Goal: Transaction & Acquisition: Purchase product/service

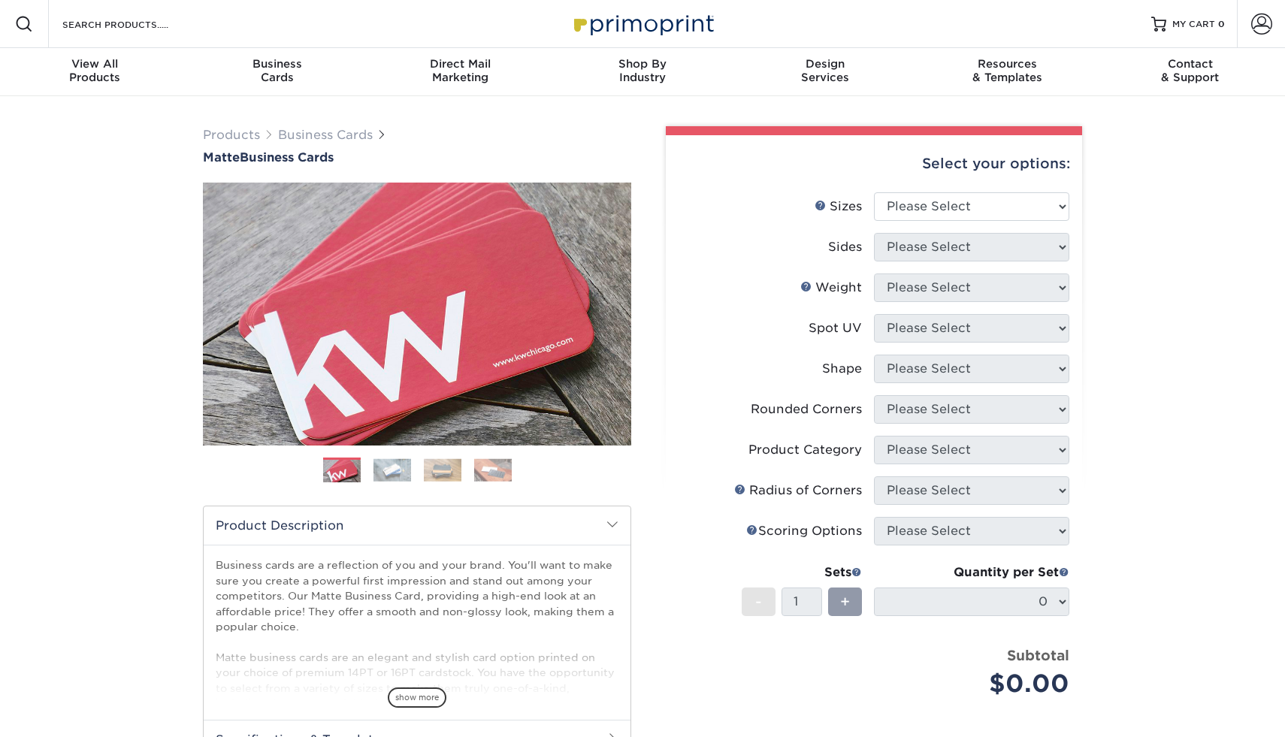
click at [387, 472] on img at bounding box center [392, 469] width 38 height 23
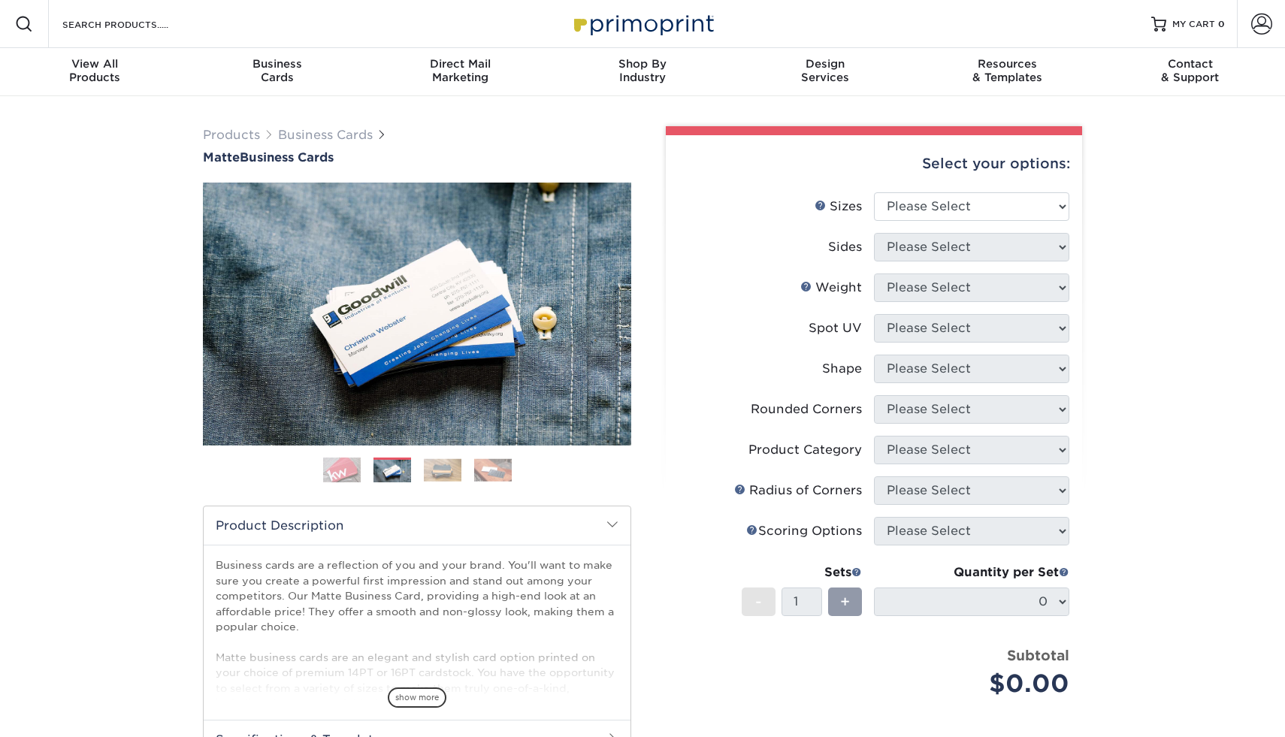
click at [430, 468] on img at bounding box center [443, 469] width 38 height 23
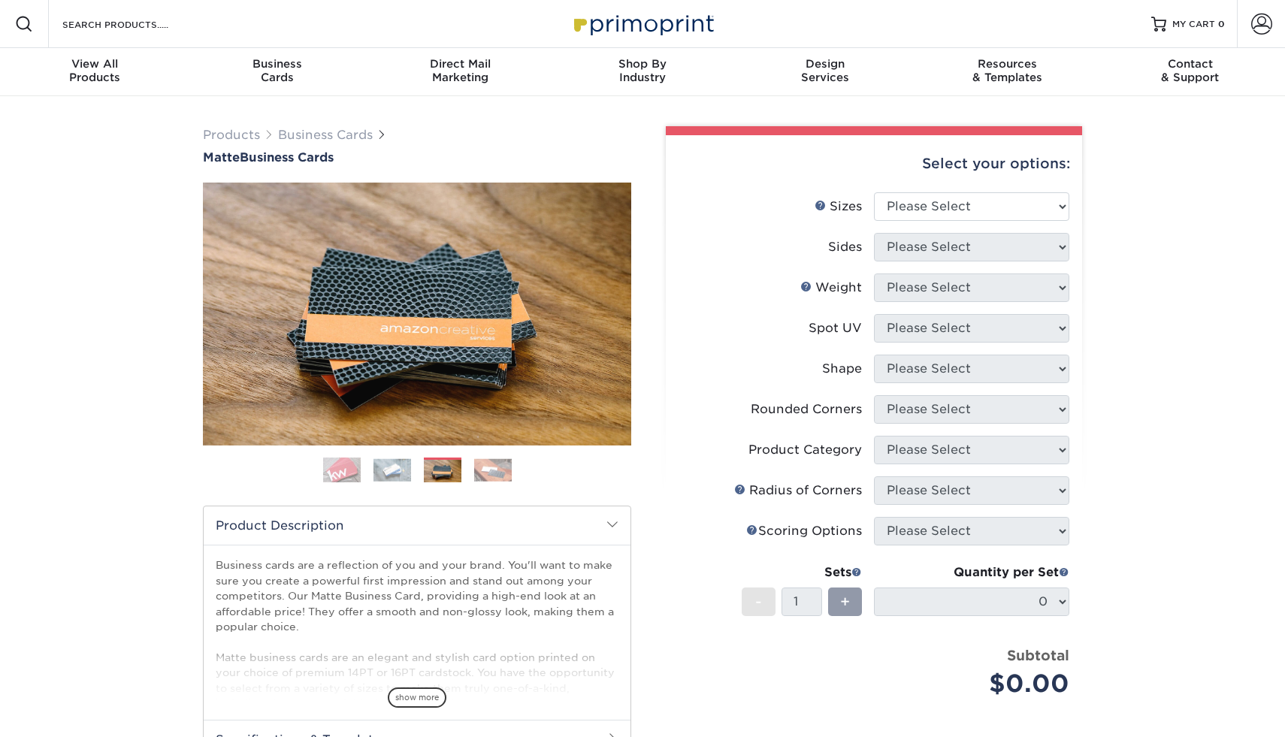
click at [490, 468] on img at bounding box center [493, 469] width 38 height 23
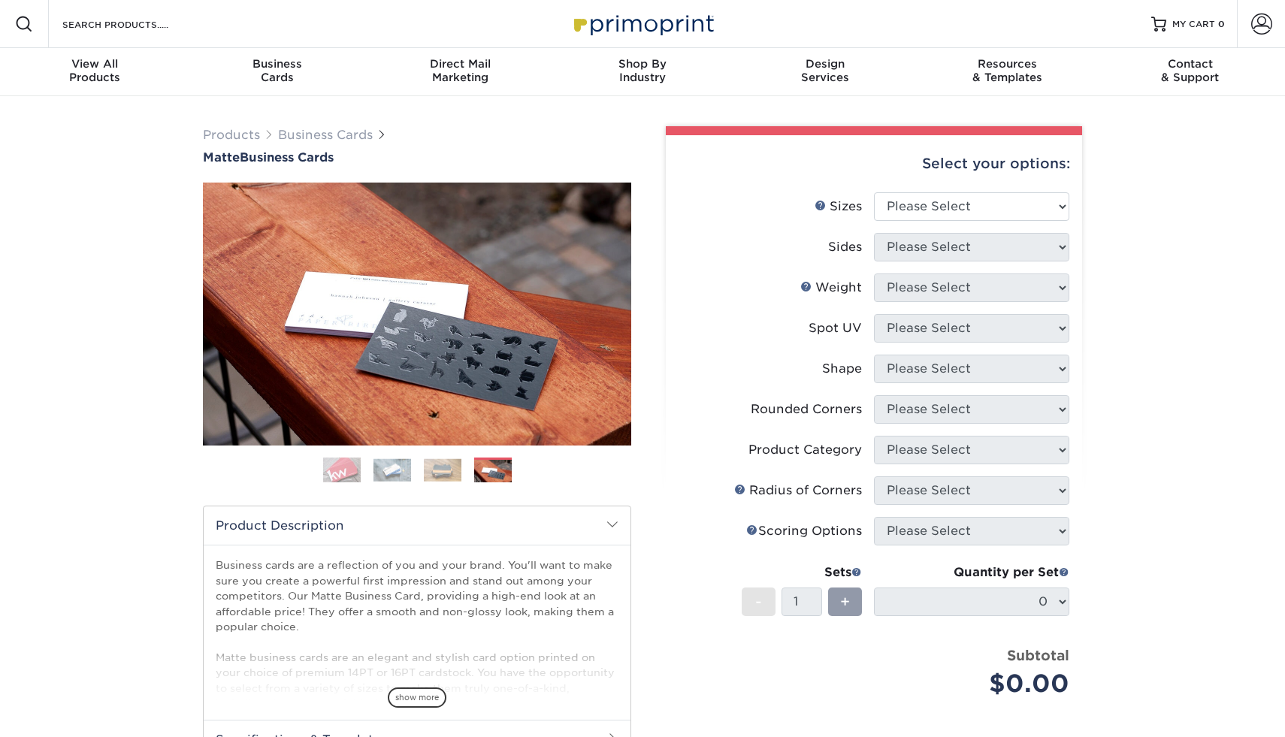
click at [455, 472] on img at bounding box center [443, 469] width 38 height 23
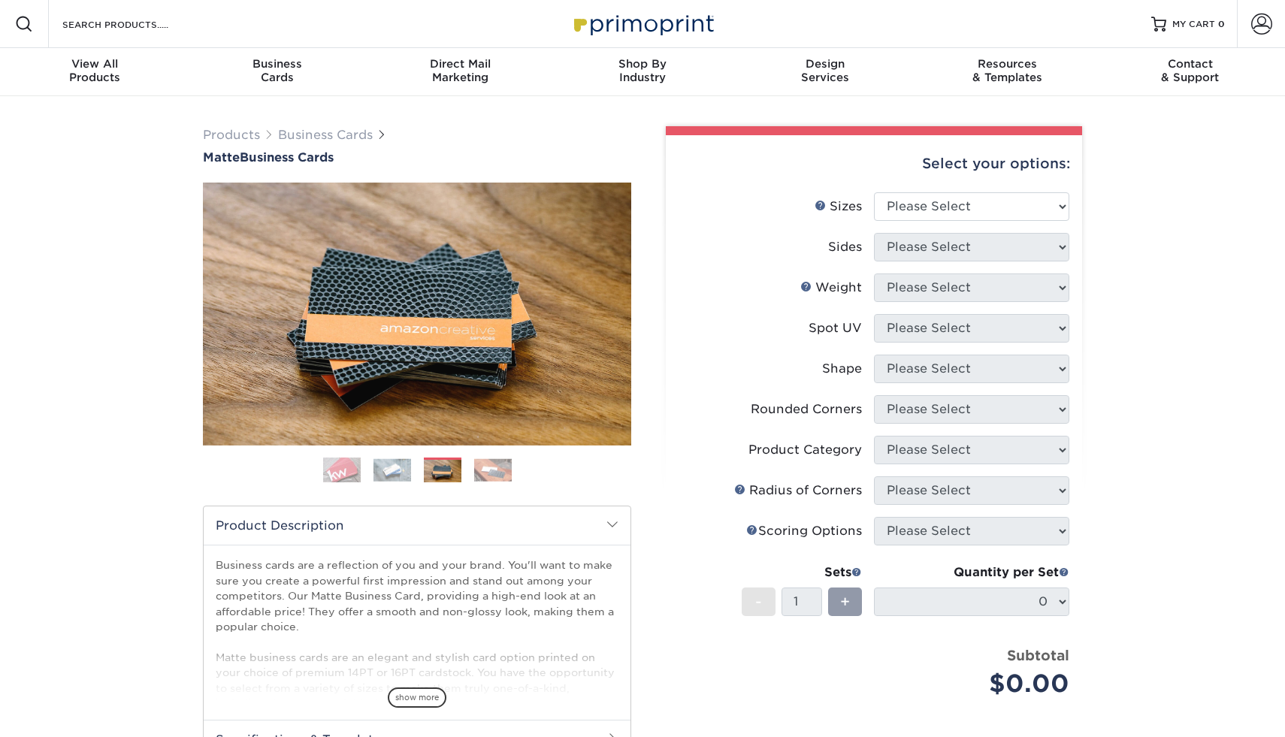
click at [424, 478] on img at bounding box center [443, 471] width 38 height 23
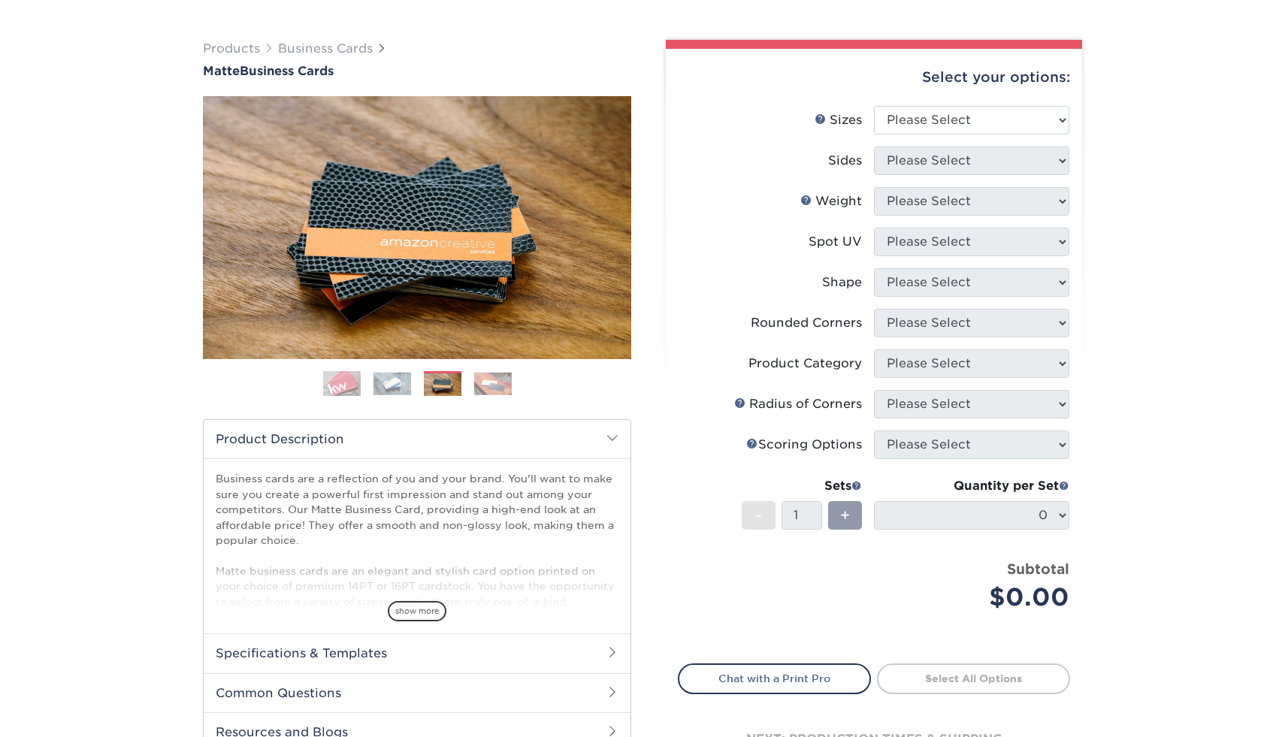
scroll to position [89, 0]
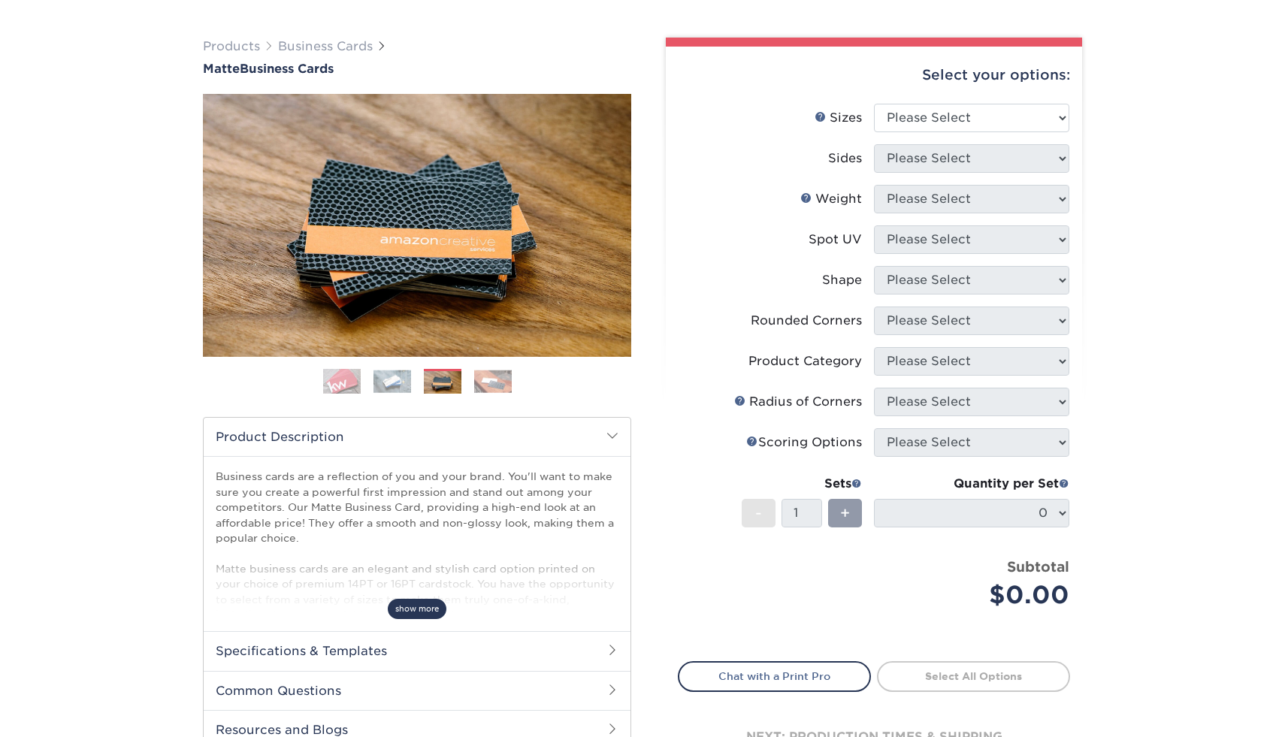
click at [416, 618] on span "show more" at bounding box center [417, 609] width 59 height 20
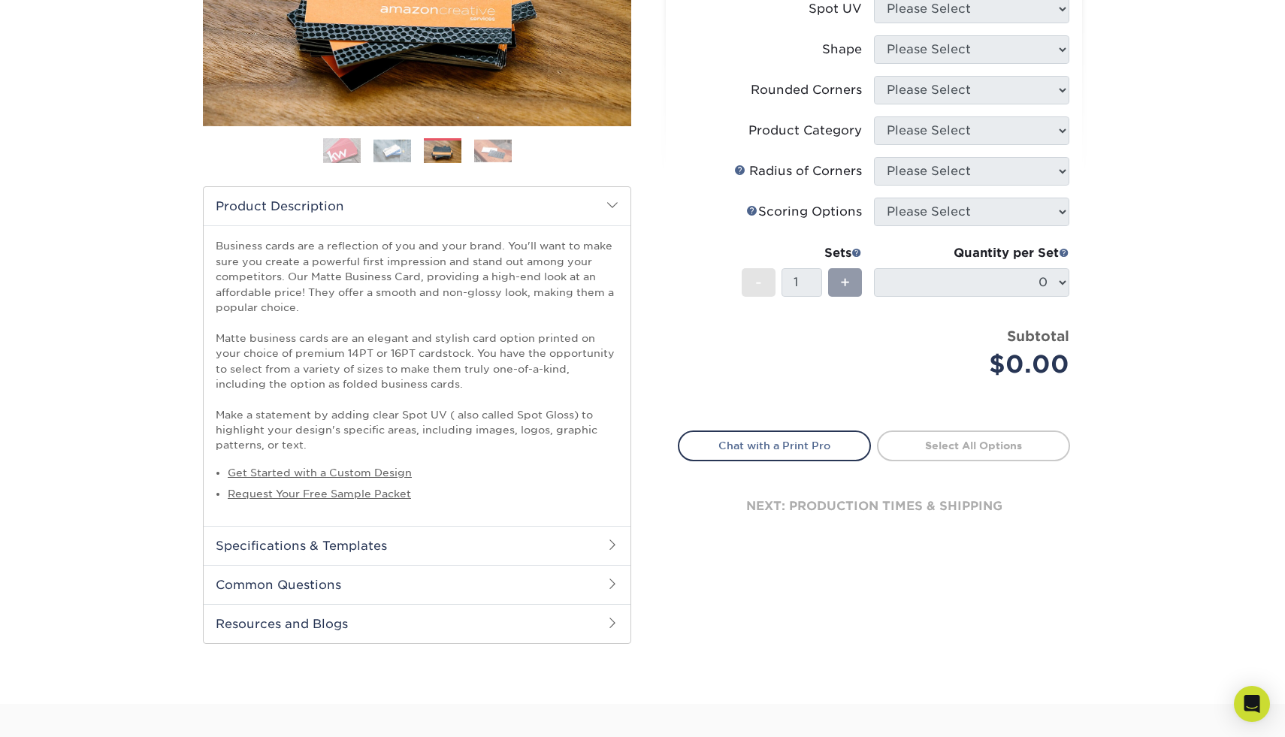
scroll to position [321, 0]
click at [497, 538] on h2 "Specifications & Templates" at bounding box center [417, 543] width 427 height 39
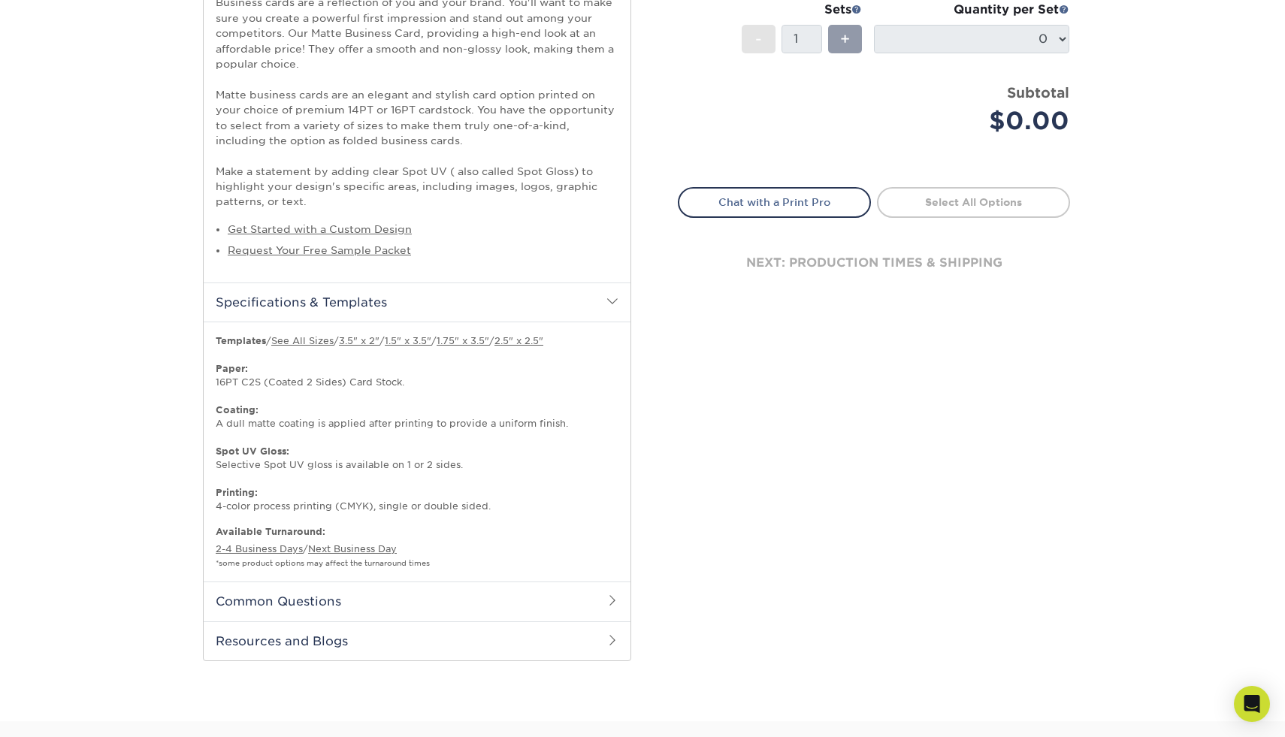
scroll to position [571, 0]
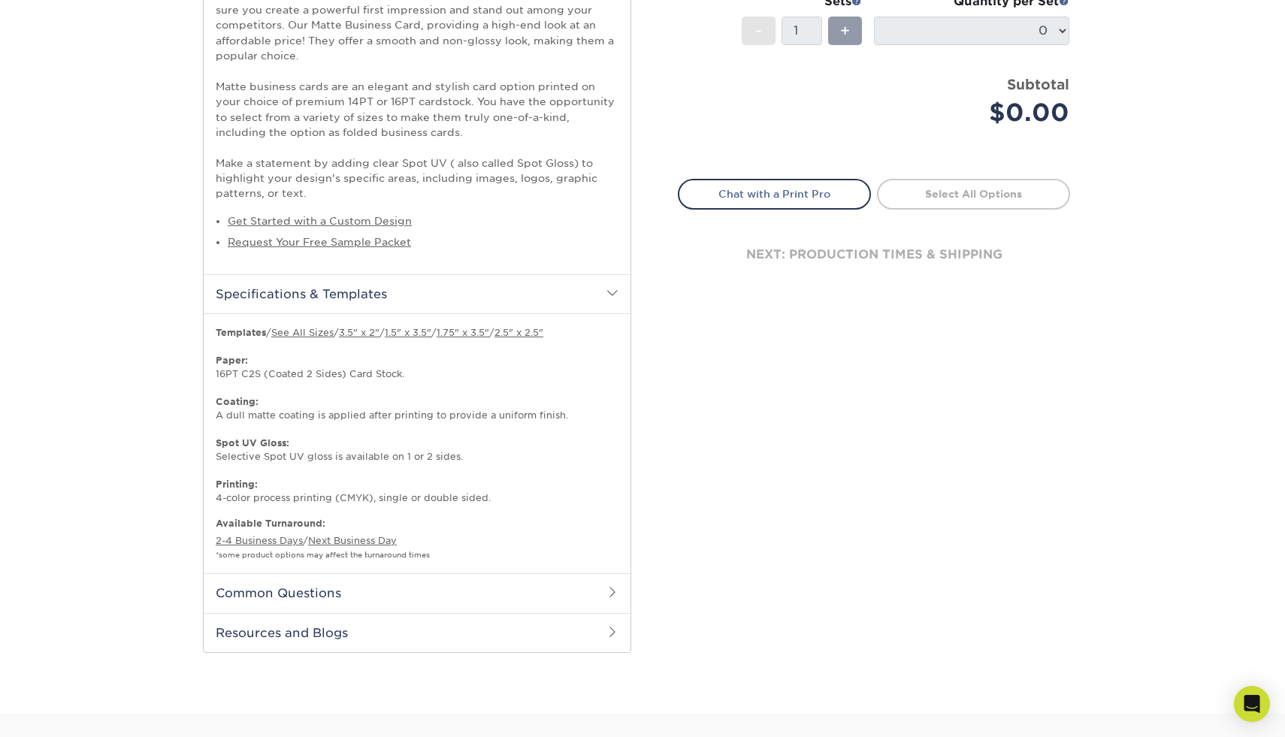
click at [466, 592] on h2 "Common Questions" at bounding box center [417, 592] width 427 height 39
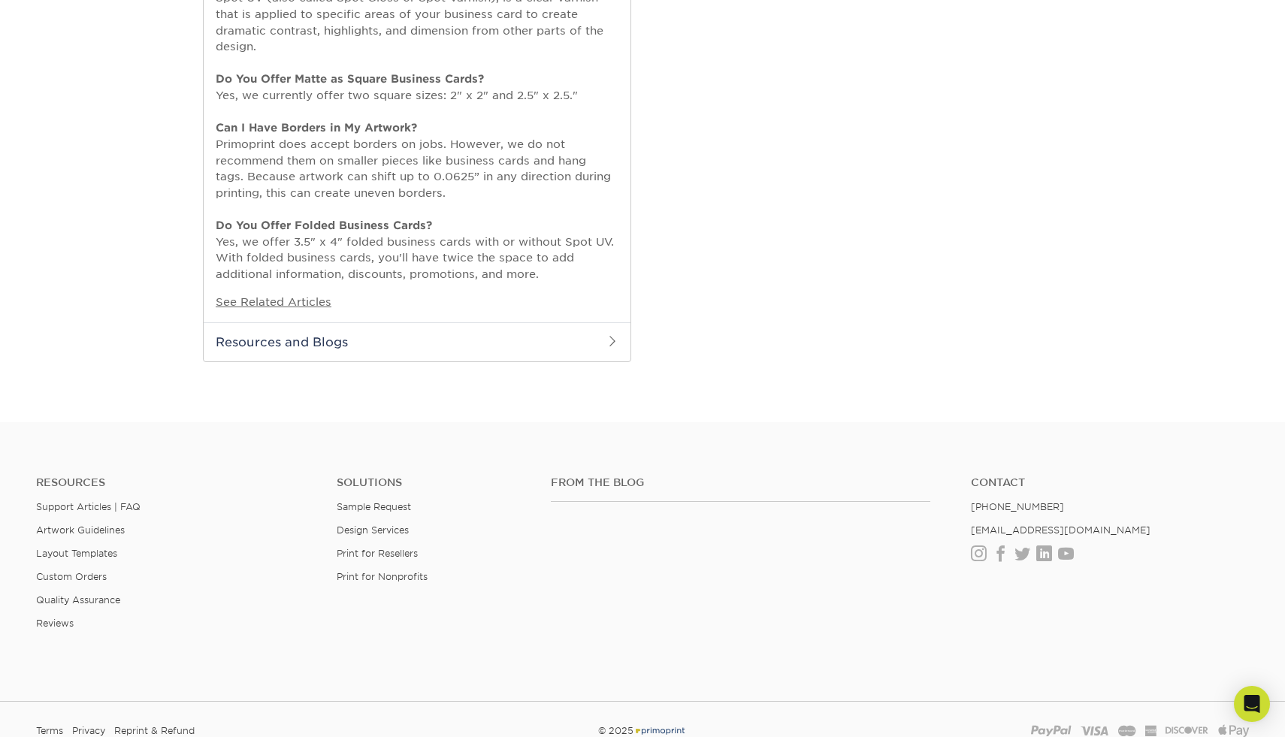
scroll to position [0, 0]
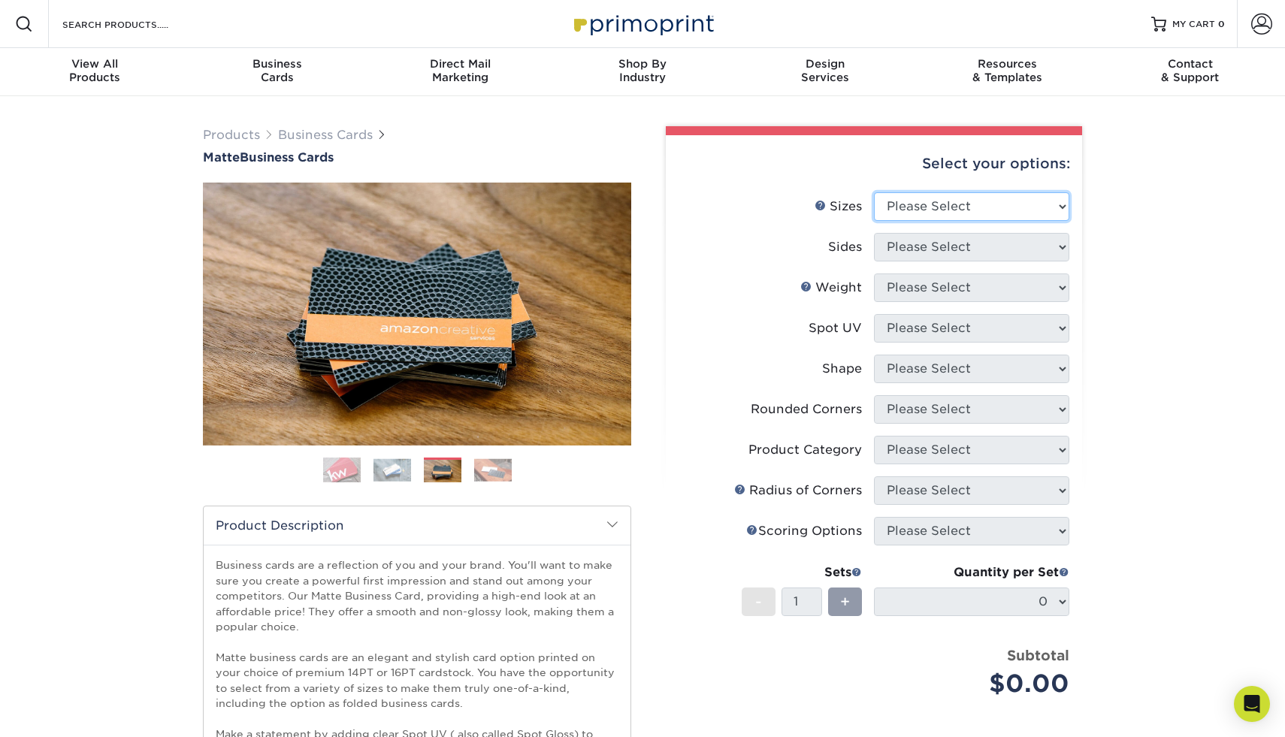
click at [948, 212] on select "Please Select 1.5" x 3.5" - Mini 1.75" x 3.5" - Mini 2" x 2" - Square 2" x 3" -…" at bounding box center [971, 206] width 195 height 29
select select "2.00x3.50"
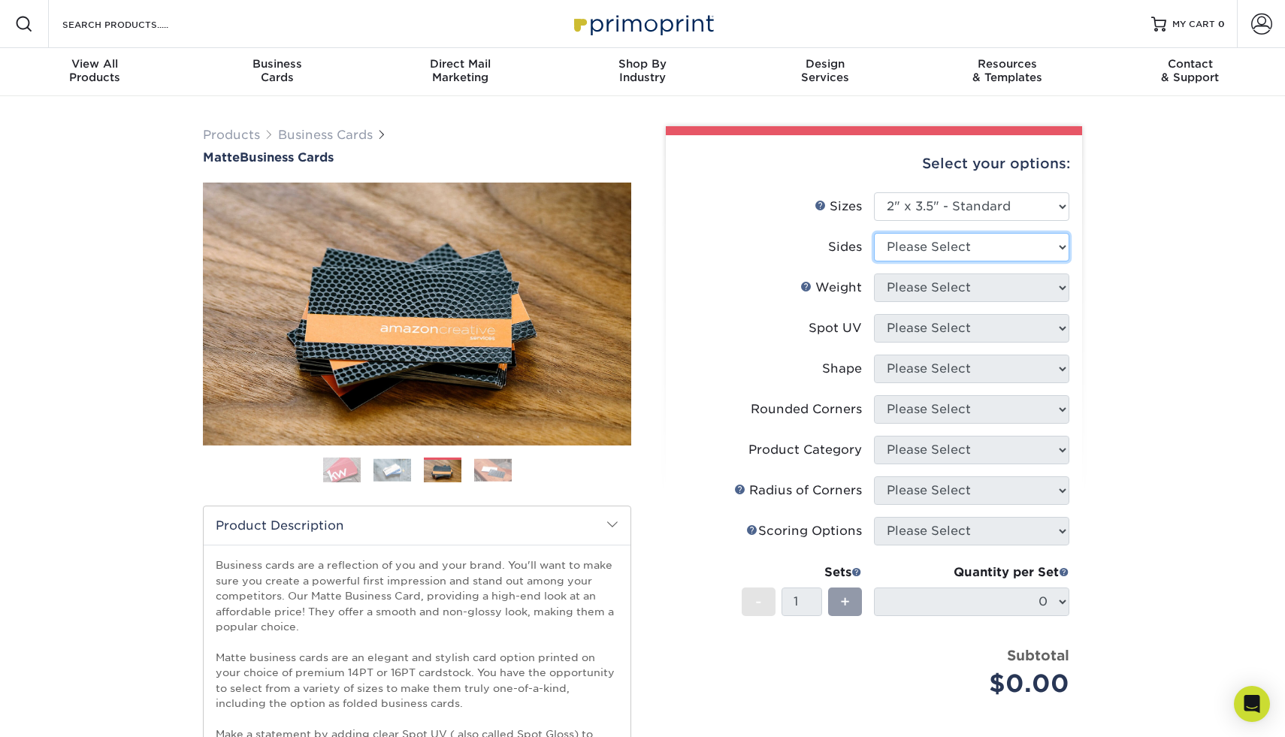
click at [1016, 243] on select "Please Select Print Both Sides Print Front Only" at bounding box center [971, 247] width 195 height 29
select select "13abbda7-1d64-4f25-8bb2-c179b224825d"
click at [992, 290] on select "Please Select 16PT 14PT" at bounding box center [971, 287] width 195 height 29
select select "16PT"
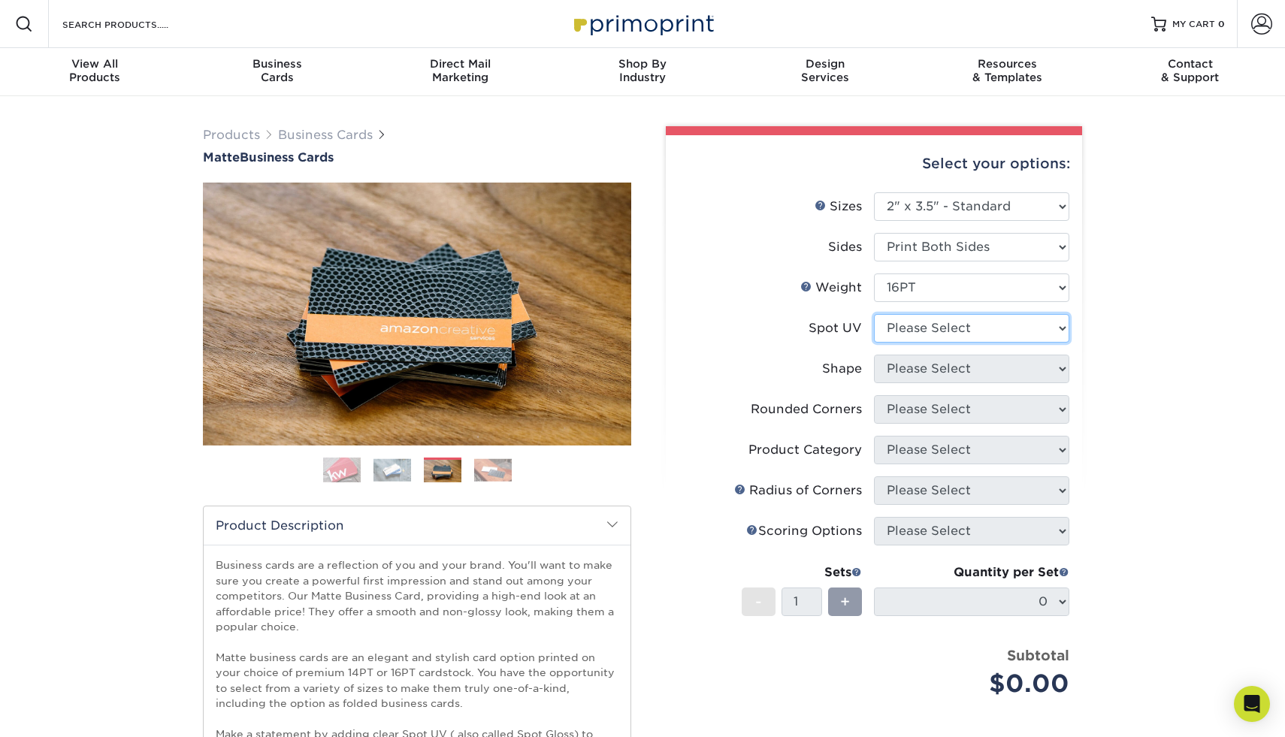
click at [965, 326] on select "Please Select No Spot UV Front and Back (Both Sides) Front Only Back Only" at bounding box center [971, 328] width 195 height 29
select select "3"
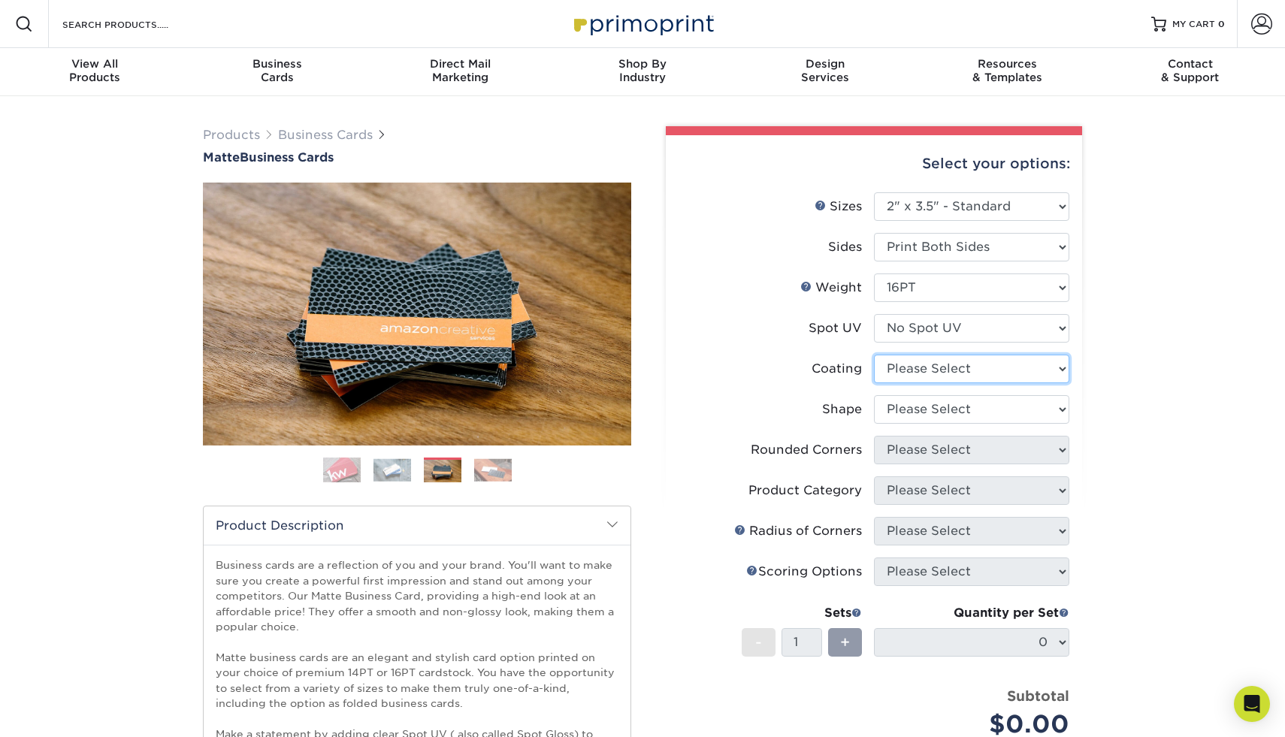
click at [949, 378] on select at bounding box center [971, 369] width 195 height 29
select select "121bb7b5-3b4d-429f-bd8d-bbf80e953313"
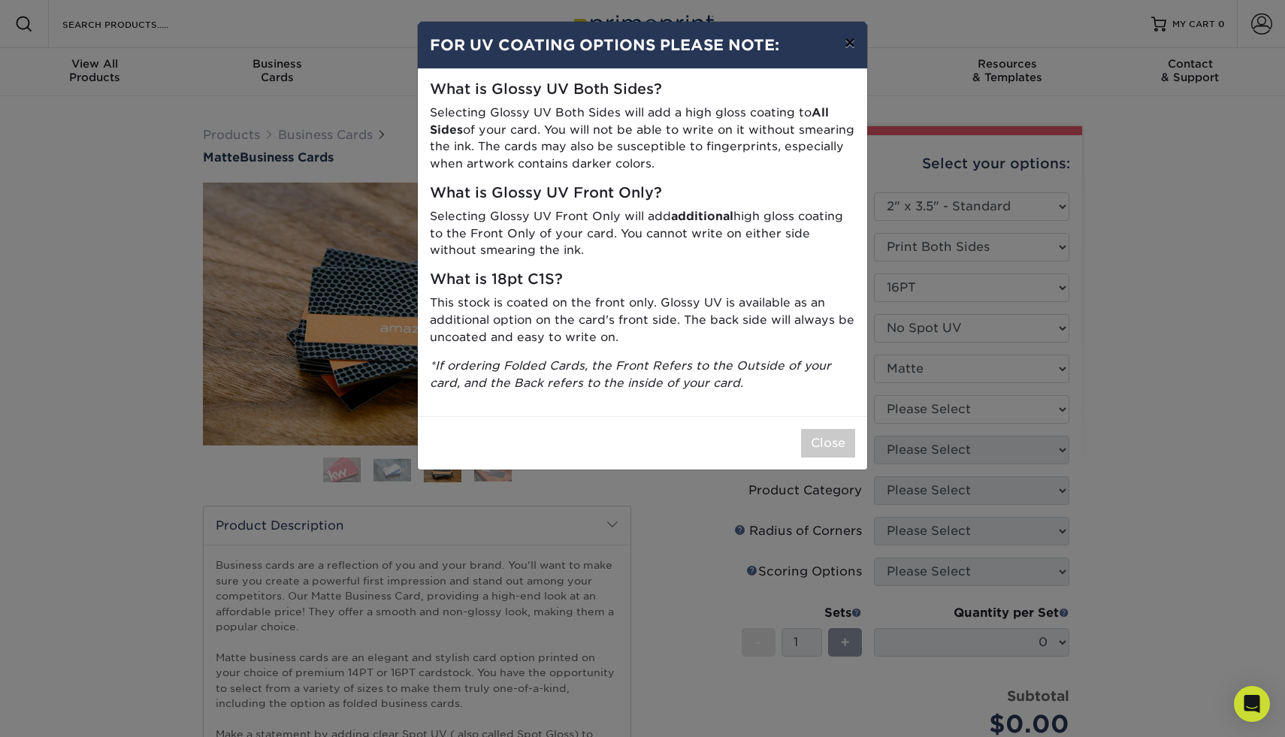
click at [848, 49] on button "×" at bounding box center [849, 43] width 35 height 42
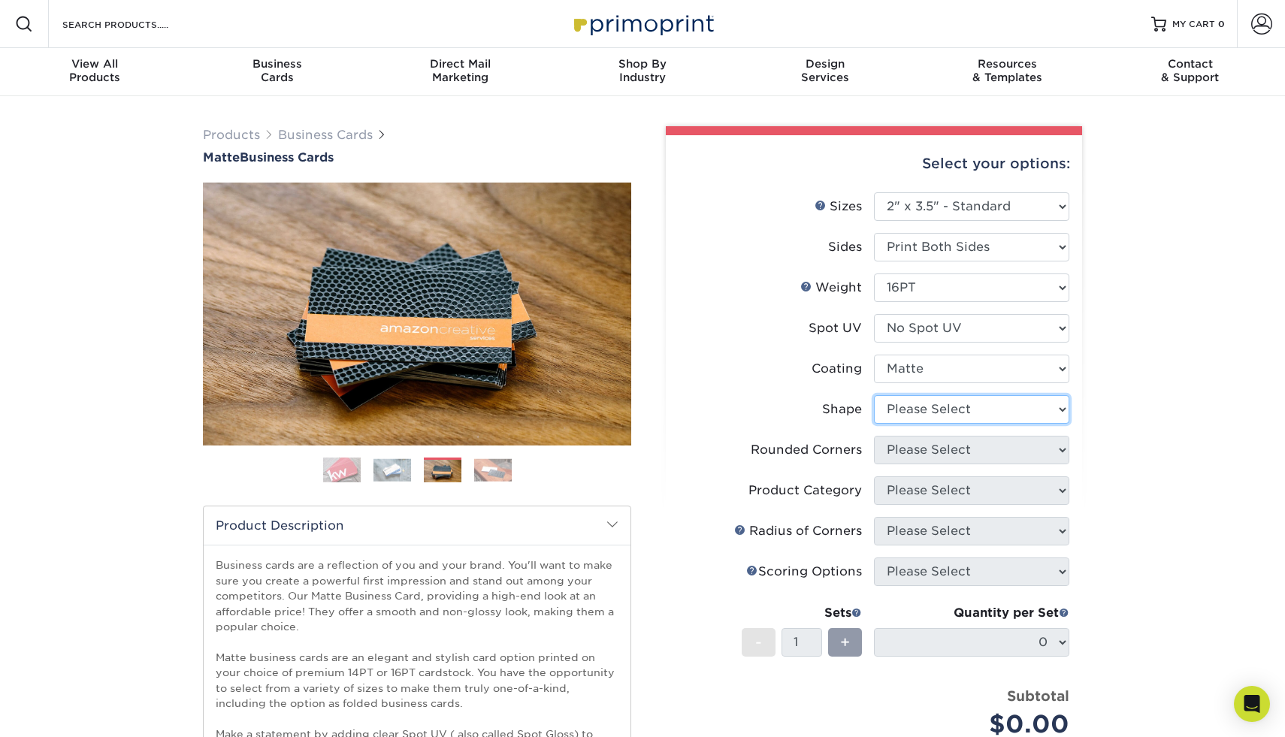
click at [962, 411] on select "Please Select Standard Oval" at bounding box center [971, 409] width 195 height 29
select select "standard"
click at [953, 448] on select "Please Select Yes - Round 2 Corners Yes - Round 4 Corners No" at bounding box center [971, 450] width 195 height 29
select select "0"
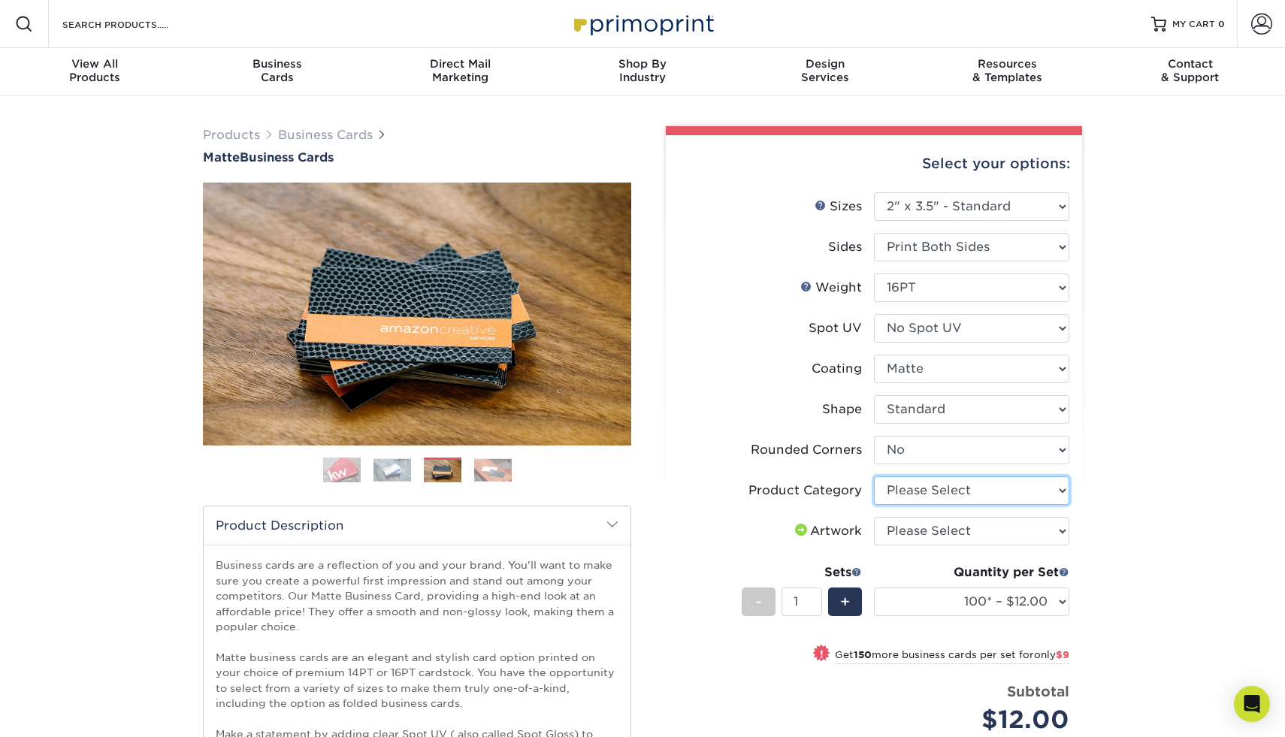
click at [973, 494] on select "Please Select Business Cards" at bounding box center [971, 490] width 195 height 29
select select "3b5148f1-0588-4f88-a218-97bcfdce65c1"
click at [946, 533] on select "Please Select I will upload files I need a design - $100" at bounding box center [971, 531] width 195 height 29
select select "upload"
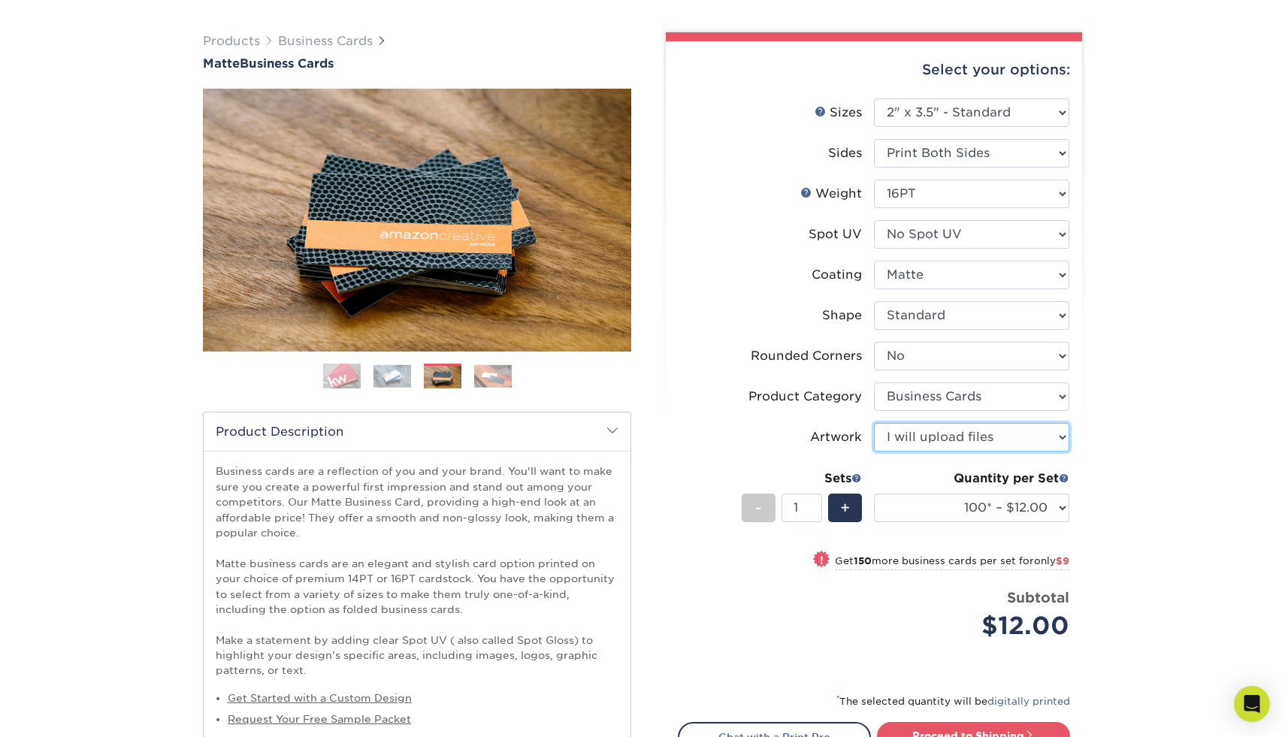
scroll to position [95, 0]
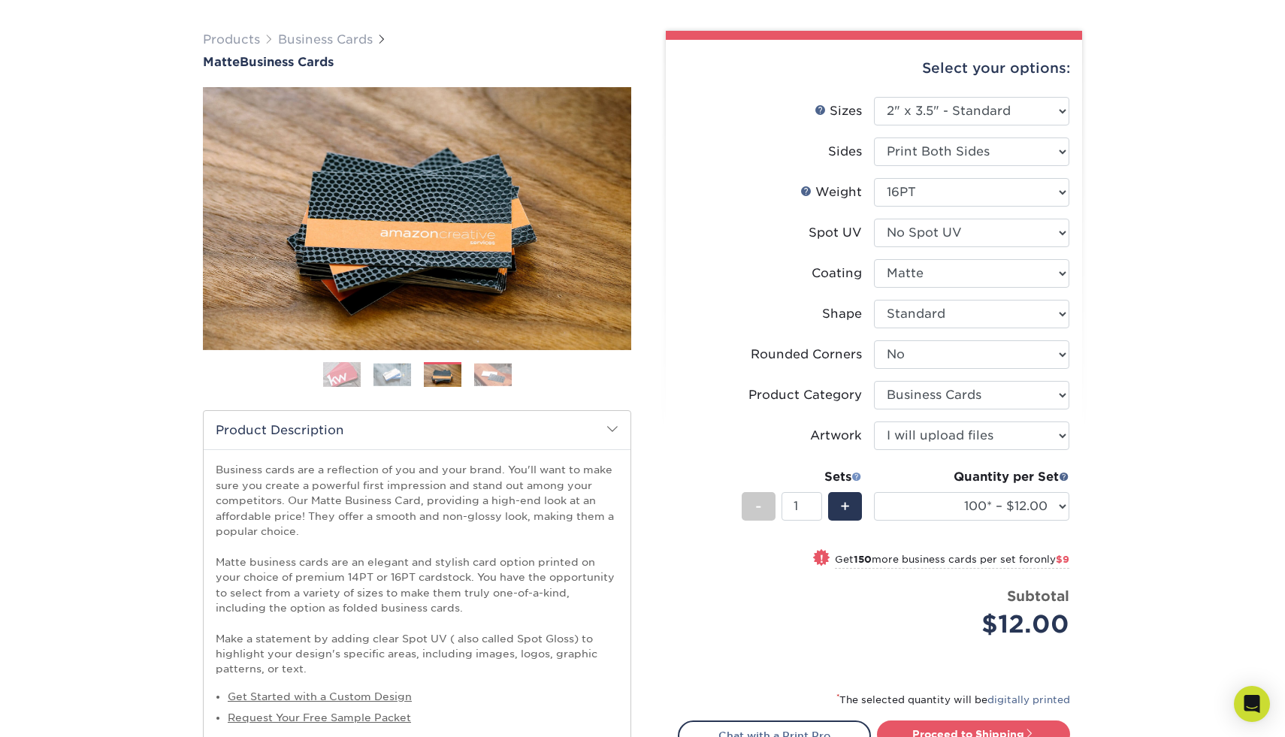
click at [859, 479] on span at bounding box center [856, 476] width 11 height 11
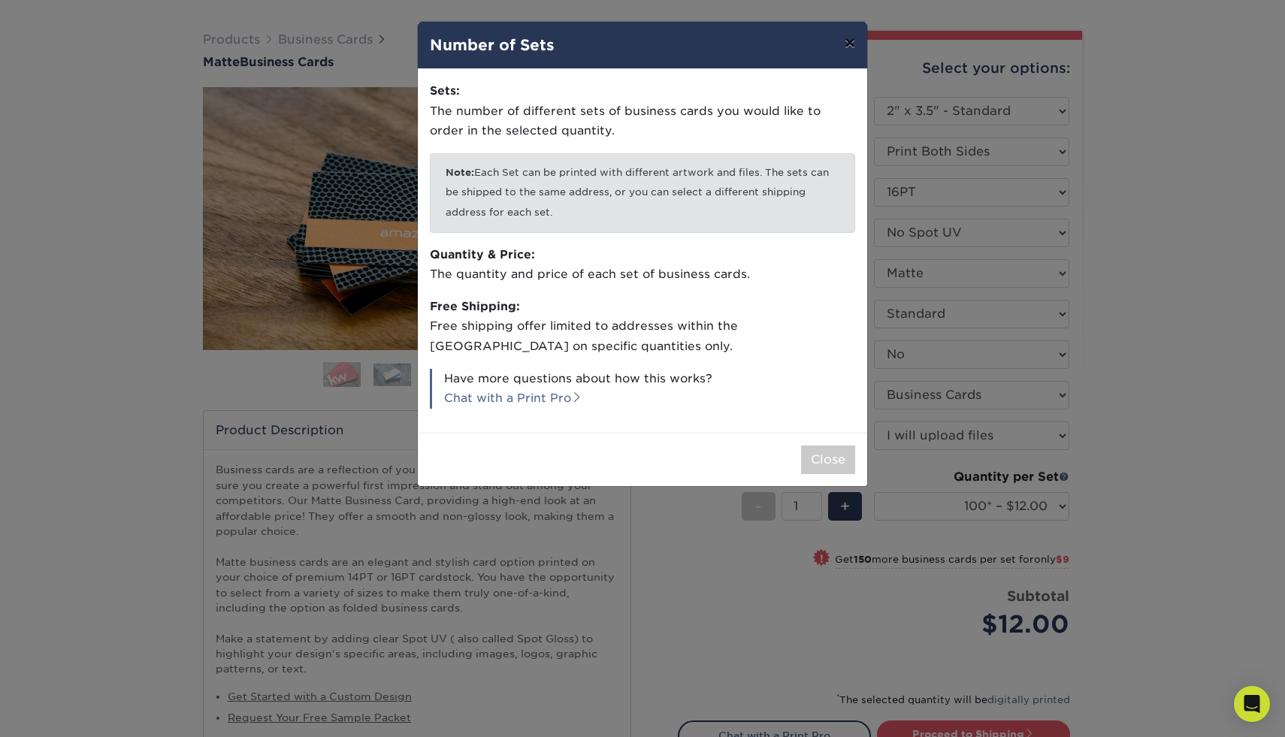
click at [850, 41] on button "×" at bounding box center [849, 43] width 35 height 42
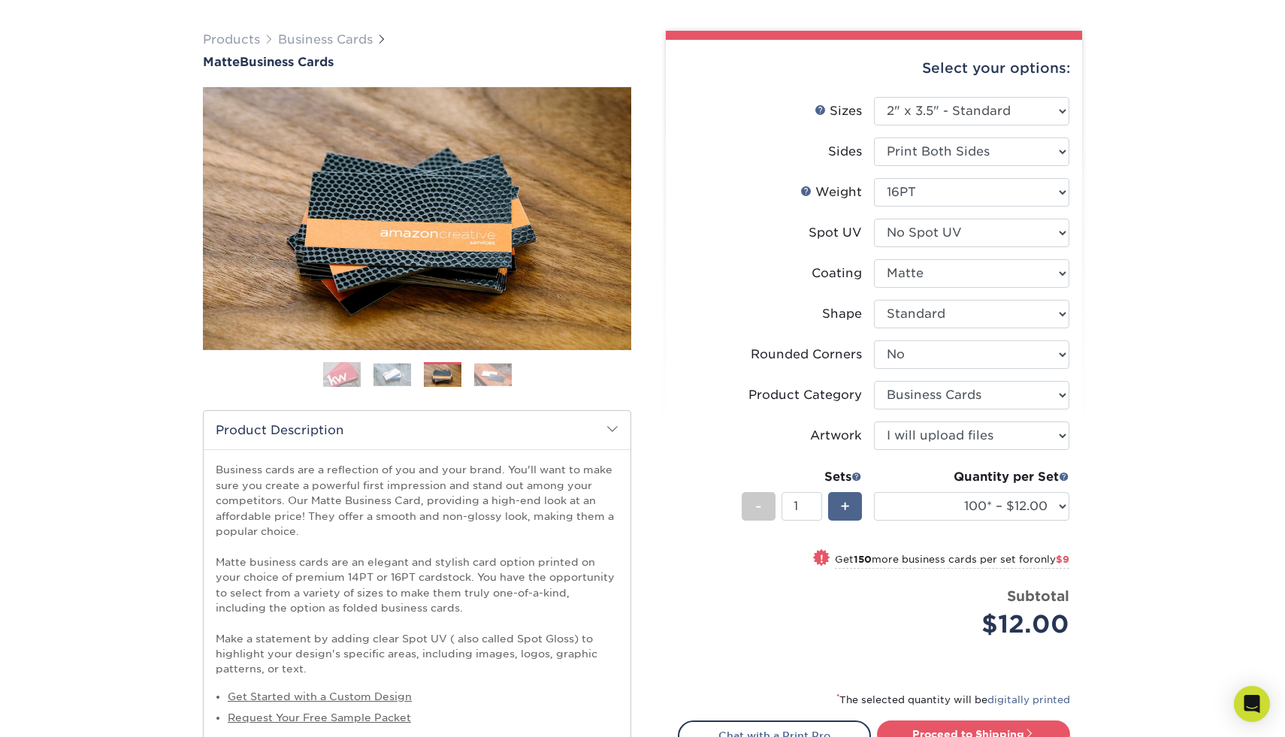
click at [844, 500] on span "+" at bounding box center [845, 506] width 10 height 23
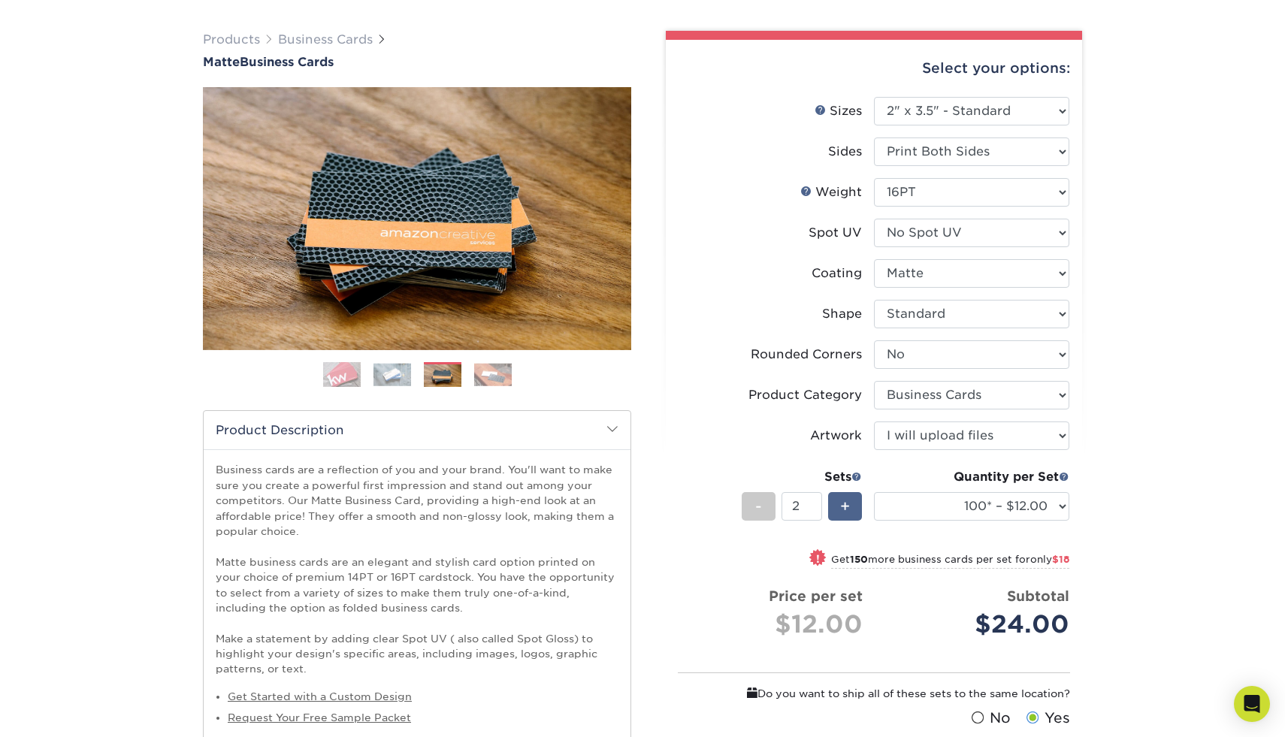
click at [844, 500] on span "+" at bounding box center [845, 506] width 10 height 23
type input "4"
click at [1000, 511] on select "100* – $12.00 250* – $21.00 500 – $42.00 1000 – $53.00 2500 – $95.00 5000 – $18…" at bounding box center [971, 506] width 195 height 29
select select "500 – $42.00"
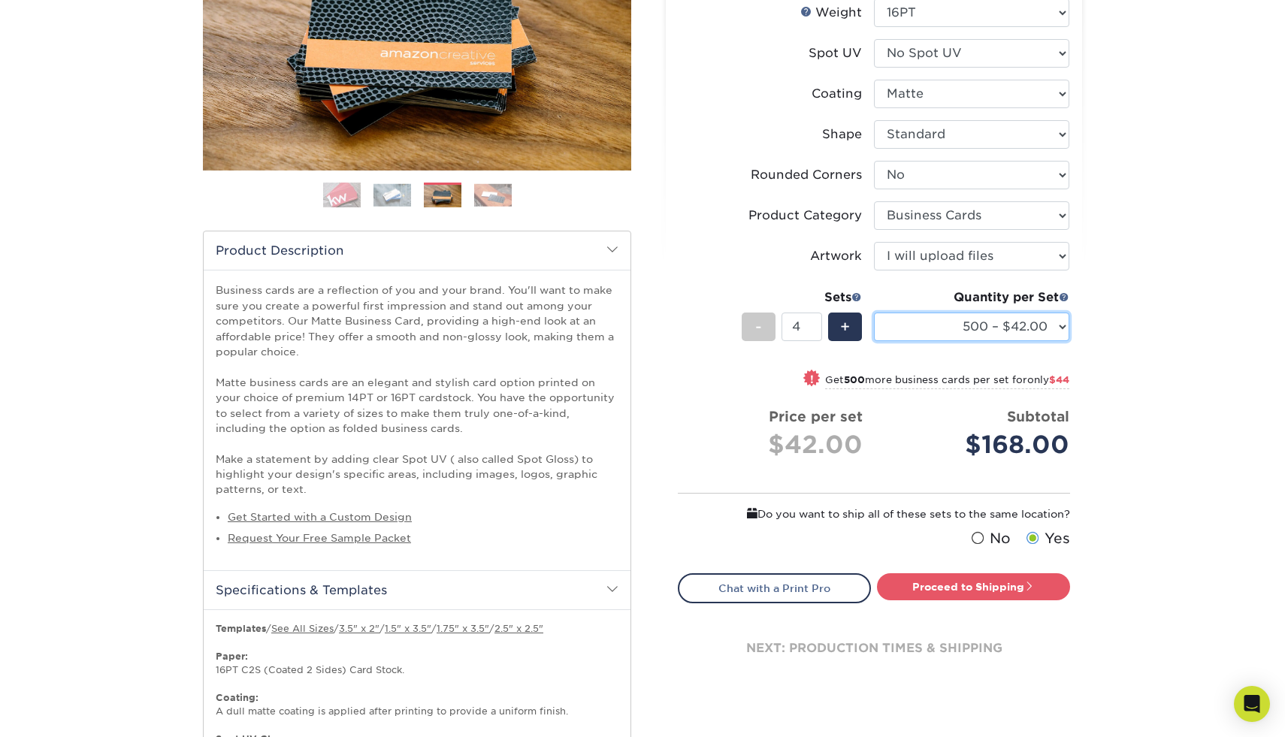
scroll to position [302, 0]
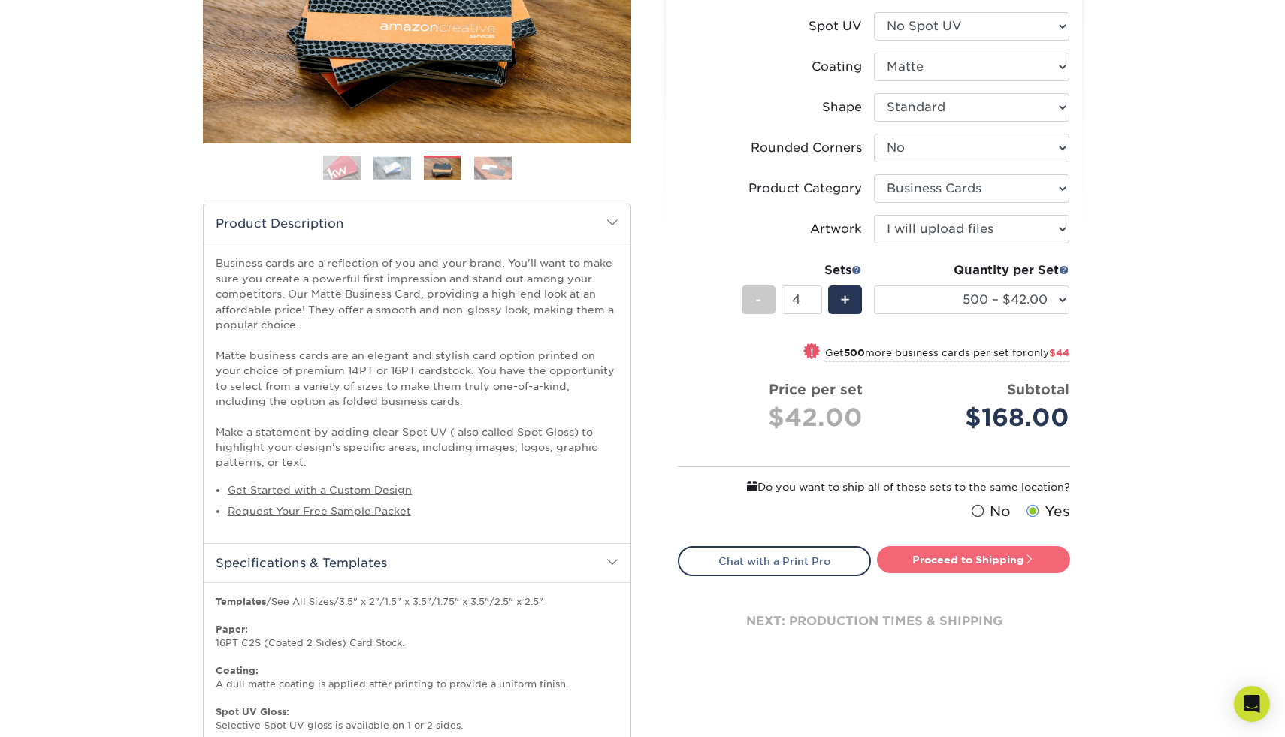
click at [919, 558] on link "Proceed to Shipping" at bounding box center [973, 559] width 193 height 27
type input "Set 1"
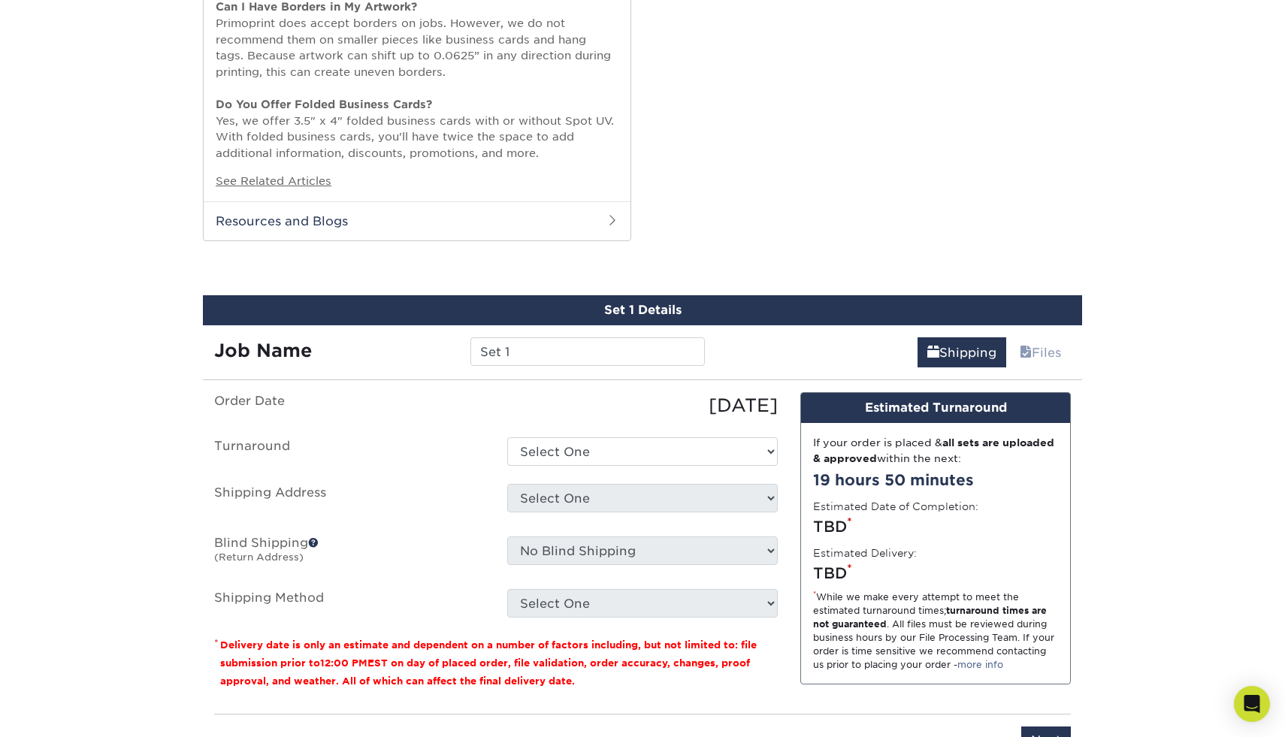
scroll to position [1798, 0]
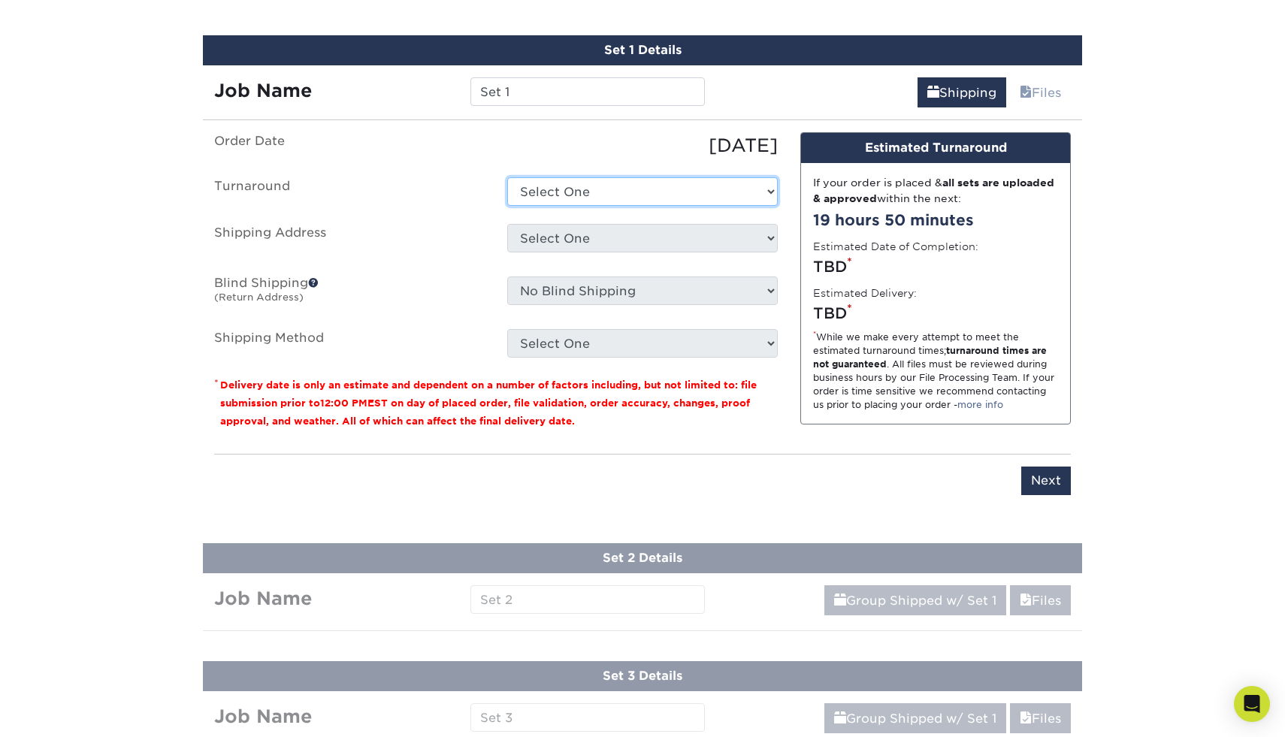
click at [702, 200] on select "Select One 2-4 Business Days 2 Day Next Business Day" at bounding box center [642, 191] width 270 height 29
click at [703, 192] on select "Select One 2-4 Business Days 2 Day Next Business Day" at bounding box center [642, 191] width 270 height 29
select select "b78ebb40-f3d8-446a-8df3-6de10c612245"
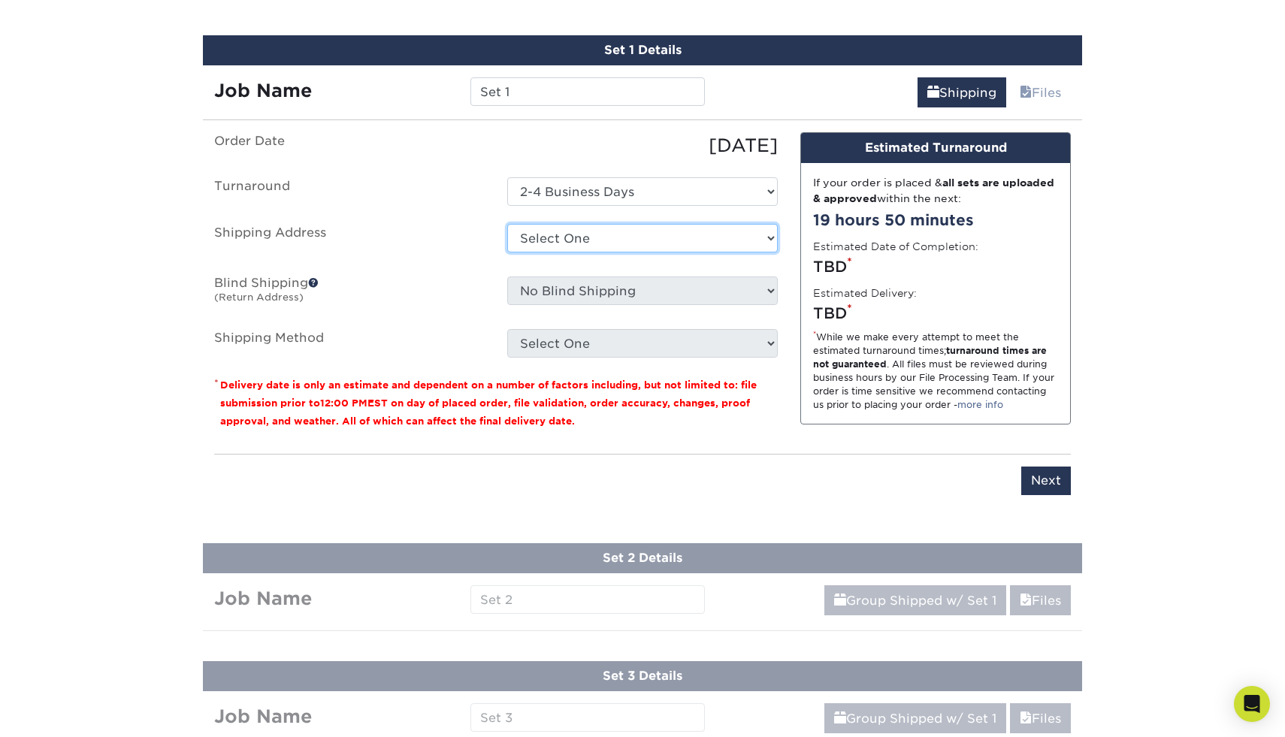
click at [676, 240] on select "Select One + Add New Address - Login" at bounding box center [642, 238] width 270 height 29
select select "-1"
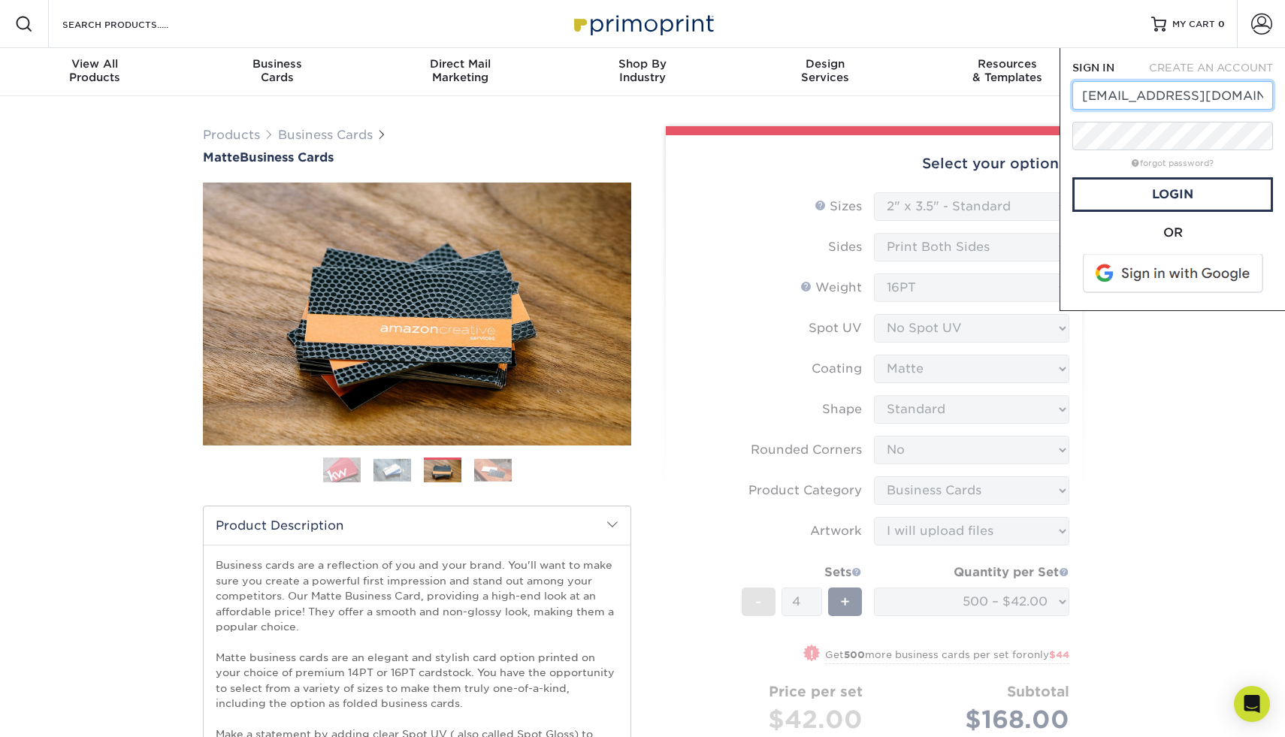
type input "[EMAIL_ADDRESS][DOMAIN_NAME]"
click at [1234, 189] on link "Login" at bounding box center [1172, 194] width 201 height 35
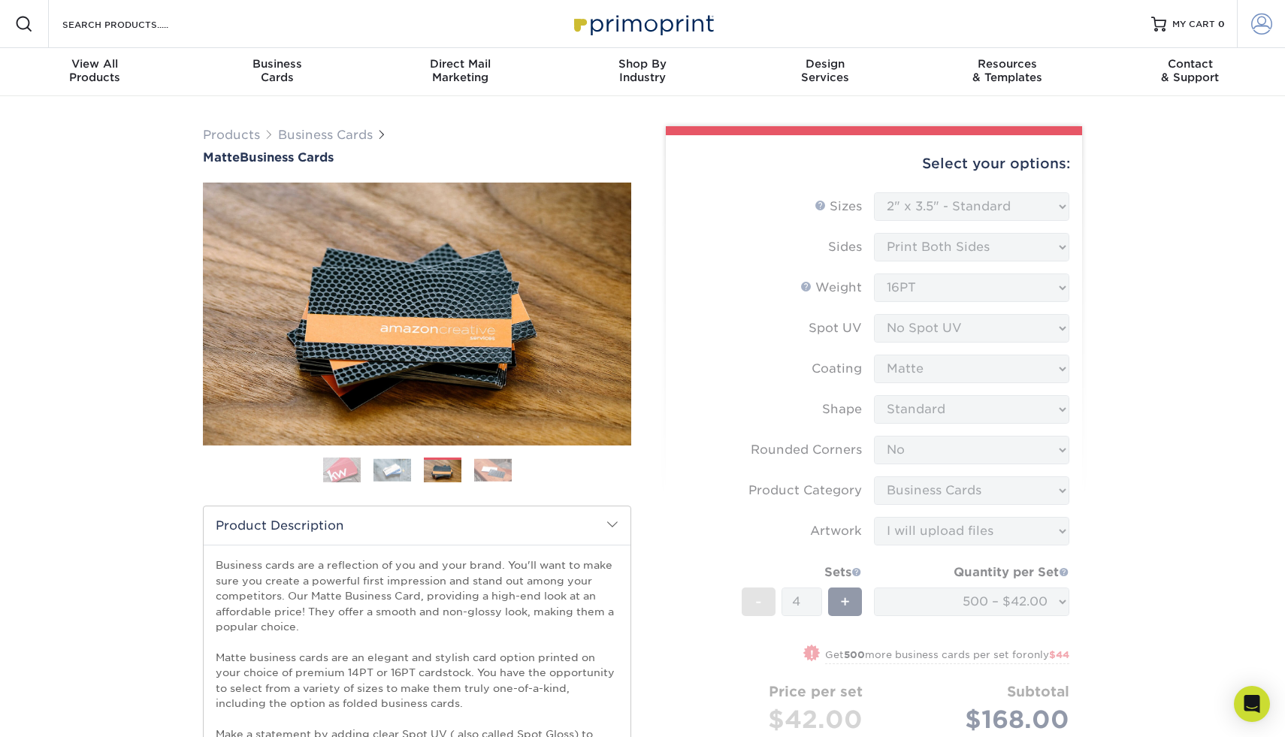
click at [1256, 31] on span at bounding box center [1261, 24] width 21 height 21
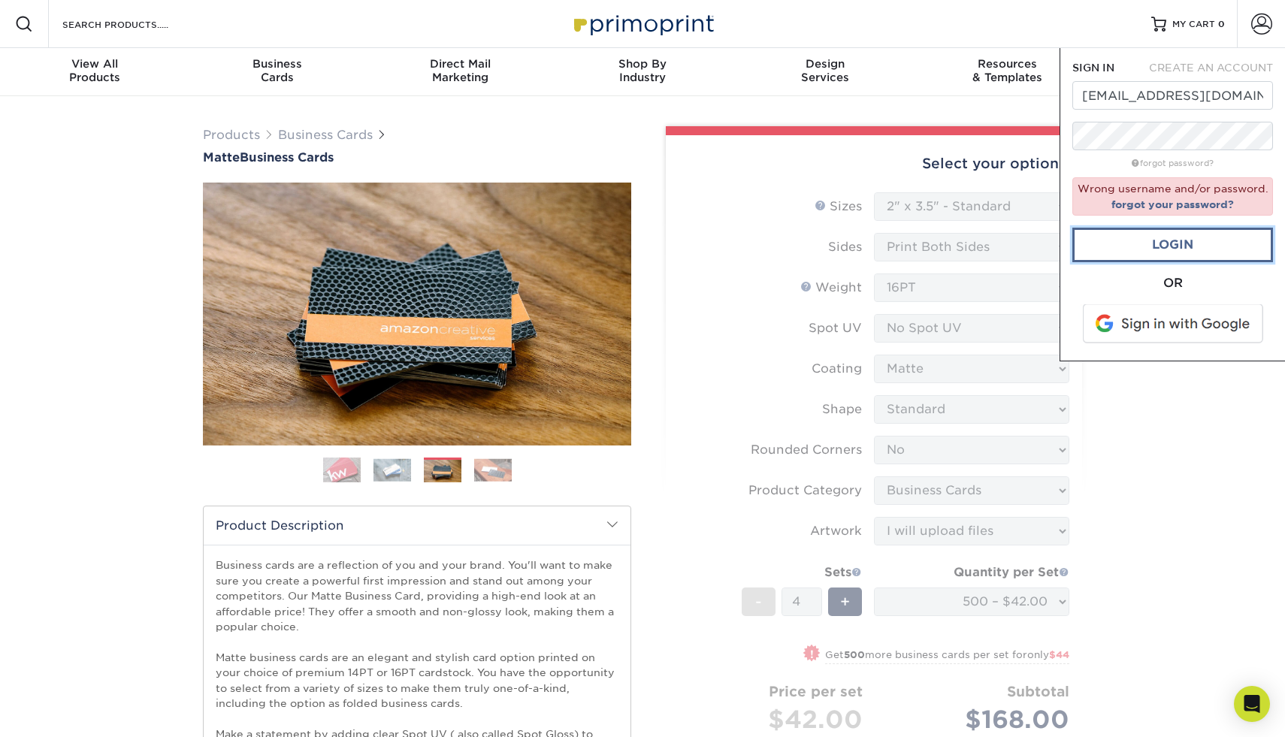
click at [1190, 242] on link "Login" at bounding box center [1172, 245] width 201 height 35
click at [1188, 209] on link "forgot your password?" at bounding box center [1172, 204] width 122 height 12
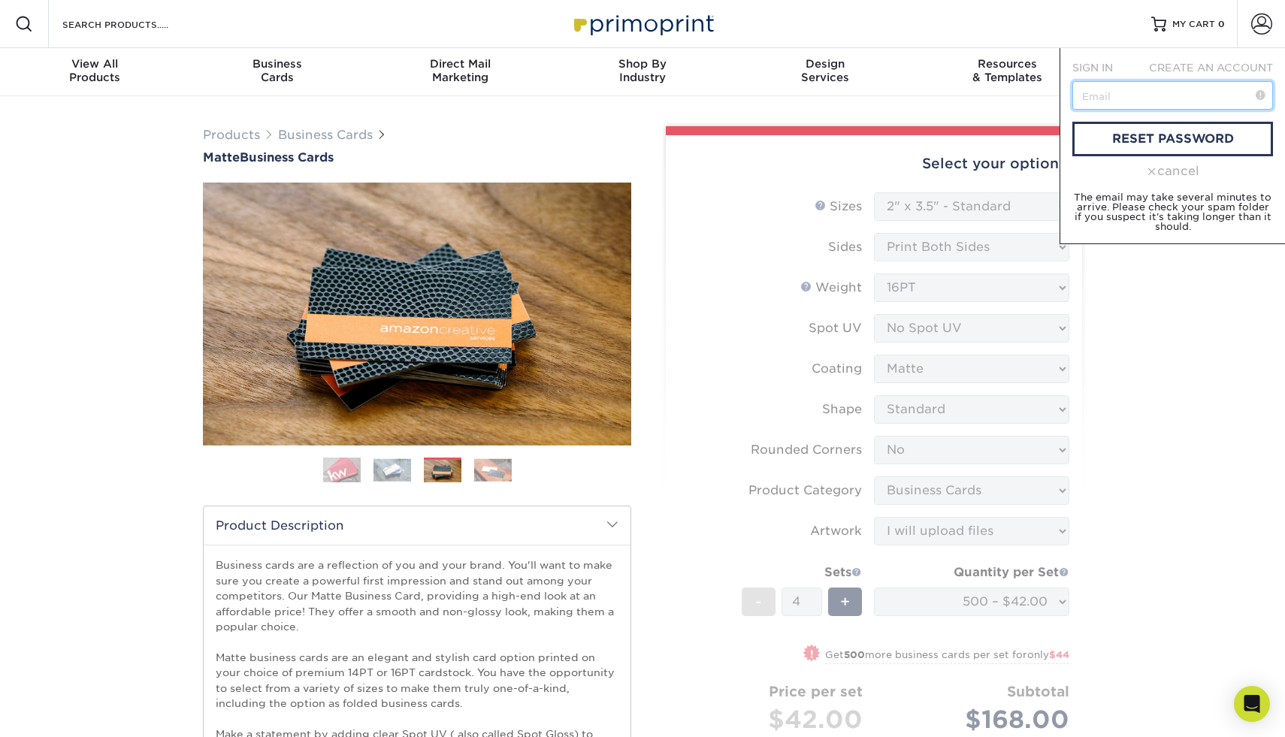
click at [1162, 102] on input "text" at bounding box center [1172, 95] width 201 height 29
type input "[EMAIL_ADDRESS][DOMAIN_NAME]"
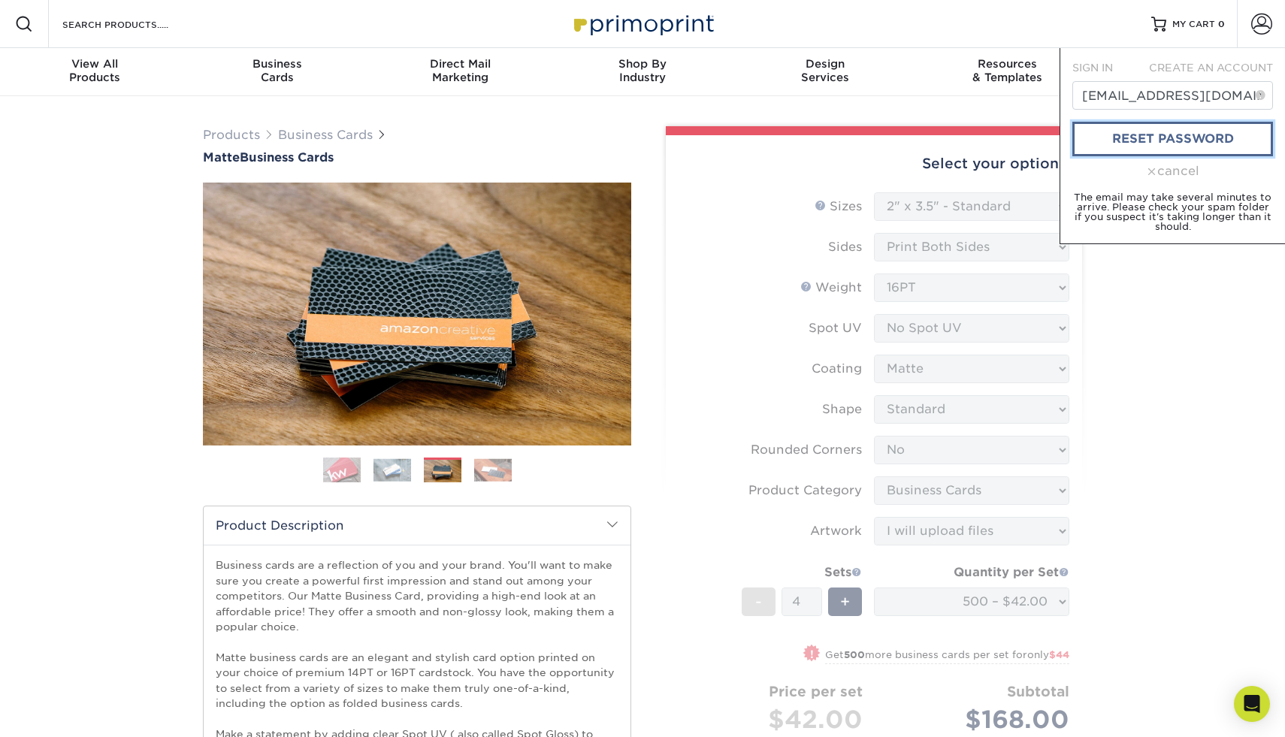
click at [1165, 146] on link "reset password" at bounding box center [1172, 139] width 201 height 35
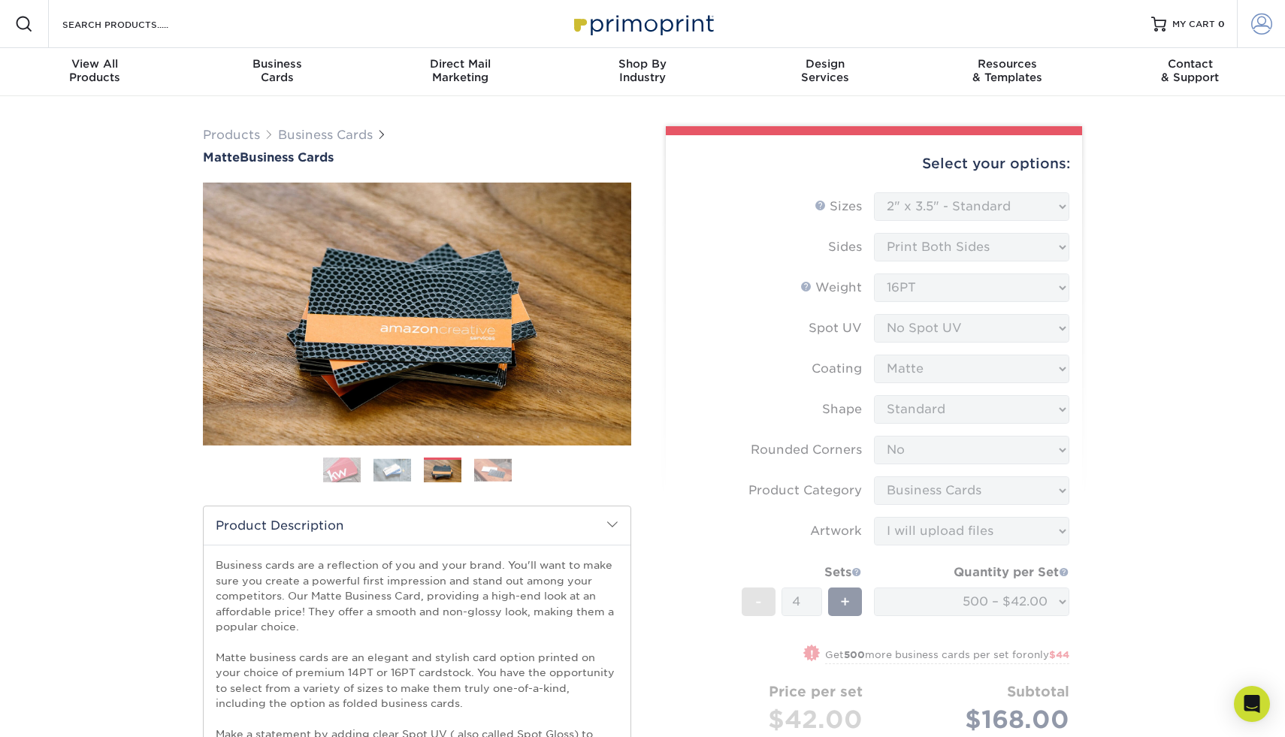
click at [1257, 21] on span at bounding box center [1261, 24] width 21 height 21
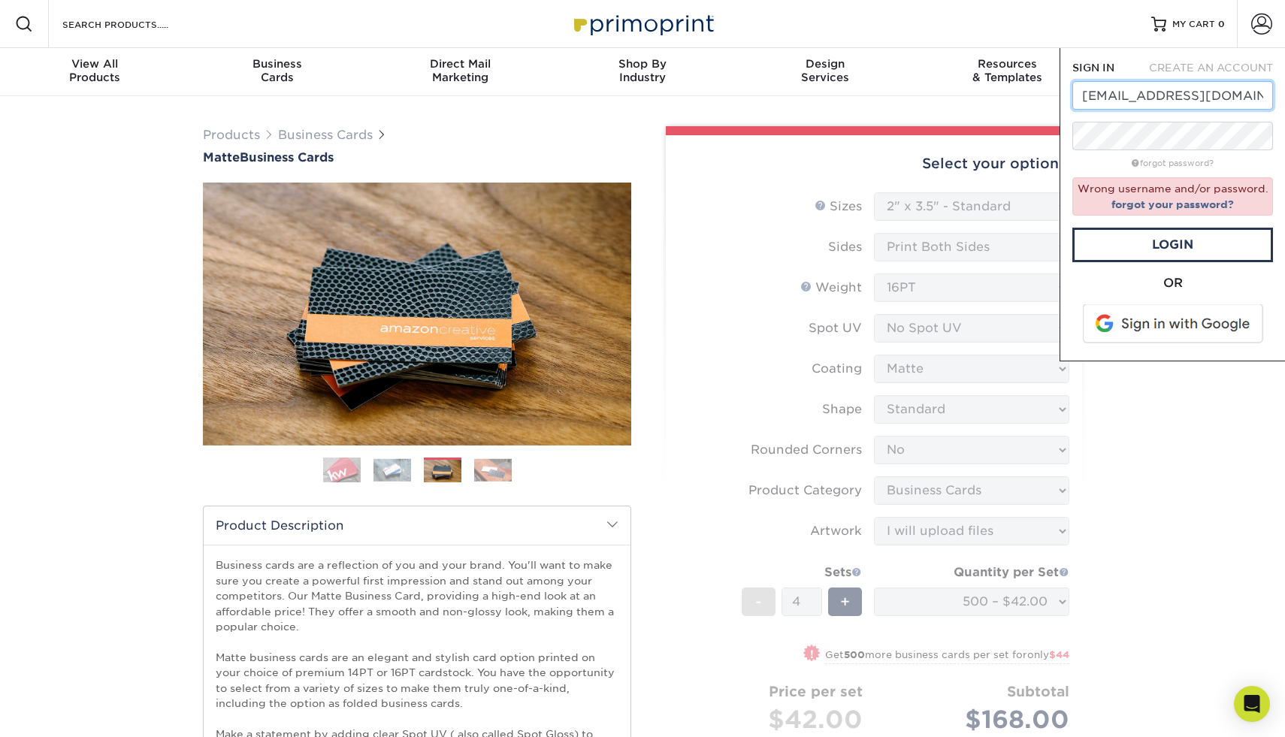
click at [1200, 102] on input "[EMAIL_ADDRESS][DOMAIN_NAME]" at bounding box center [1172, 95] width 201 height 29
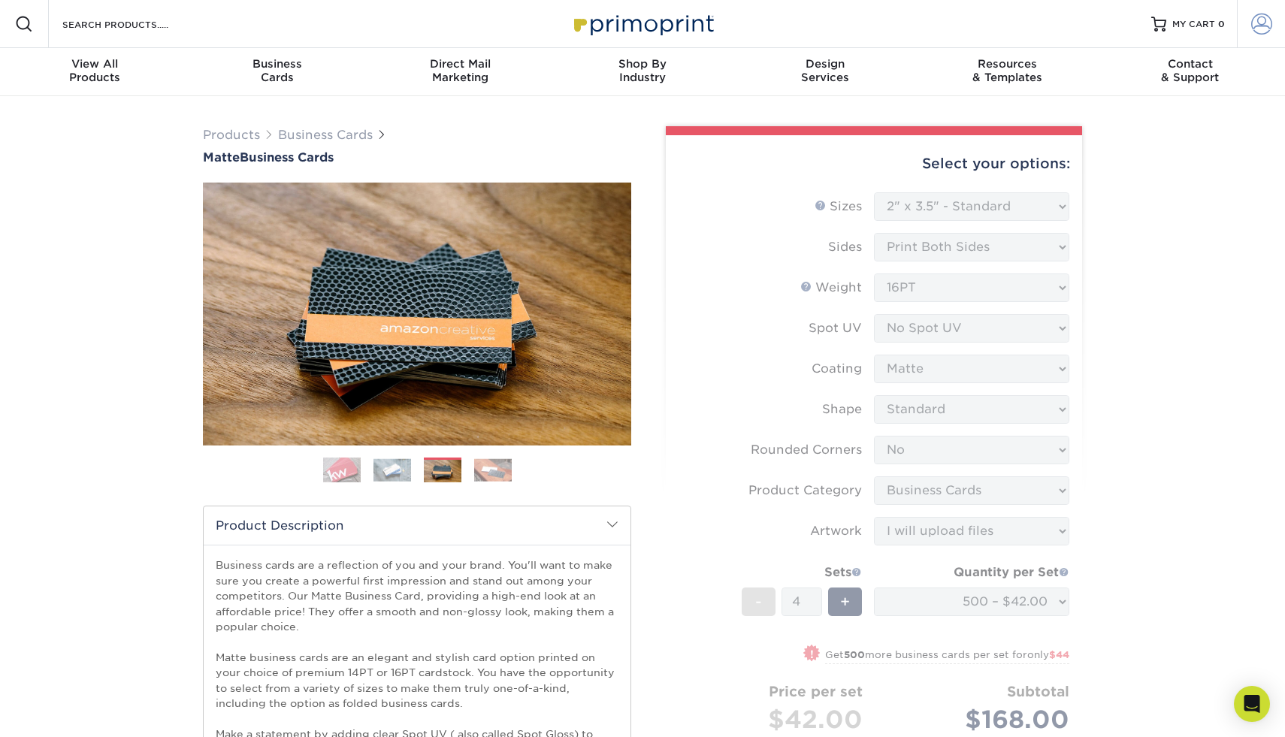
click at [1263, 29] on span at bounding box center [1261, 24] width 21 height 21
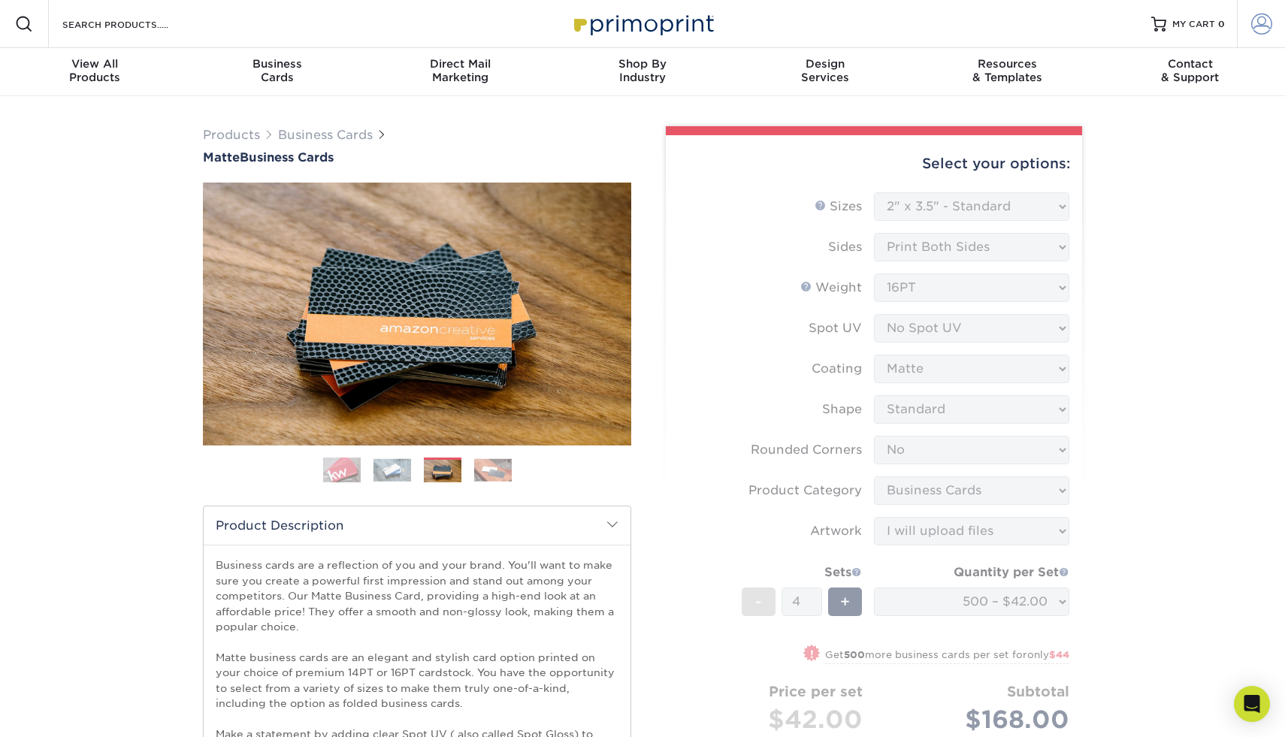
click at [1263, 24] on span at bounding box center [1261, 24] width 21 height 21
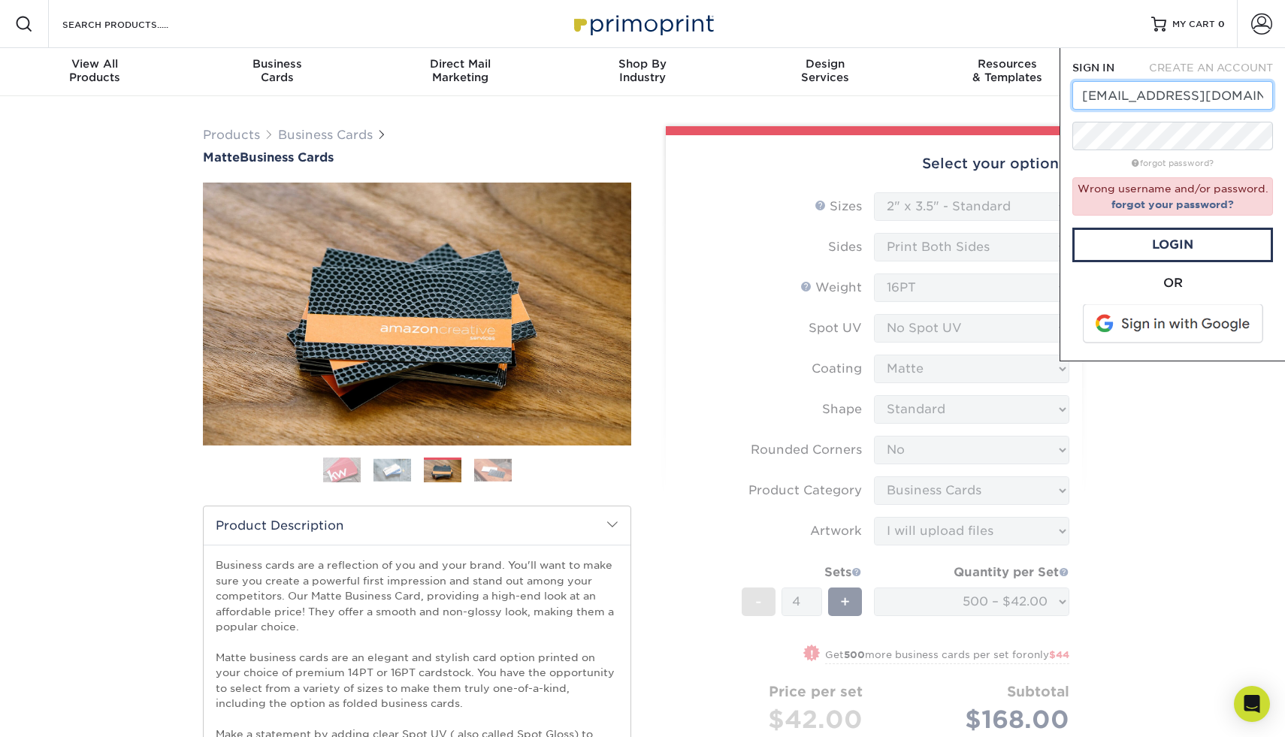
click at [1203, 98] on input "[EMAIL_ADDRESS][DOMAIN_NAME]" at bounding box center [1172, 95] width 201 height 29
click at [1167, 252] on link "Login" at bounding box center [1172, 245] width 201 height 35
click at [1164, 237] on link "Login" at bounding box center [1172, 245] width 201 height 35
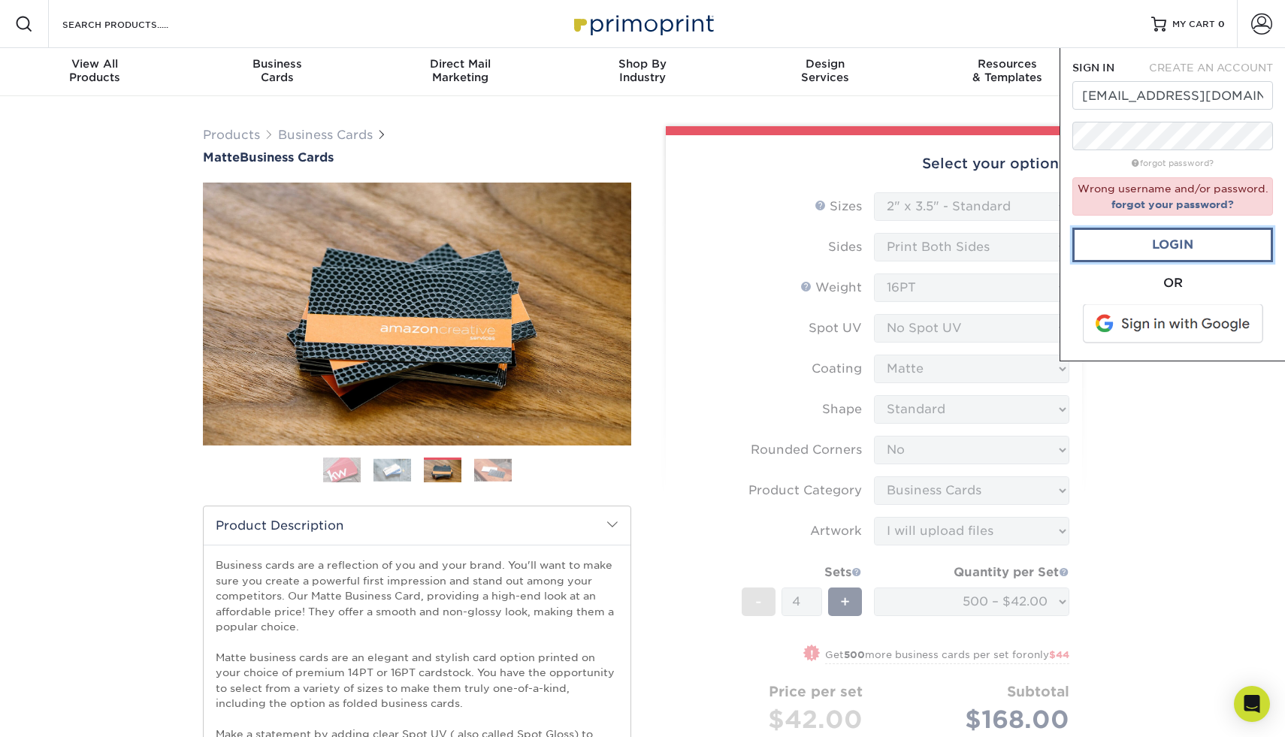
click at [1164, 237] on link "Login" at bounding box center [1172, 245] width 201 height 35
click at [1081, 28] on div "Resources Menu Search Products Account SIGN IN CREATE AN ACCOUNT alex@eastbayvi…" at bounding box center [642, 24] width 1285 height 48
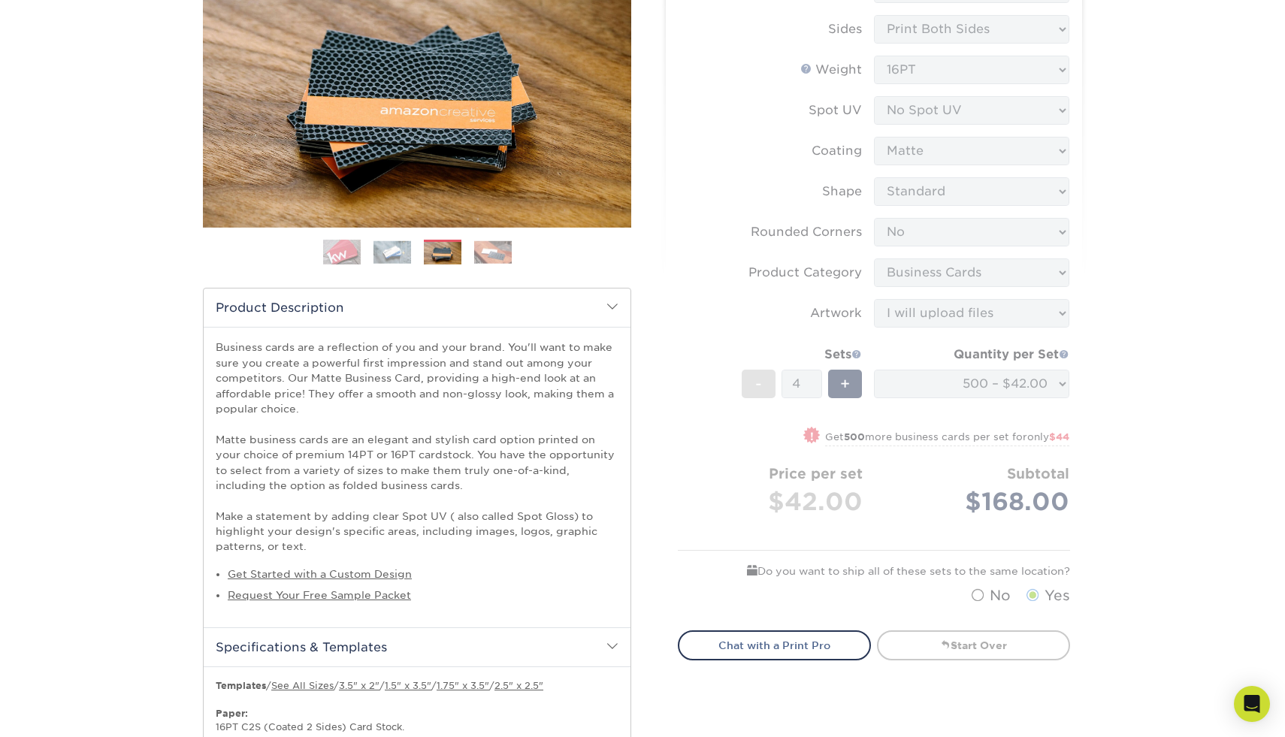
scroll to position [213, 0]
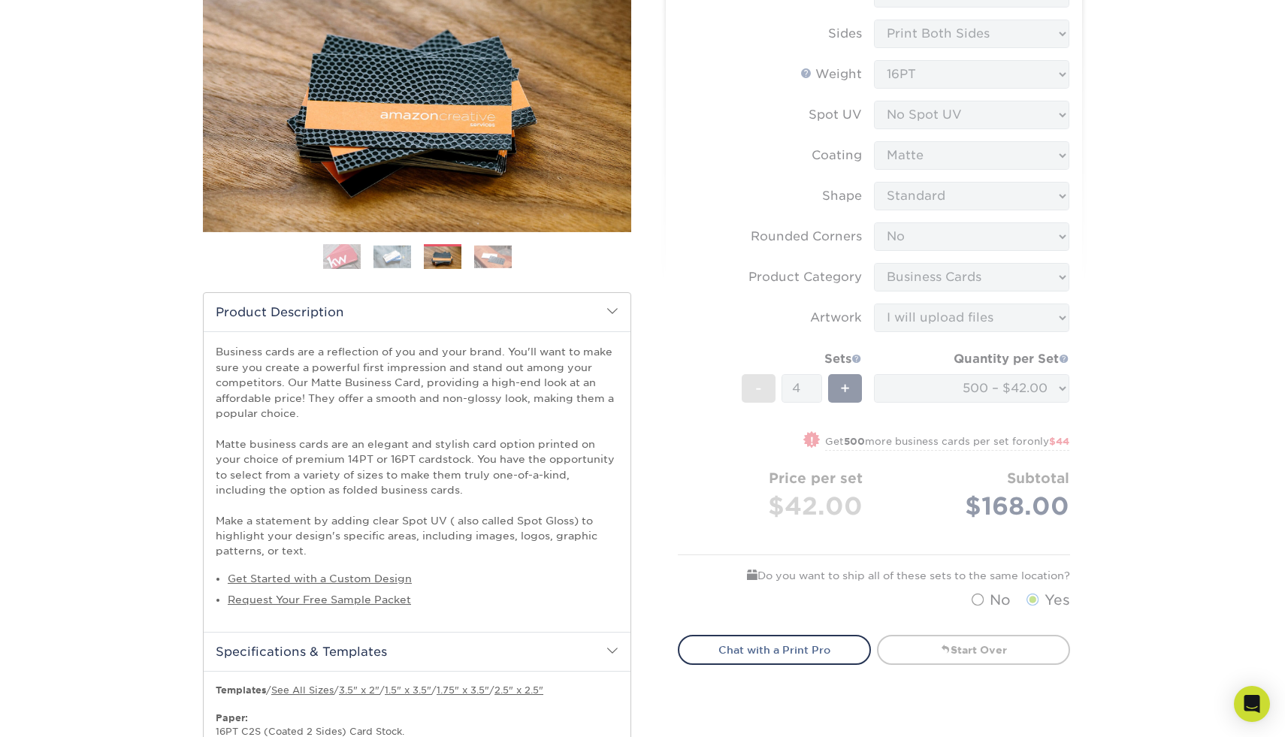
click at [390, 249] on img at bounding box center [392, 256] width 38 height 23
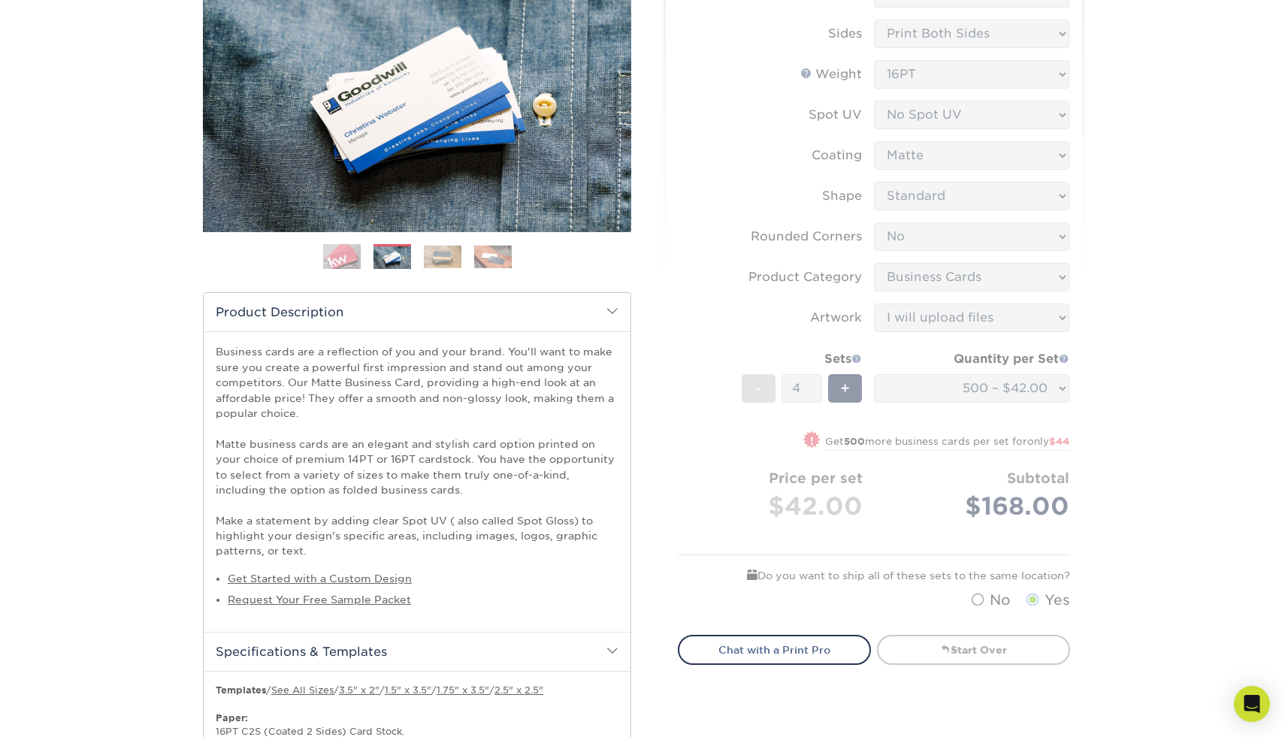
click at [457, 255] on img at bounding box center [443, 256] width 38 height 23
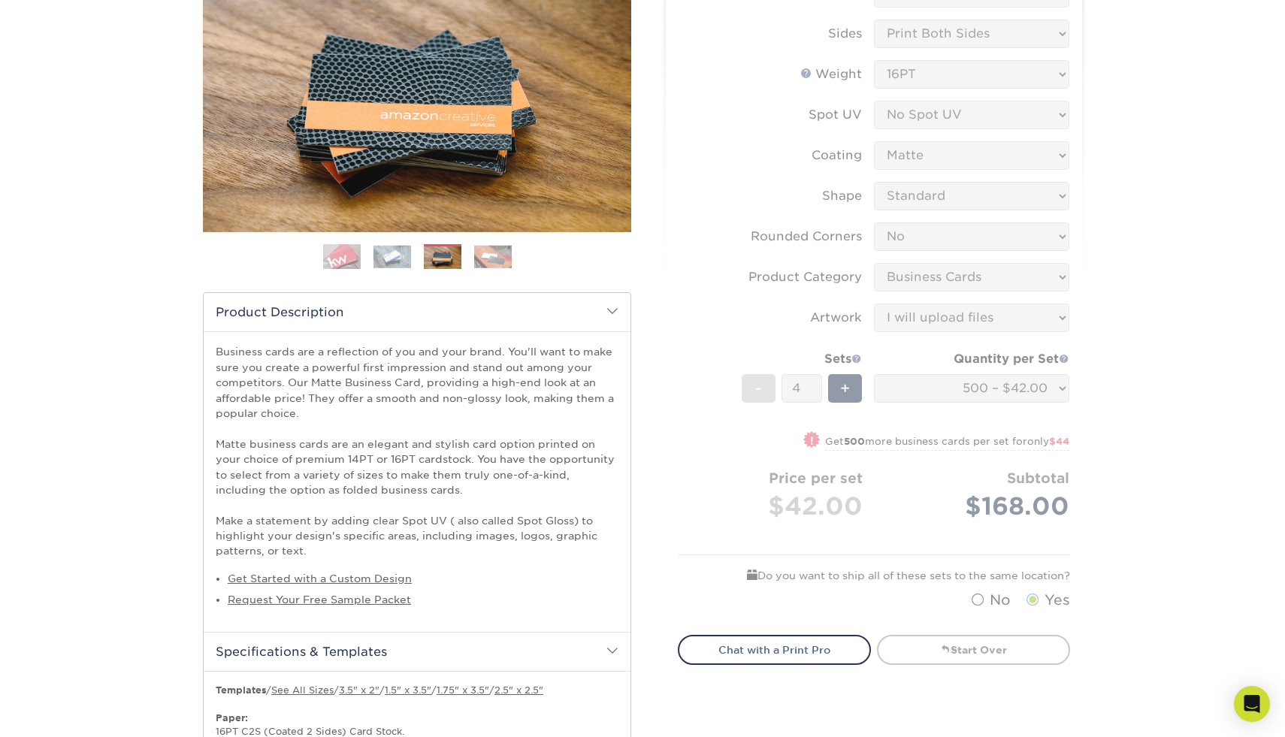
click at [498, 255] on img at bounding box center [493, 256] width 38 height 23
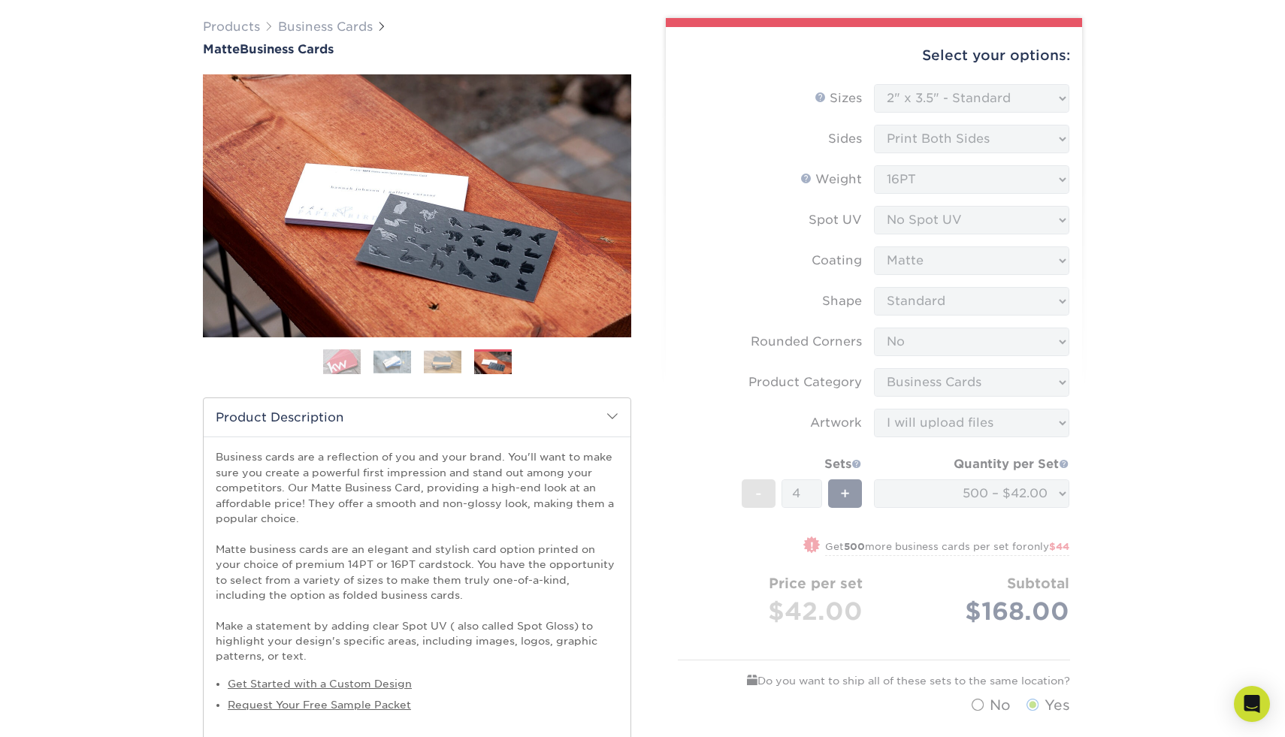
scroll to position [0, 0]
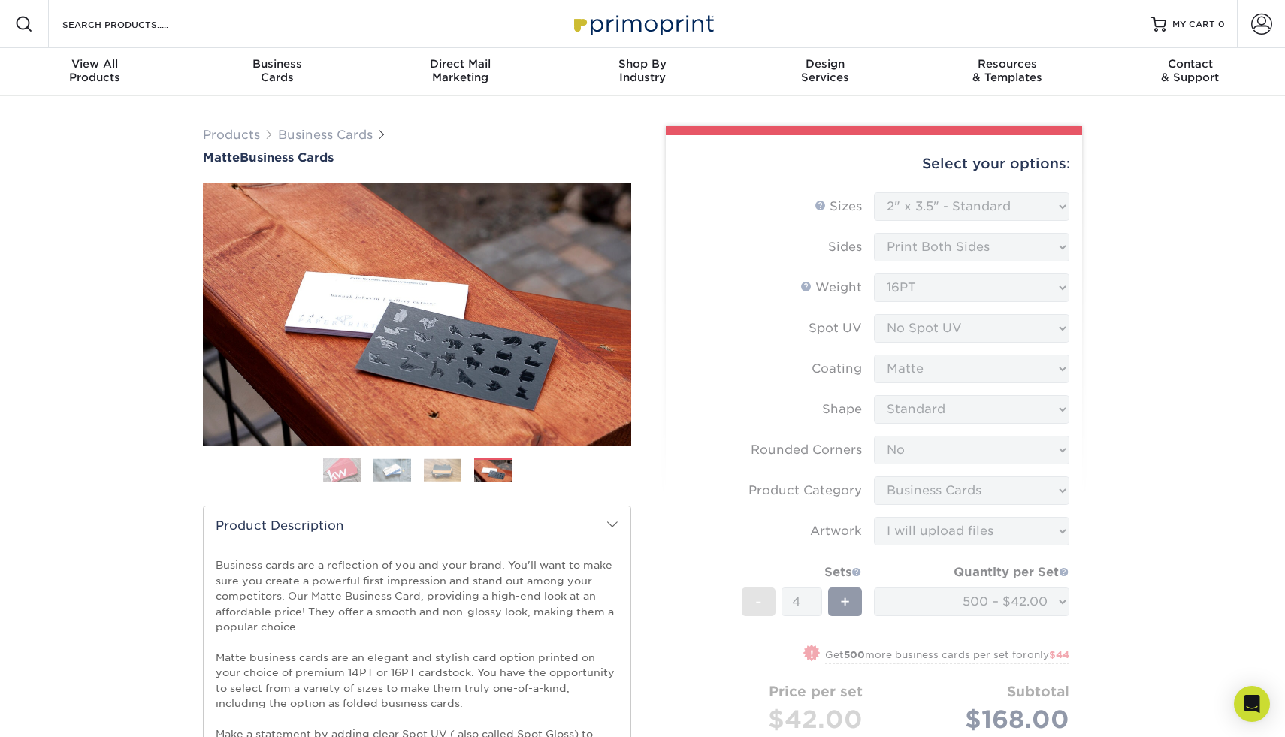
click at [902, 198] on form "Sizes Help Sizes Please Select 1.5" x 3.5" - Mini 1.75" x 3.5" - Mini 2" x 2" -…" at bounding box center [874, 511] width 392 height 638
click at [894, 158] on div "Select your options:" at bounding box center [874, 163] width 392 height 57
click at [1284, 6] on link "Account" at bounding box center [1260, 24] width 48 height 48
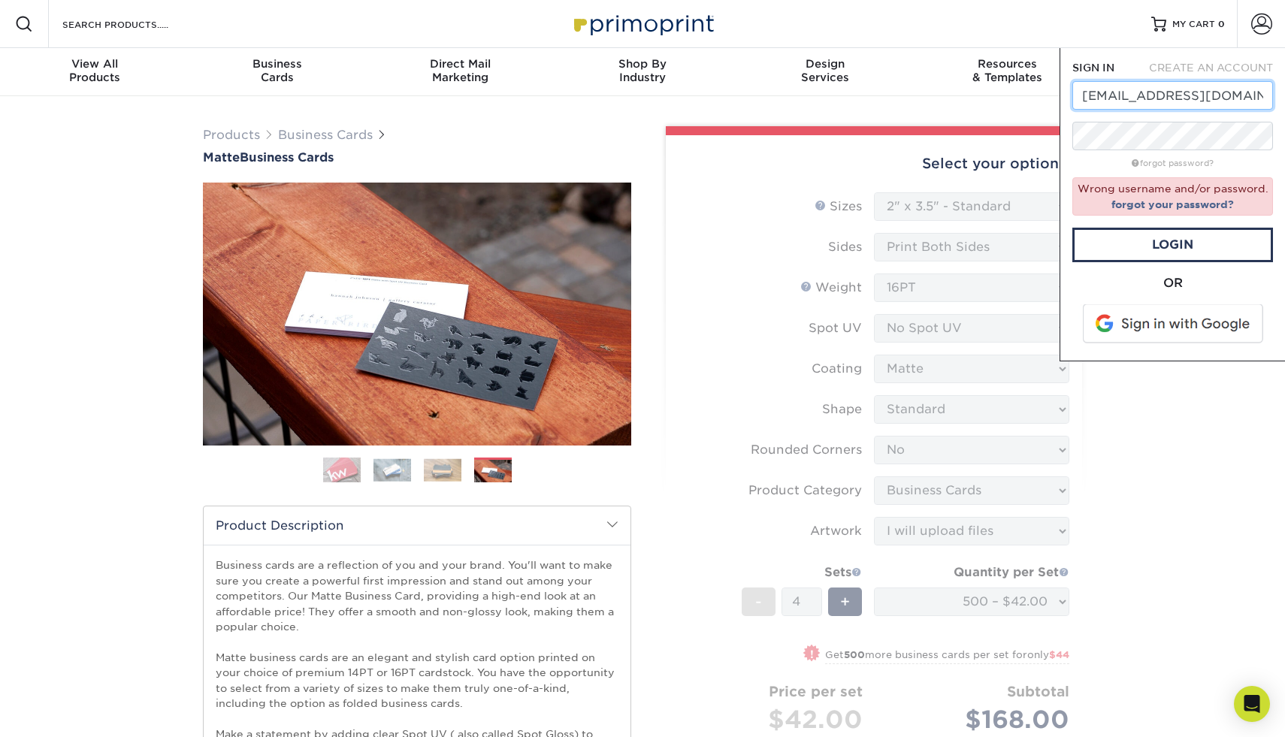
click at [1193, 109] on input "[EMAIL_ADDRESS][DOMAIN_NAME]" at bounding box center [1172, 95] width 201 height 29
click at [1171, 243] on link "Login" at bounding box center [1172, 245] width 201 height 35
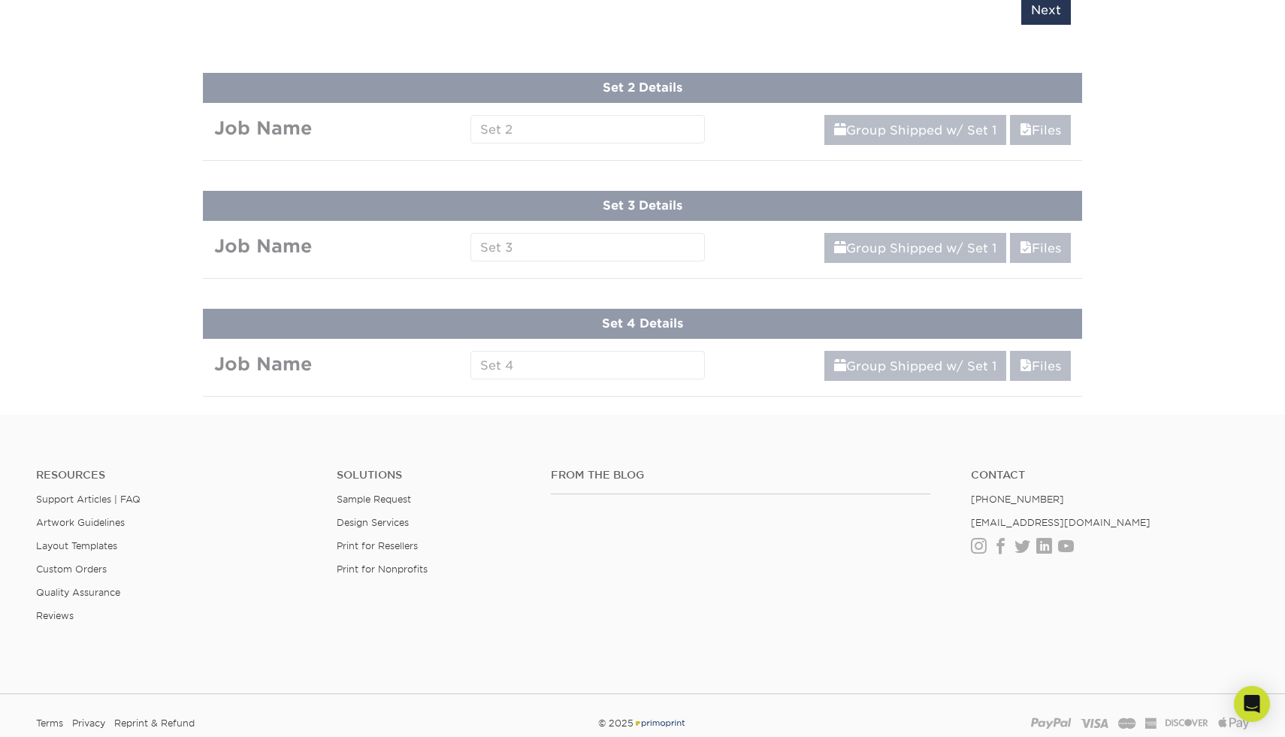
scroll to position [2196, 0]
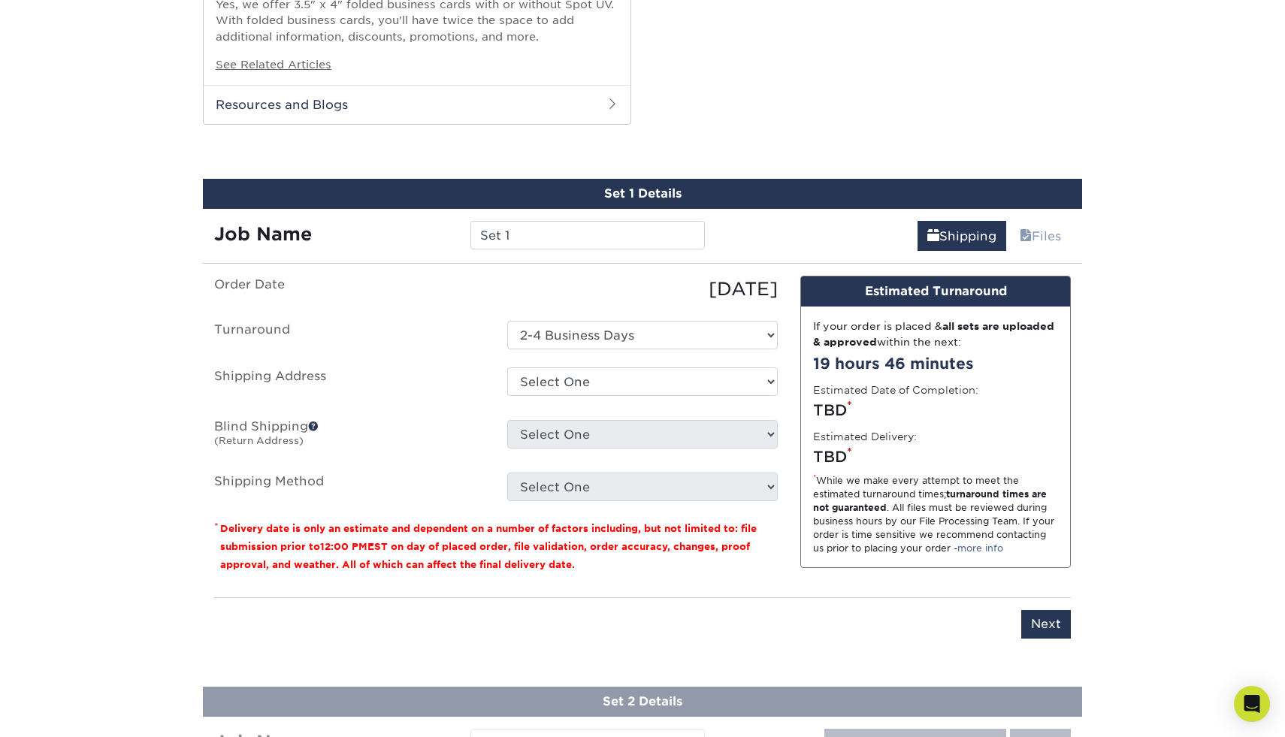
scroll to position [1663, 0]
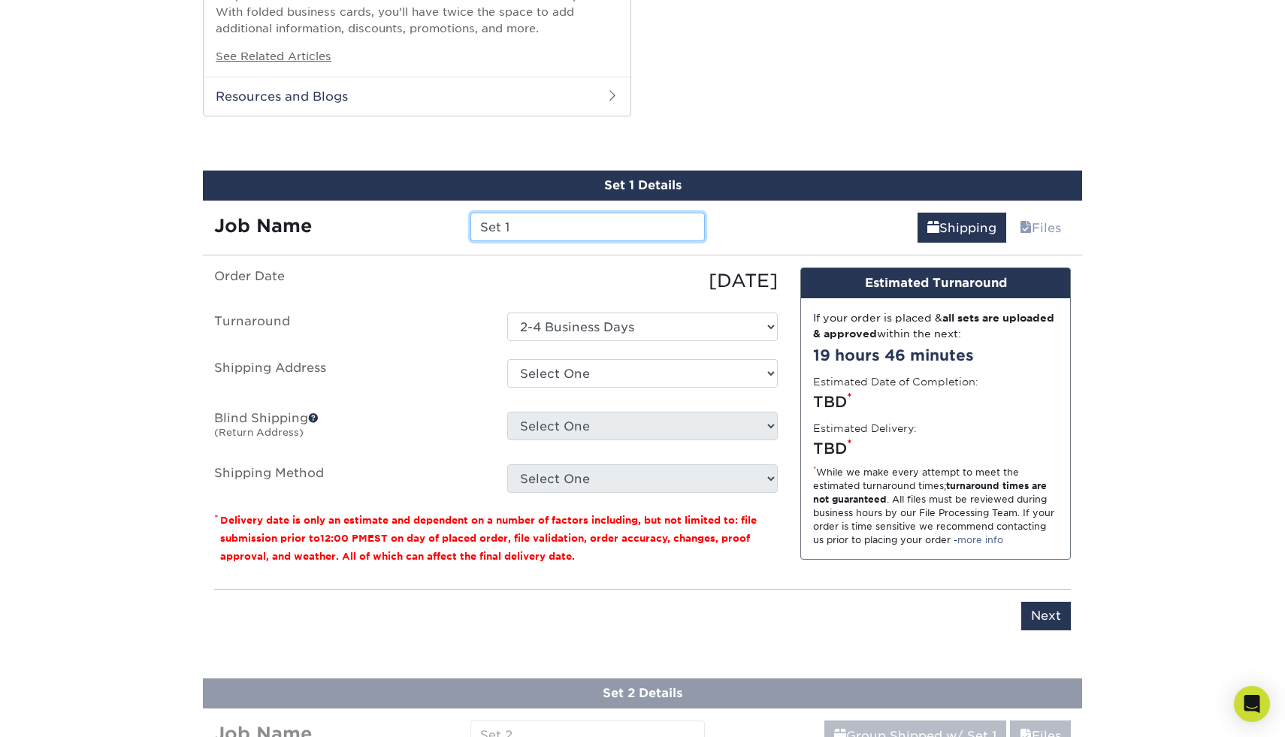
click at [631, 232] on input "Set 1" at bounding box center [587, 227] width 234 height 29
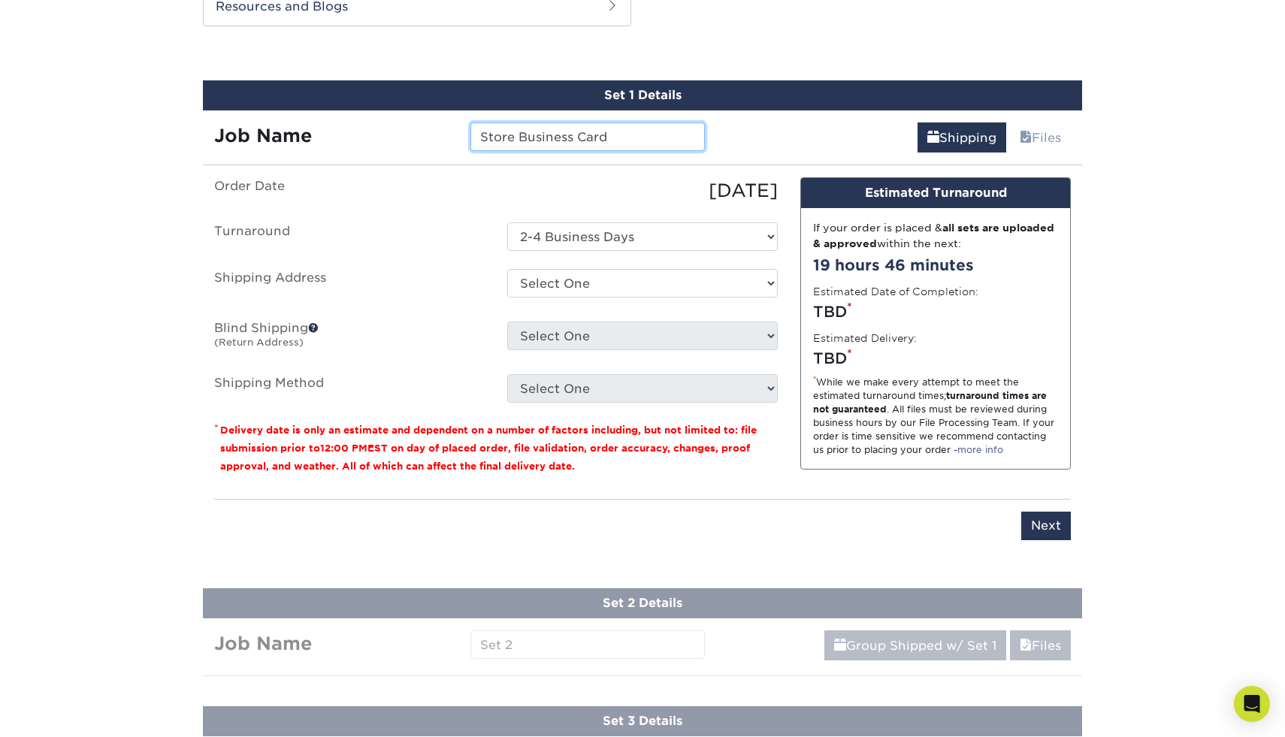
scroll to position [1760, 0]
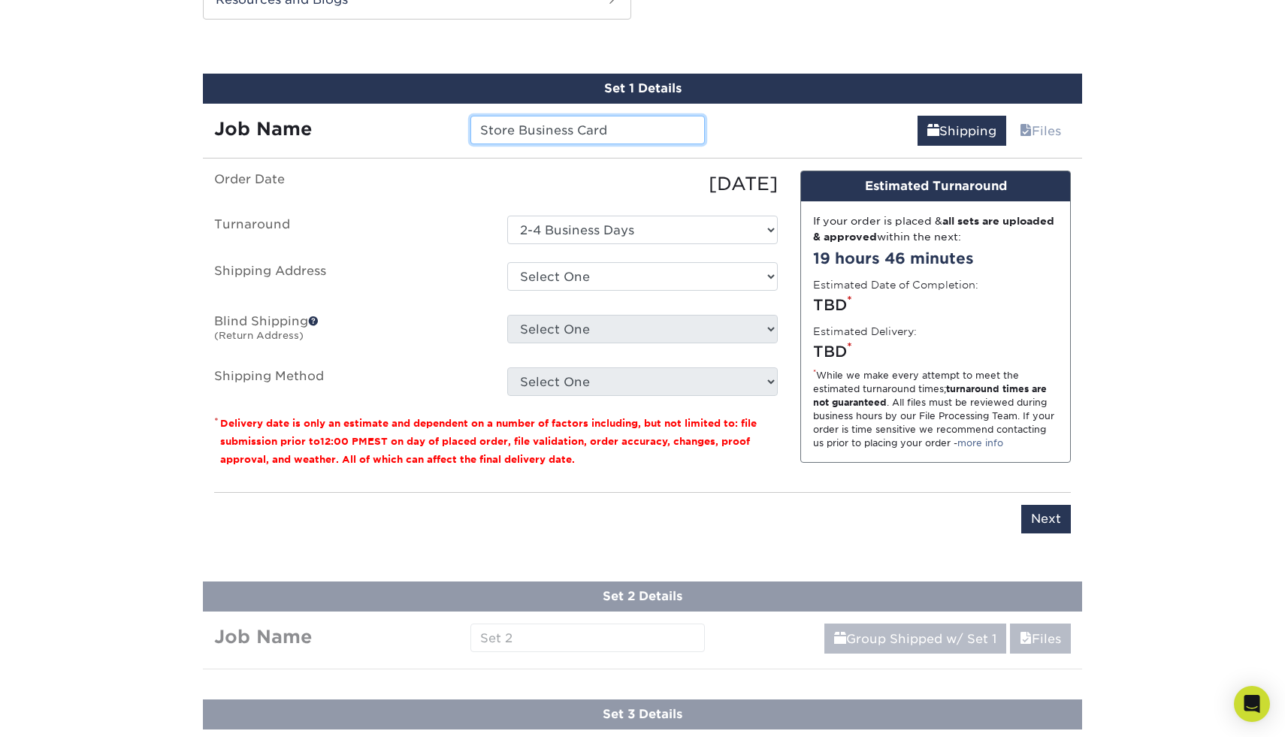
type input "Store Business Card"
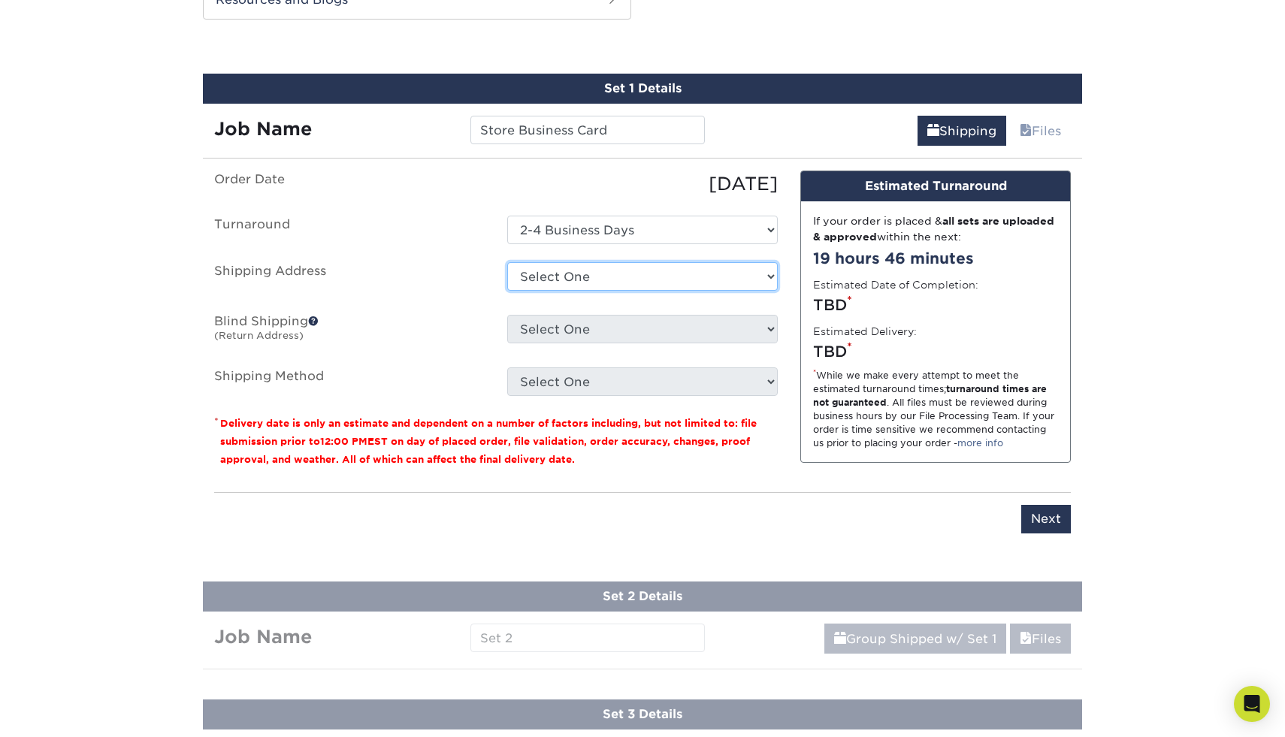
click at [645, 273] on select "Select One + Add New Address" at bounding box center [642, 276] width 270 height 29
select select "newaddress"
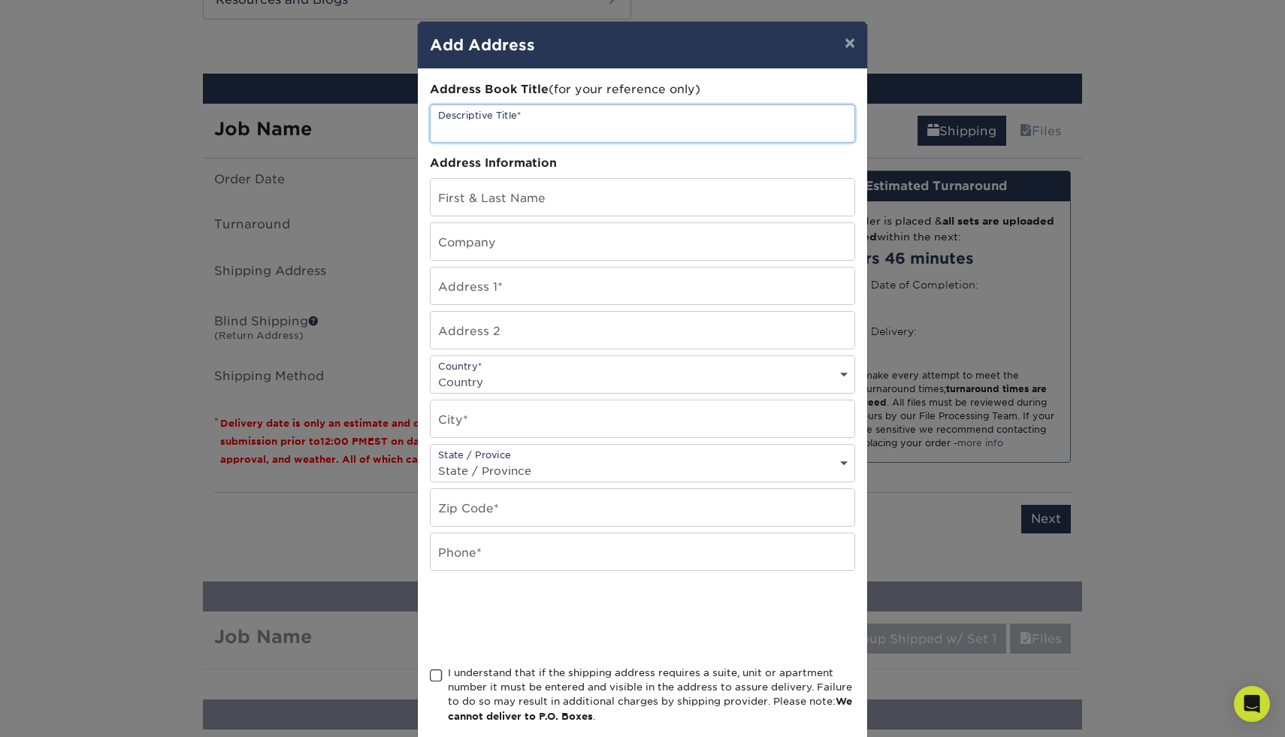
click at [666, 119] on input "text" at bounding box center [642, 123] width 424 height 37
type input "East Bay Vivarium"
type input "[PERSON_NAME]"
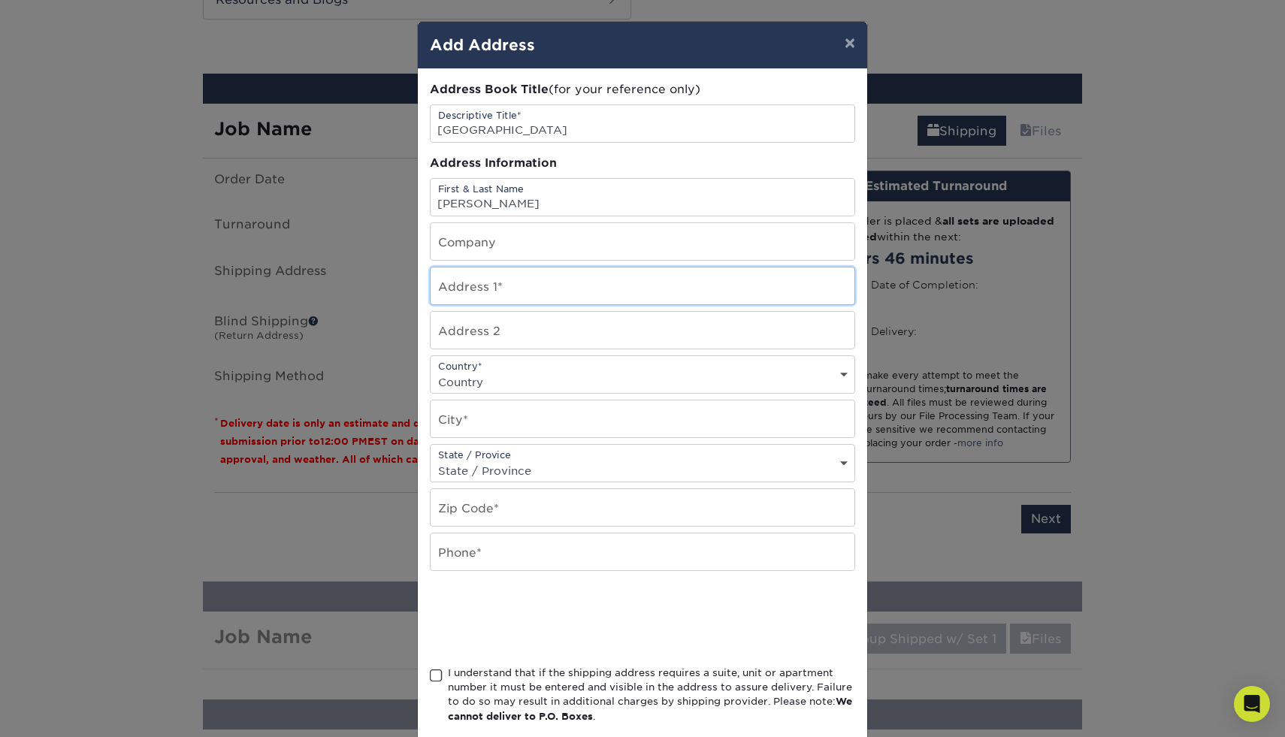
type input "1827 Fifth St."
type input "Suite C"
select select "US"
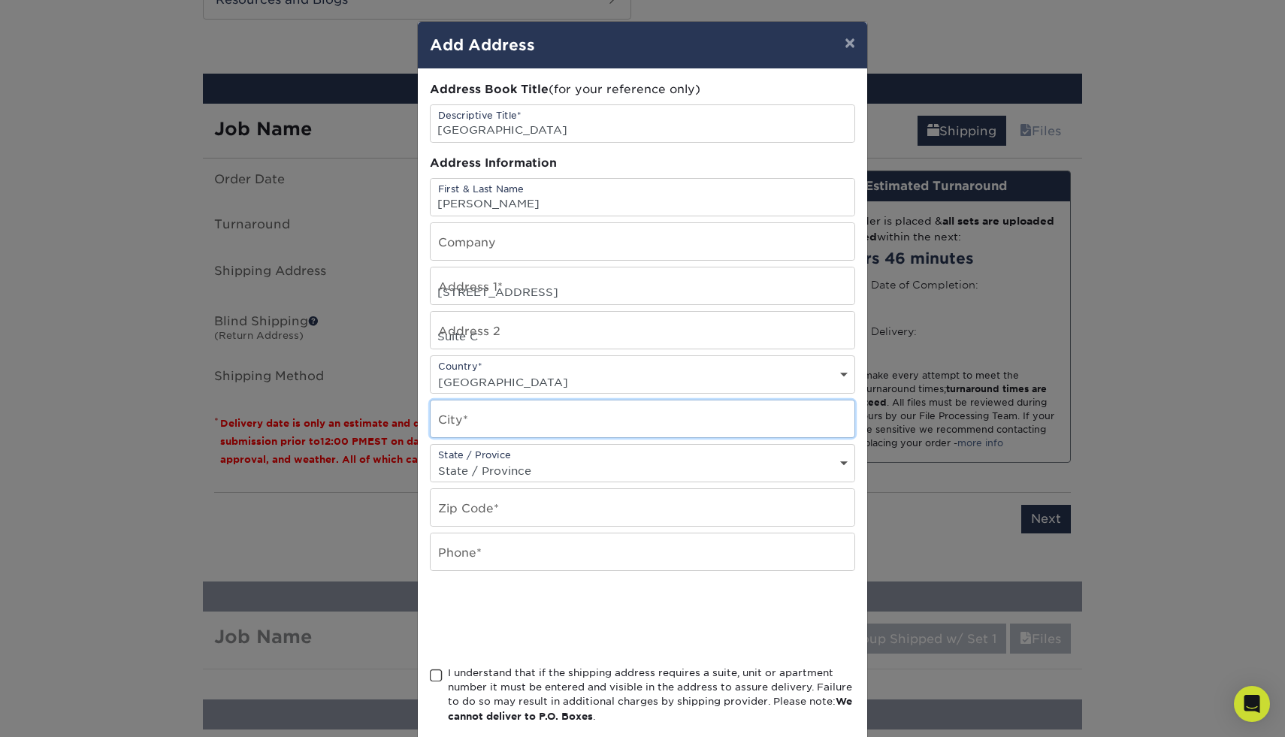
type input "Berkeley"
select select "CA"
type input "94710"
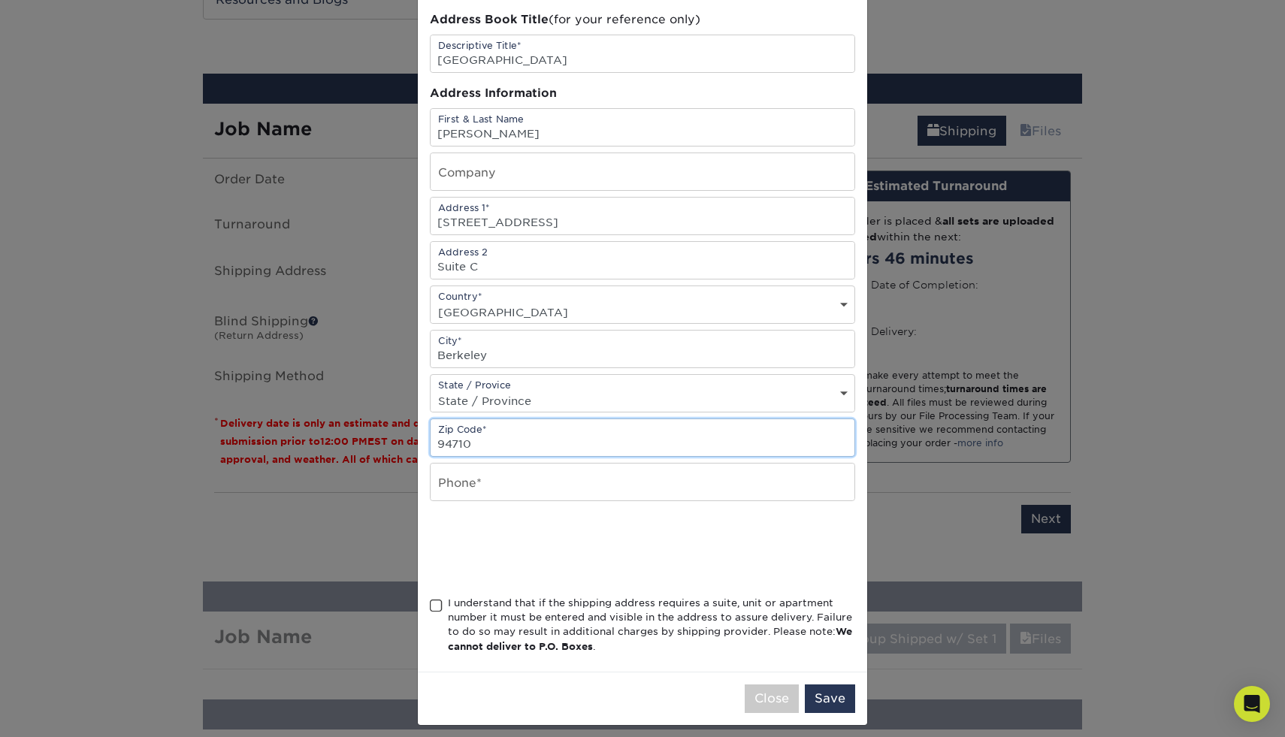
scroll to position [80, 0]
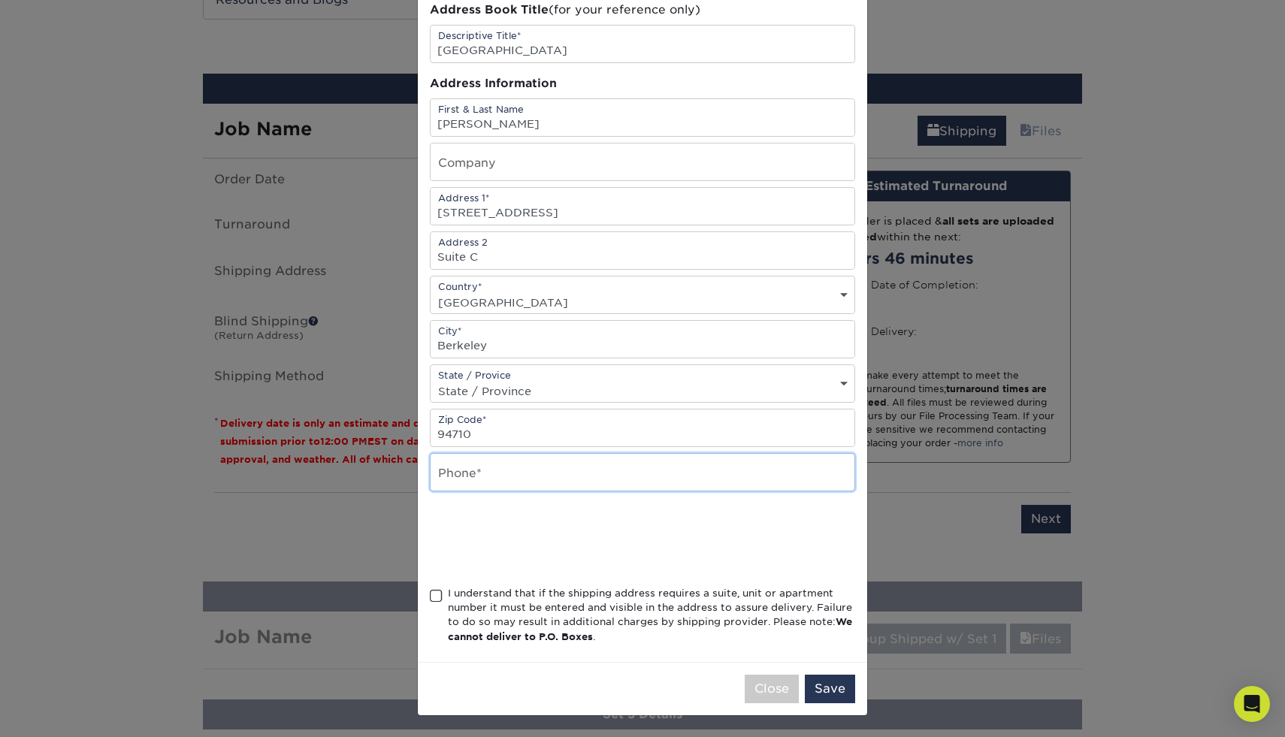
click at [492, 481] on input "text" at bounding box center [642, 472] width 424 height 37
type input "5108411400"
click at [439, 597] on span at bounding box center [436, 596] width 13 height 14
click at [0, 0] on input "I understand that if the shipping address requires a suite, unit or apartment n…" at bounding box center [0, 0] width 0 height 0
click at [828, 683] on button "Save" at bounding box center [830, 689] width 50 height 29
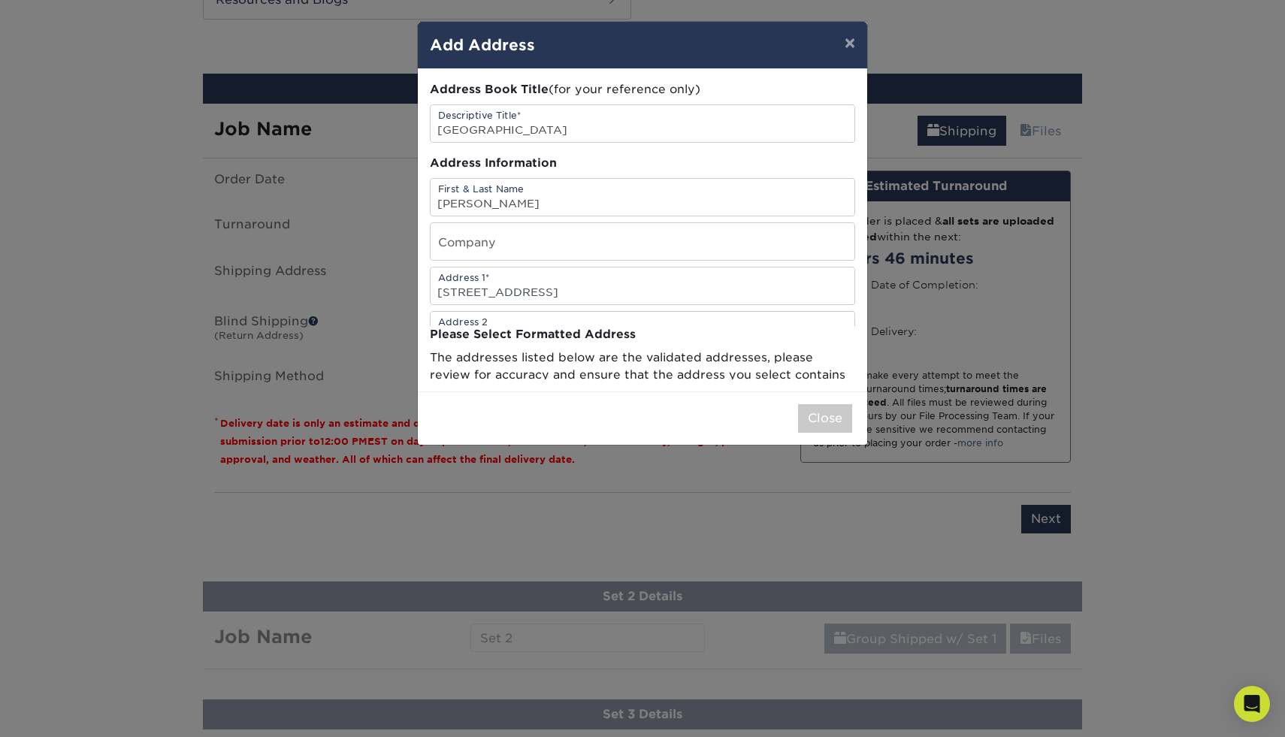
scroll to position [0, 0]
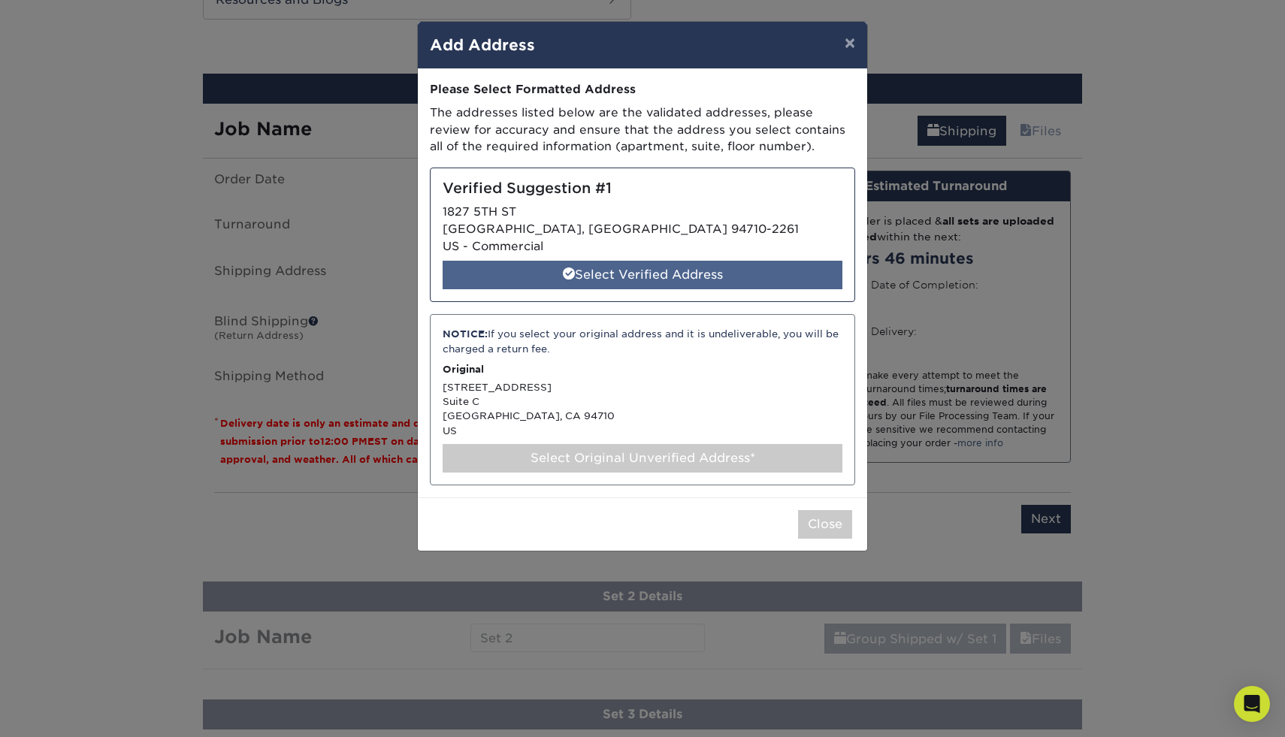
click at [653, 276] on div "Select Verified Address" at bounding box center [642, 275] width 400 height 29
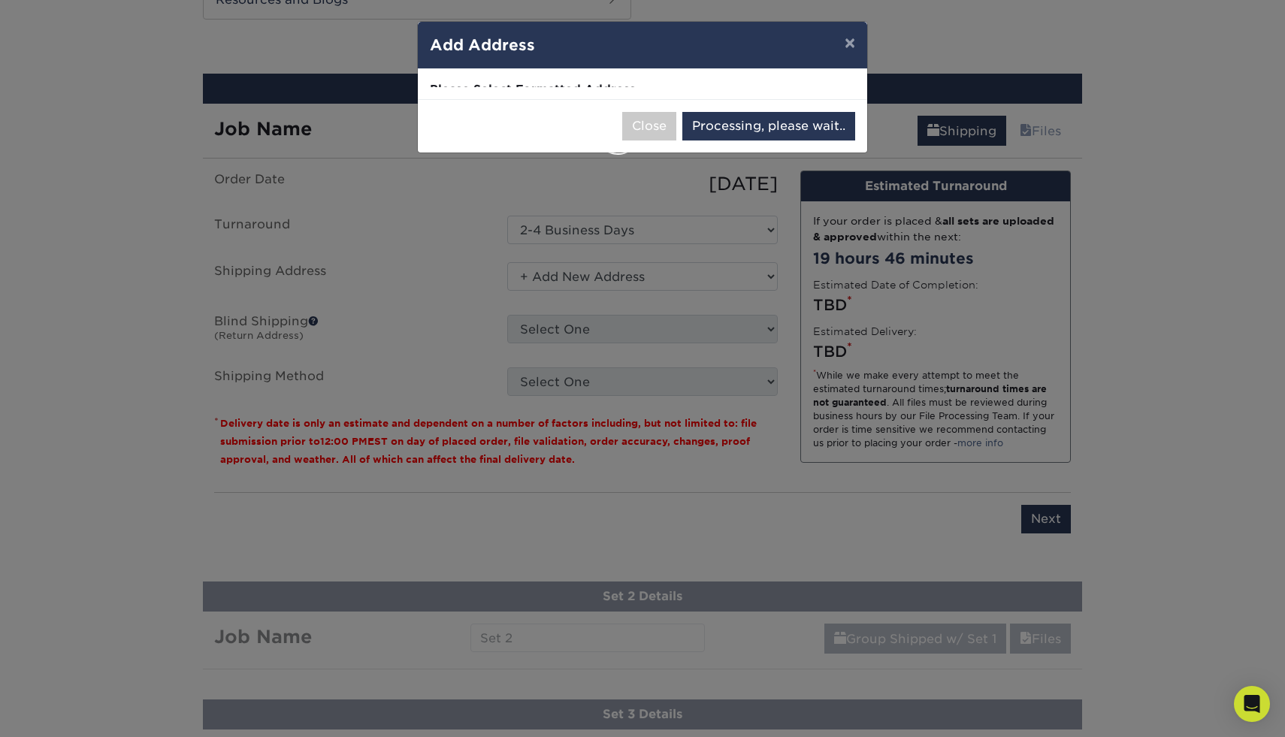
select select "285453"
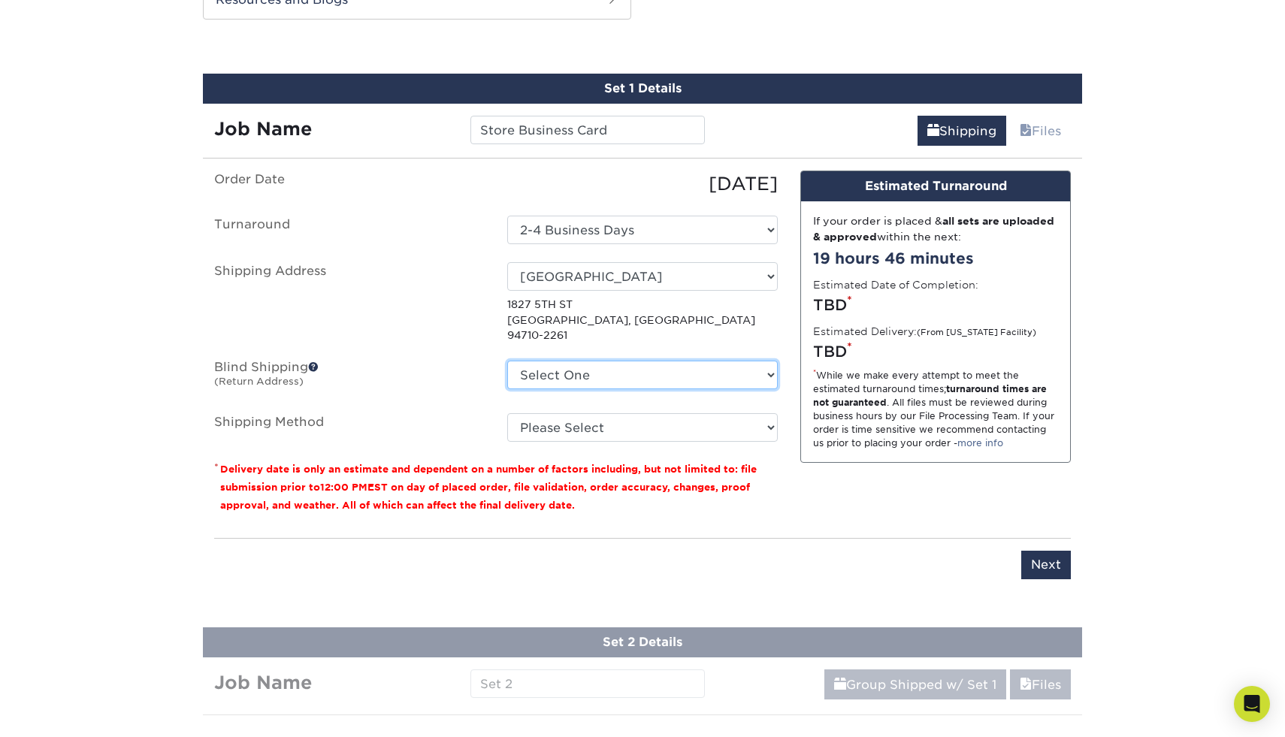
click at [611, 361] on select "Select One + Add New Address" at bounding box center [642, 375] width 270 height 29
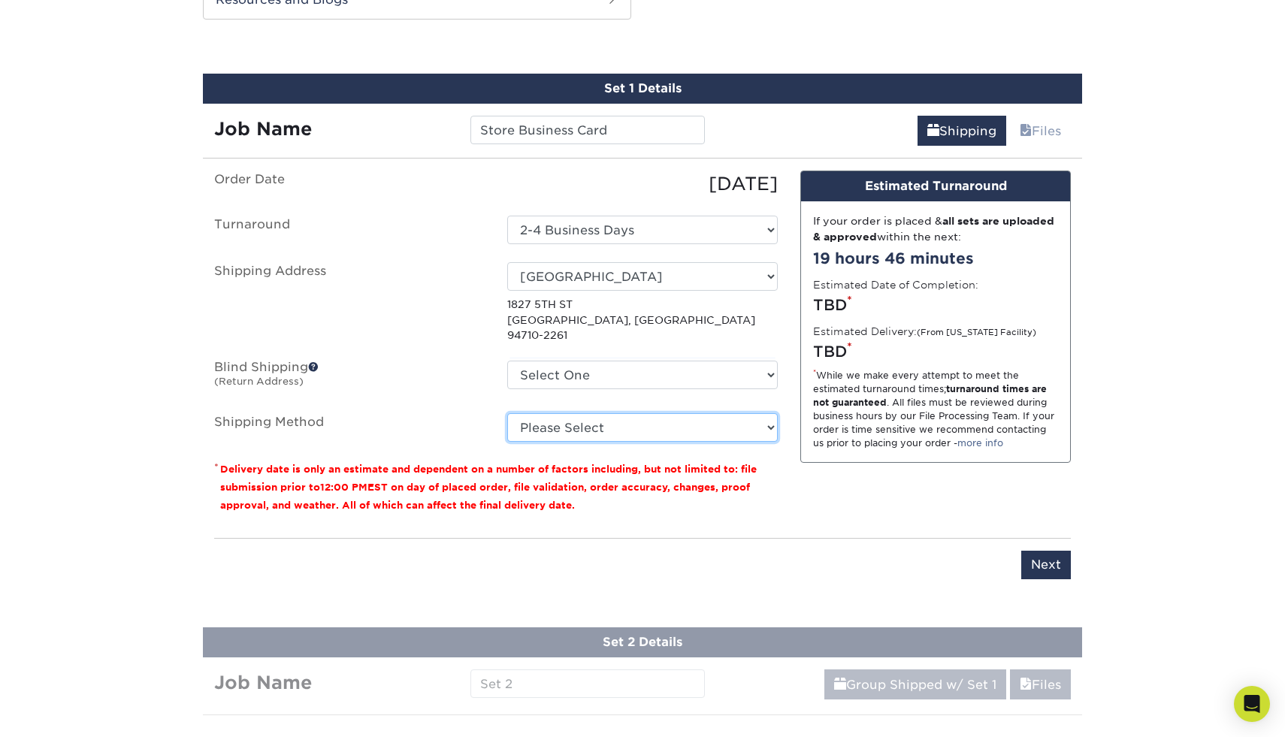
click at [585, 413] on select "Please Select Ground Shipping (+$15.05) 3 Day Shipping Service (+$16.17) 2 Day …" at bounding box center [642, 427] width 270 height 29
select select "03"
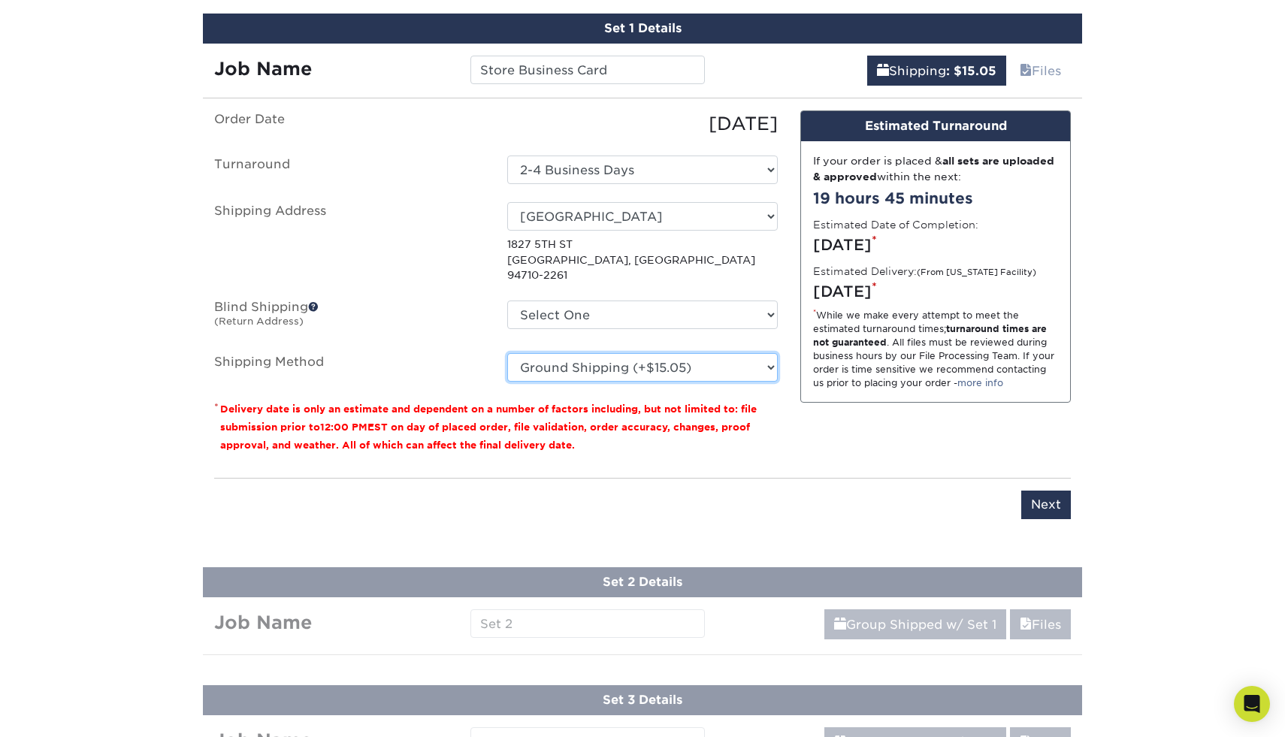
scroll to position [1890, 0]
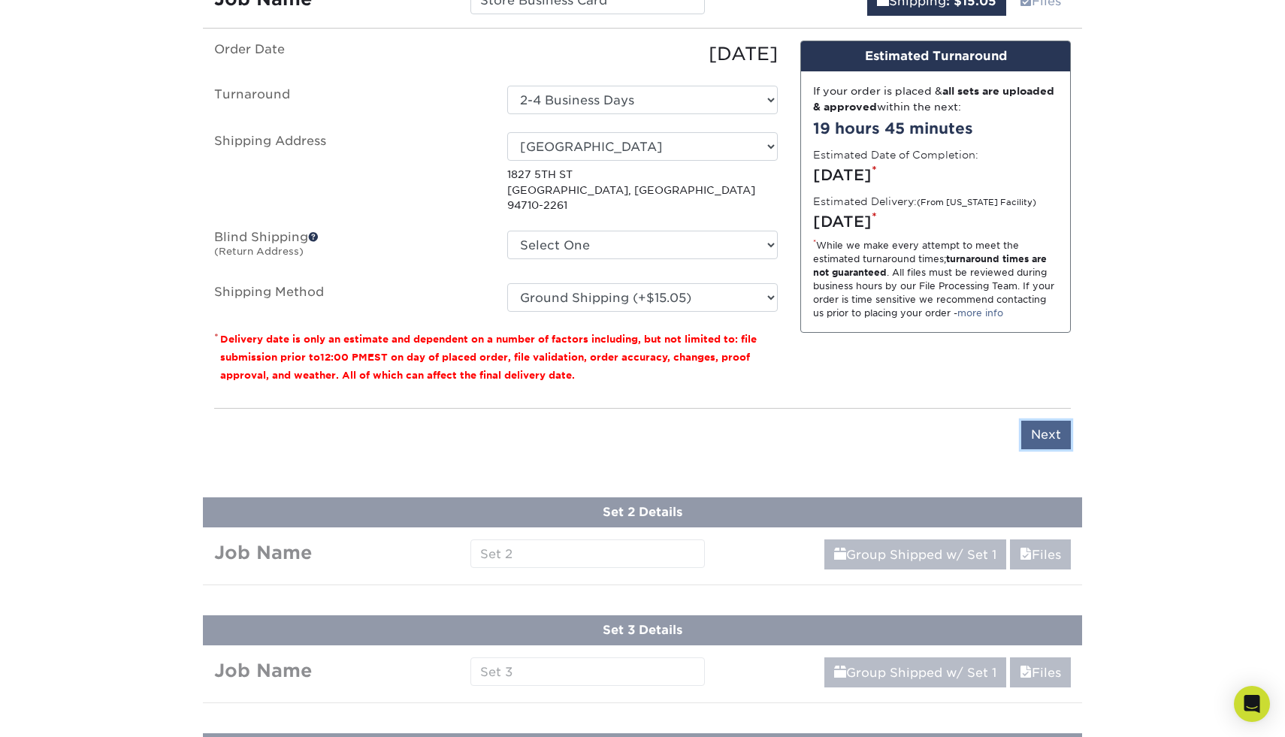
click at [1038, 424] on input "Next" at bounding box center [1046, 435] width 50 height 29
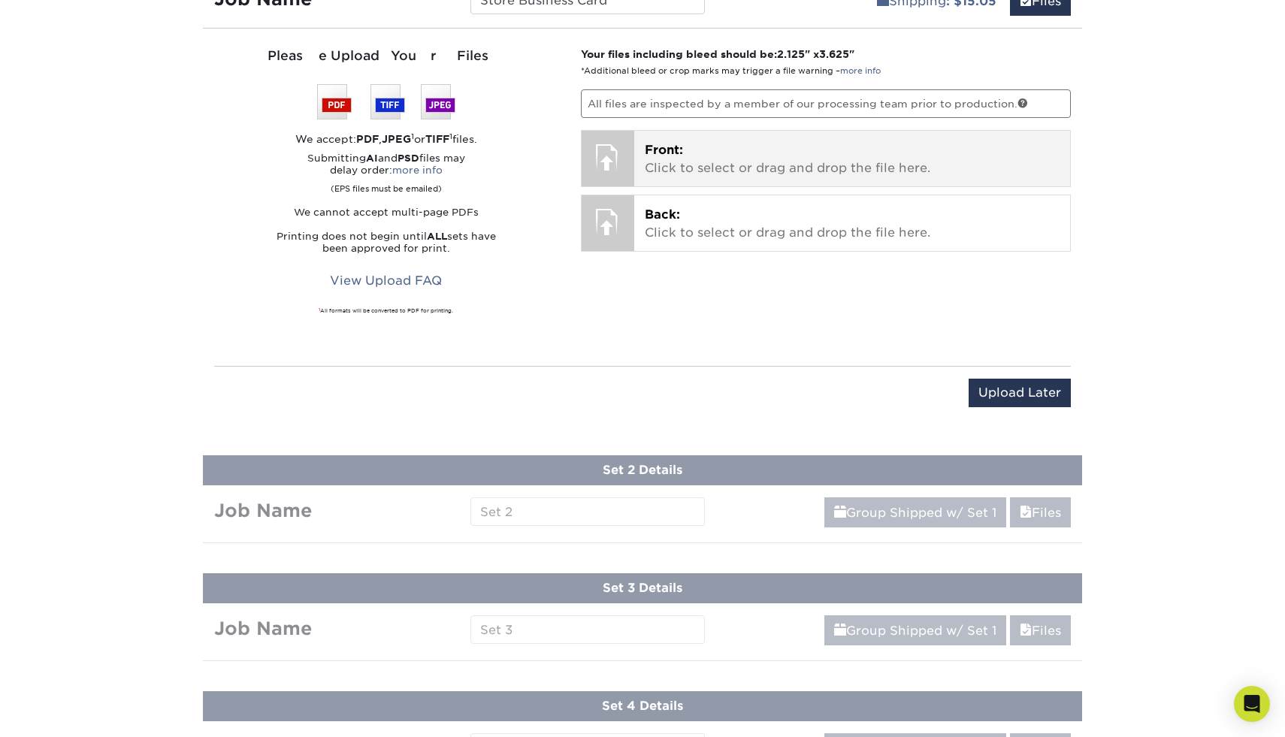
click at [783, 150] on p "Front: Click to select or drag and drop the file here." at bounding box center [852, 159] width 415 height 36
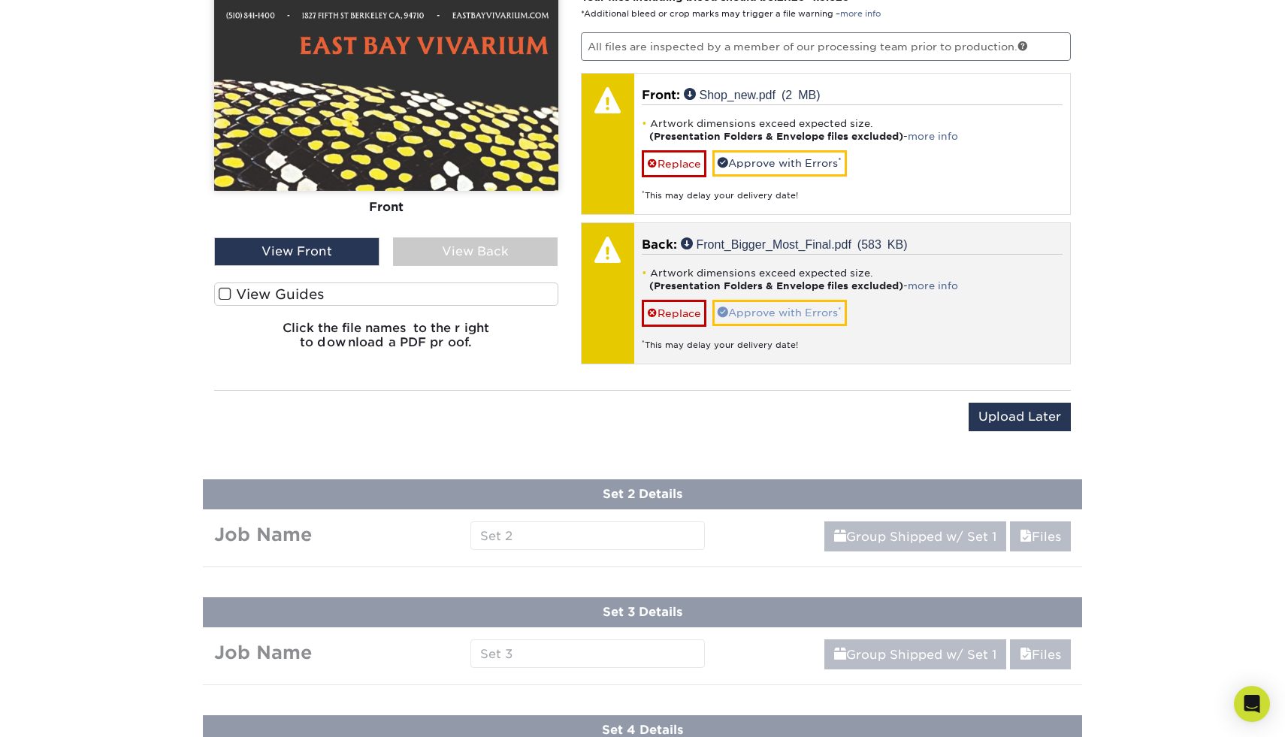
scroll to position [1943, 0]
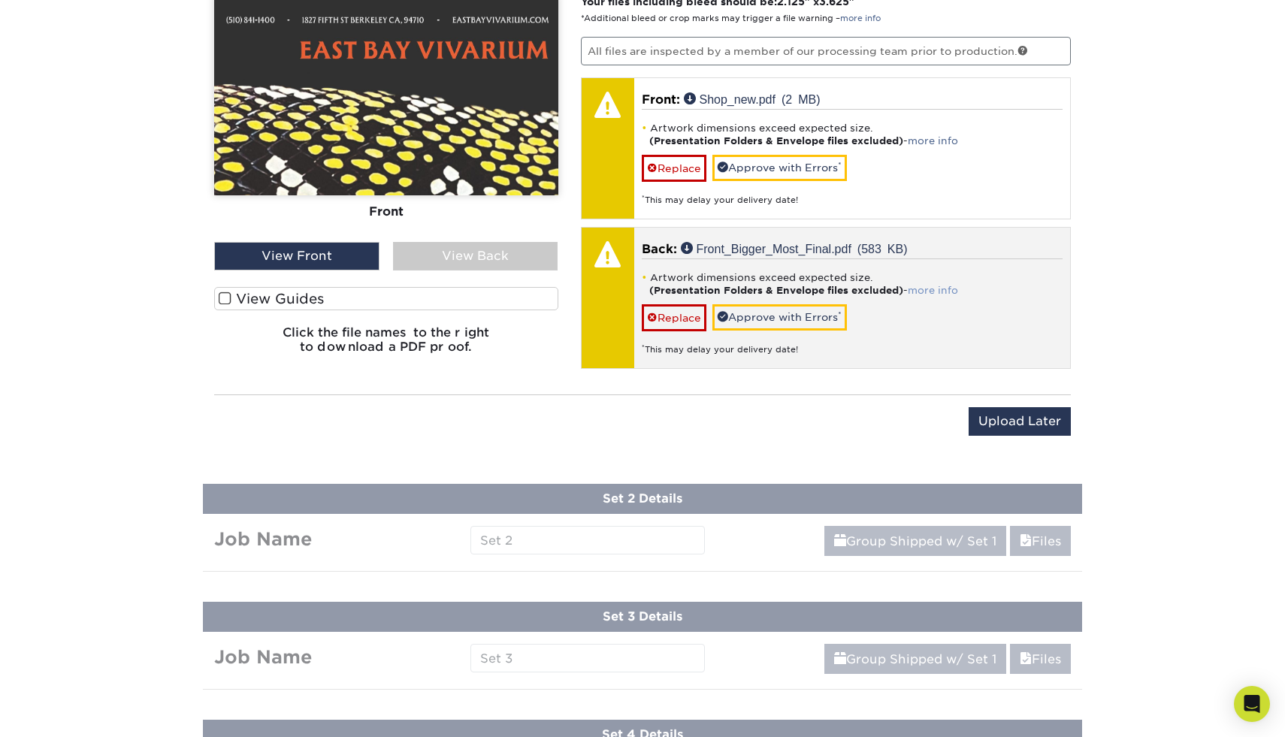
click at [927, 290] on link "more info" at bounding box center [932, 290] width 50 height 11
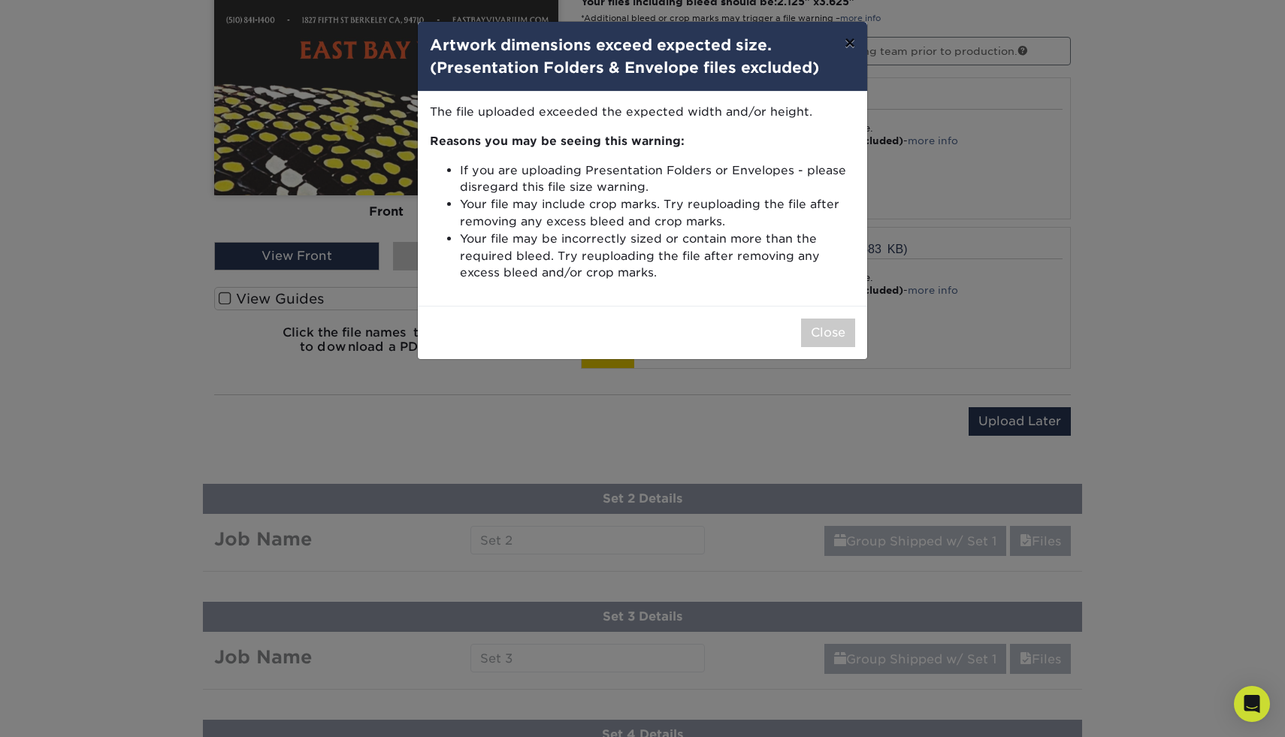
click at [851, 53] on button "×" at bounding box center [849, 43] width 35 height 42
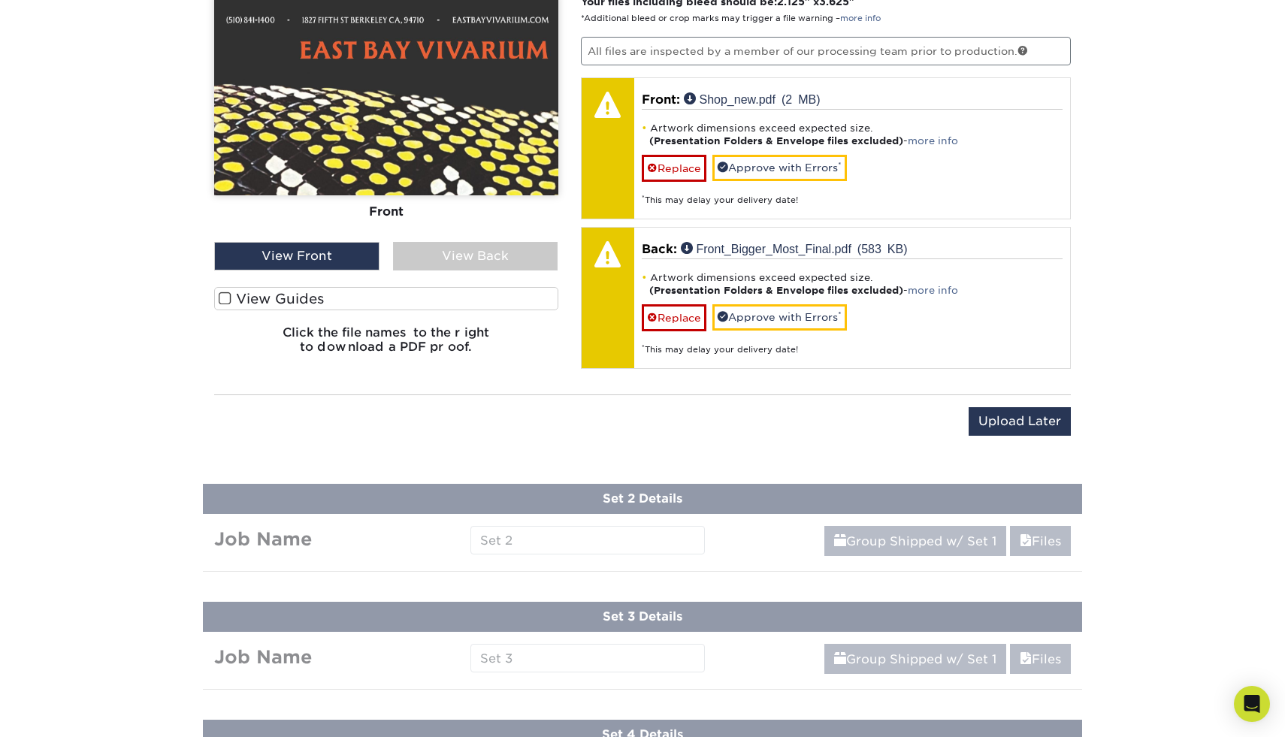
click at [418, 246] on div "View Back" at bounding box center [475, 256] width 165 height 29
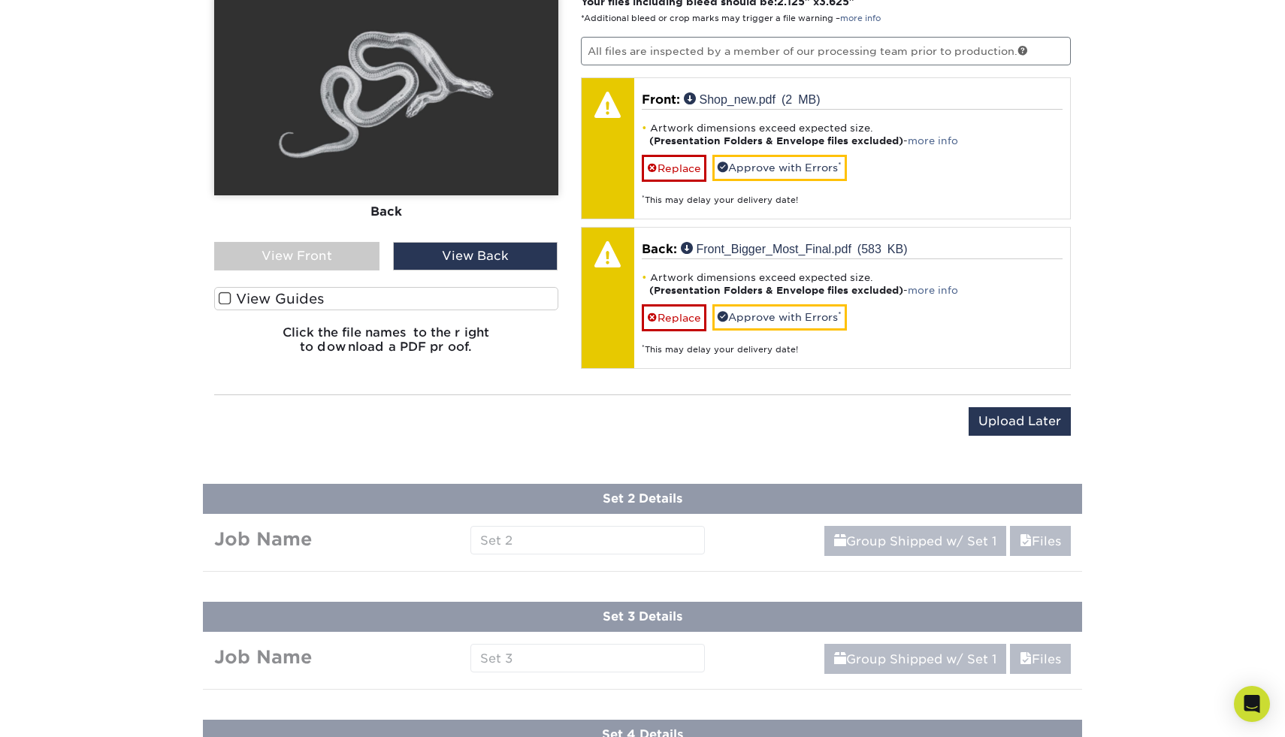
click at [339, 255] on div "View Front" at bounding box center [296, 256] width 165 height 29
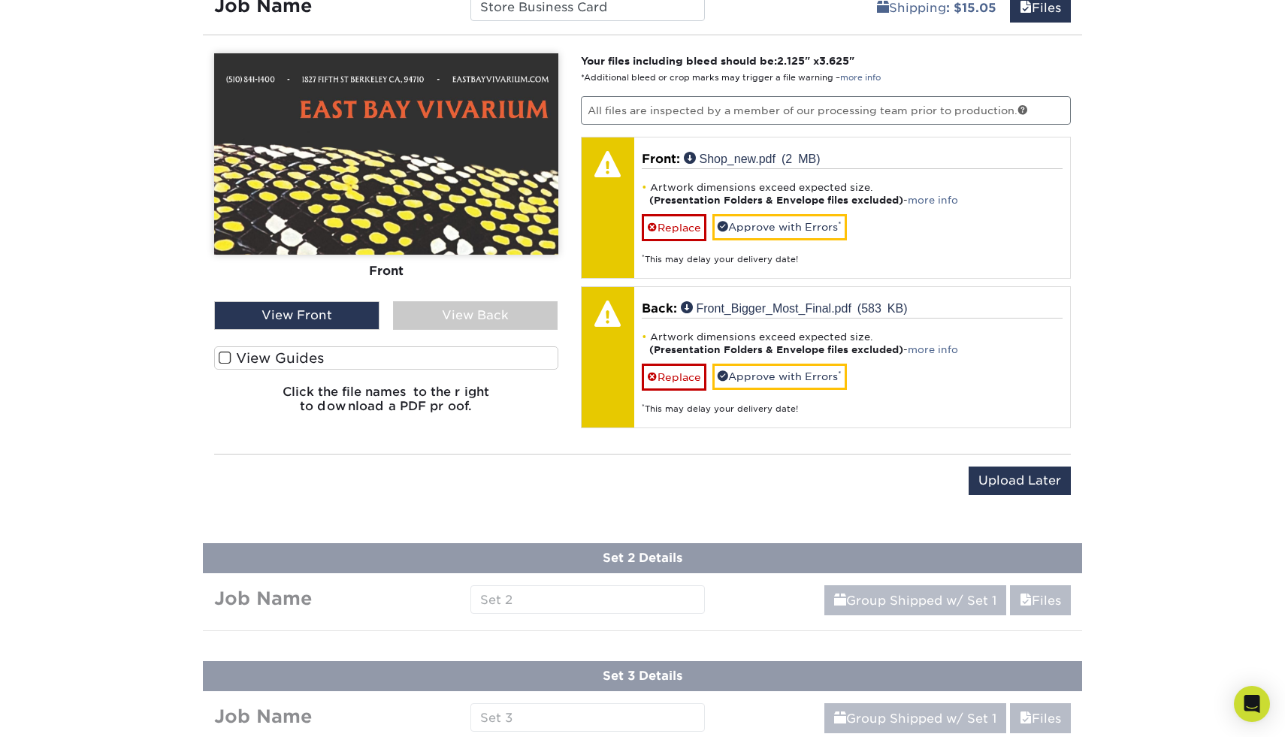
scroll to position [1882, 0]
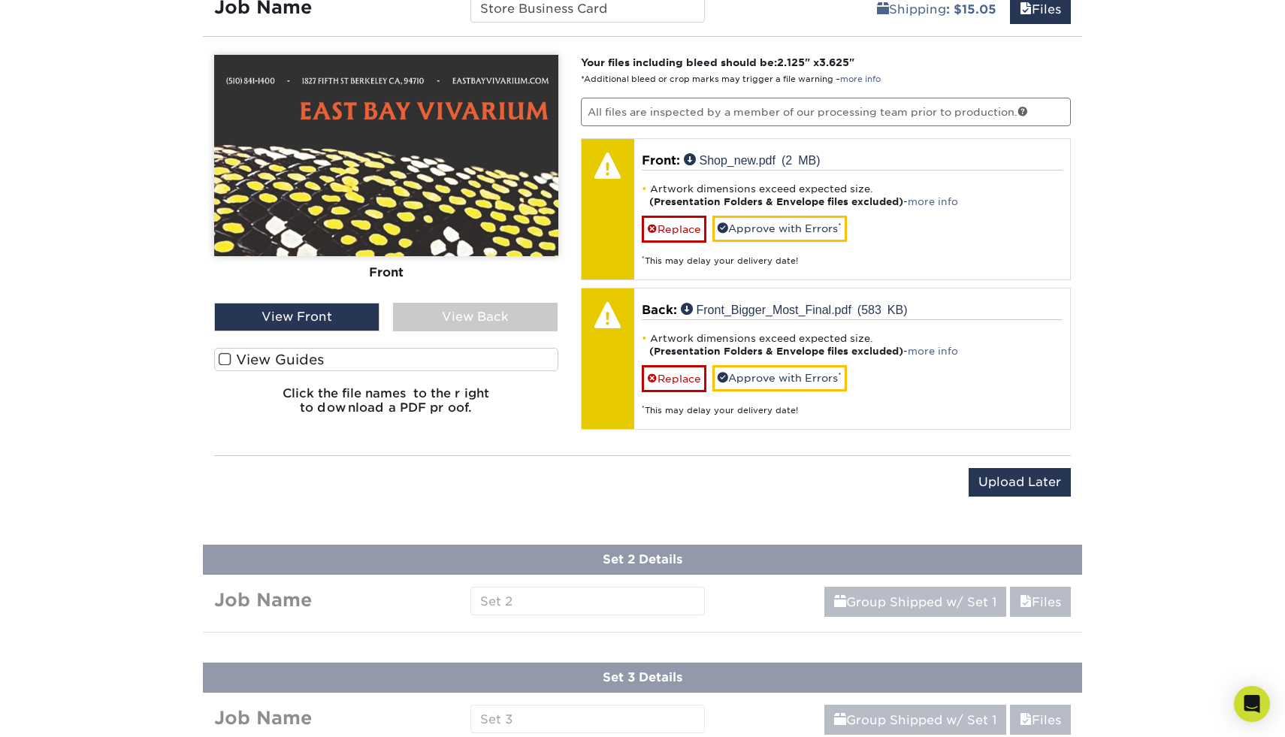
click at [437, 357] on label "View Guides" at bounding box center [386, 359] width 344 height 23
click at [0, 0] on input "View Guides" at bounding box center [0, 0] width 0 height 0
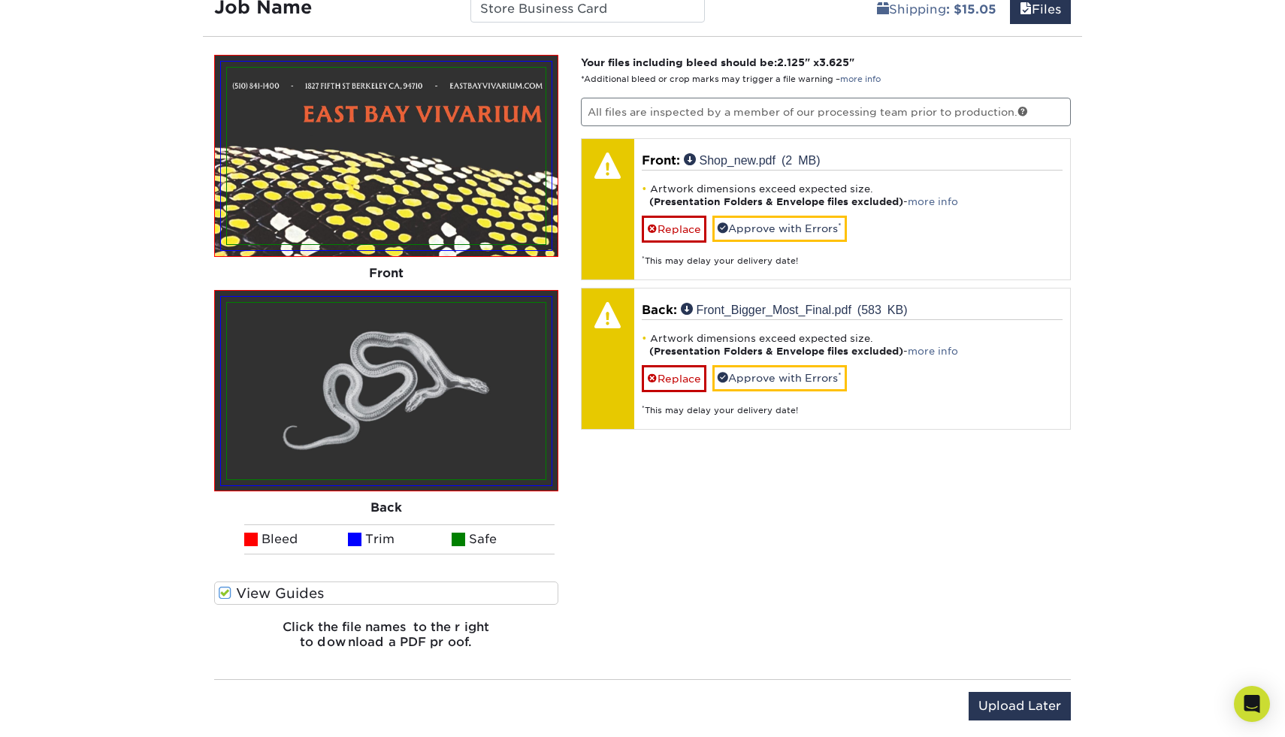
click at [355, 542] on span at bounding box center [355, 540] width 14 height 14
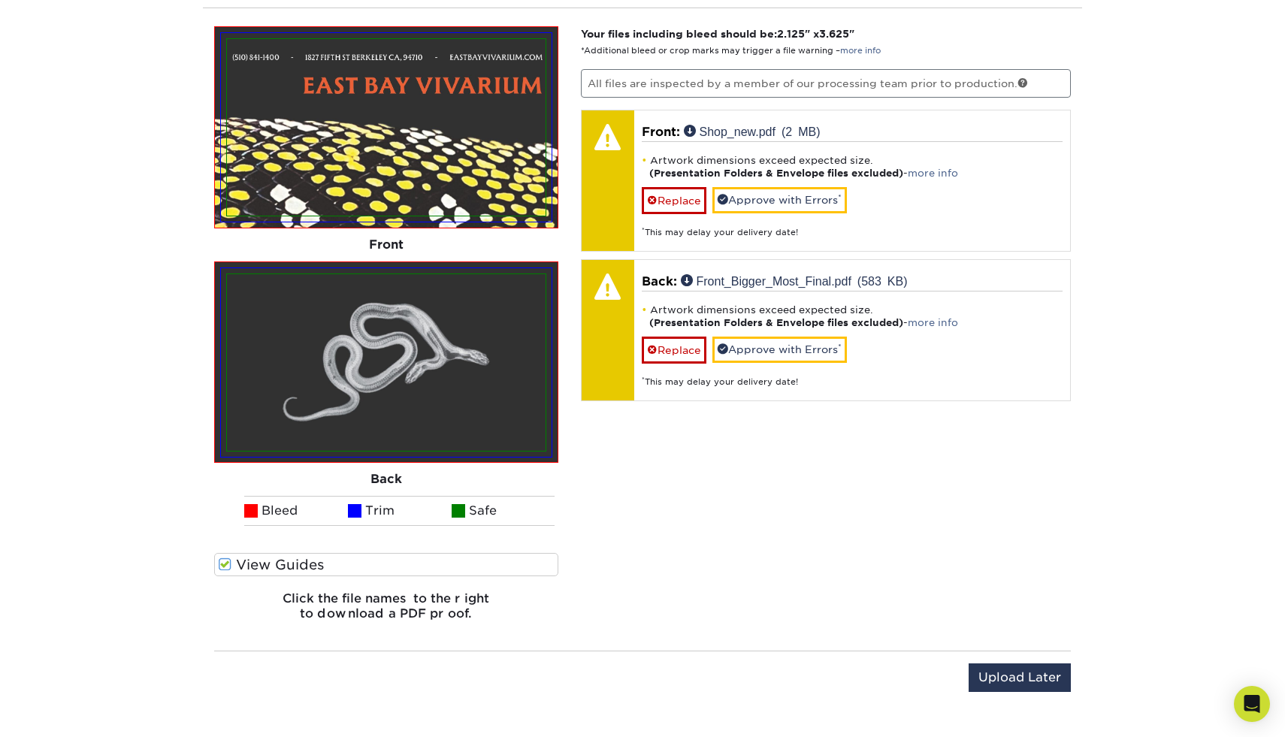
scroll to position [1914, 0]
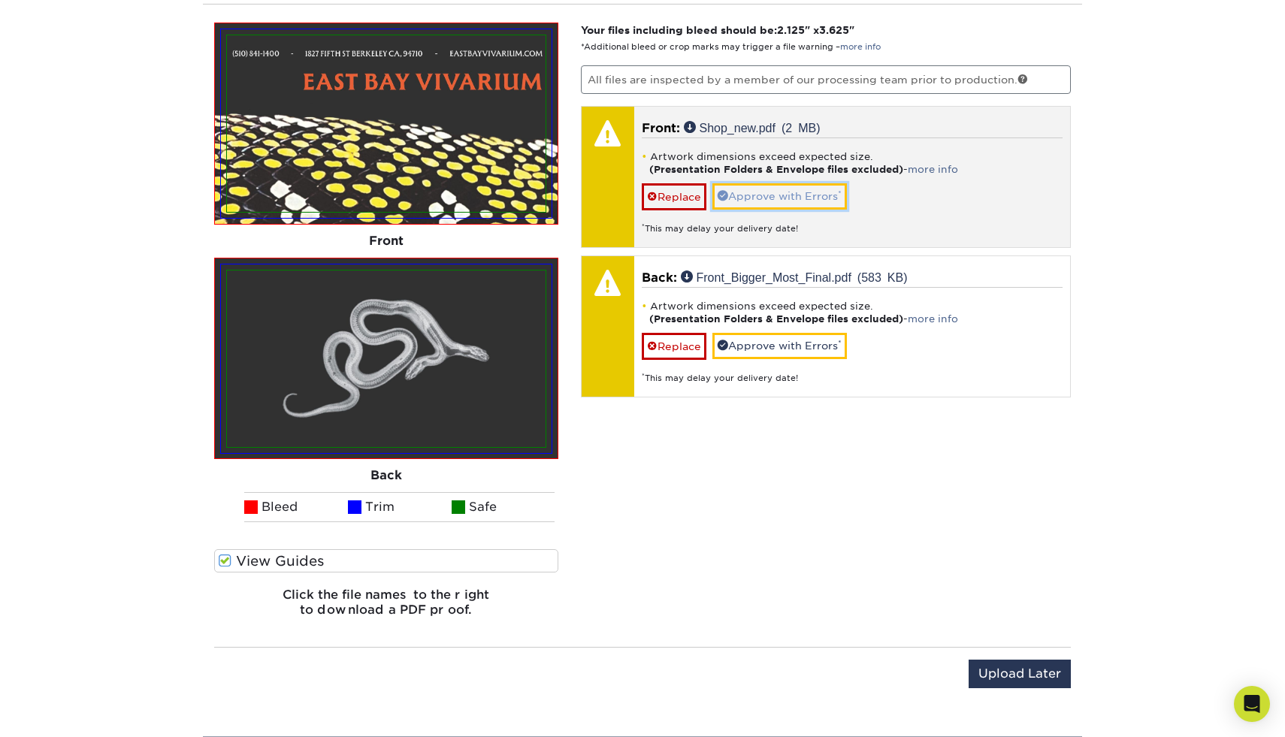
click at [782, 196] on link "Approve with Errors *" at bounding box center [779, 196] width 134 height 26
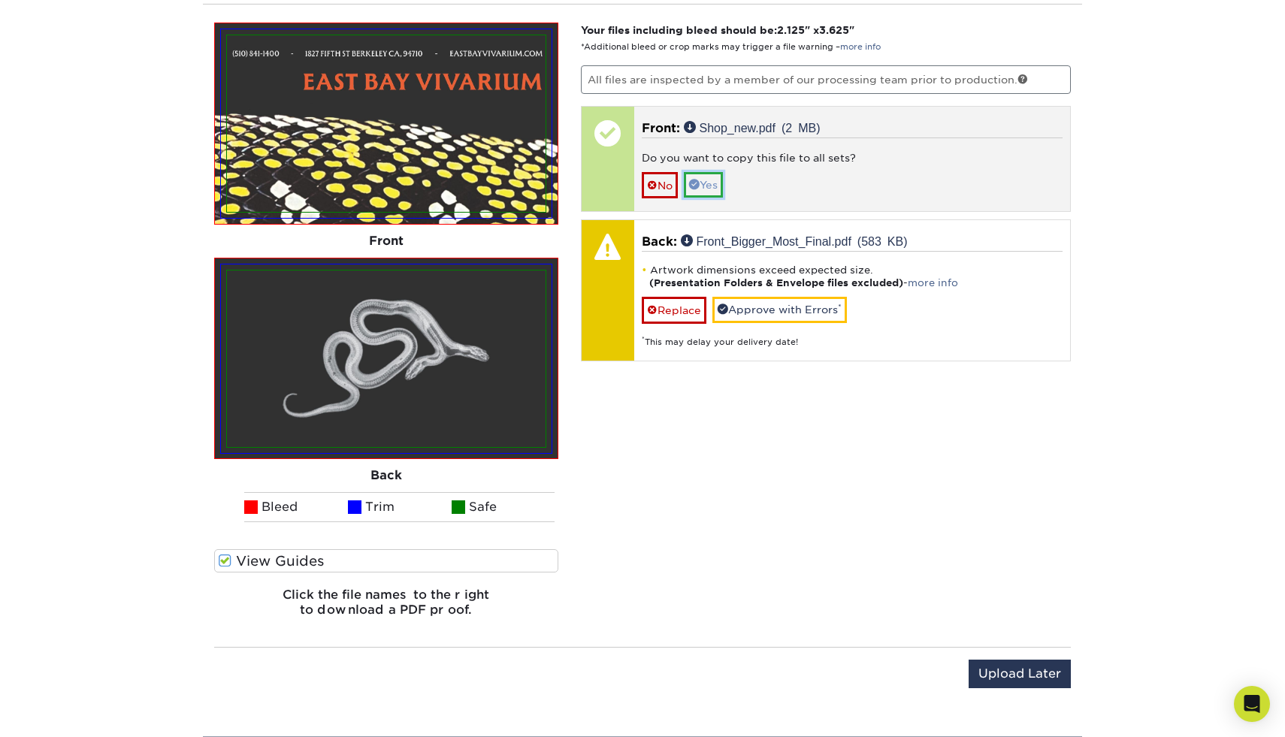
click at [710, 180] on link "Yes" at bounding box center [703, 185] width 39 height 26
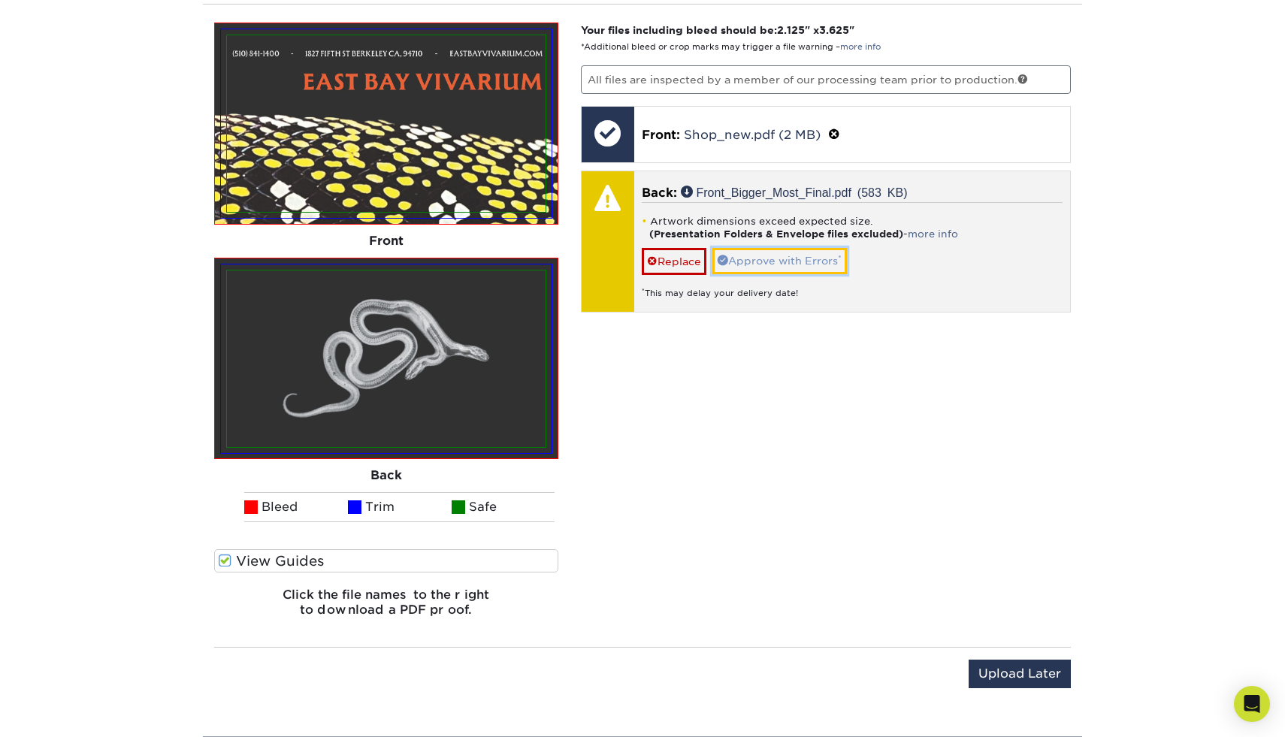
click at [755, 257] on link "Approve with Errors *" at bounding box center [779, 261] width 134 height 26
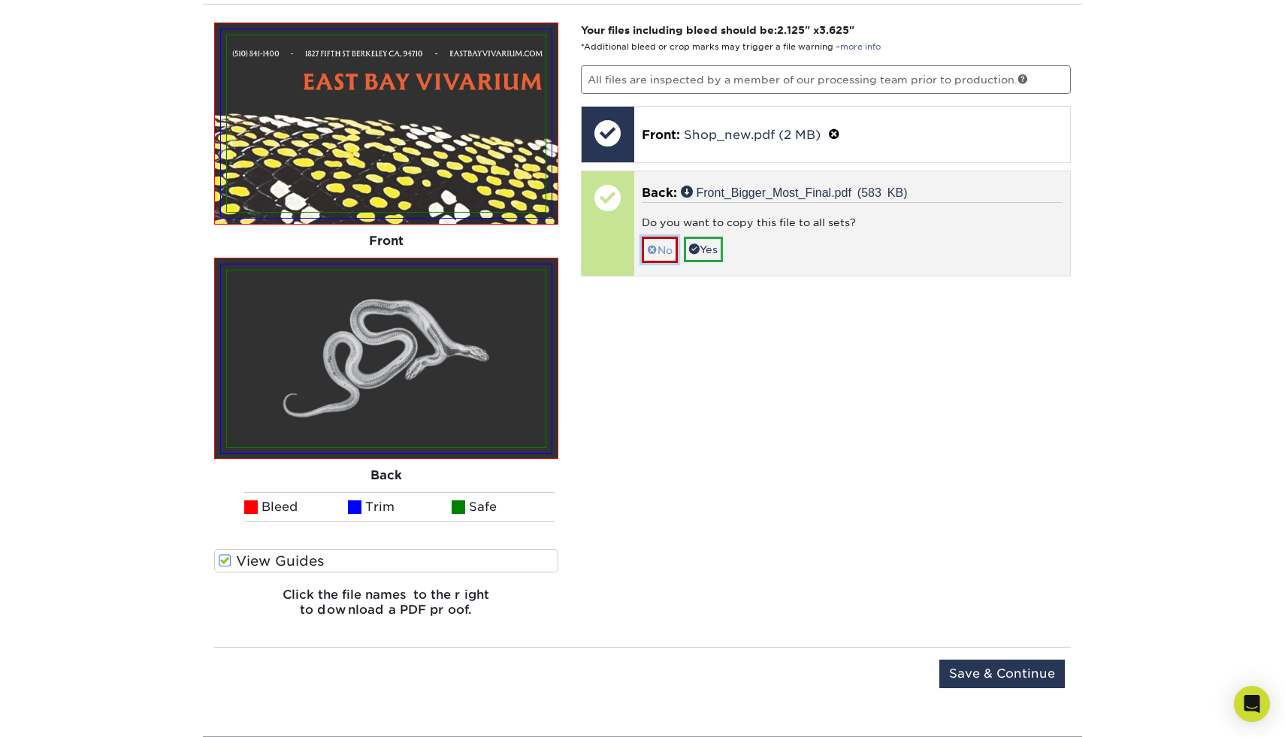
click at [654, 248] on span at bounding box center [652, 250] width 11 height 12
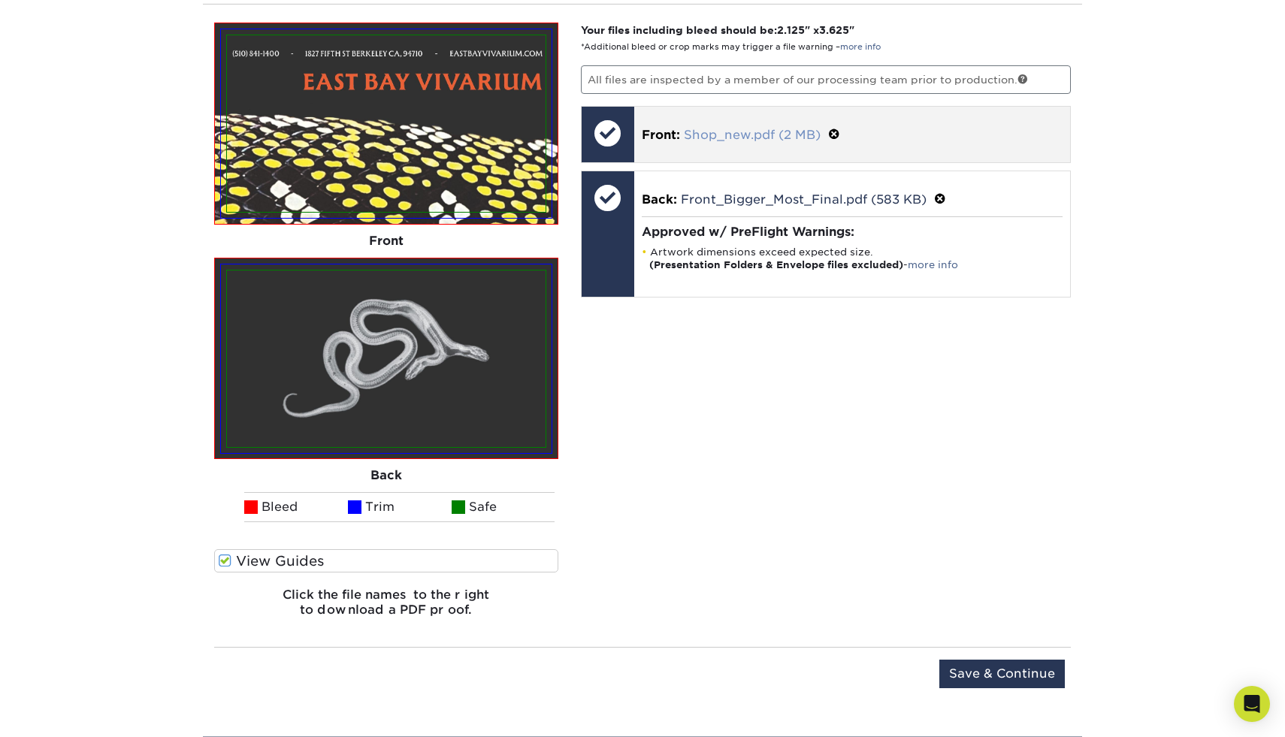
click at [726, 138] on link "Shop_new.pdf (2 MB)" at bounding box center [752, 135] width 137 height 14
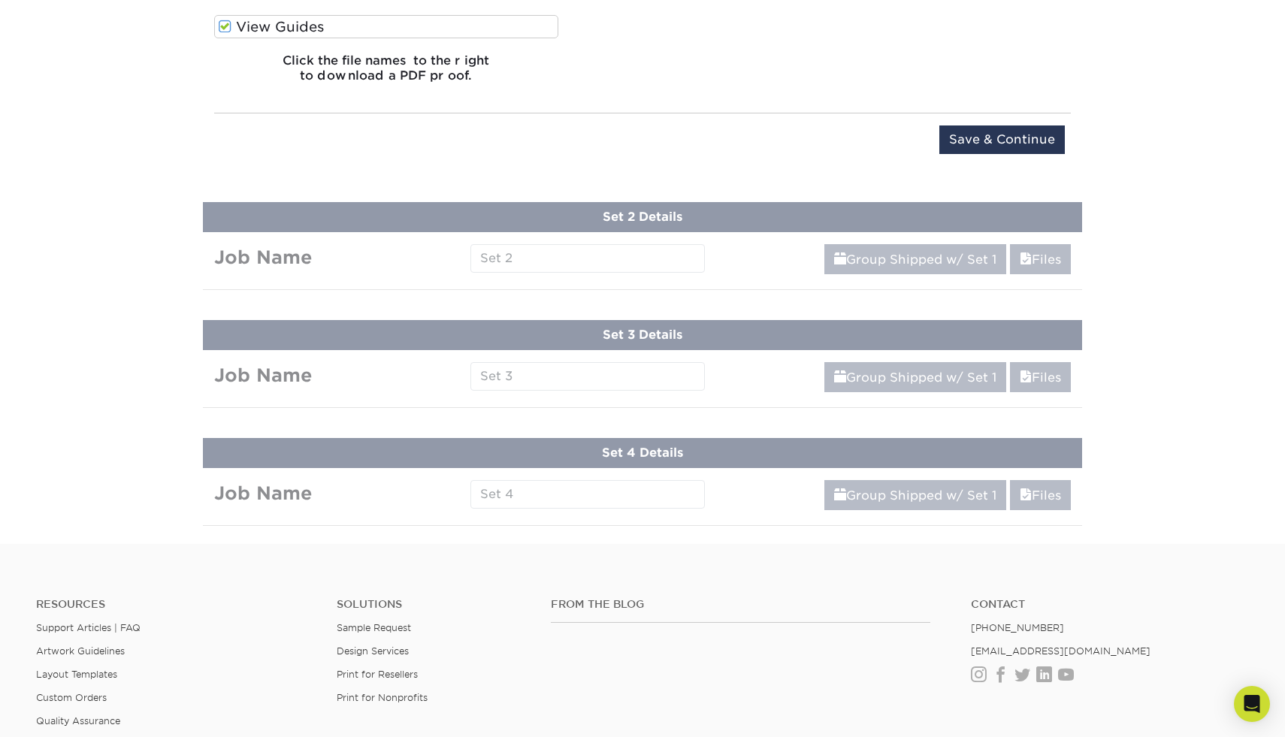
scroll to position [2454, 0]
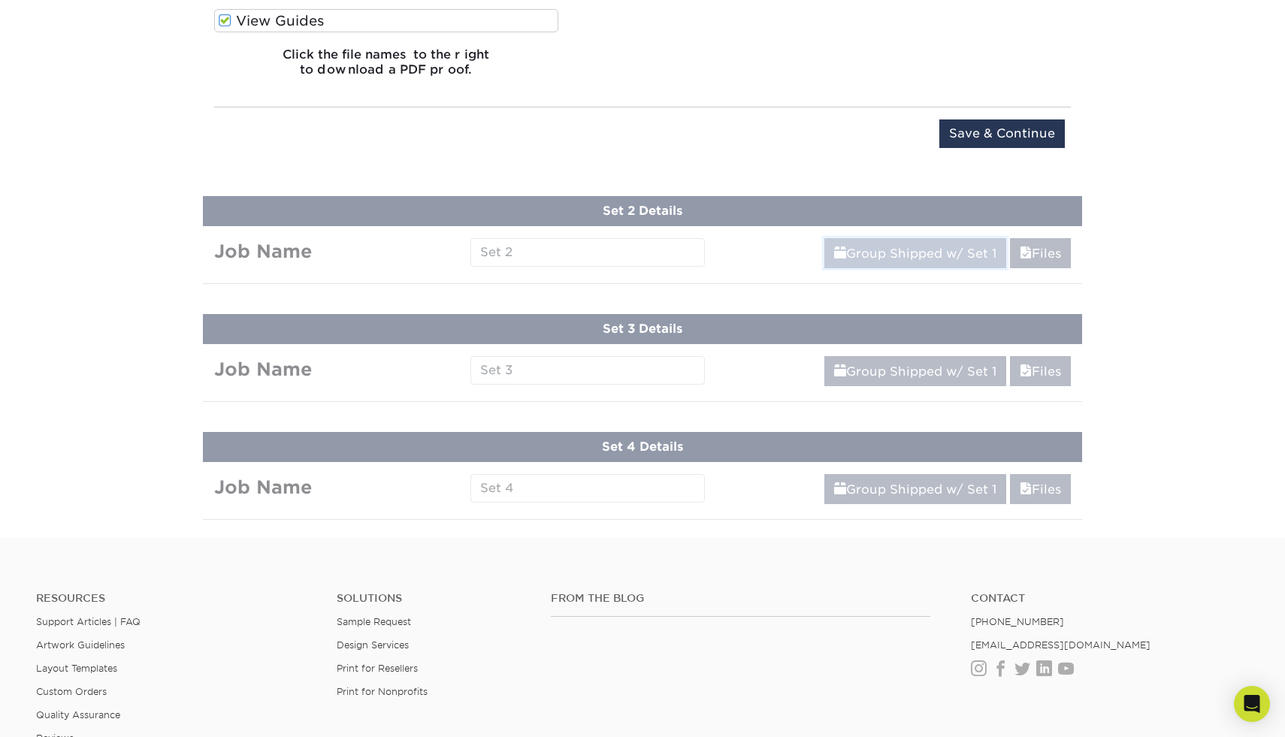
click at [882, 246] on link "Group Shipped w/ Set 1" at bounding box center [915, 253] width 182 height 30
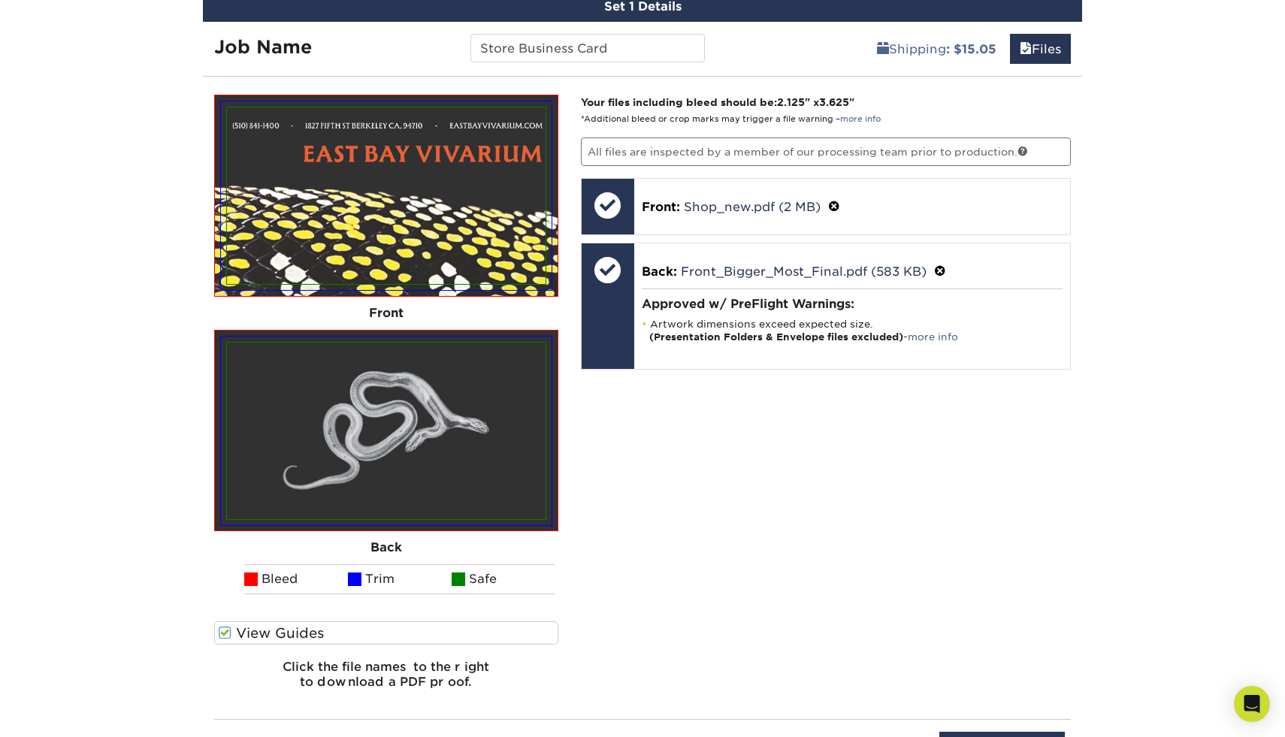
scroll to position [1843, 0]
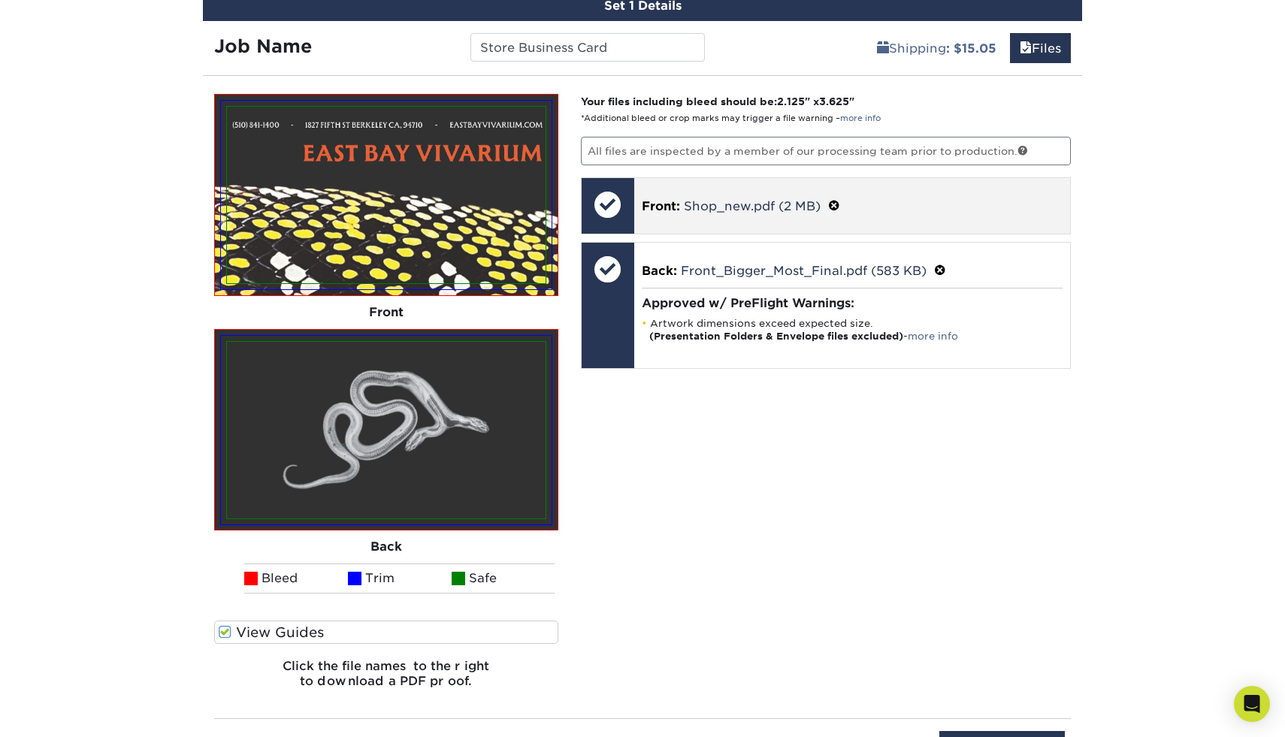
click at [839, 204] on span at bounding box center [834, 206] width 12 height 14
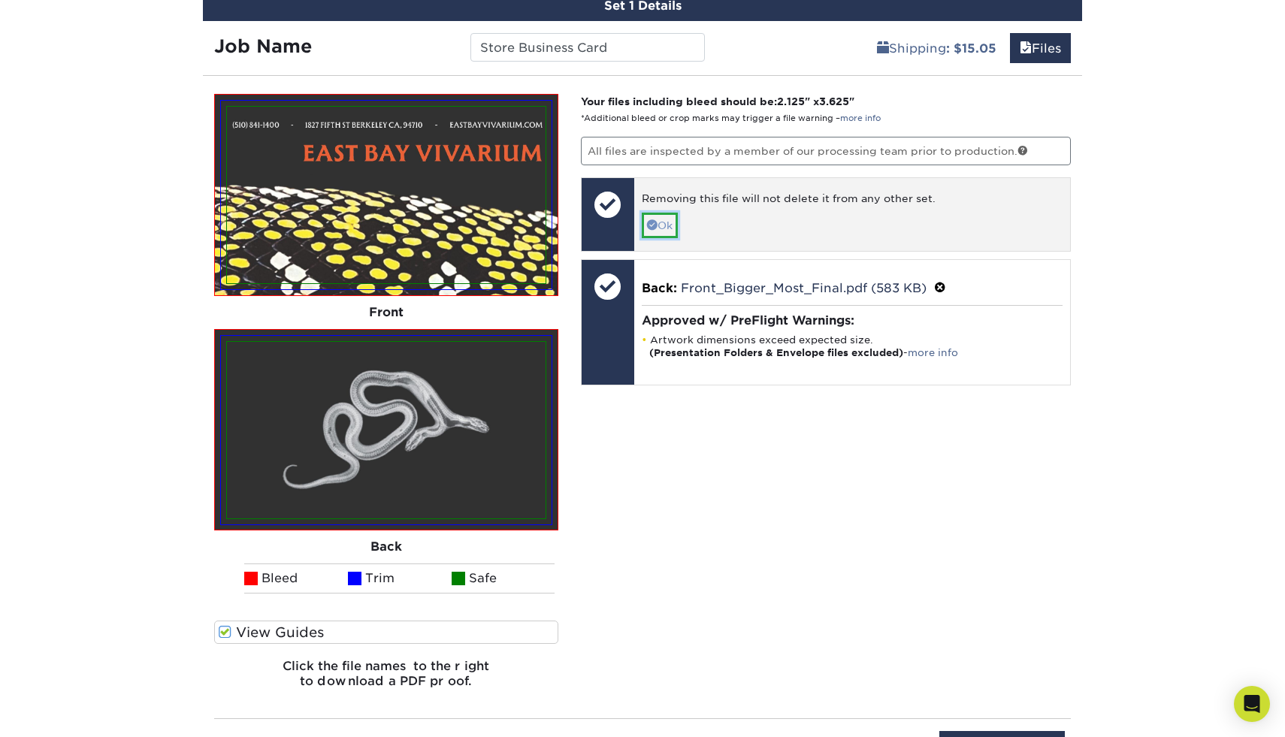
click at [667, 227] on link "Ok" at bounding box center [660, 226] width 36 height 26
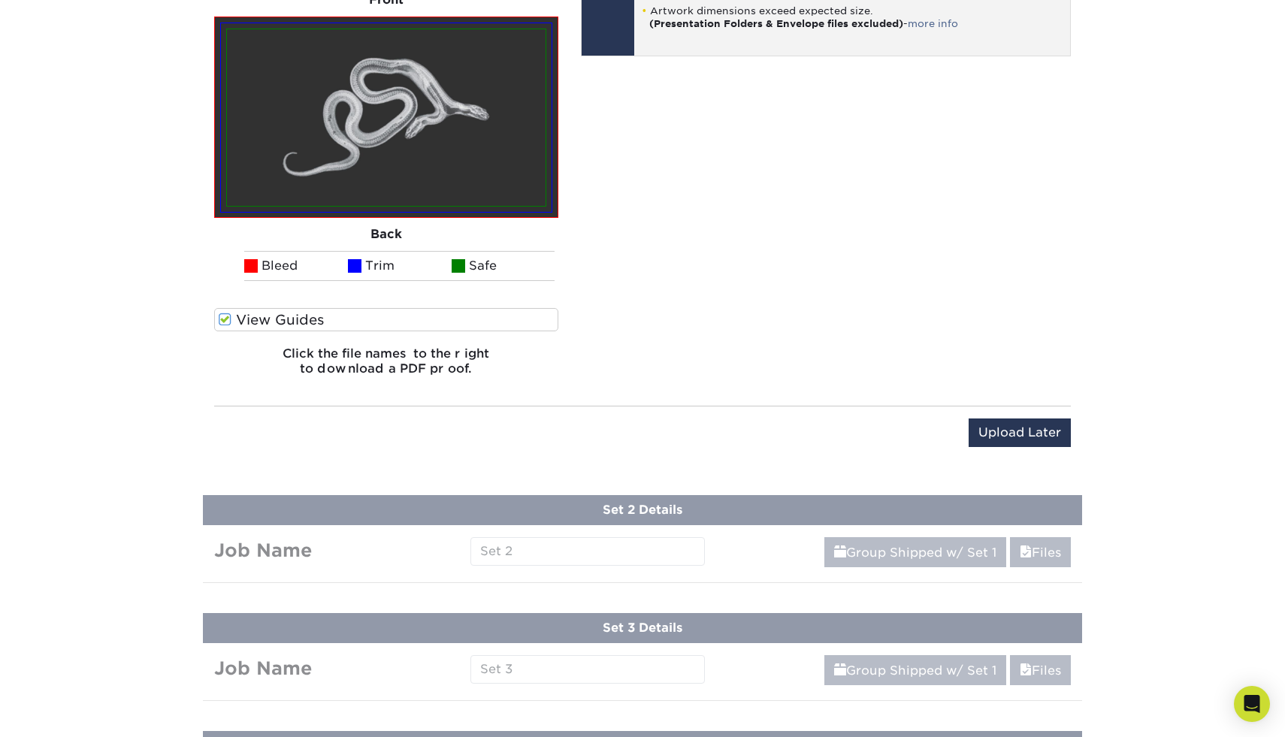
scroll to position [2187, 0]
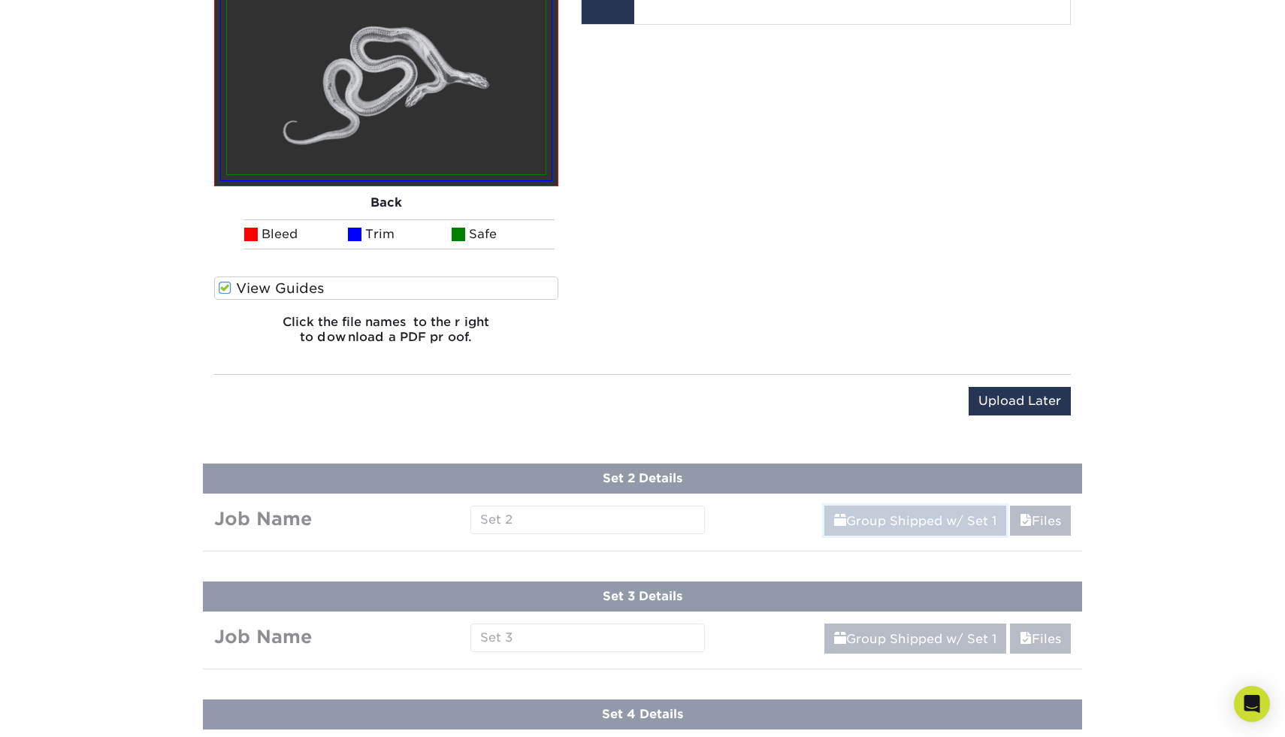
click at [926, 518] on link "Group Shipped w/ Set 1" at bounding box center [915, 521] width 182 height 30
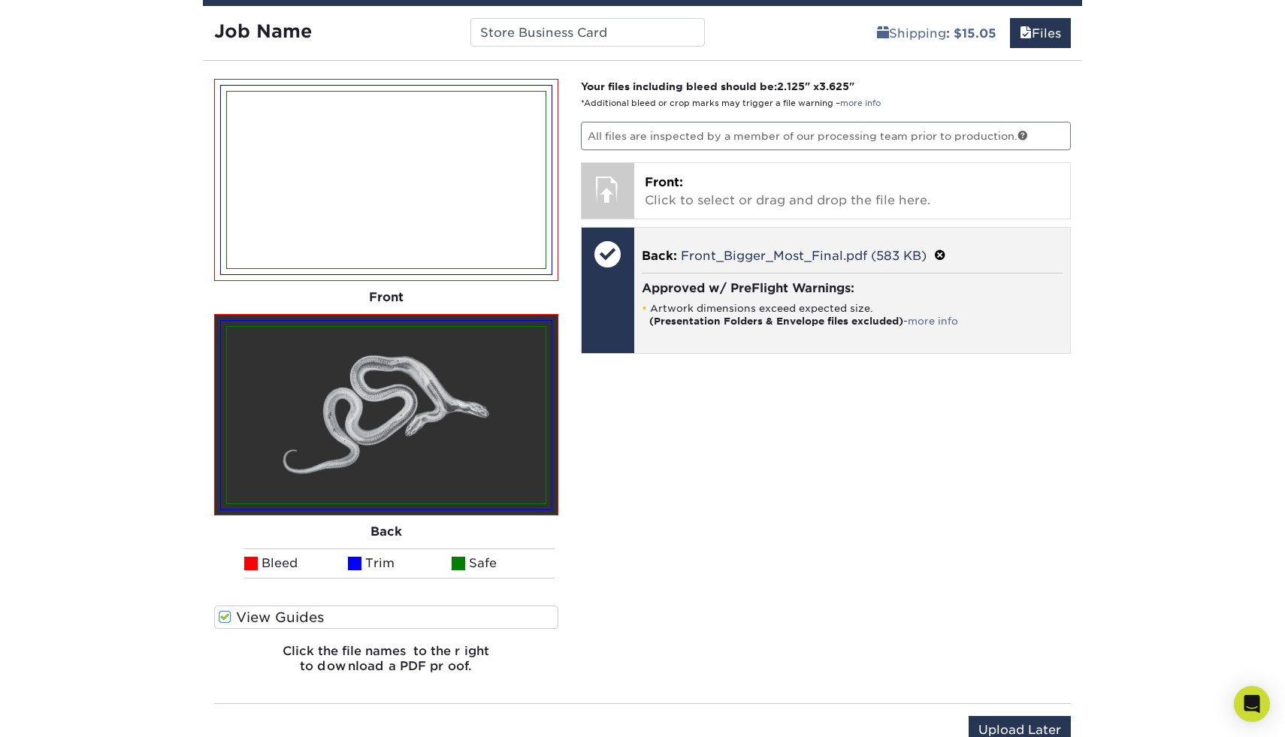
scroll to position [1853, 0]
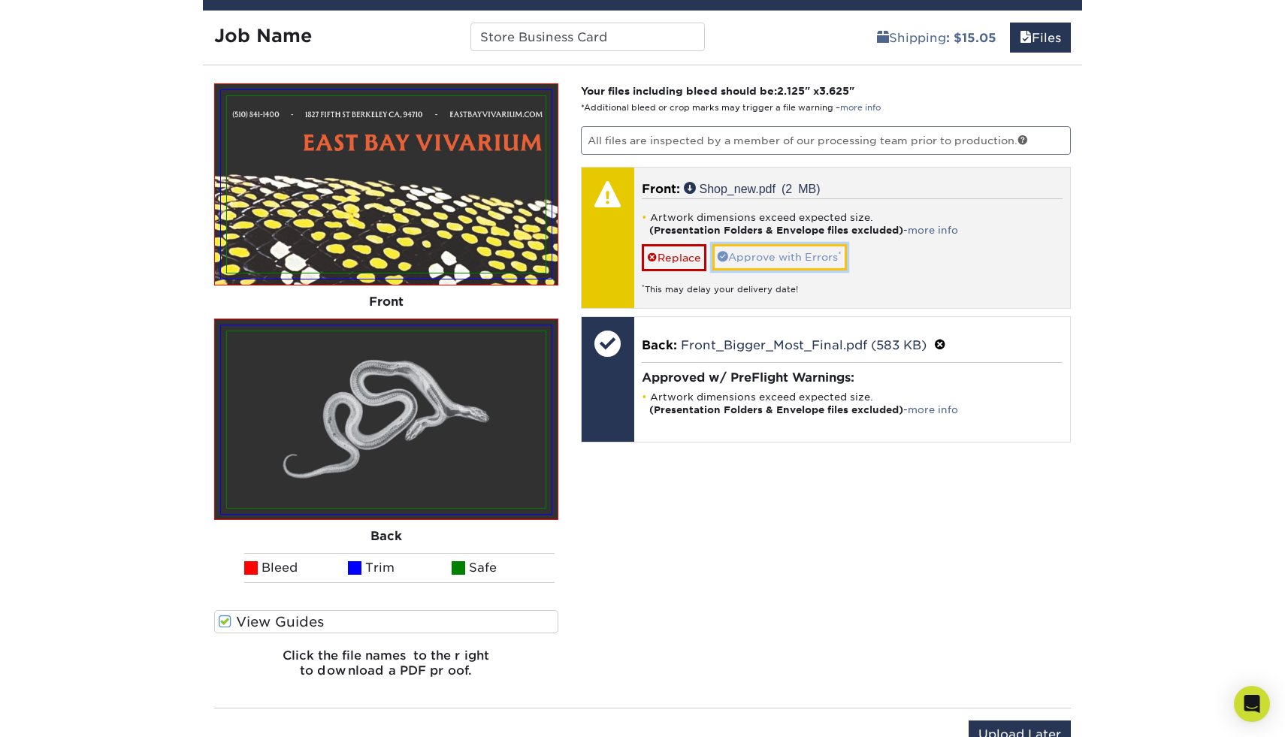
click at [756, 253] on link "Approve with Errors *" at bounding box center [779, 257] width 134 height 26
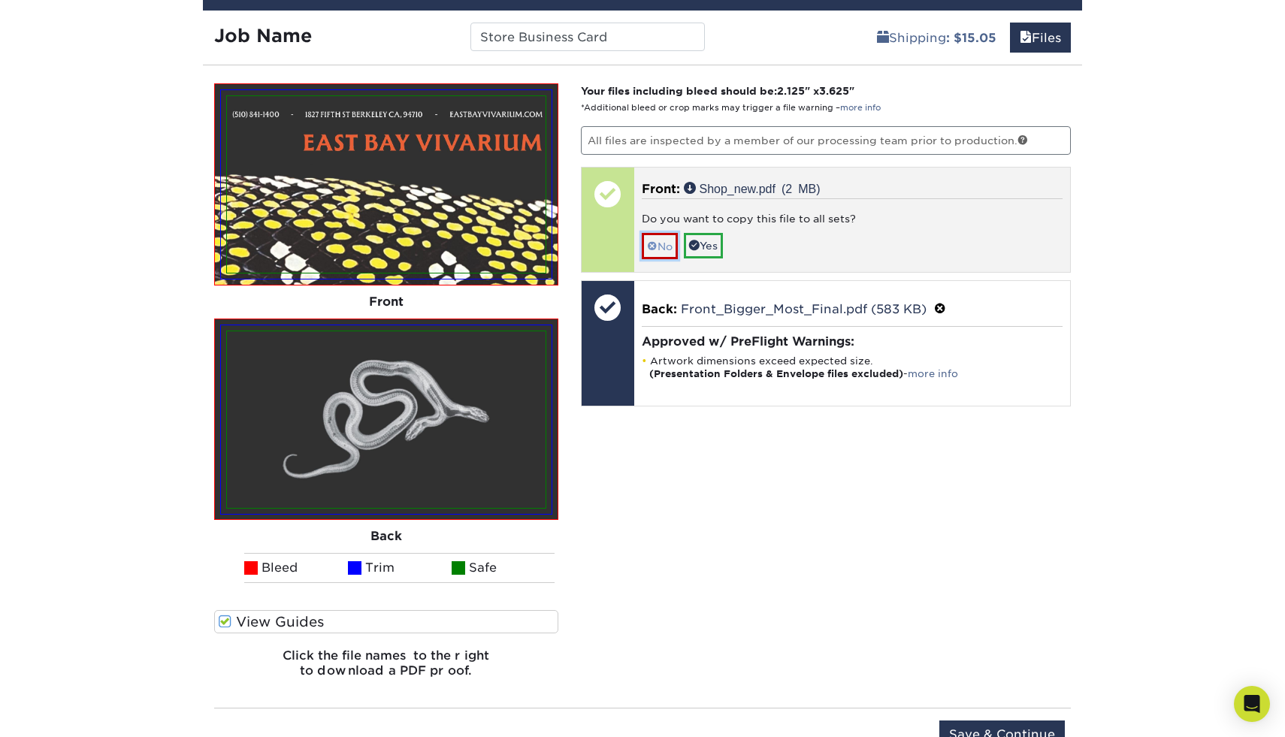
click at [670, 245] on link "No" at bounding box center [660, 246] width 36 height 26
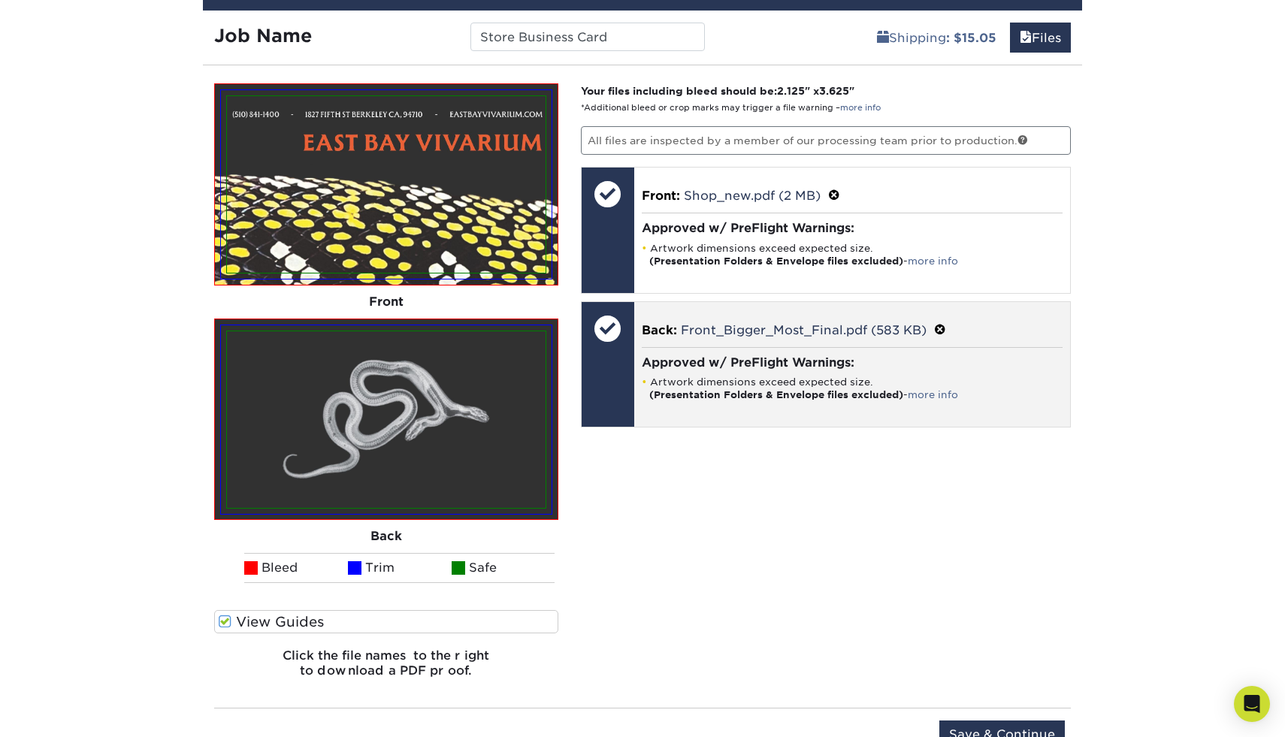
click at [672, 348] on div "Approved w/ PreFlight Warnings: Artwork dimensions exceed expected size. (Prese…" at bounding box center [852, 378] width 421 height 62
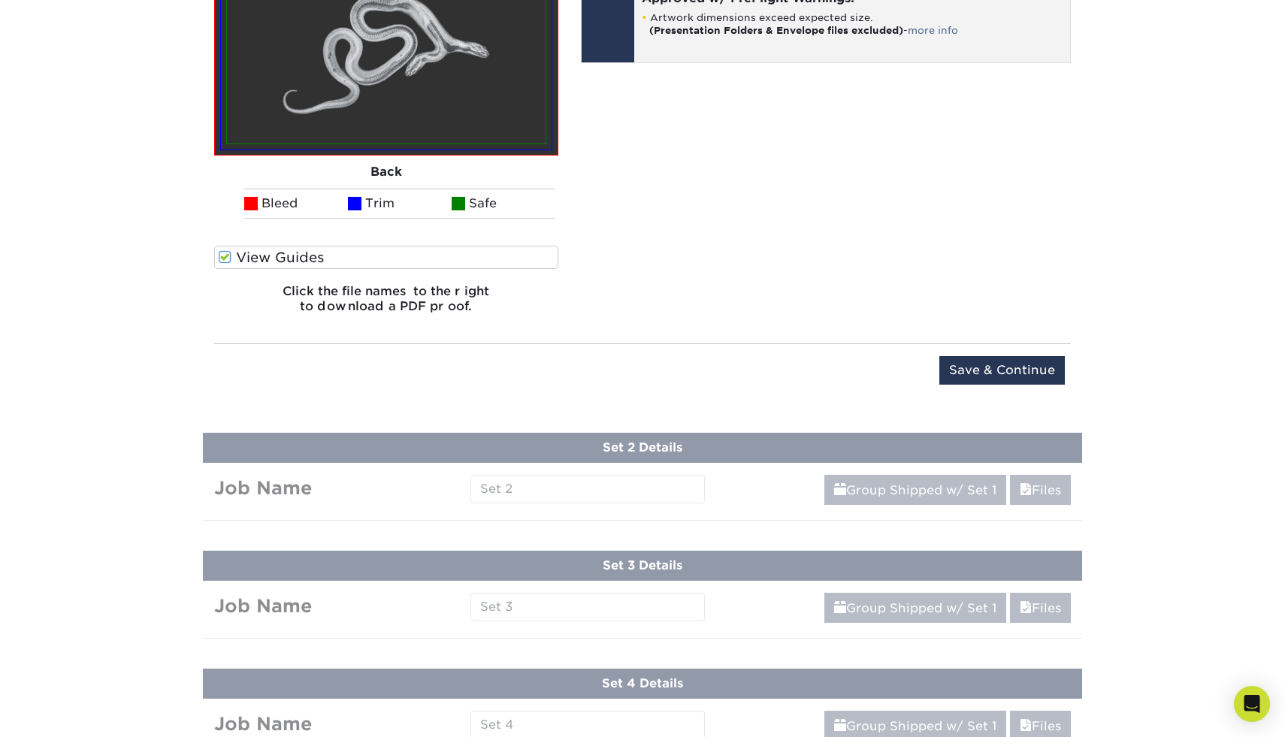
scroll to position [2220, 0]
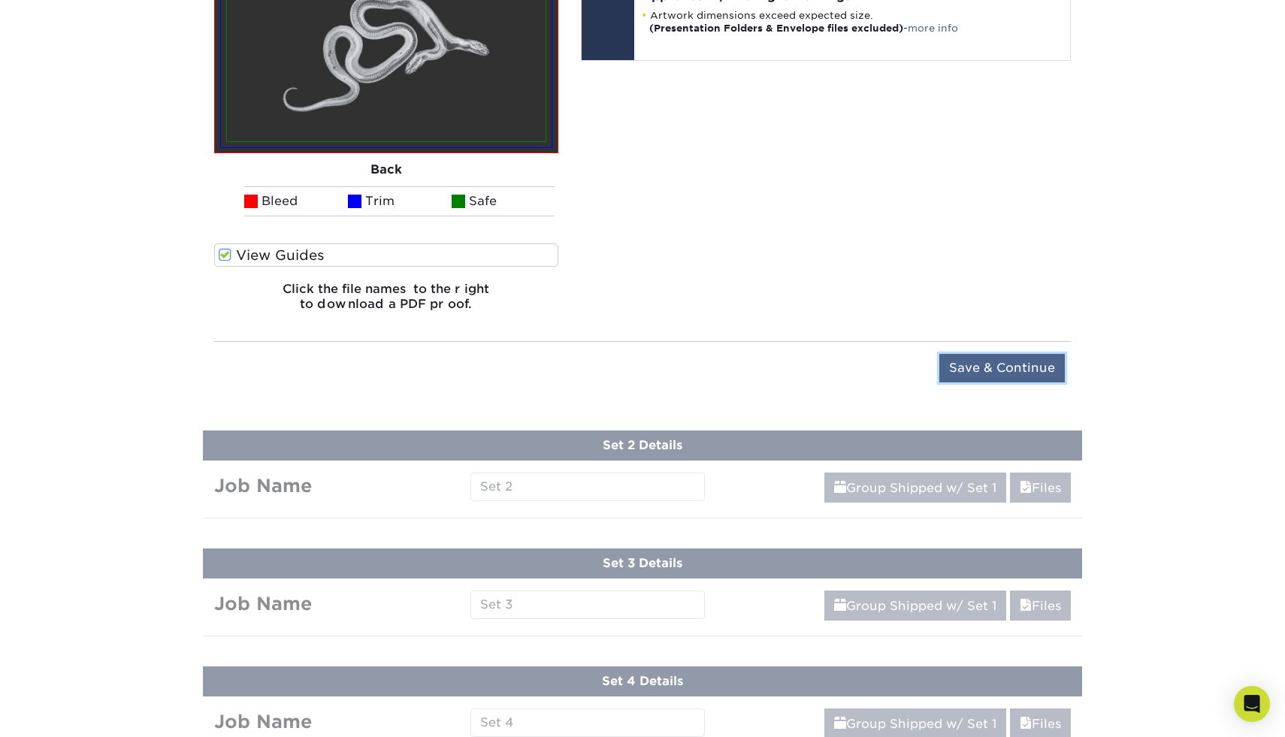
click at [995, 372] on input "Save & Continue" at bounding box center [1001, 368] width 125 height 29
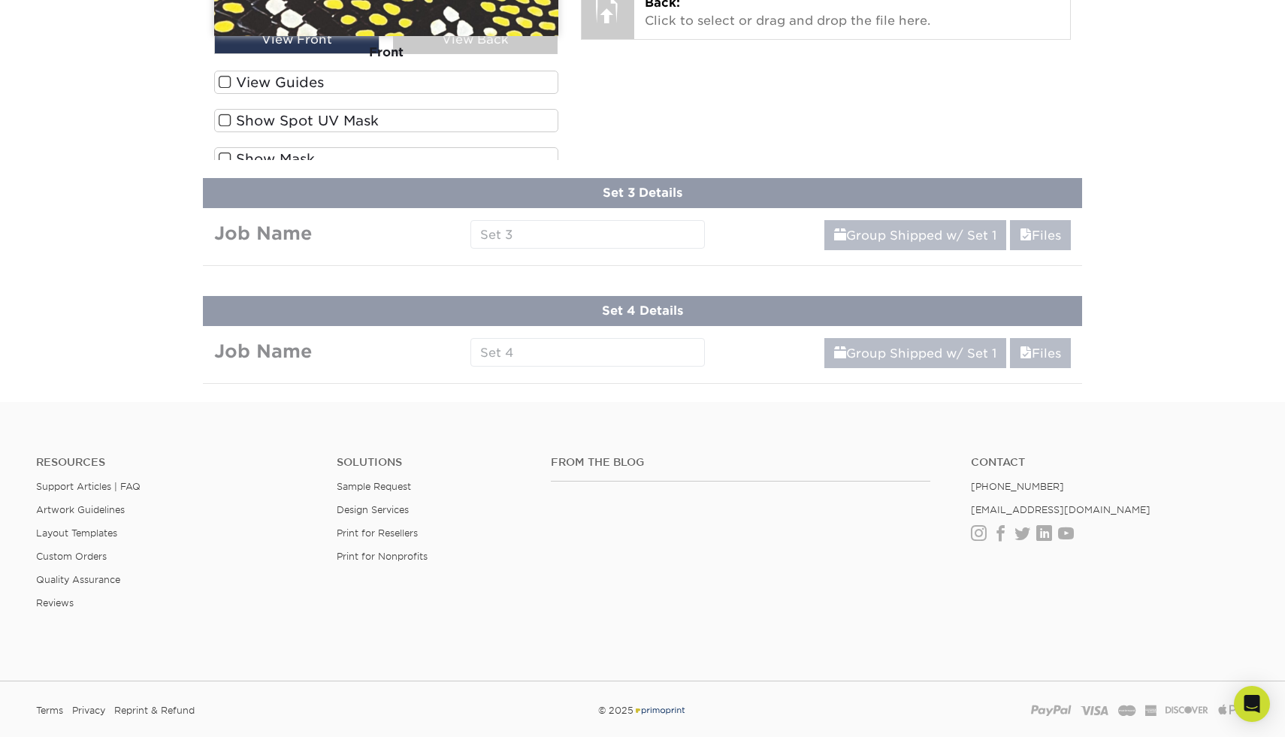
scroll to position [1635, 0]
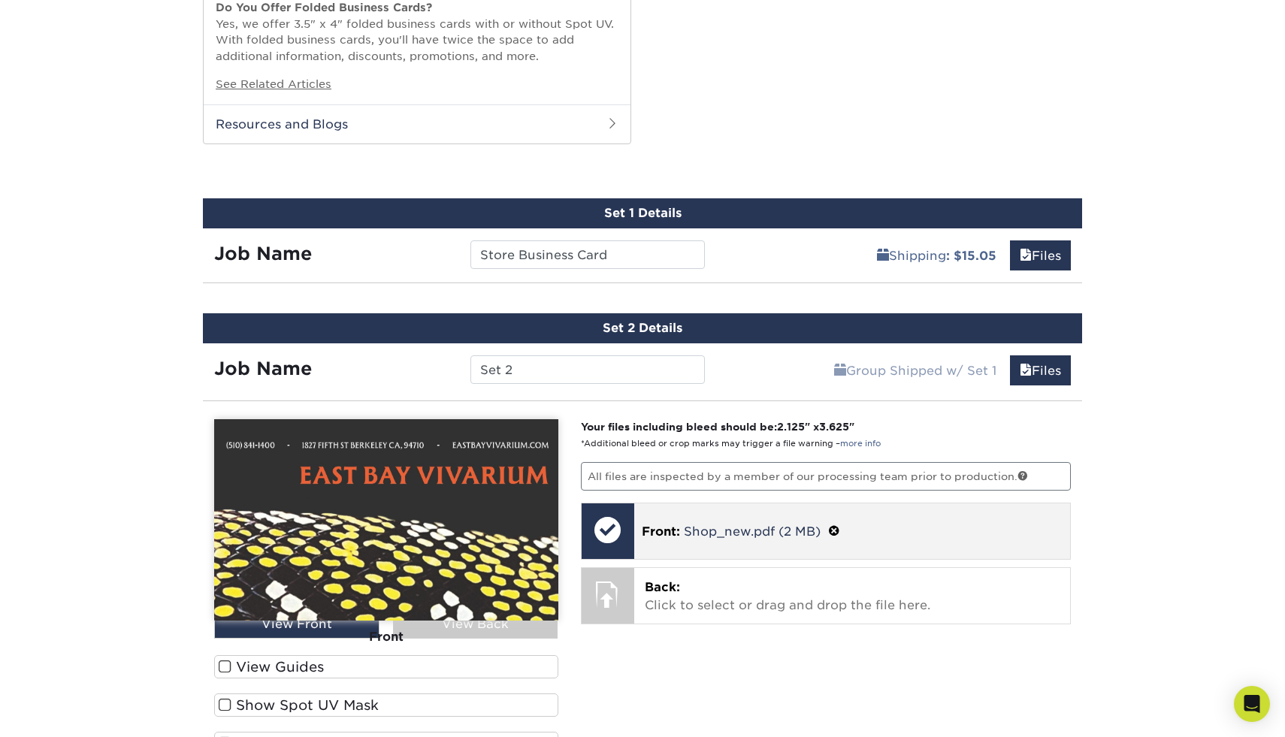
click at [728, 509] on div "Front: Shop_new.pdf (2 MB)" at bounding box center [852, 531] width 436 height 56
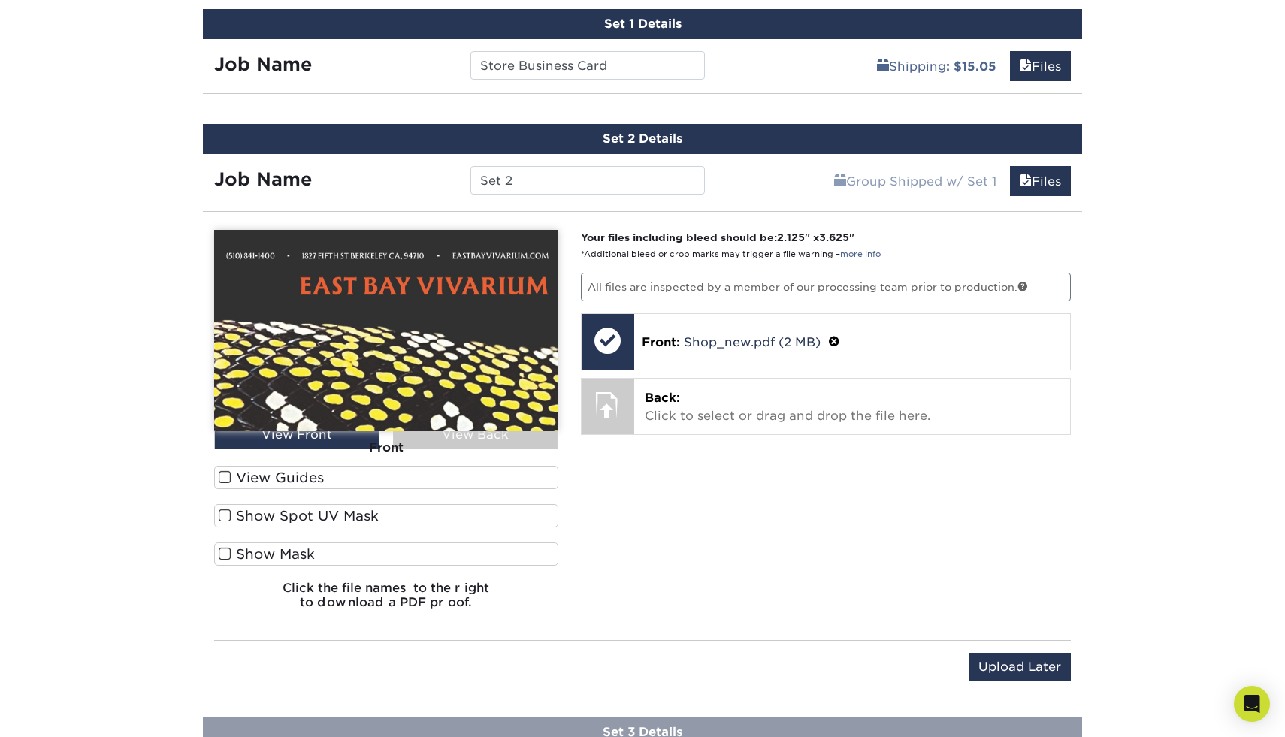
scroll to position [1825, 0]
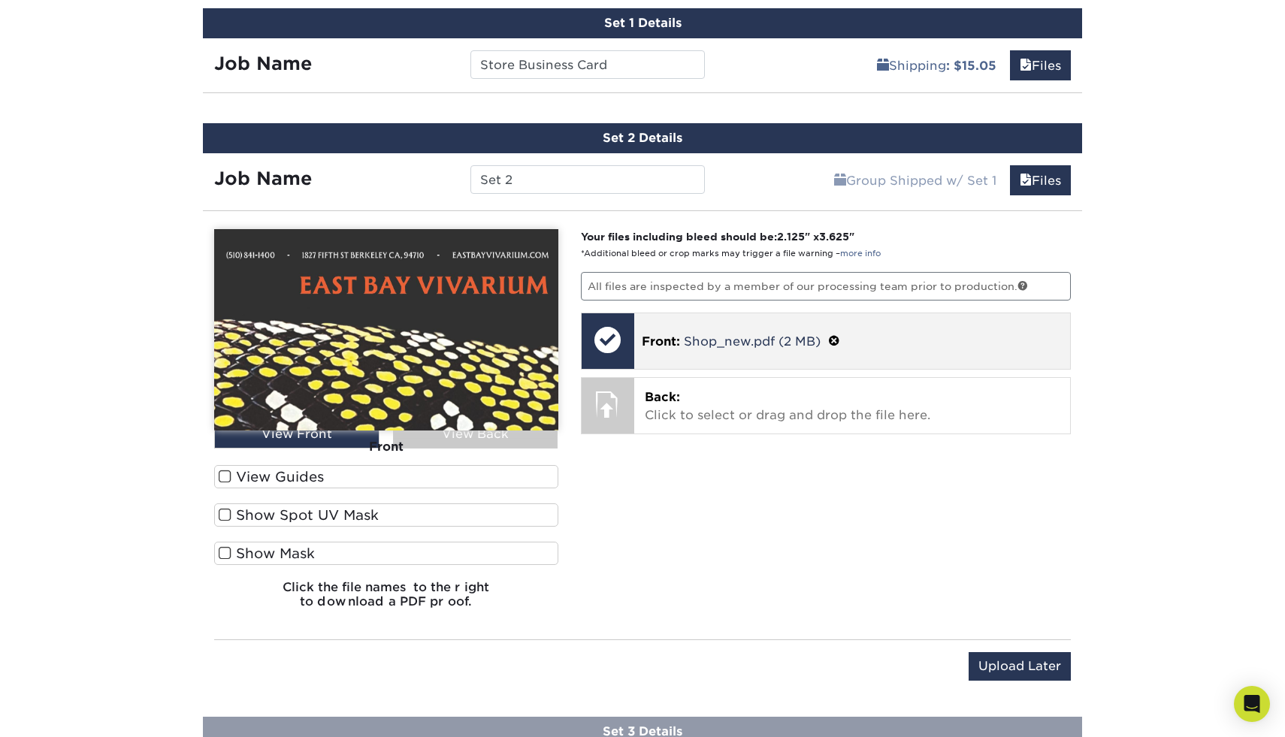
click at [832, 337] on span at bounding box center [834, 341] width 12 height 14
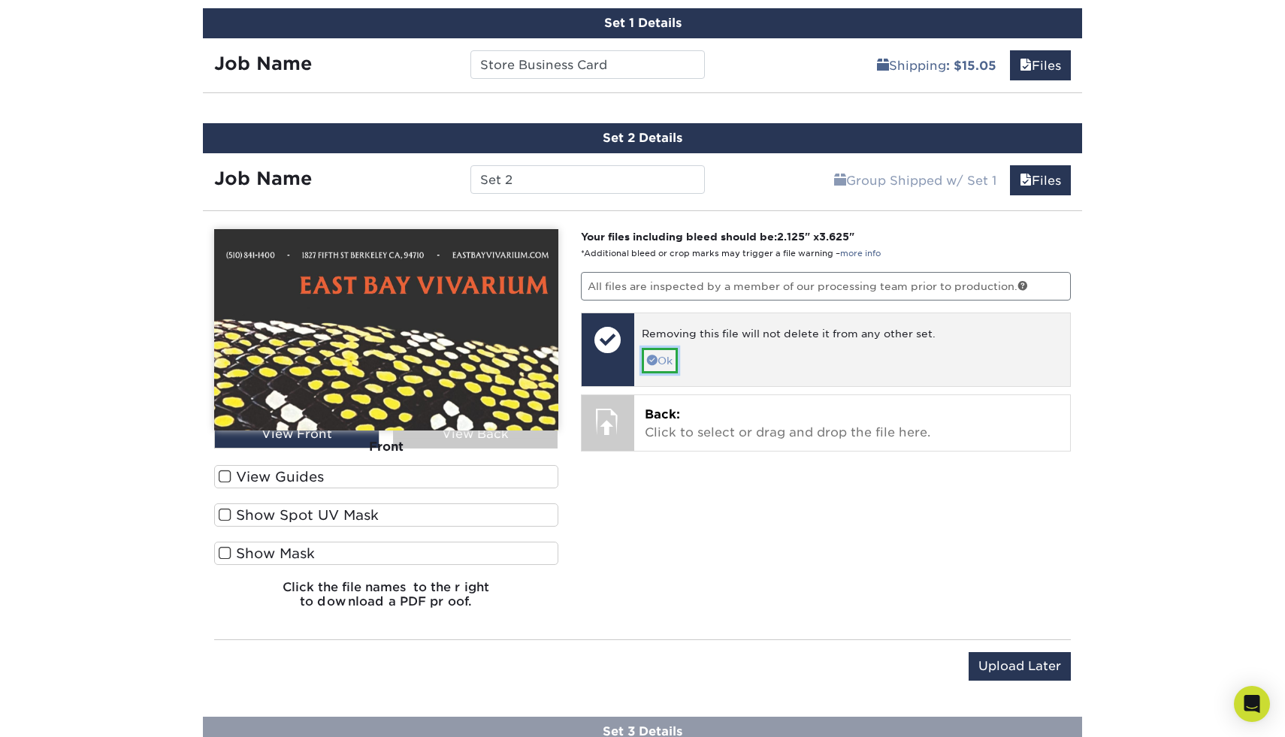
click at [656, 355] on link "Ok" at bounding box center [660, 361] width 36 height 26
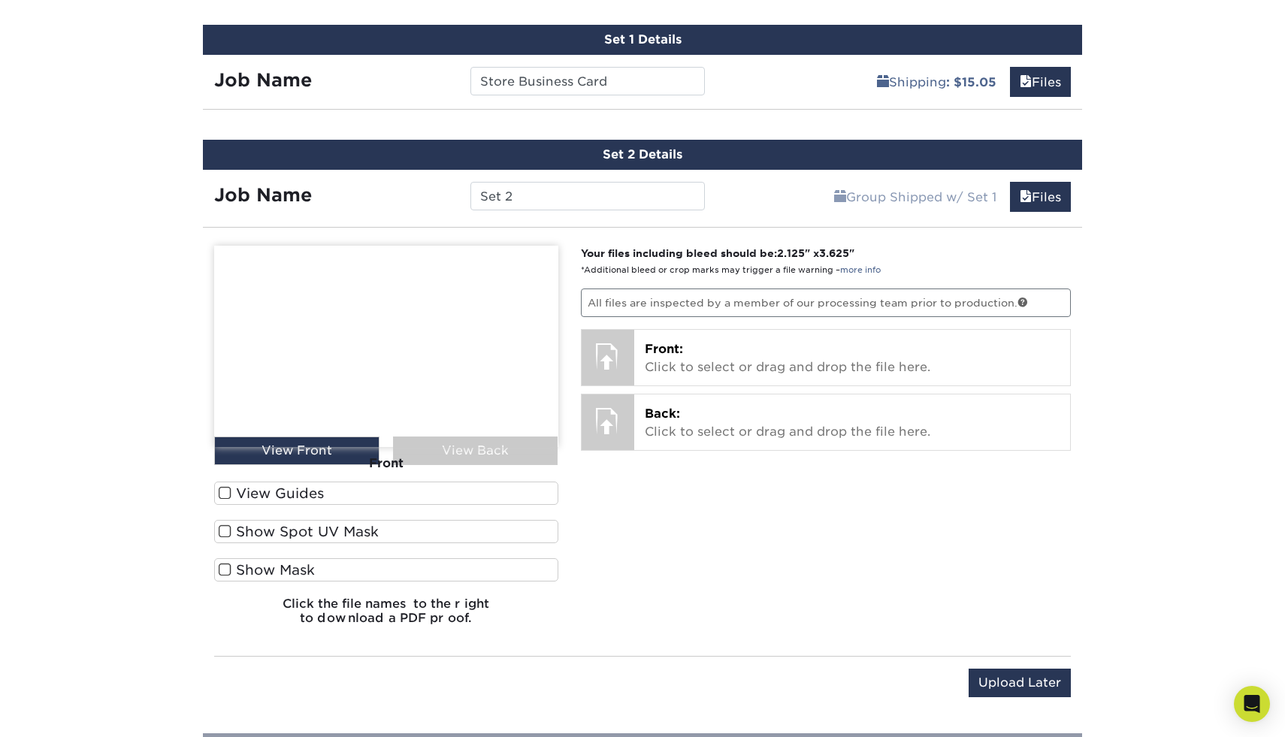
scroll to position [1830, 0]
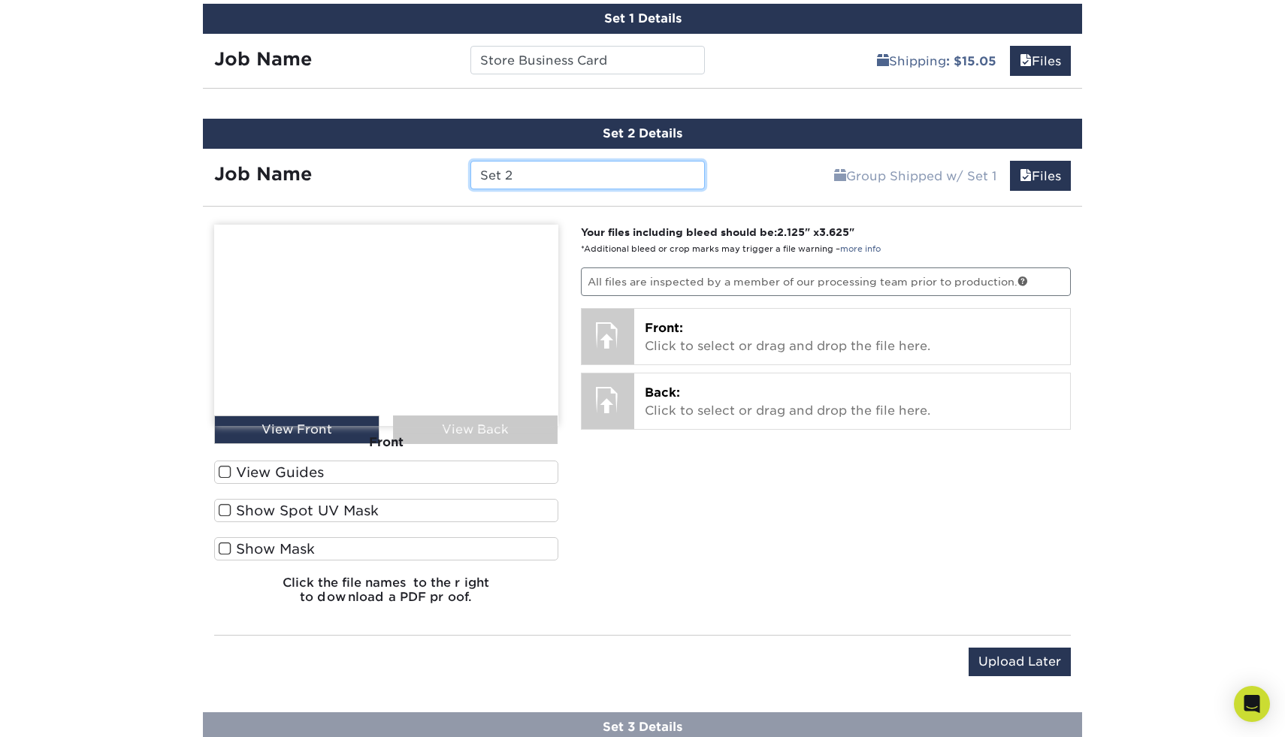
click at [615, 180] on input "Set 2" at bounding box center [587, 175] width 234 height 29
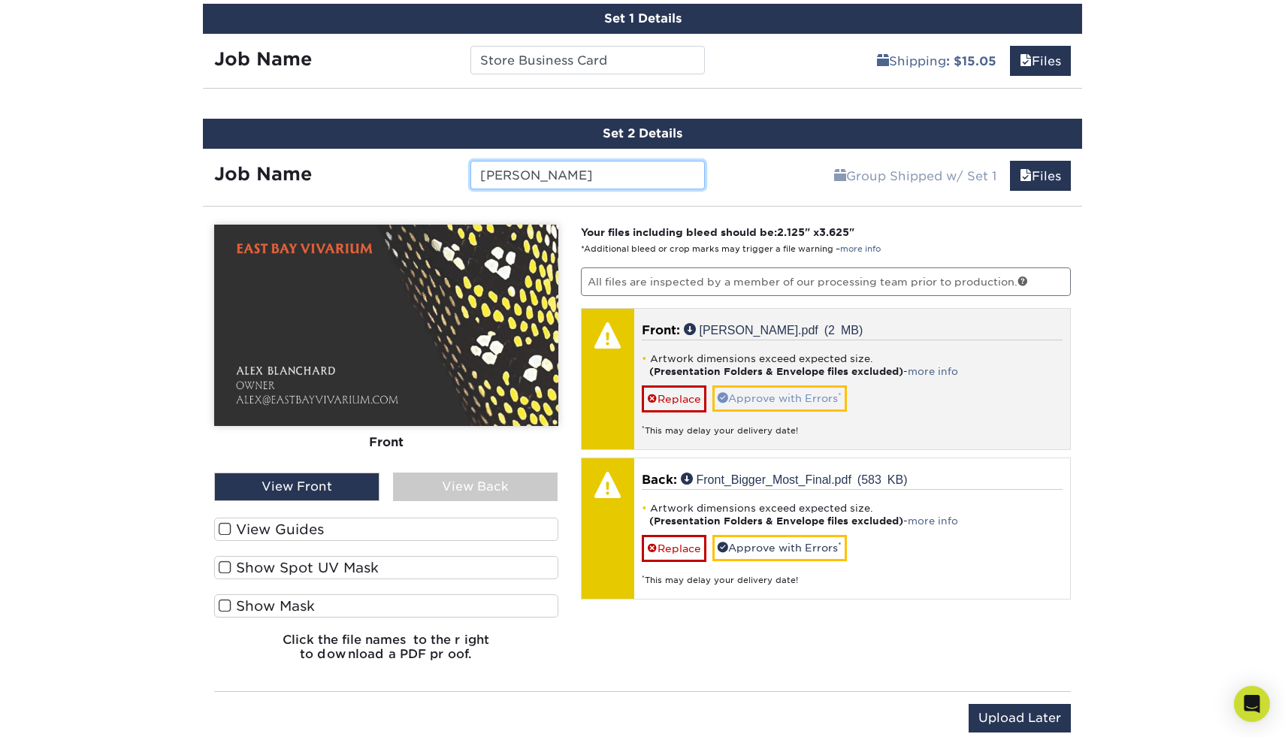
type input "[PERSON_NAME]"
click at [818, 391] on link "Approve with Errors *" at bounding box center [779, 398] width 134 height 26
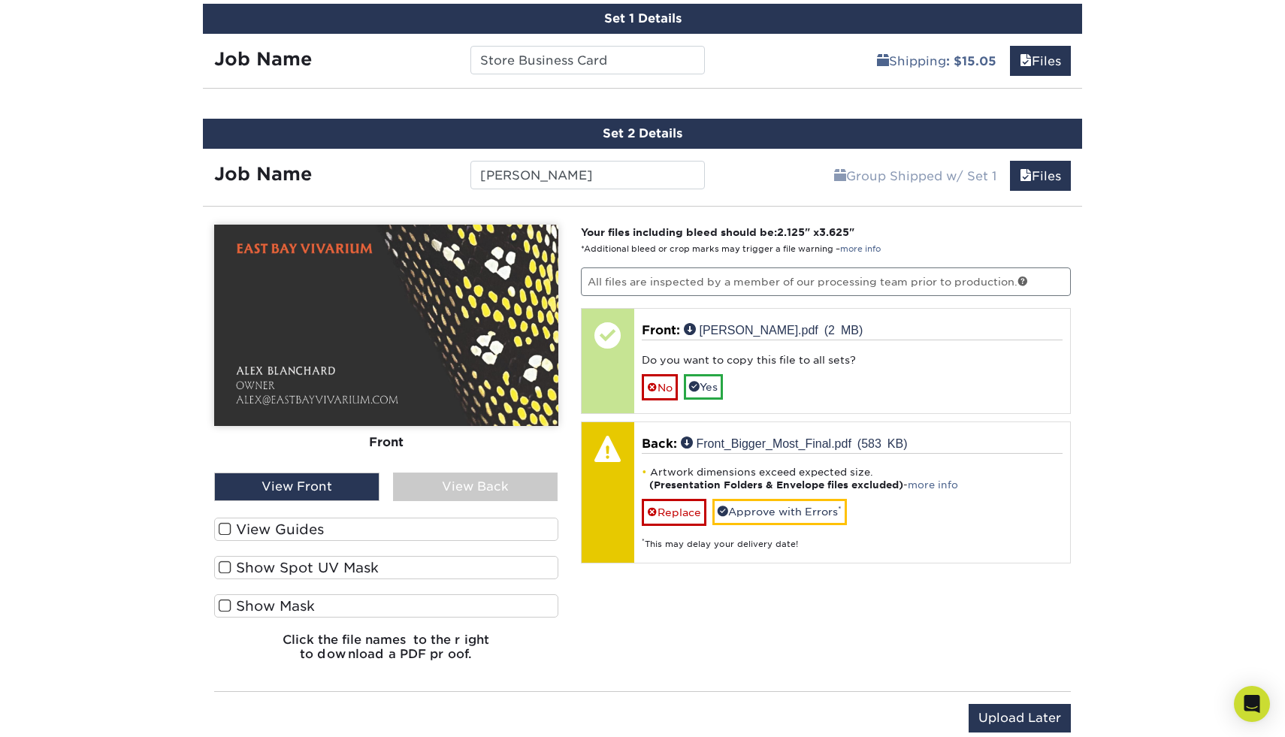
click at [385, 524] on label "View Guides" at bounding box center [386, 529] width 344 height 23
click at [0, 0] on input "View Guides" at bounding box center [0, 0] width 0 height 0
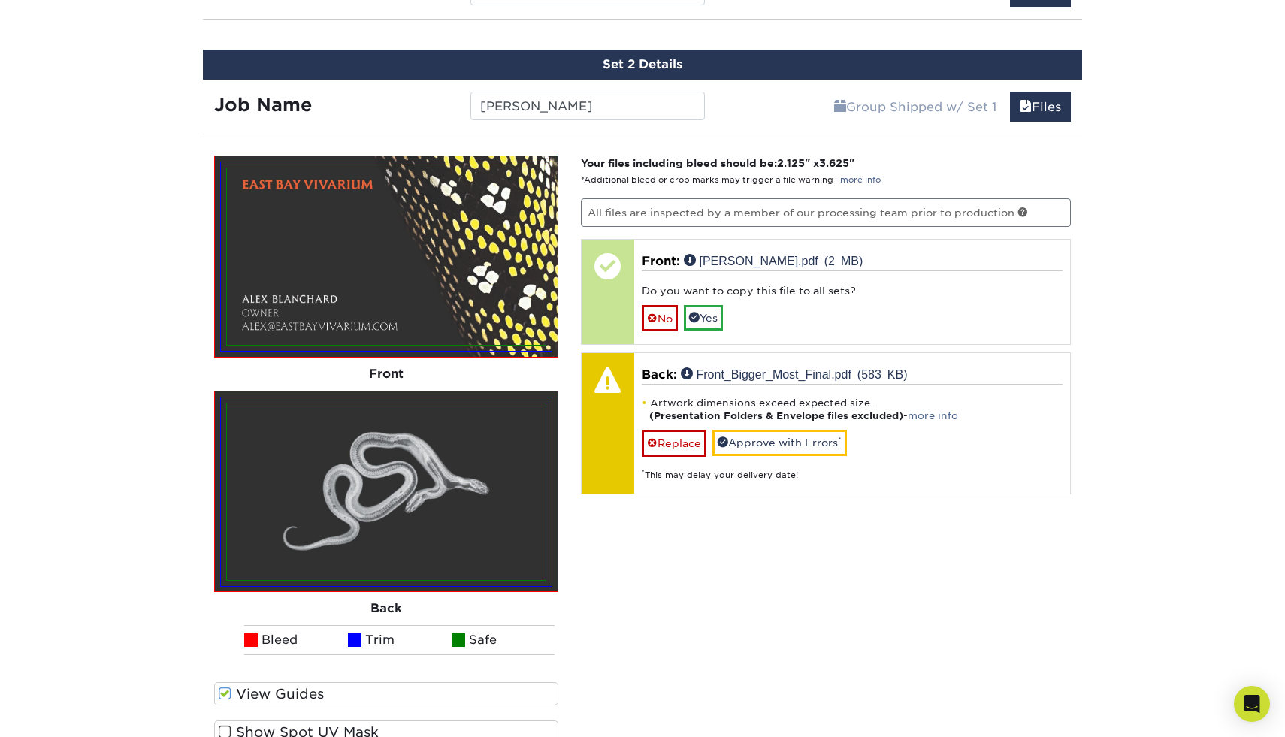
scroll to position [1958, 0]
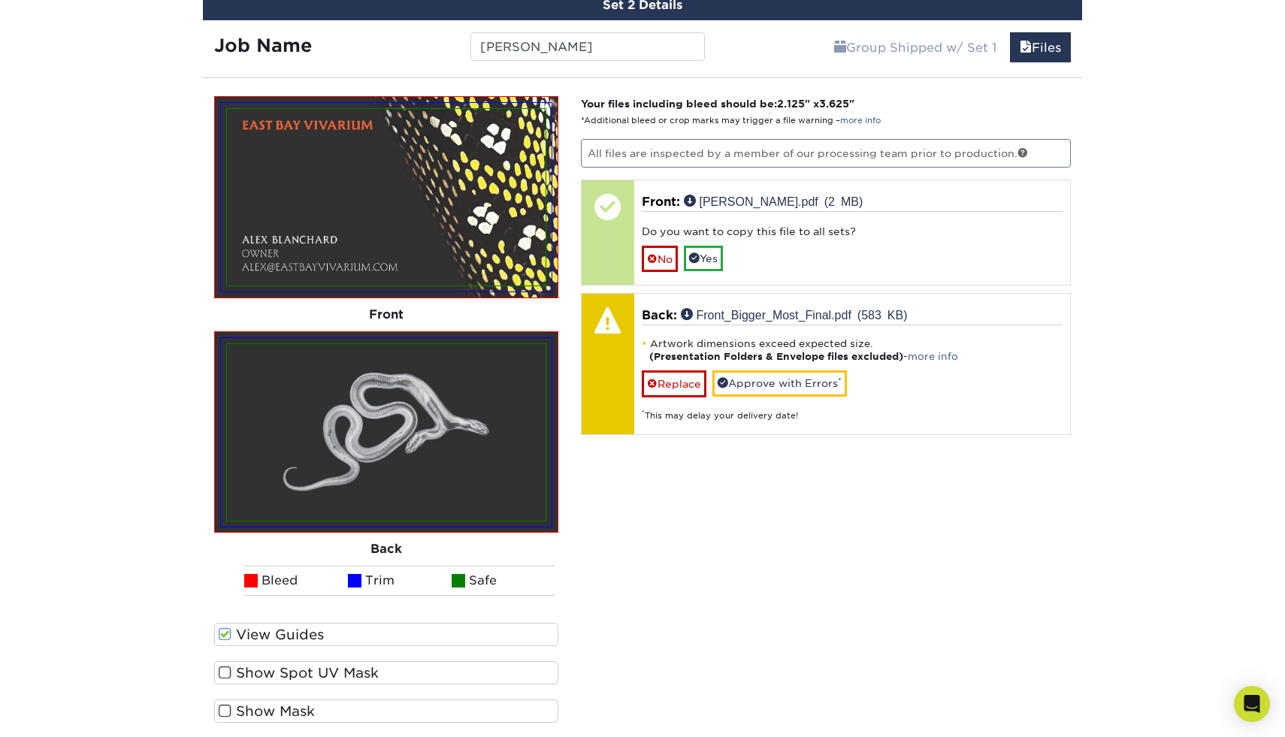
click at [358, 666] on label "Show Spot UV Mask" at bounding box center [386, 672] width 344 height 23
click at [0, 0] on input "Show Spot UV Mask" at bounding box center [0, 0] width 0 height 0
click at [358, 666] on label "Show Spot UV Mask" at bounding box center [386, 672] width 344 height 23
click at [0, 0] on input "Show Spot UV Mask" at bounding box center [0, 0] width 0 height 0
click at [329, 708] on label "Show Mask" at bounding box center [386, 710] width 344 height 23
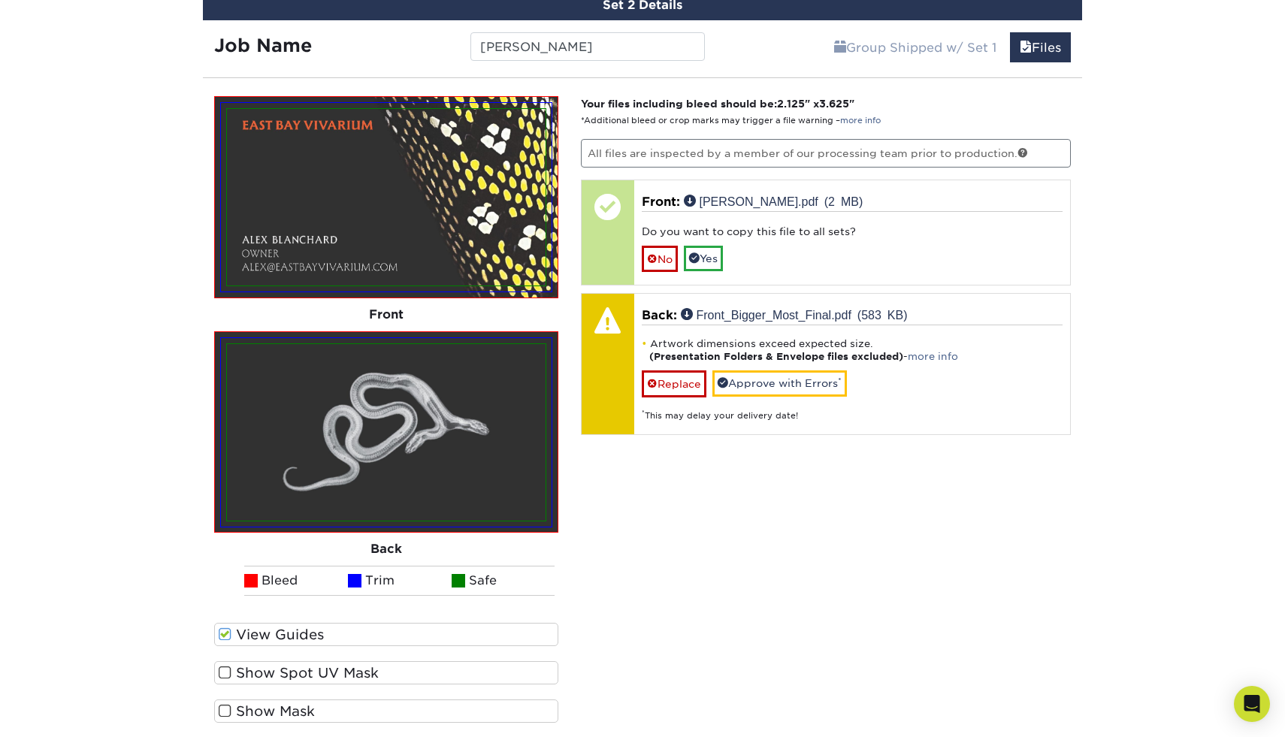
click at [0, 0] on input "Show Mask" at bounding box center [0, 0] width 0 height 0
click at [329, 708] on label "Show Mask" at bounding box center [386, 710] width 344 height 23
click at [0, 0] on input "Show Mask" at bounding box center [0, 0] width 0 height 0
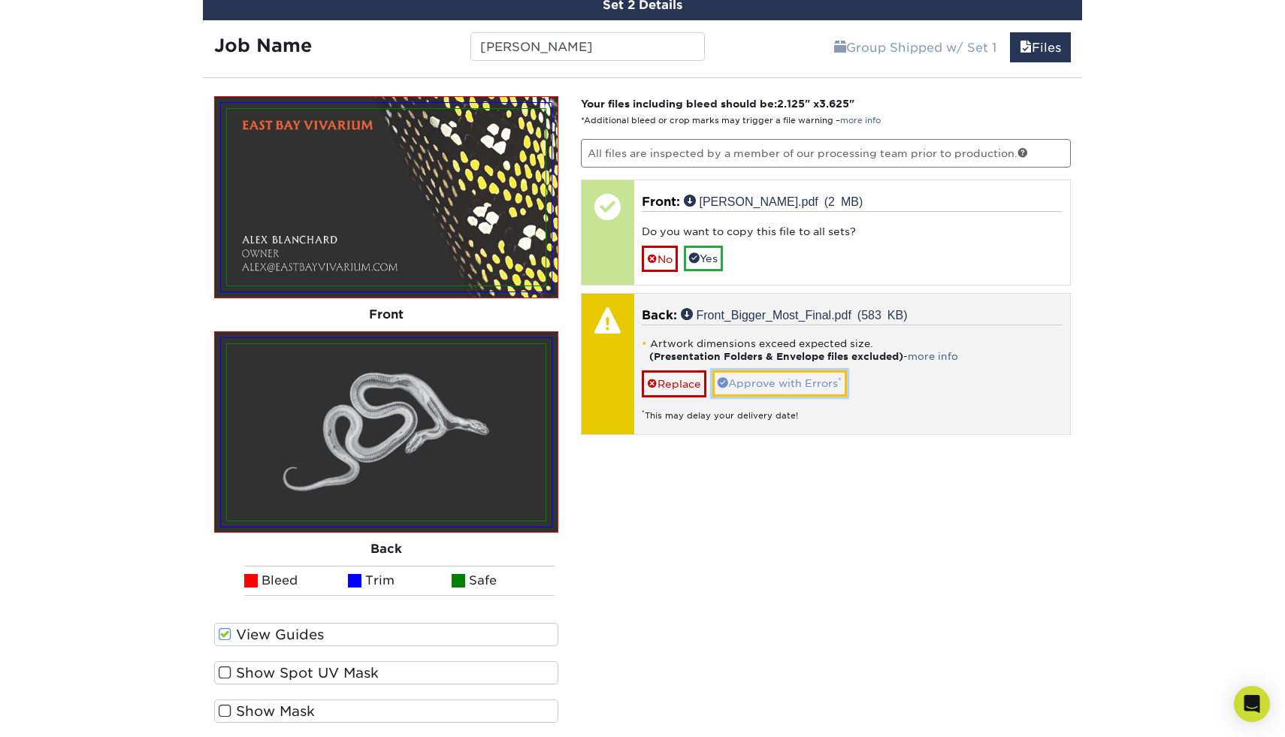
click at [744, 379] on link "Approve with Errors *" at bounding box center [779, 383] width 134 height 26
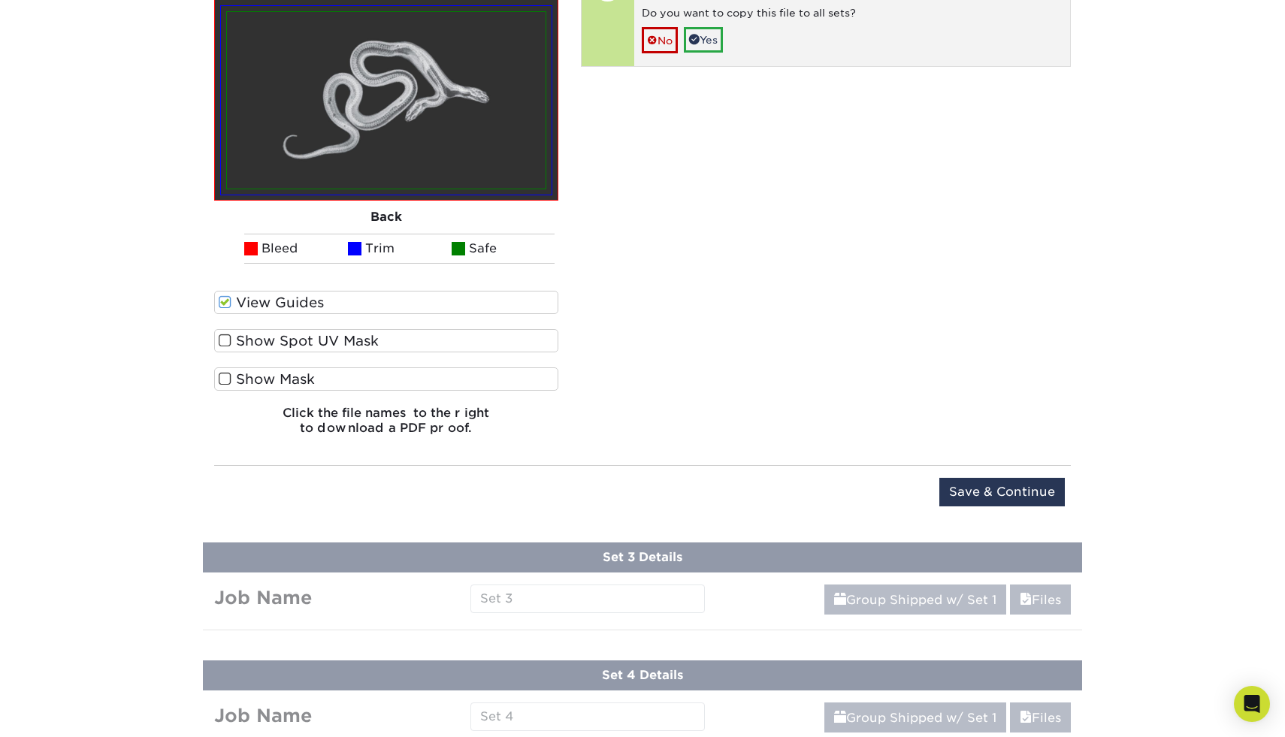
scroll to position [2299, 0]
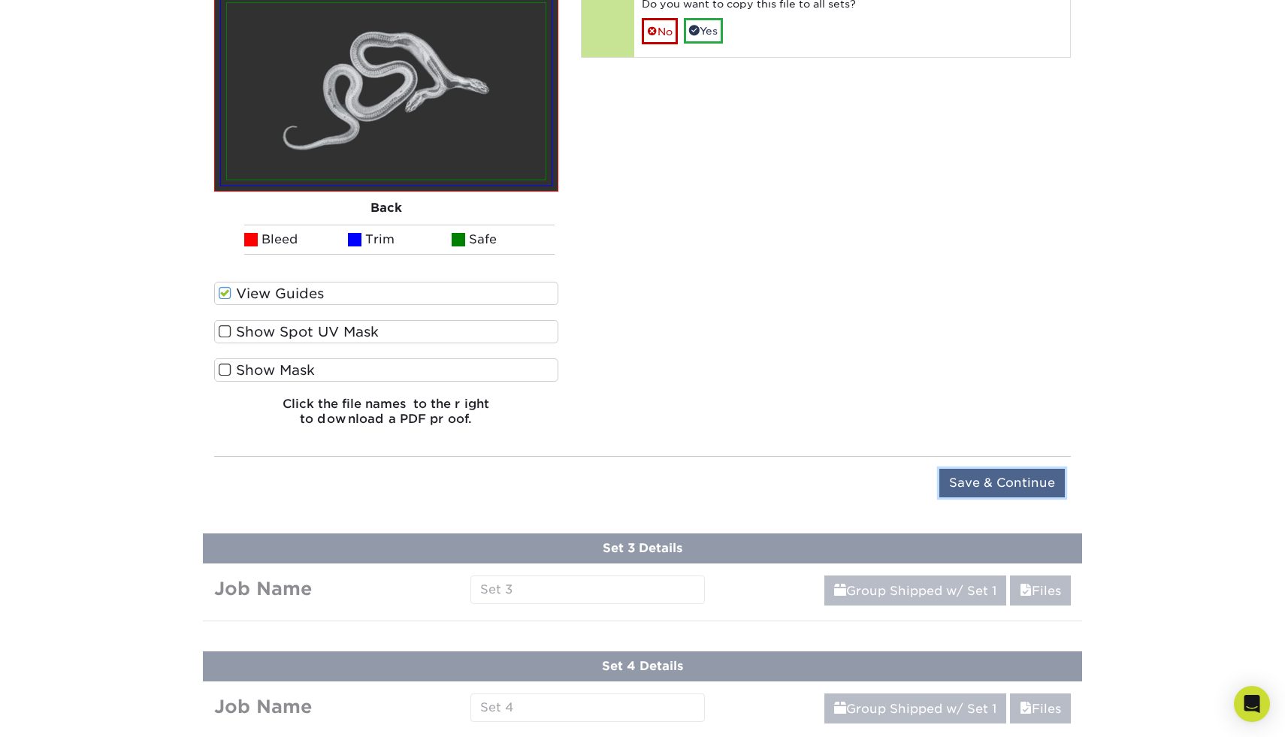
click at [977, 483] on input "Save & Continue" at bounding box center [1001, 483] width 125 height 29
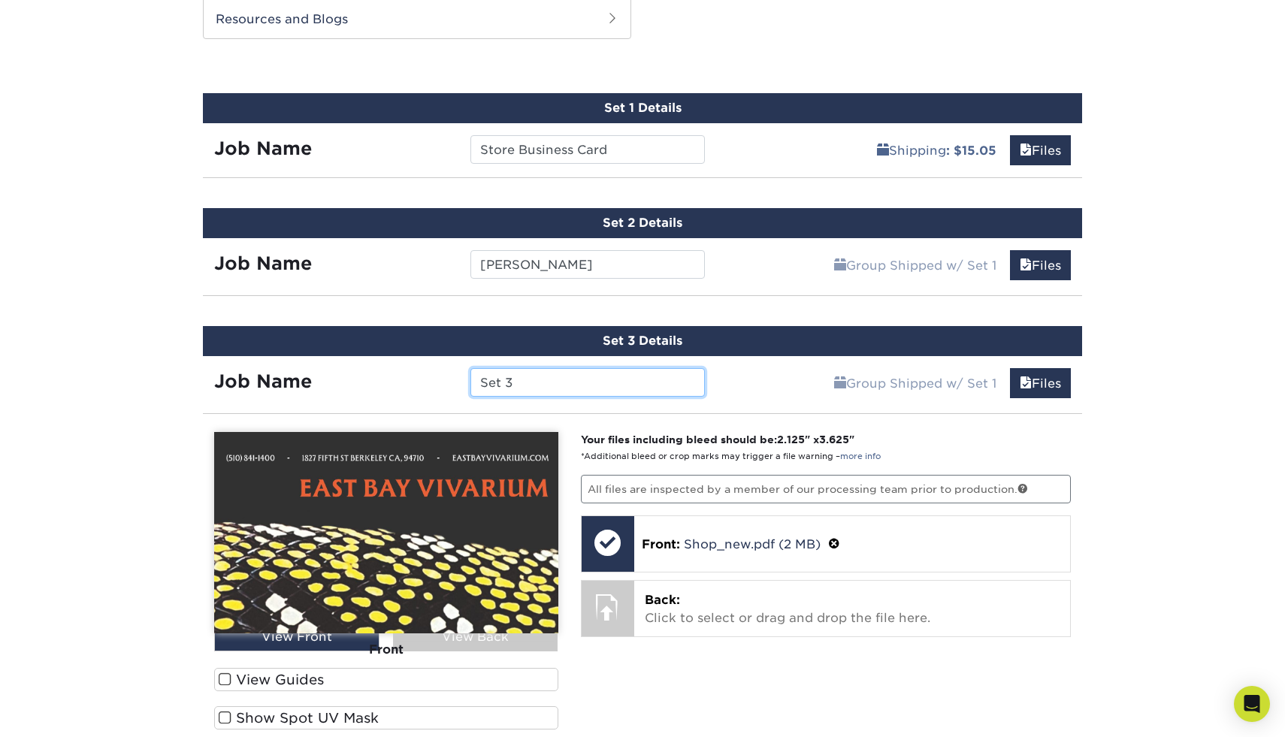
scroll to position [1735, 0]
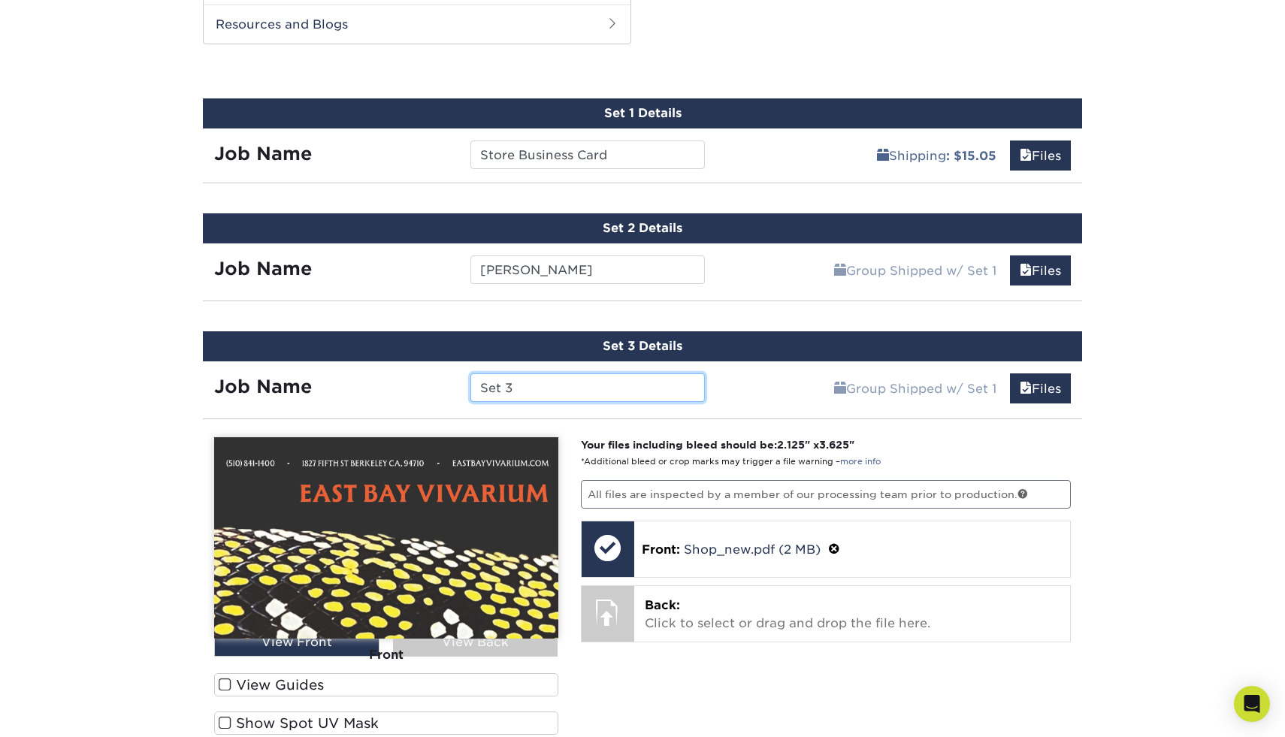
click at [642, 385] on input "Set 3" at bounding box center [587, 387] width 234 height 29
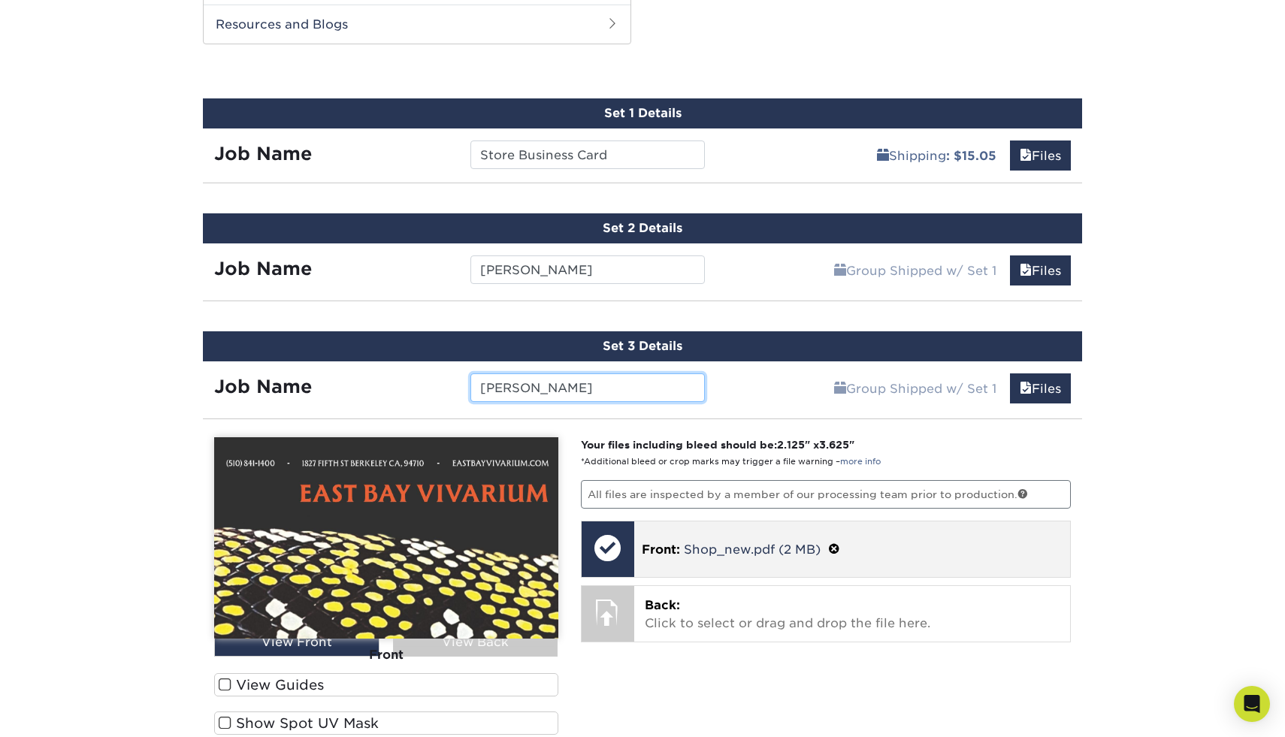
type input "[PERSON_NAME]"
click at [837, 548] on span at bounding box center [834, 549] width 12 height 14
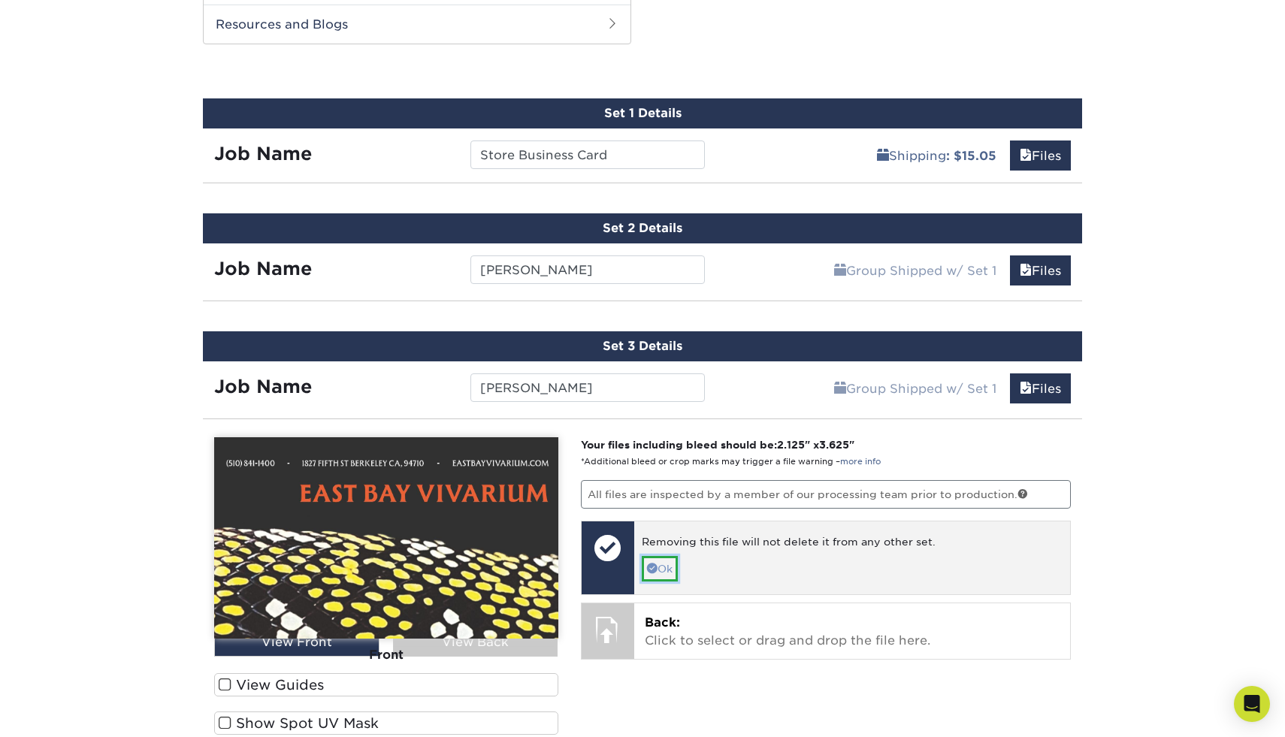
click at [658, 571] on link "Ok" at bounding box center [660, 569] width 36 height 26
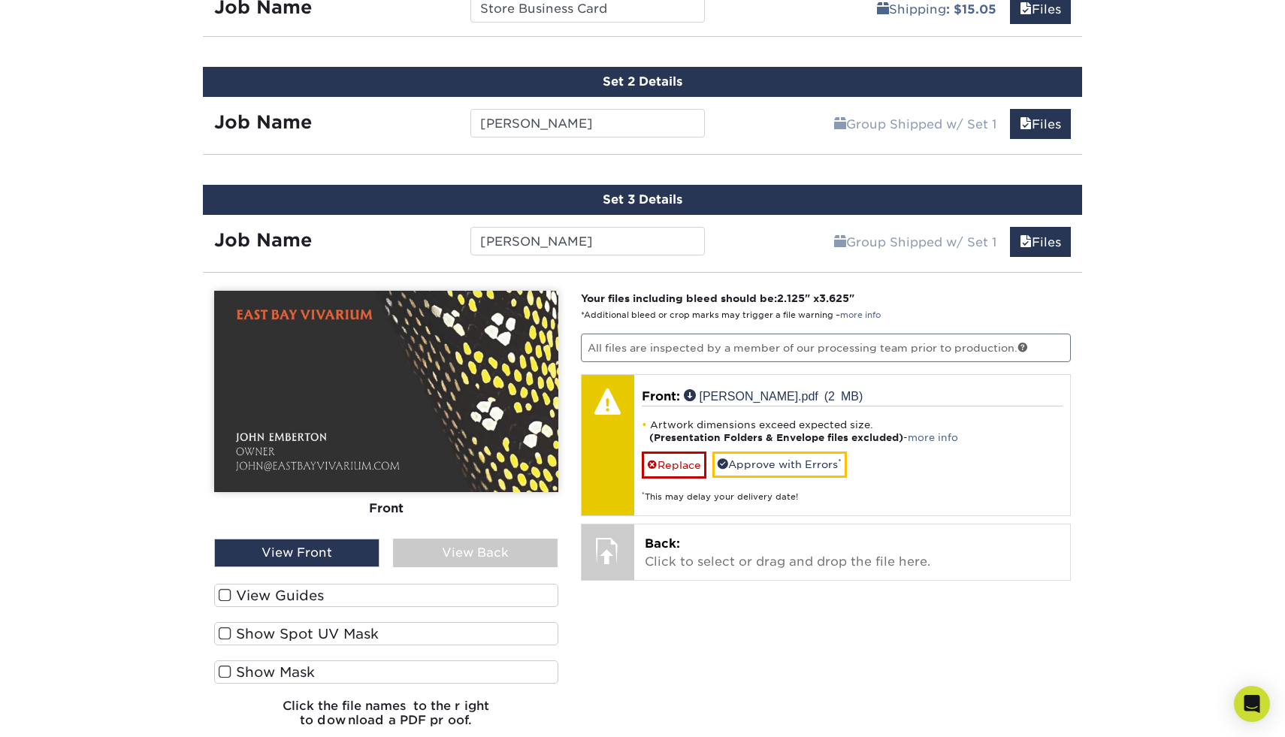
scroll to position [1885, 0]
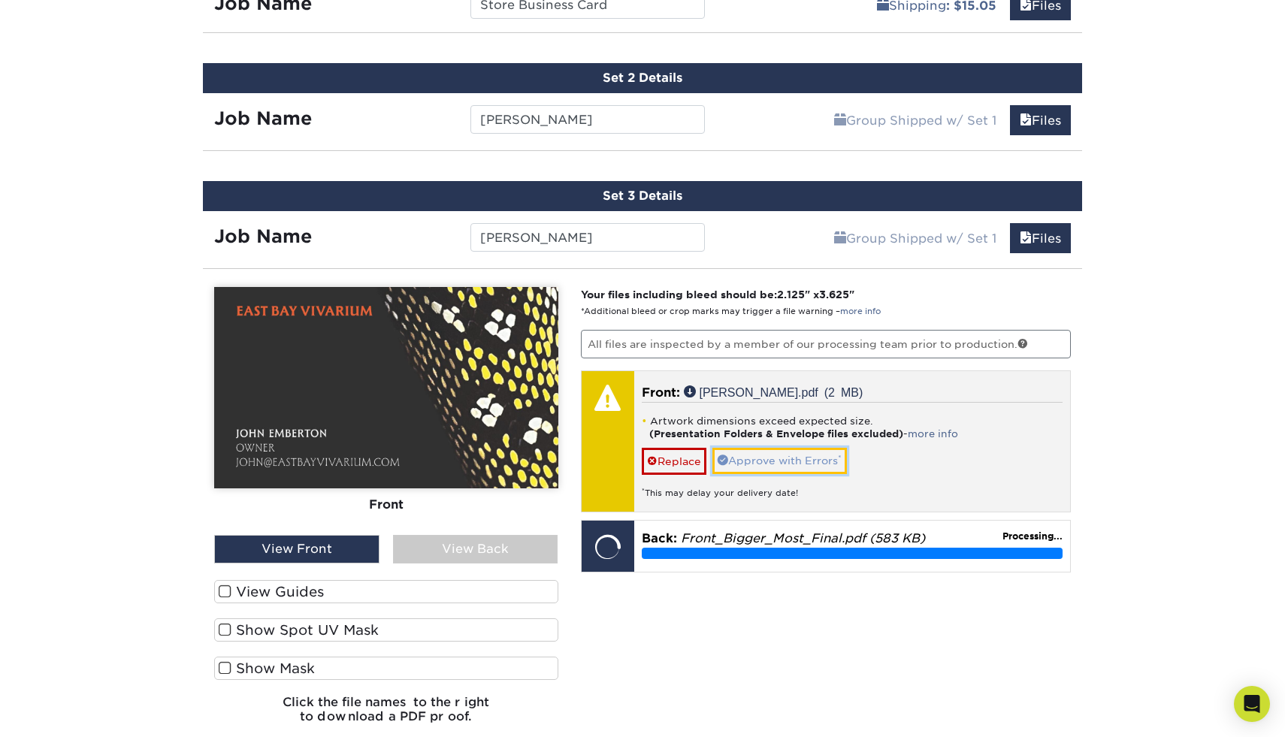
click at [740, 462] on link "Approve with Errors *" at bounding box center [779, 461] width 134 height 26
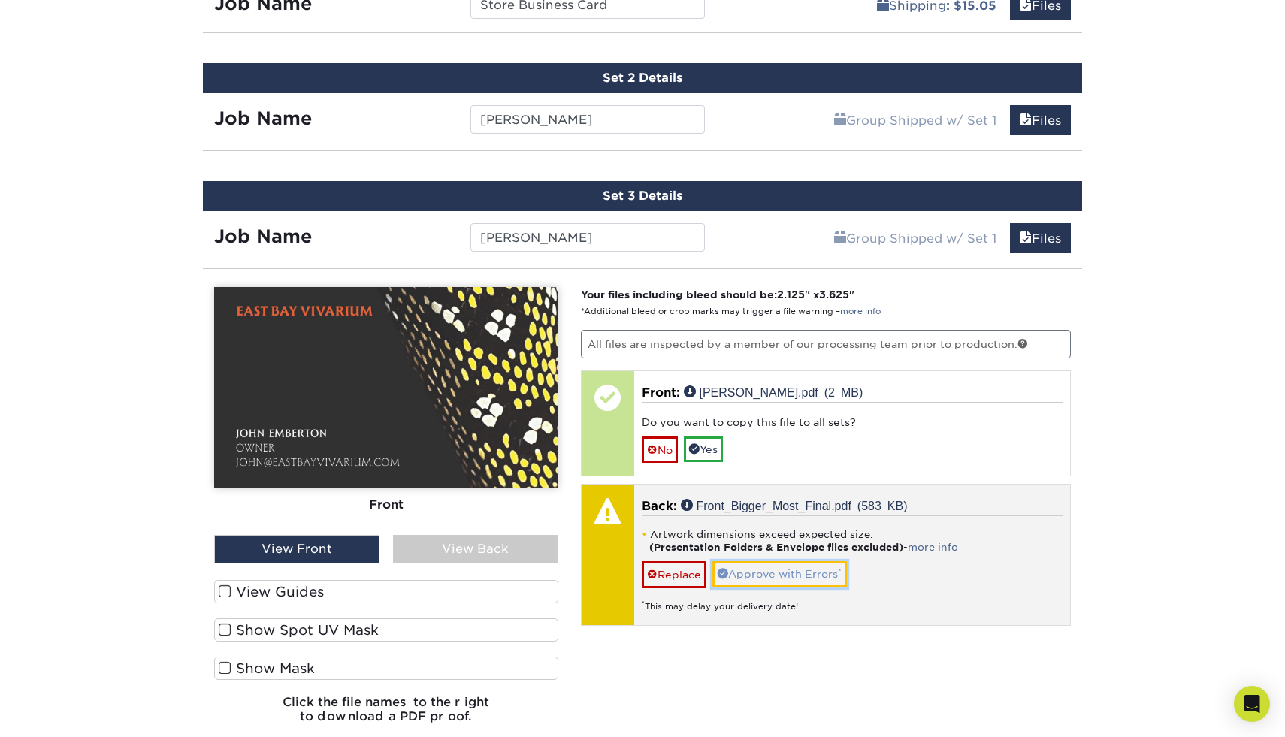
click at [727, 570] on span at bounding box center [722, 573] width 11 height 11
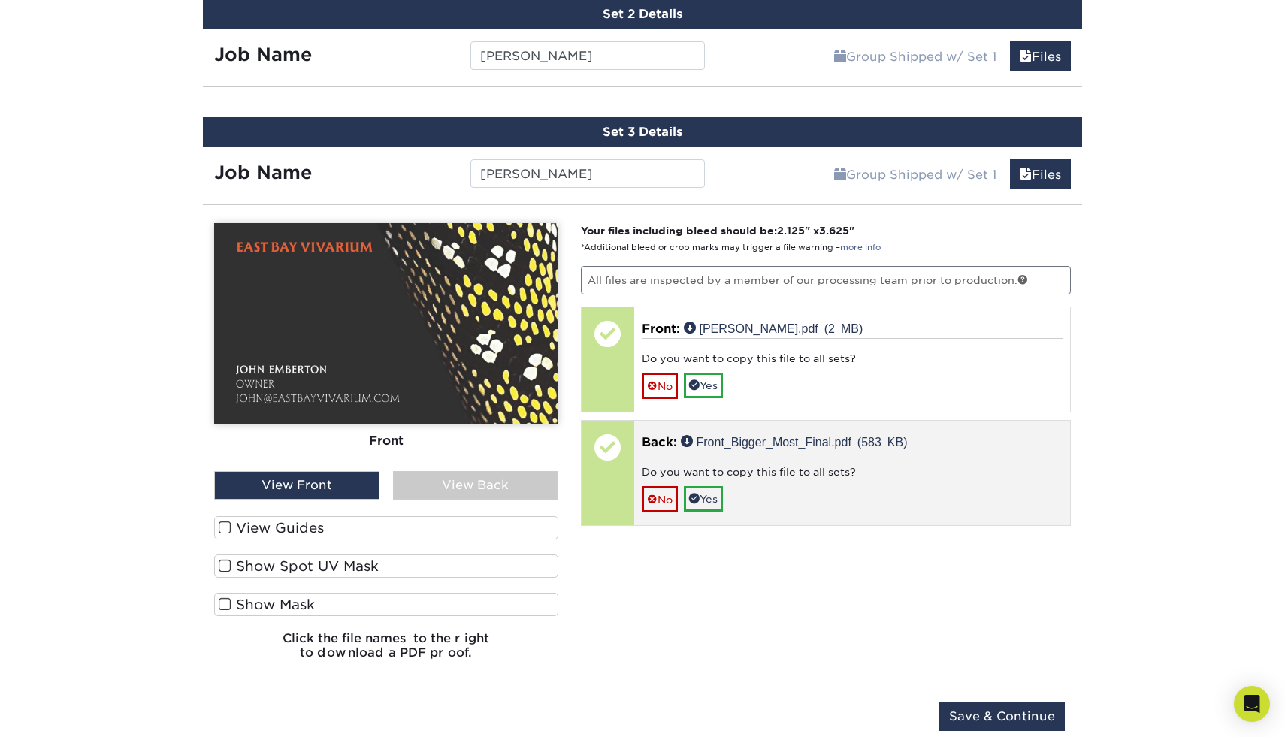
scroll to position [1960, 0]
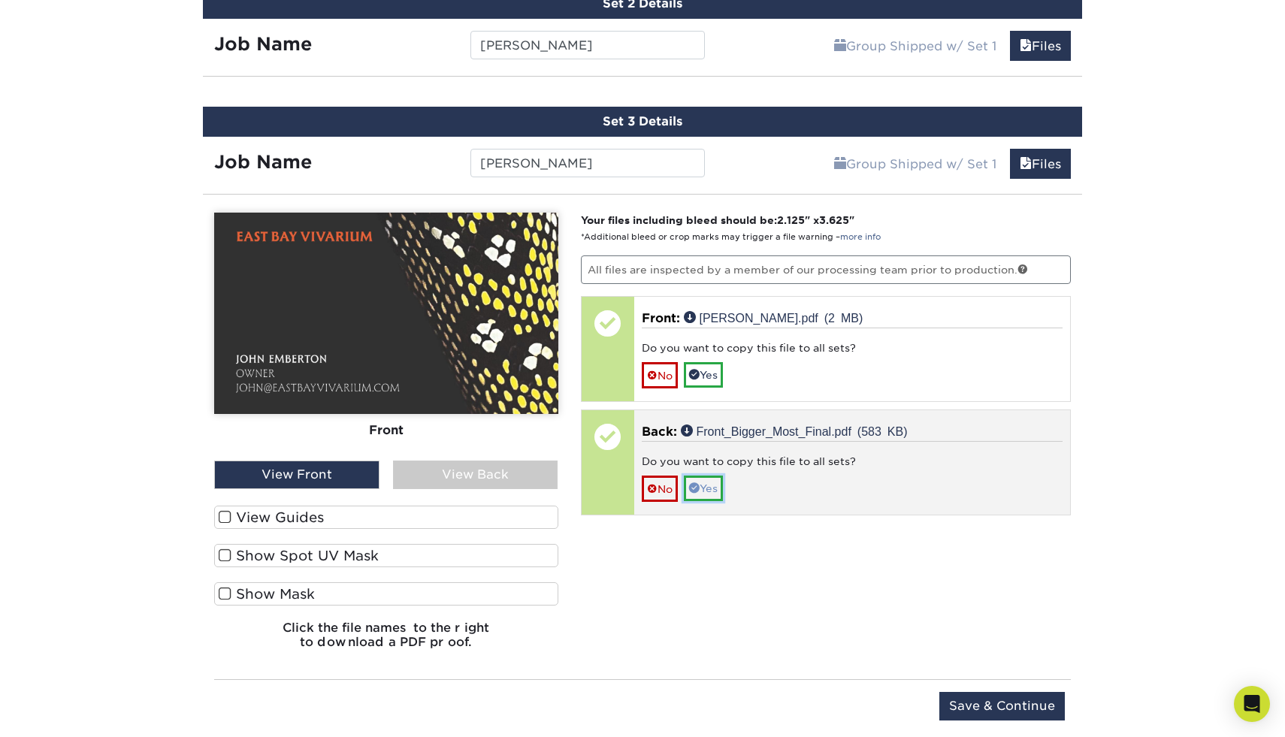
click at [714, 495] on link "Yes" at bounding box center [703, 489] width 39 height 26
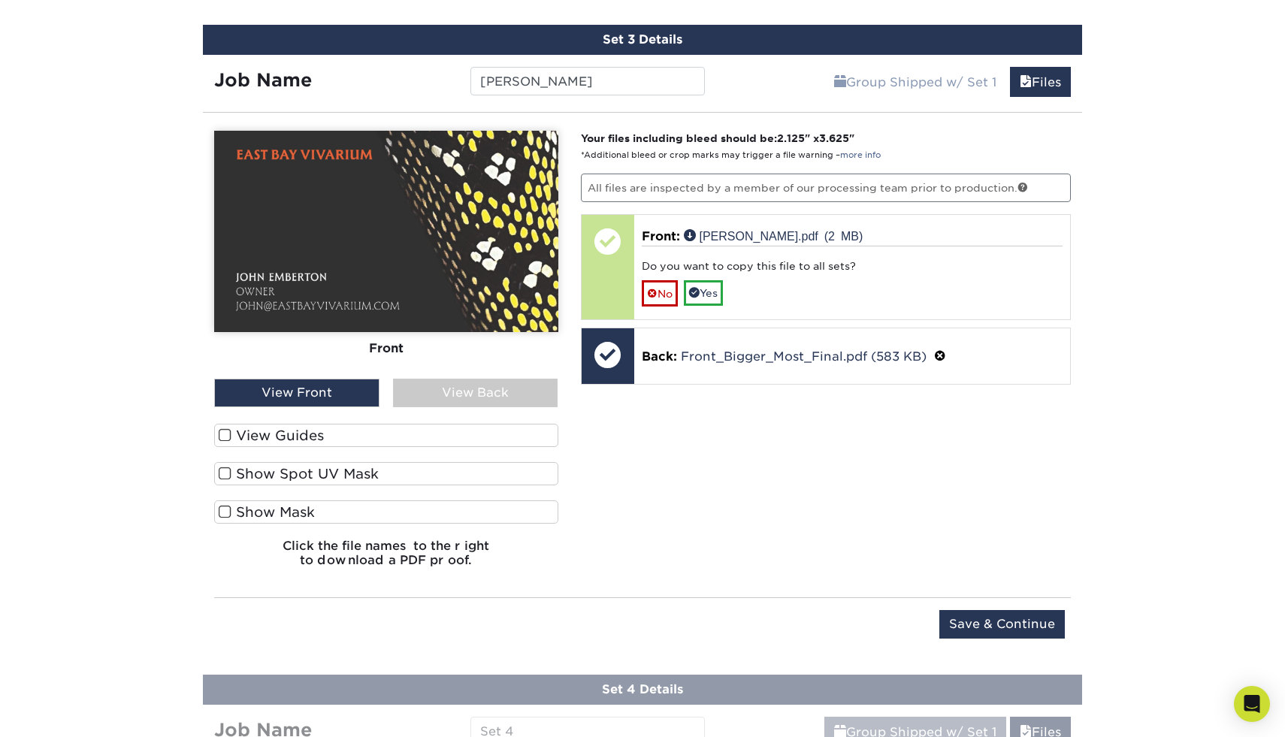
scroll to position [2036, 0]
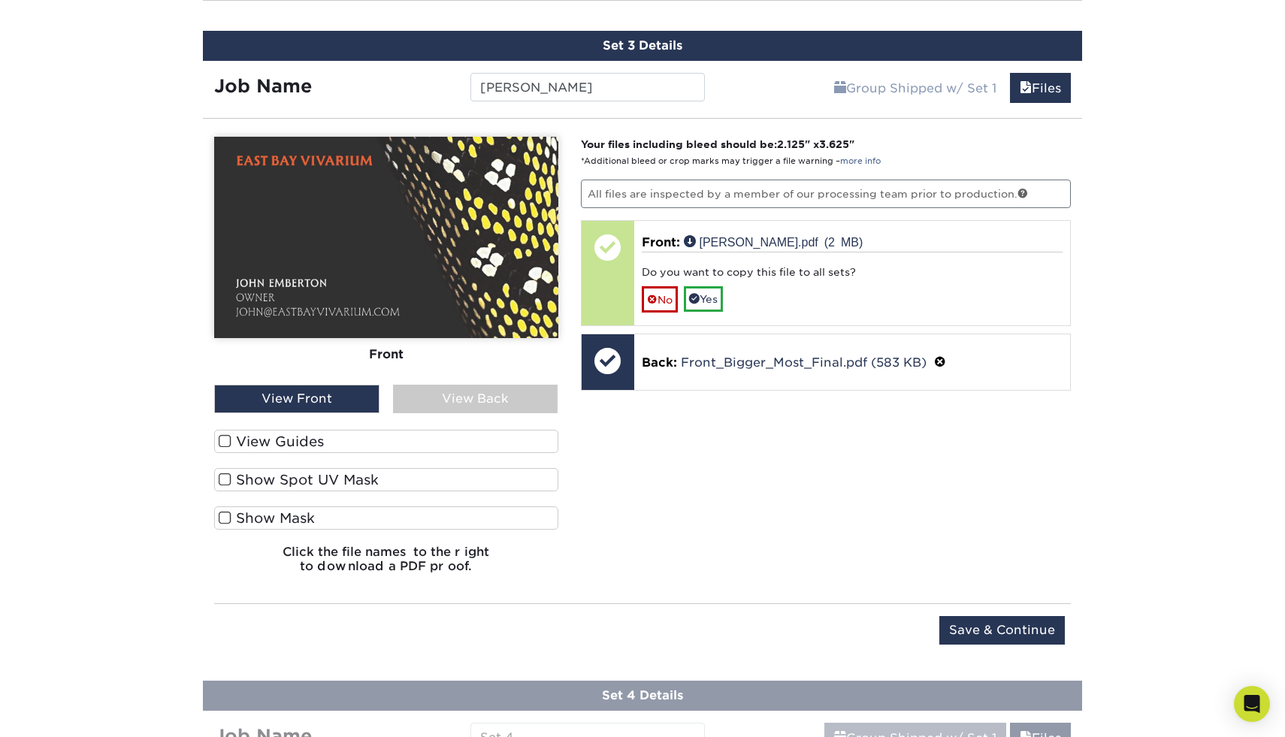
click at [505, 402] on div "View Back" at bounding box center [475, 399] width 165 height 29
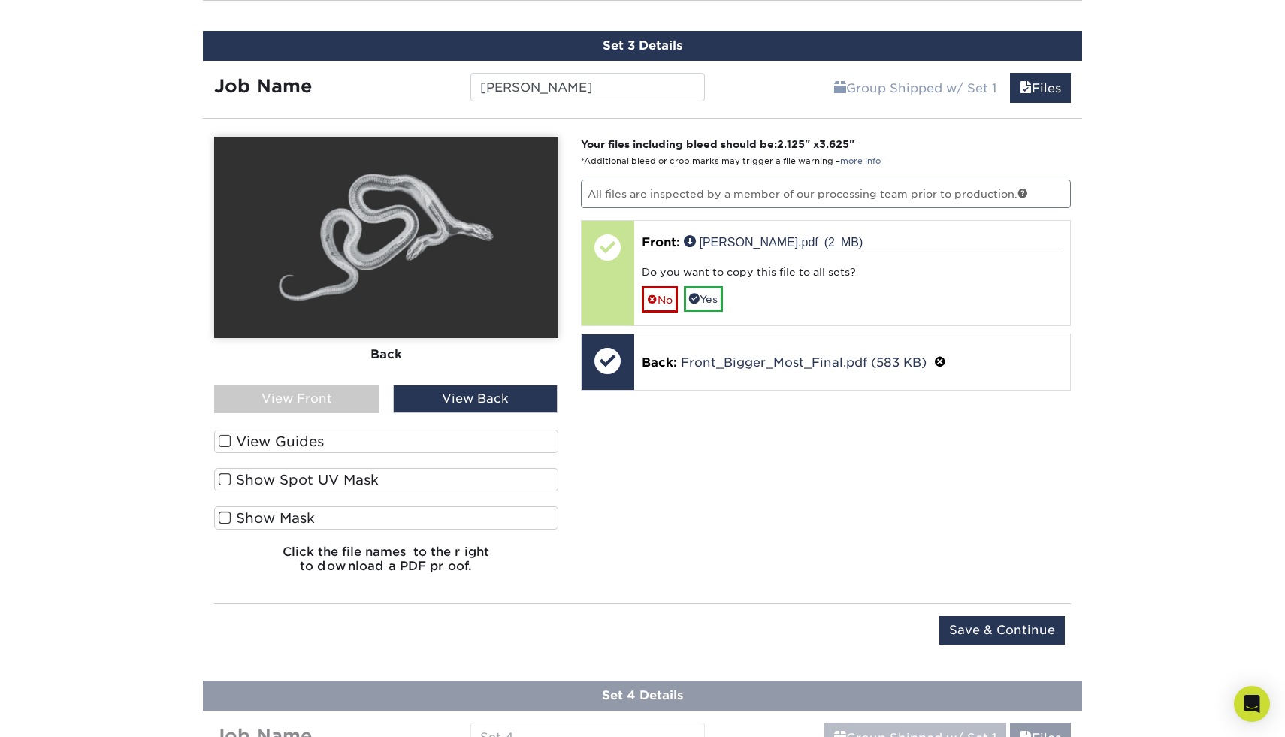
click at [336, 385] on div "View Front" at bounding box center [296, 399] width 165 height 29
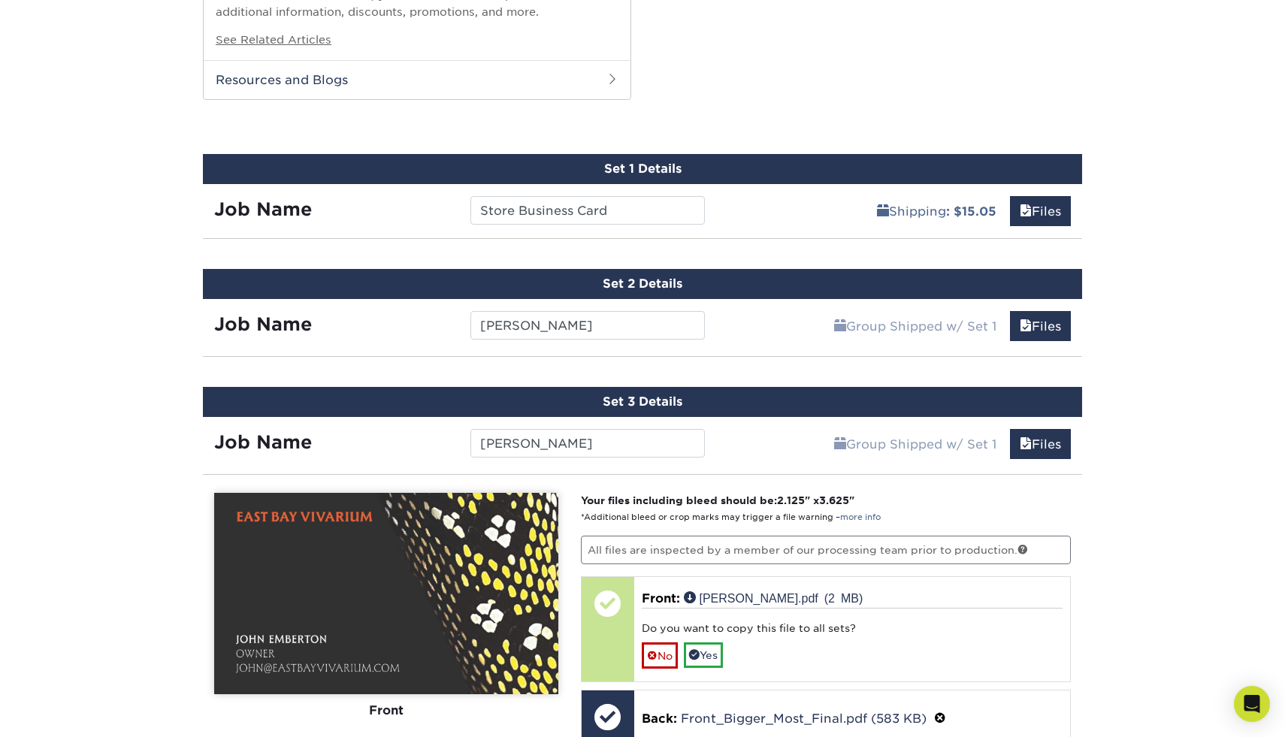
scroll to position [1599, 0]
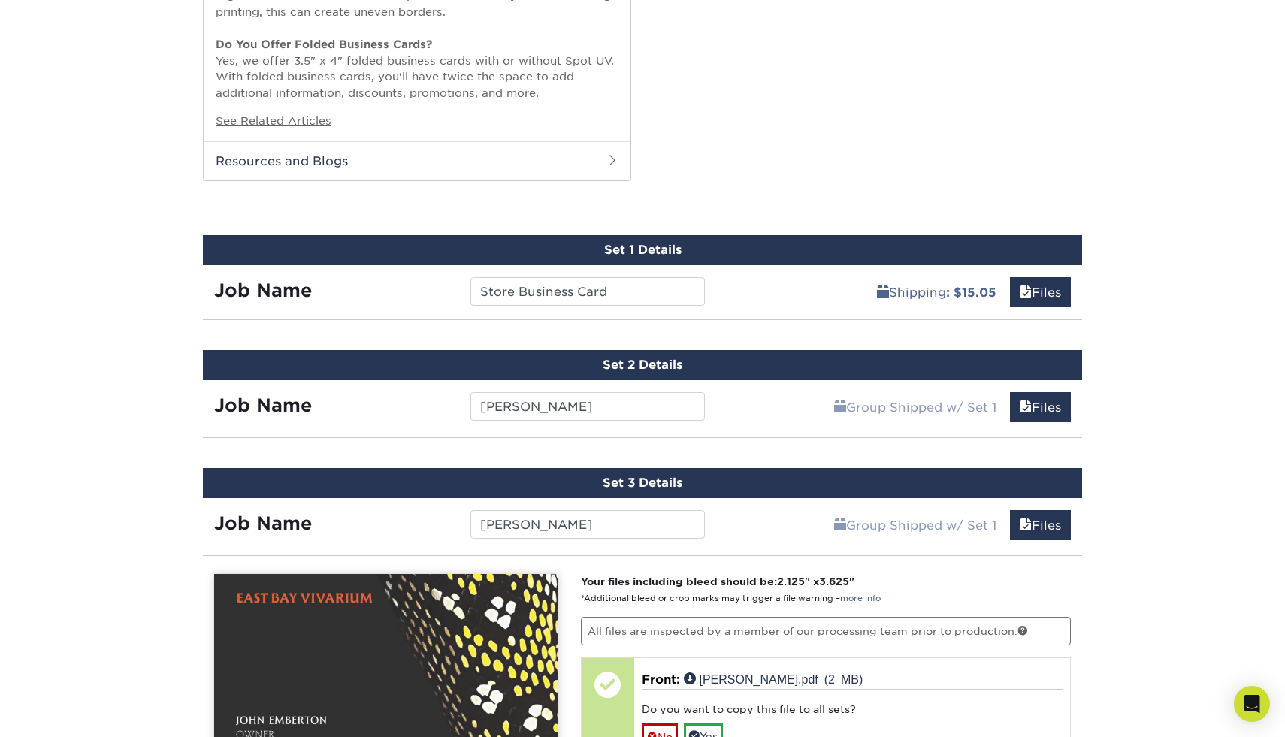
click at [372, 423] on div "Job Name Alex" at bounding box center [459, 402] width 513 height 45
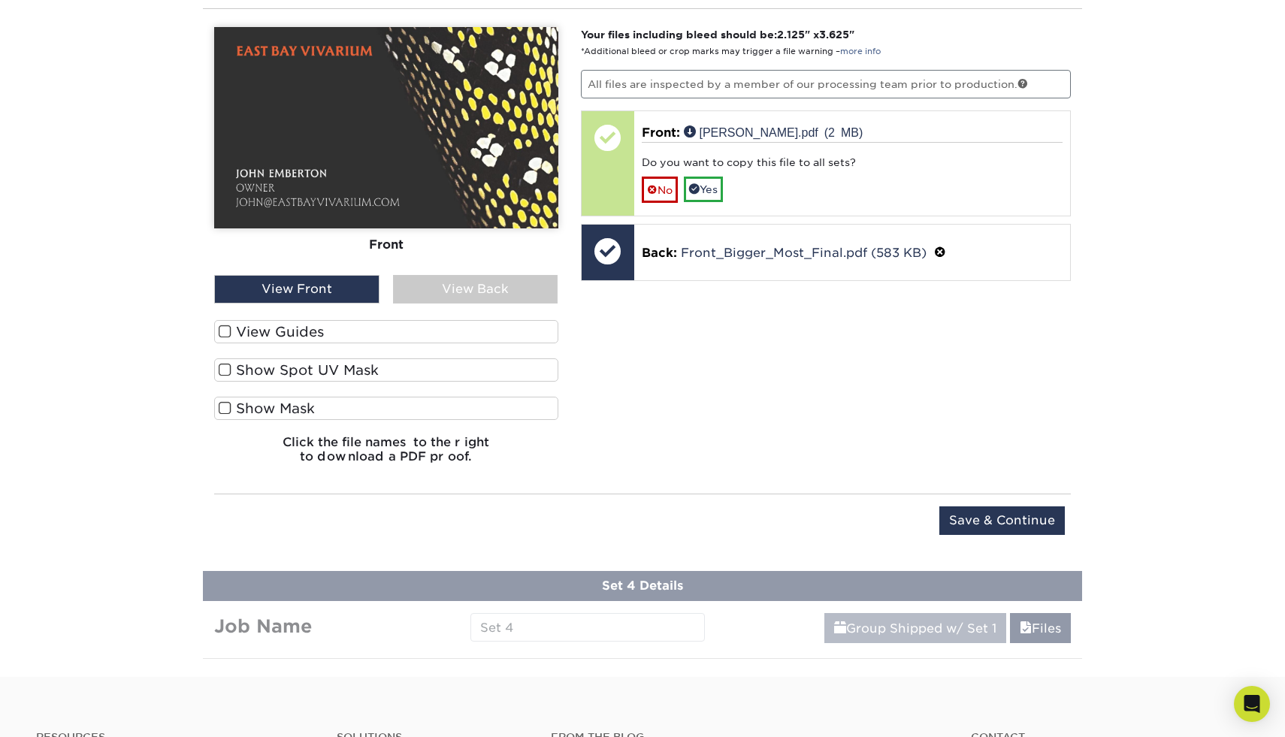
scroll to position [2154, 0]
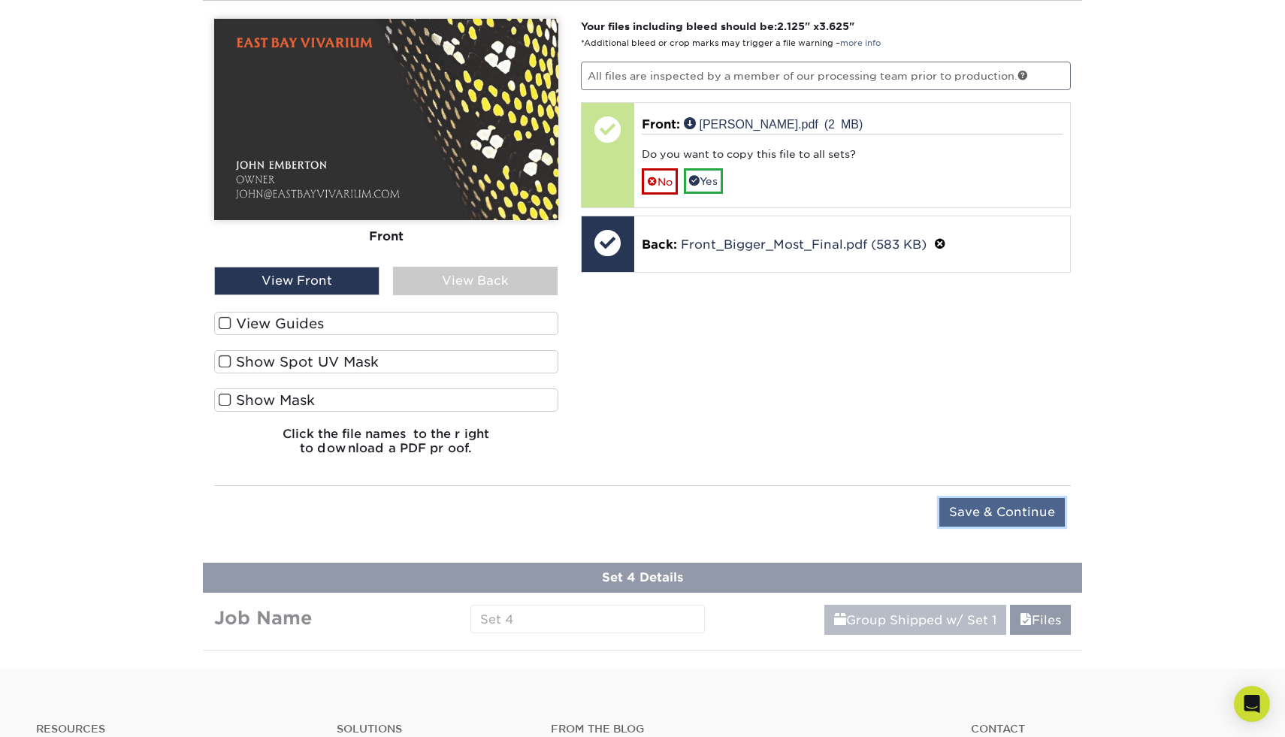
click at [977, 515] on input "Save & Continue" at bounding box center [1001, 512] width 125 height 29
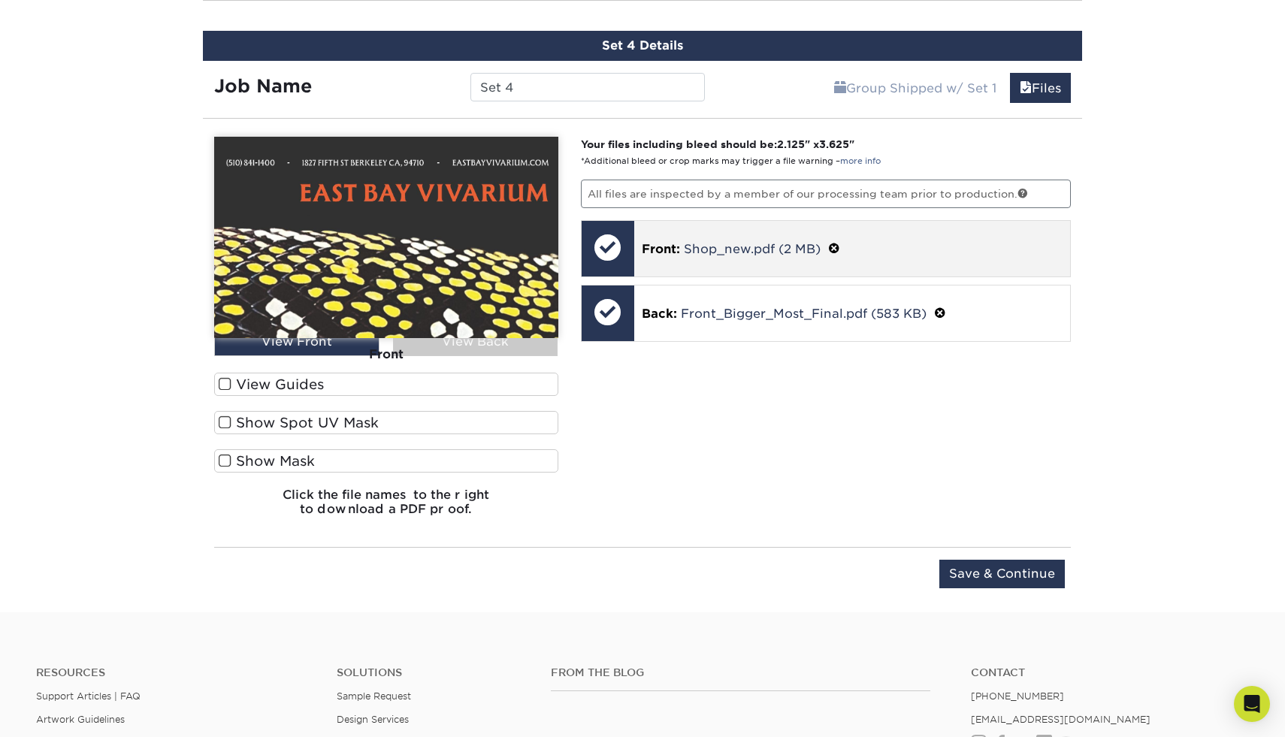
click at [835, 246] on span at bounding box center [834, 249] width 12 height 14
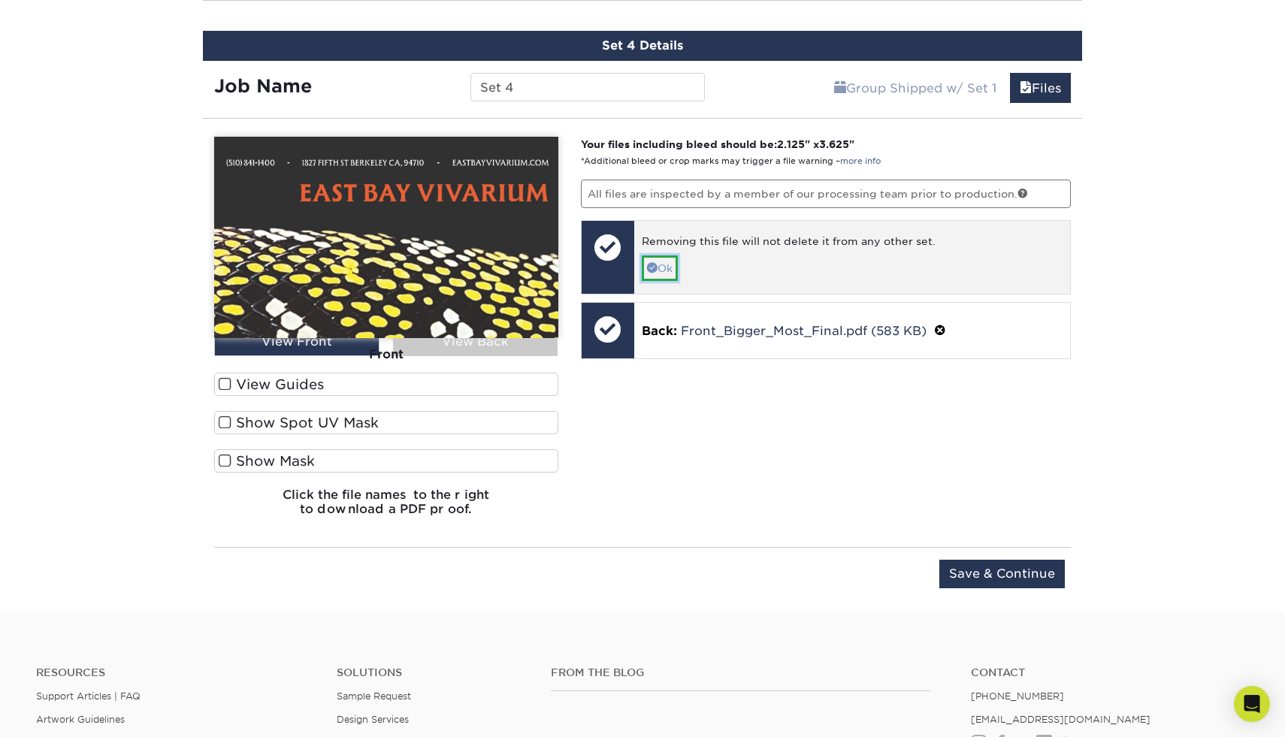
click at [657, 264] on link "Ok" at bounding box center [660, 268] width 36 height 26
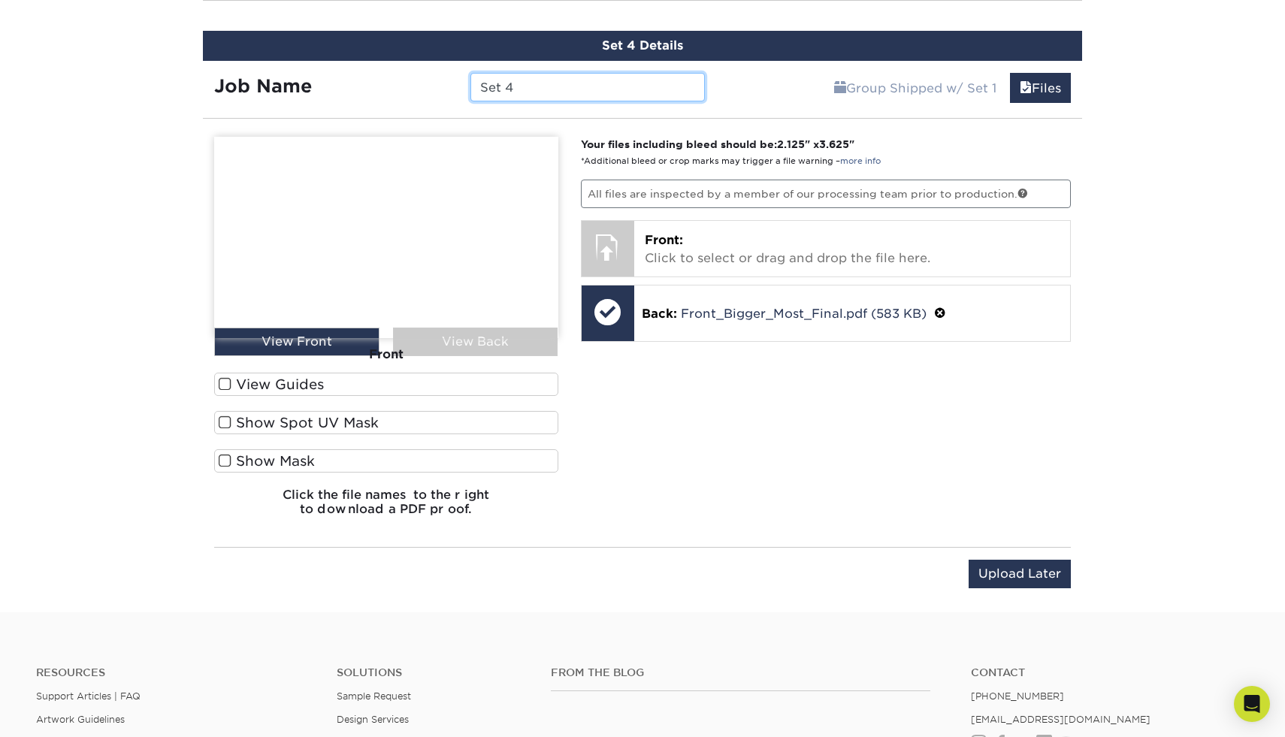
click at [626, 76] on input "Set 4" at bounding box center [587, 87] width 234 height 29
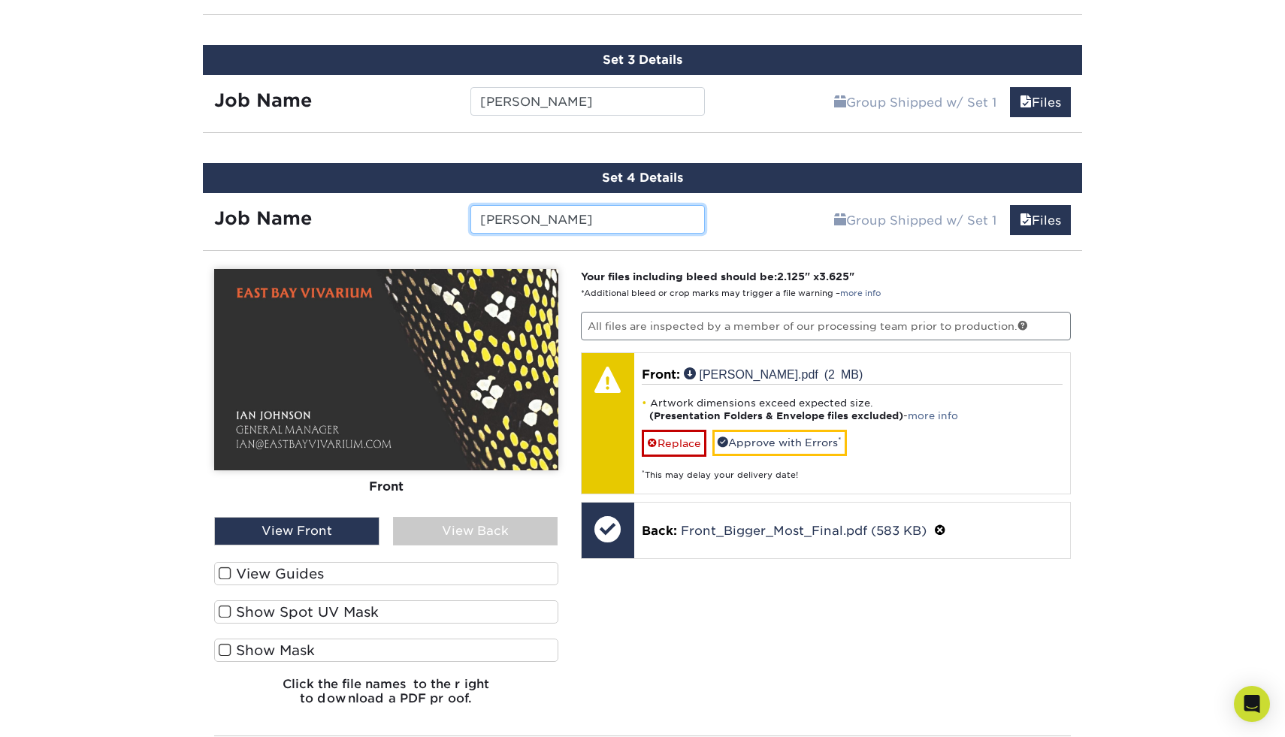
scroll to position [2028, 0]
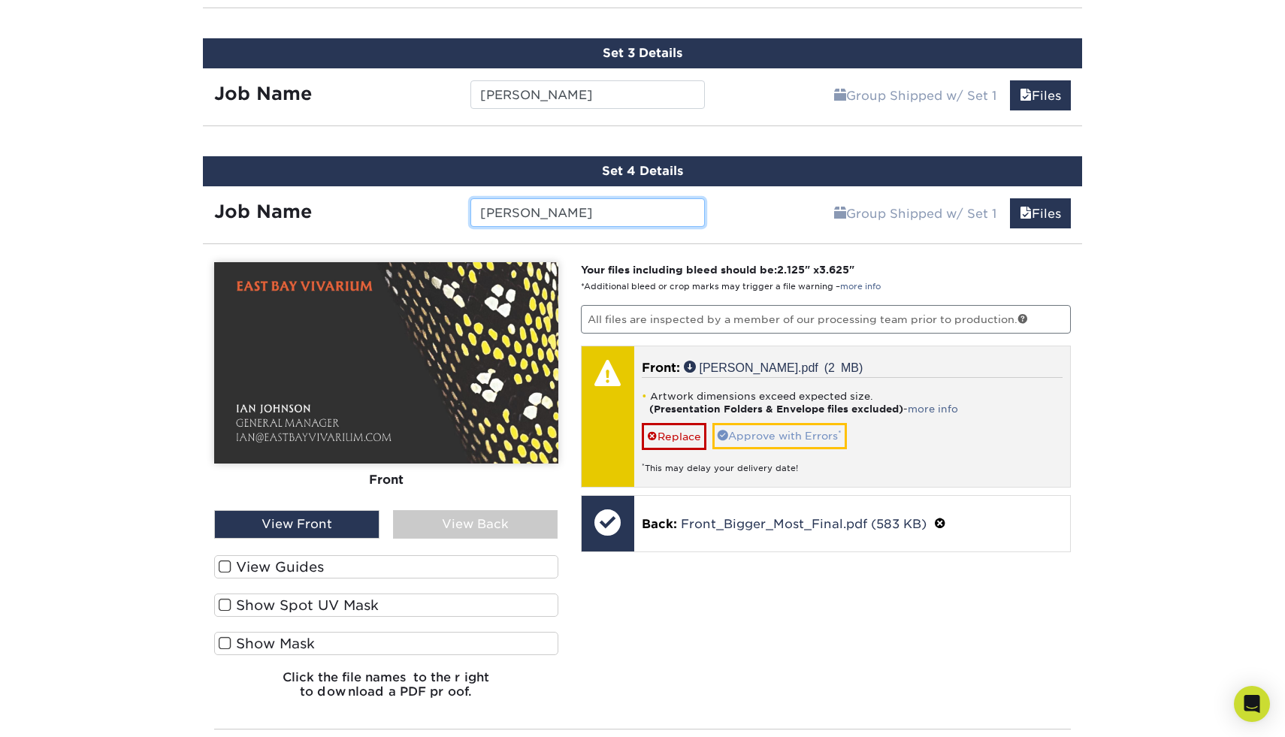
type input "[PERSON_NAME]"
click at [751, 433] on link "Approve with Errors *" at bounding box center [779, 436] width 134 height 26
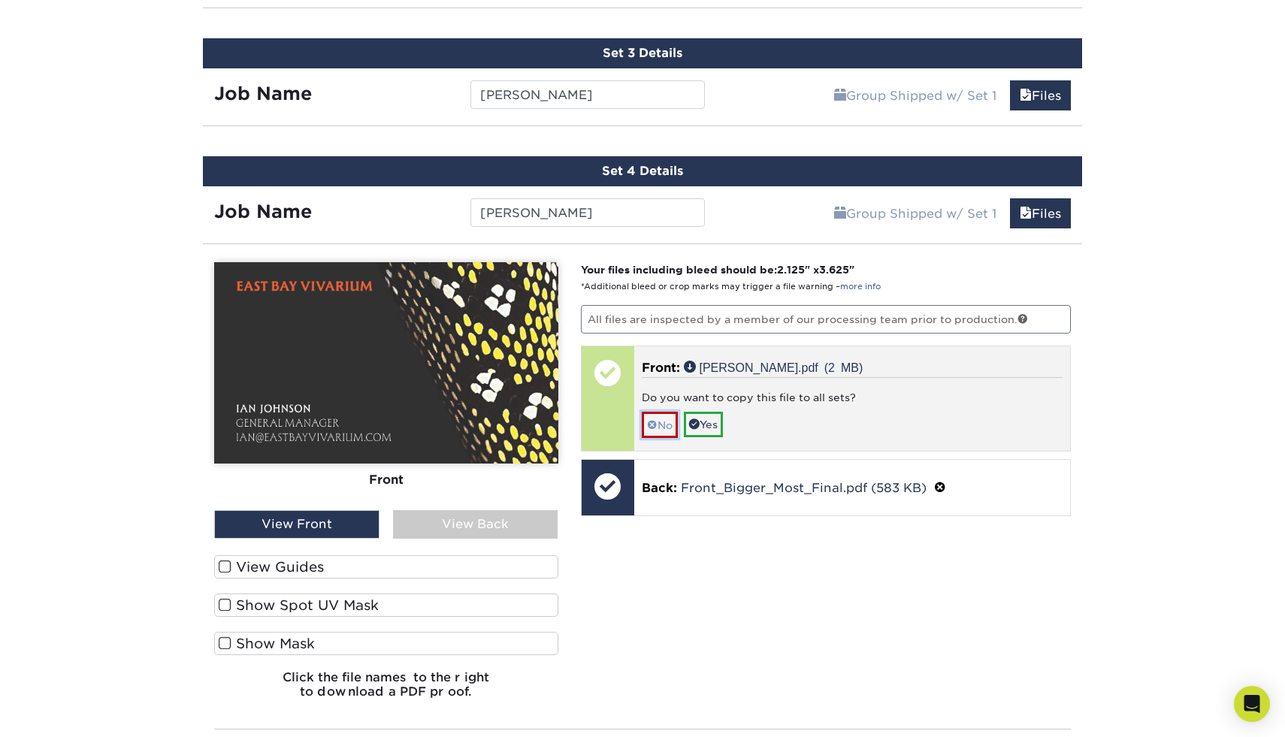
click at [668, 427] on link "No" at bounding box center [660, 425] width 36 height 26
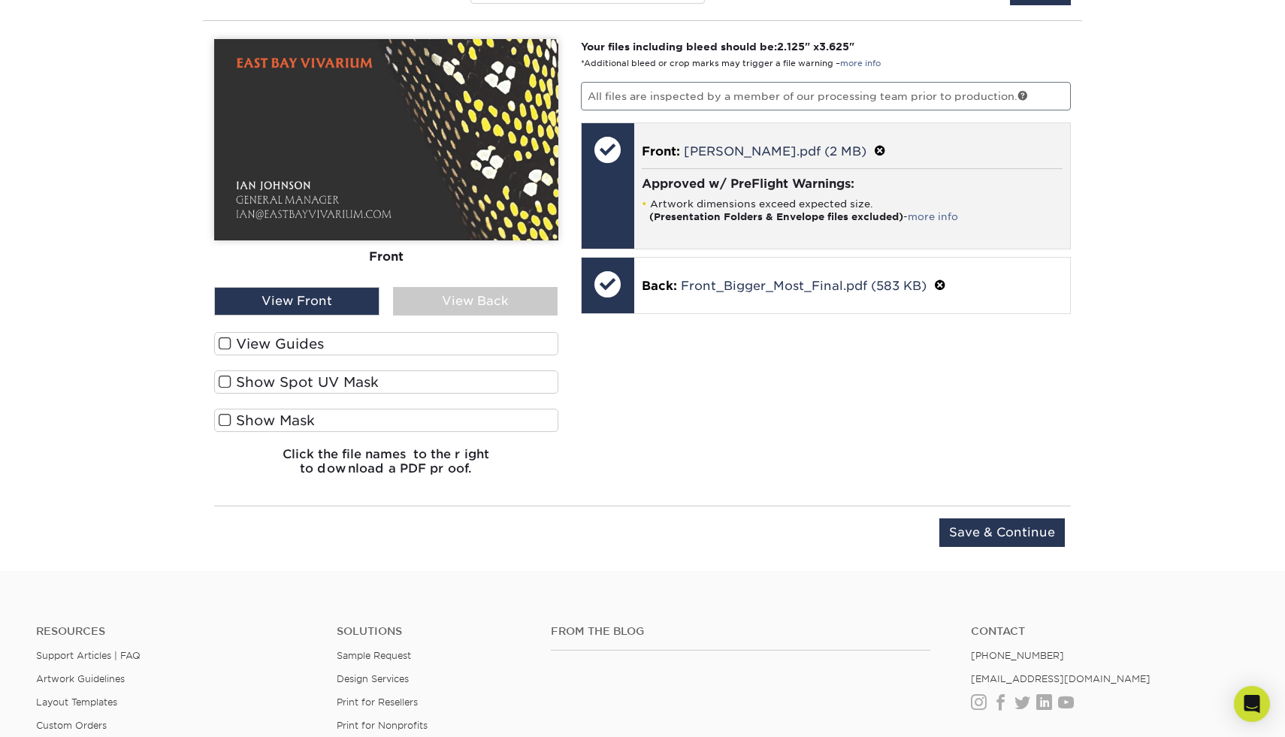
scroll to position [2257, 0]
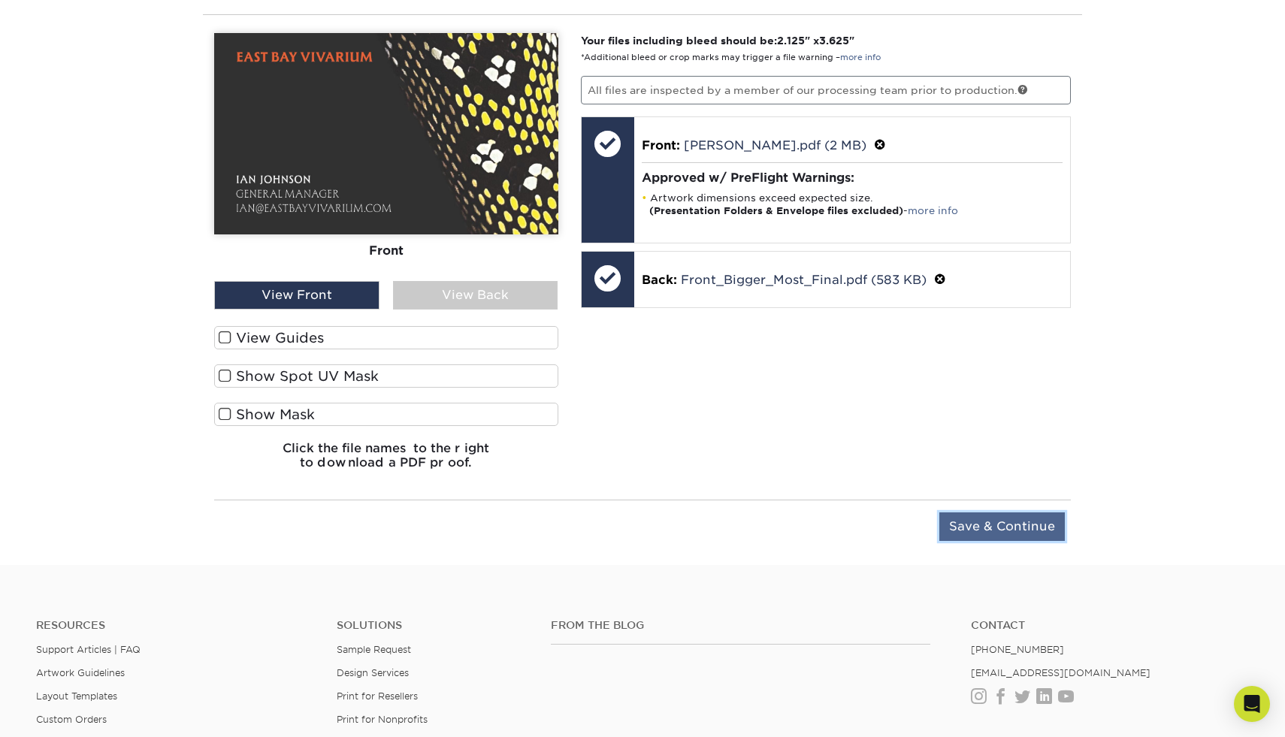
click at [986, 526] on input "Save & Continue" at bounding box center [1001, 526] width 125 height 29
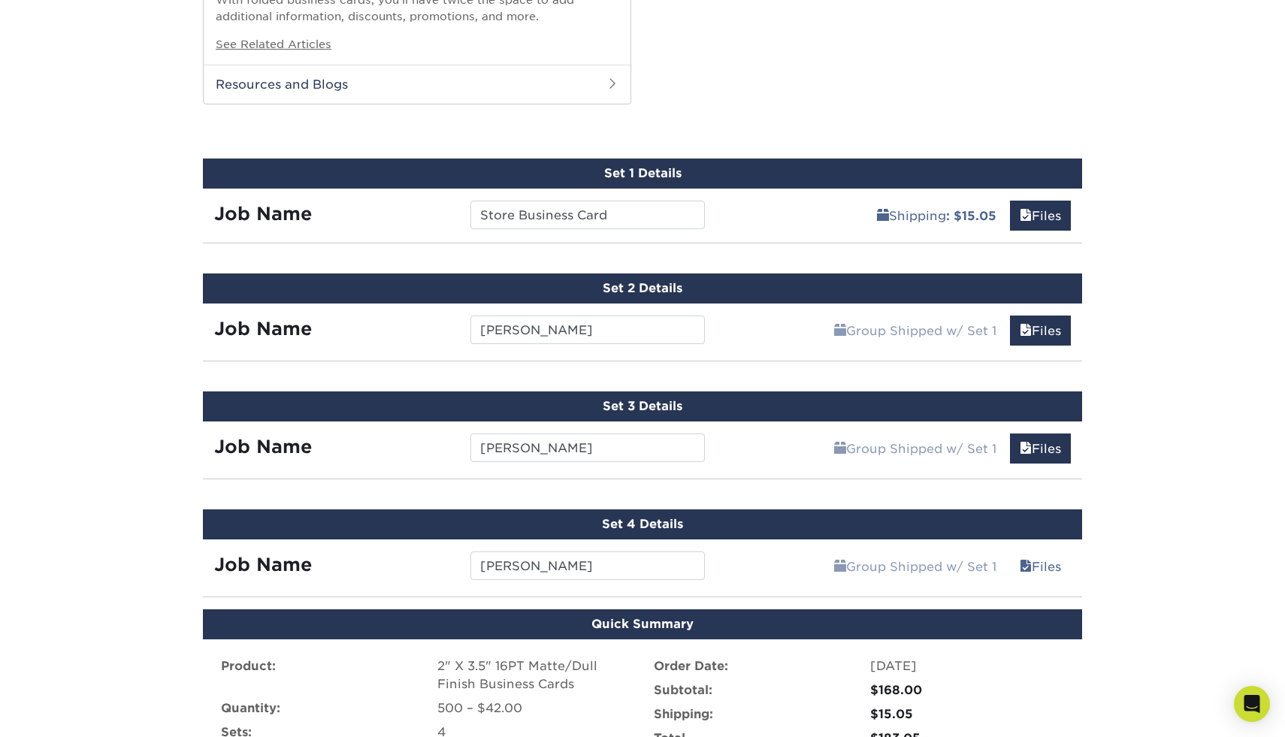
scroll to position [1653, 0]
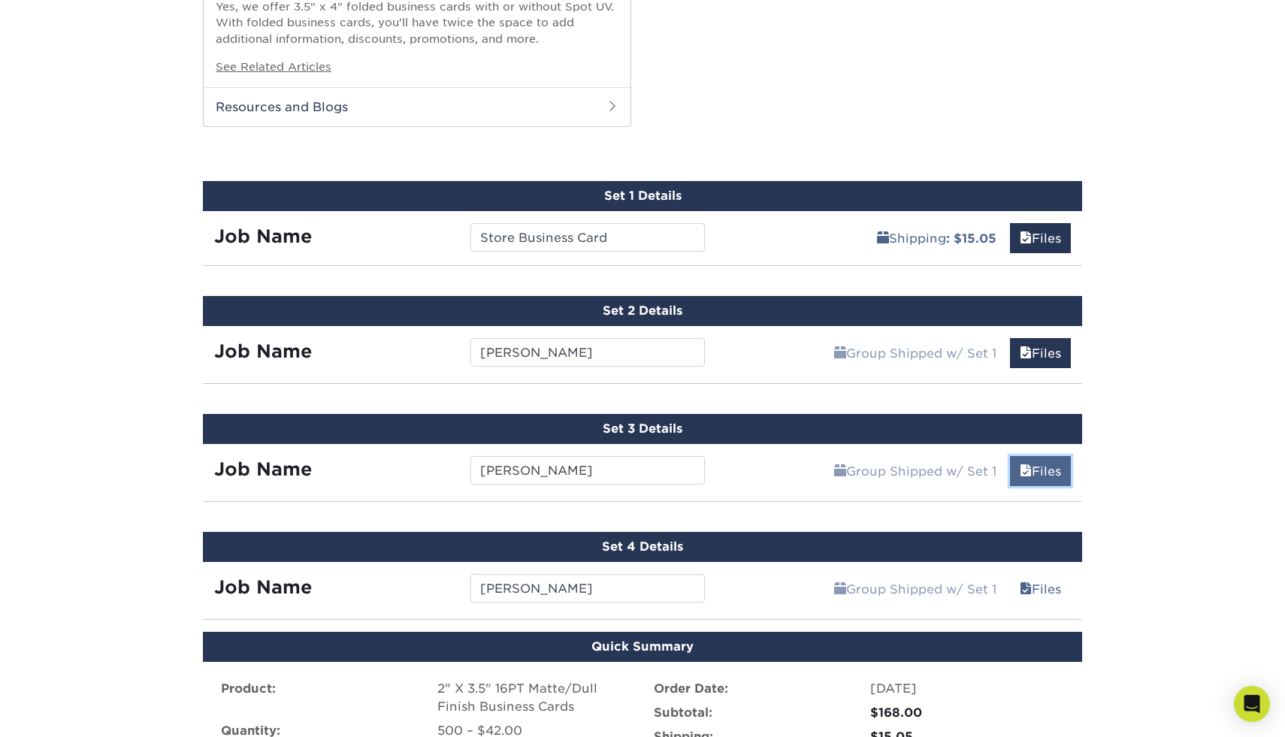
click at [1024, 464] on span at bounding box center [1025, 471] width 12 height 14
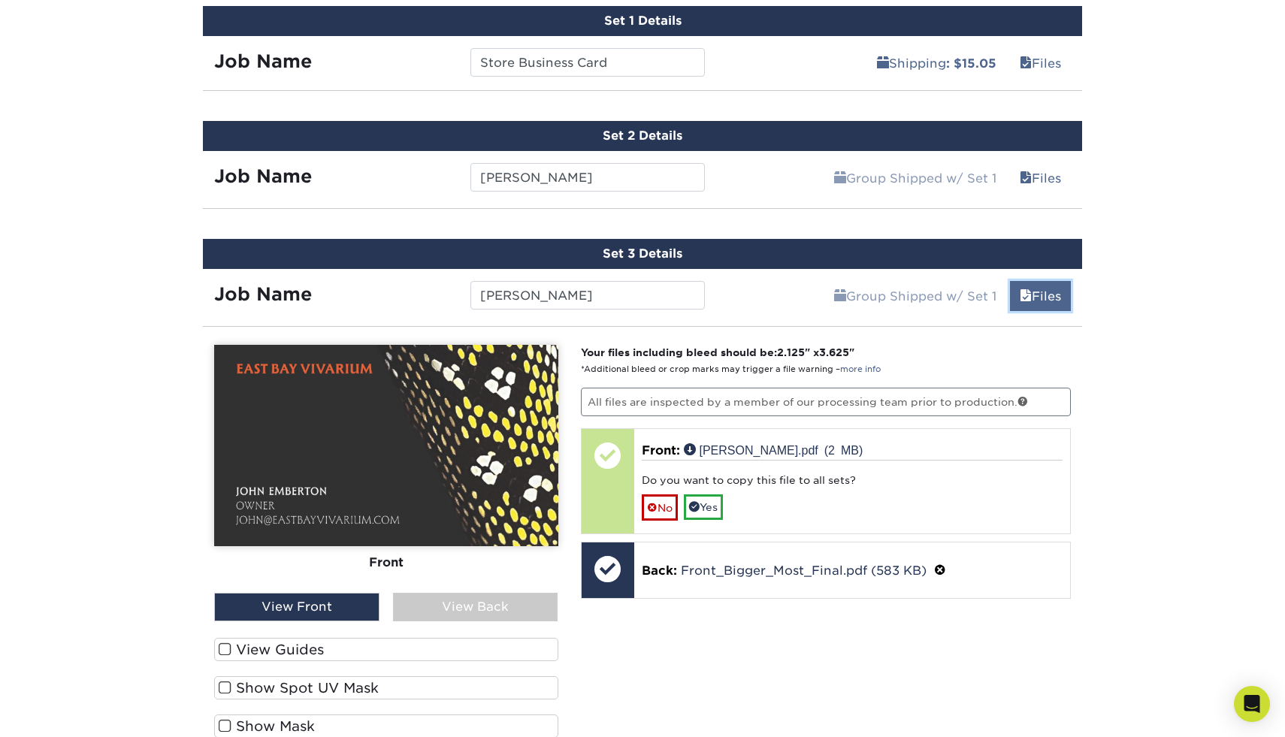
scroll to position [1831, 0]
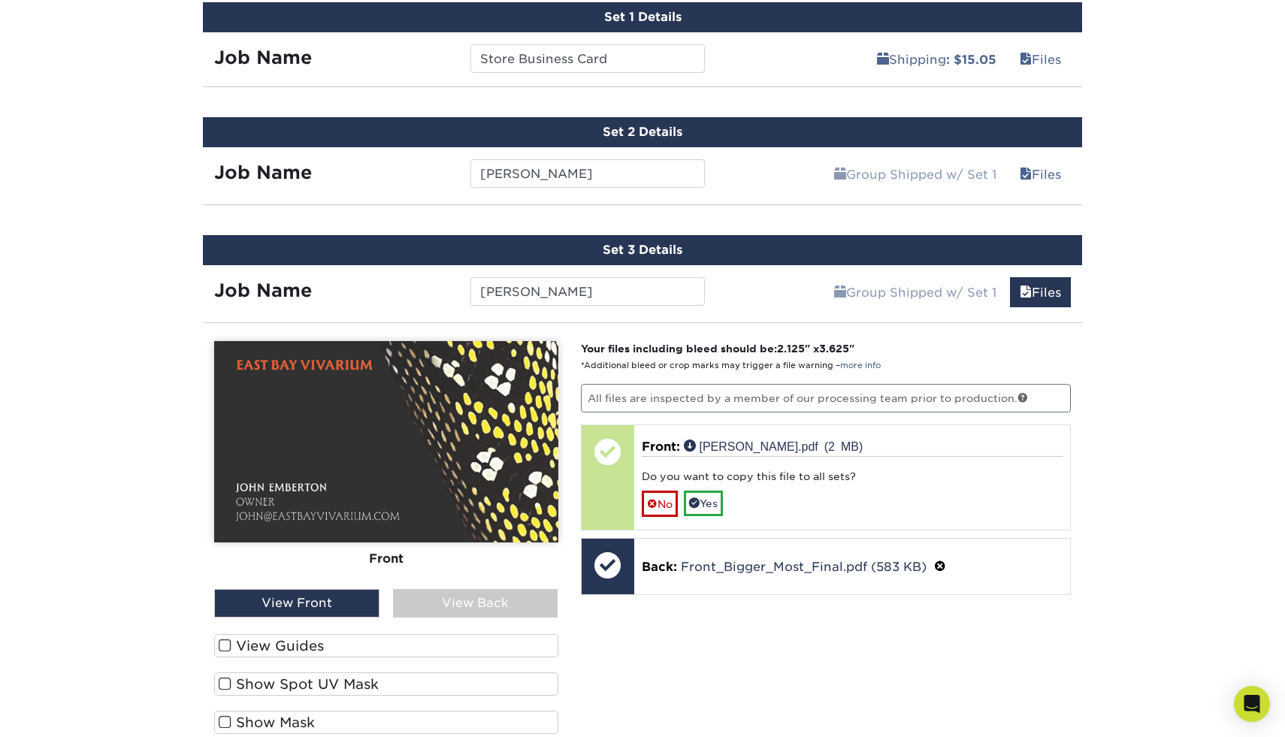
click at [506, 599] on div "View Back" at bounding box center [475, 603] width 165 height 29
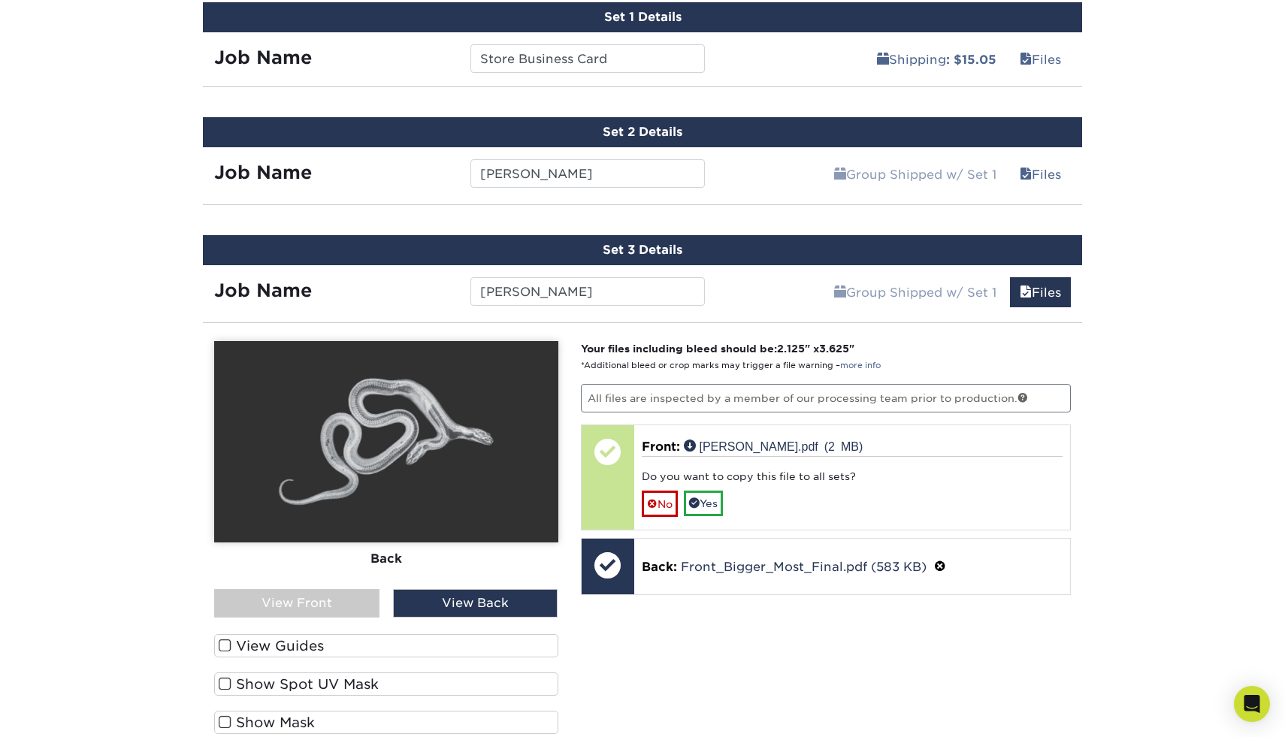
click at [334, 595] on div "View Front" at bounding box center [296, 603] width 165 height 29
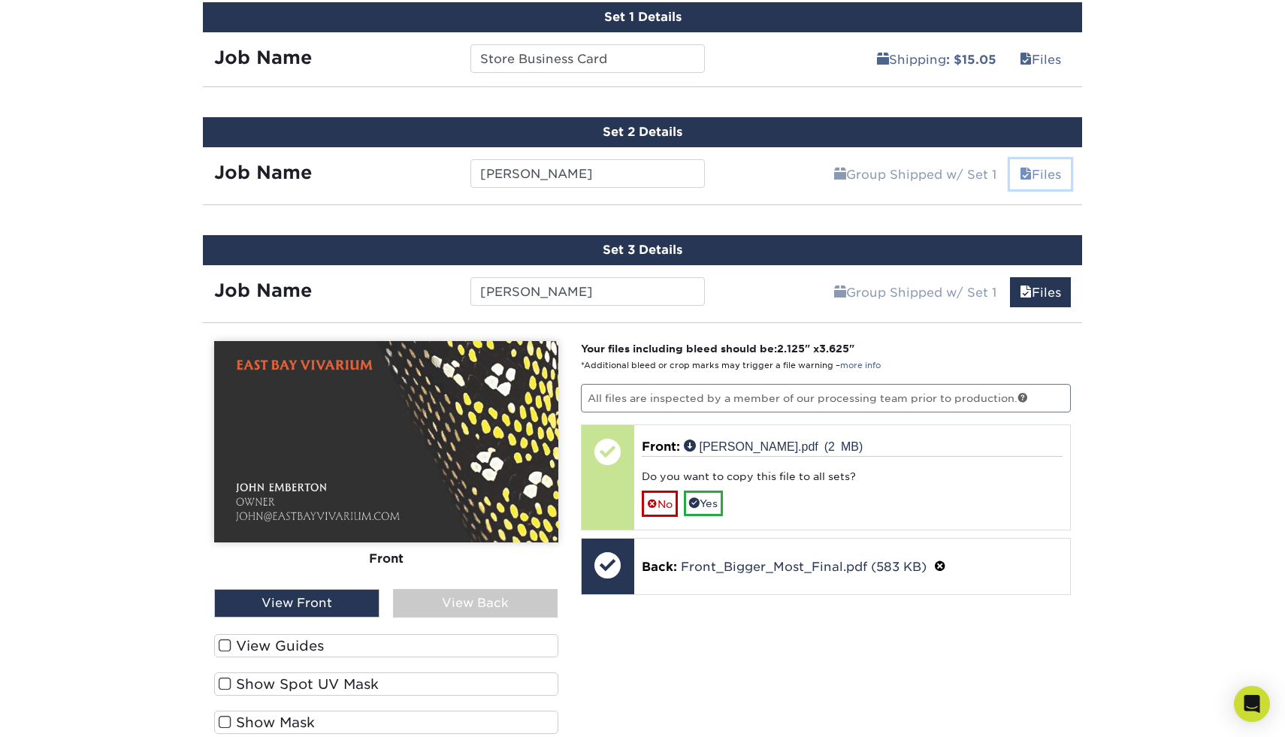
click at [1029, 165] on link "Files" at bounding box center [1040, 174] width 61 height 30
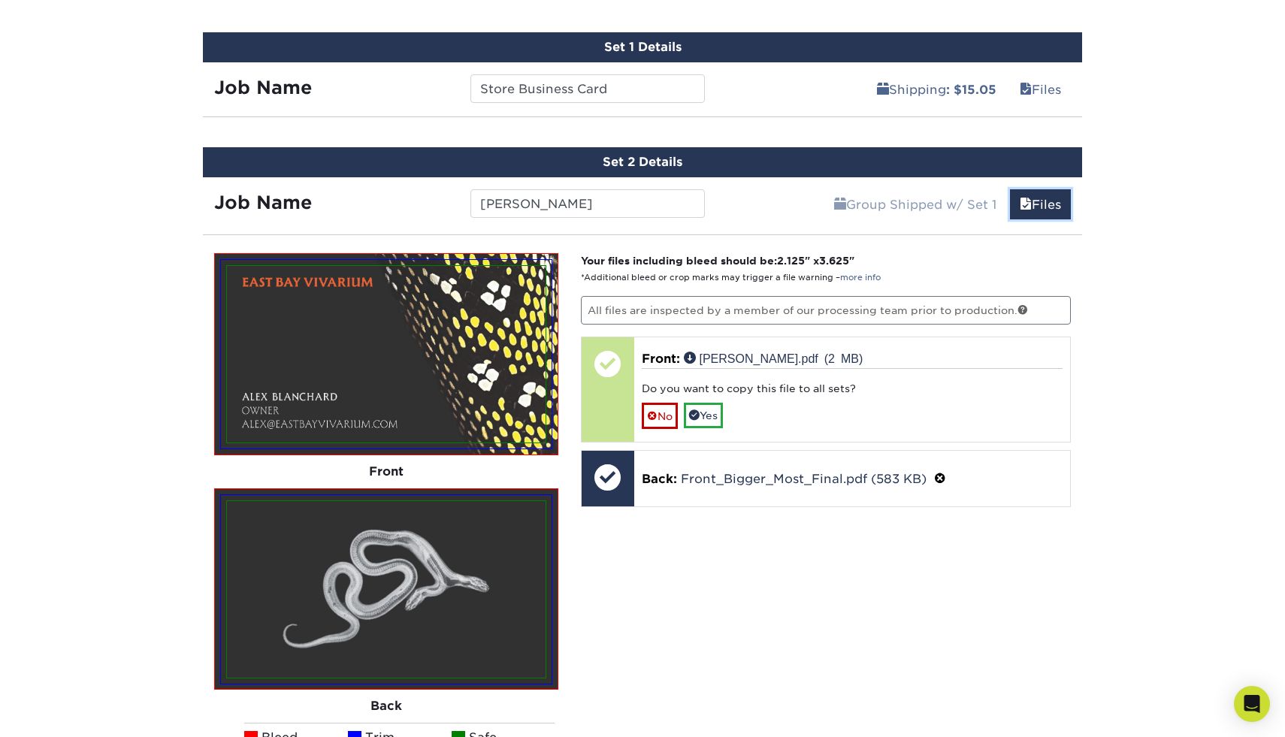
scroll to position [1722, 0]
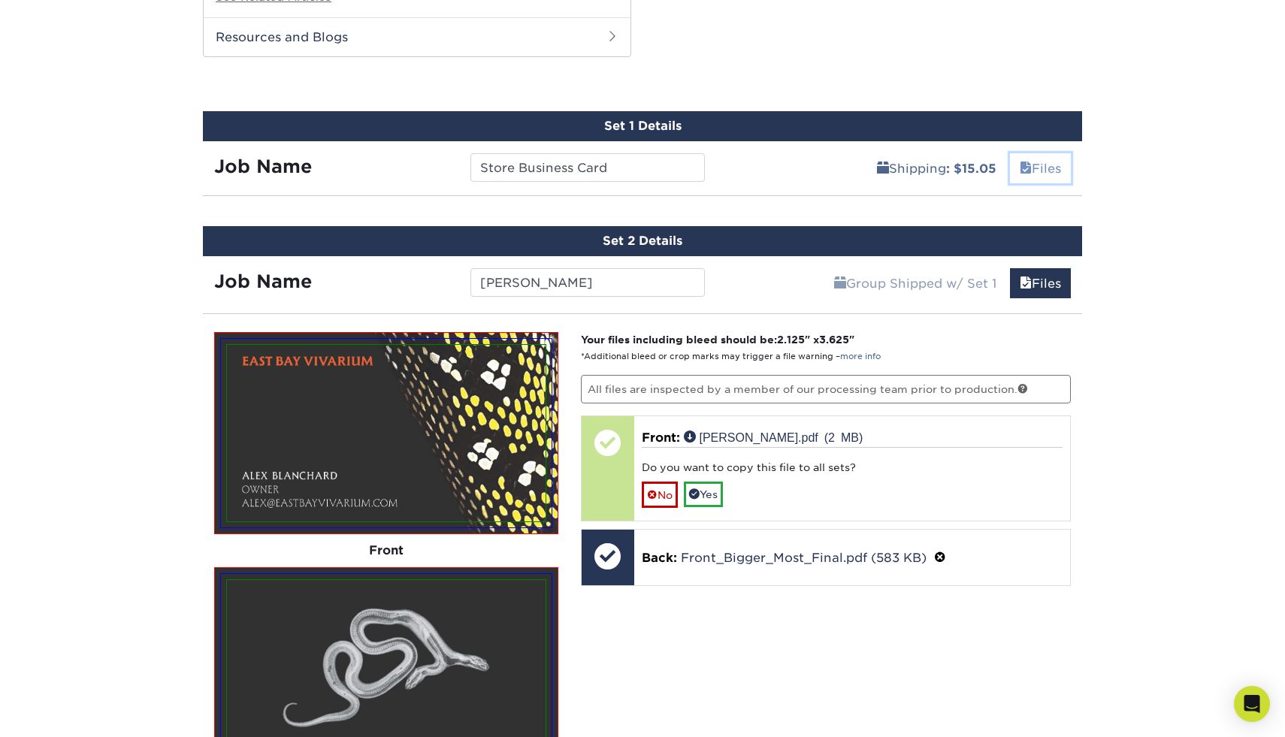
click at [1029, 162] on link "Files" at bounding box center [1040, 168] width 61 height 30
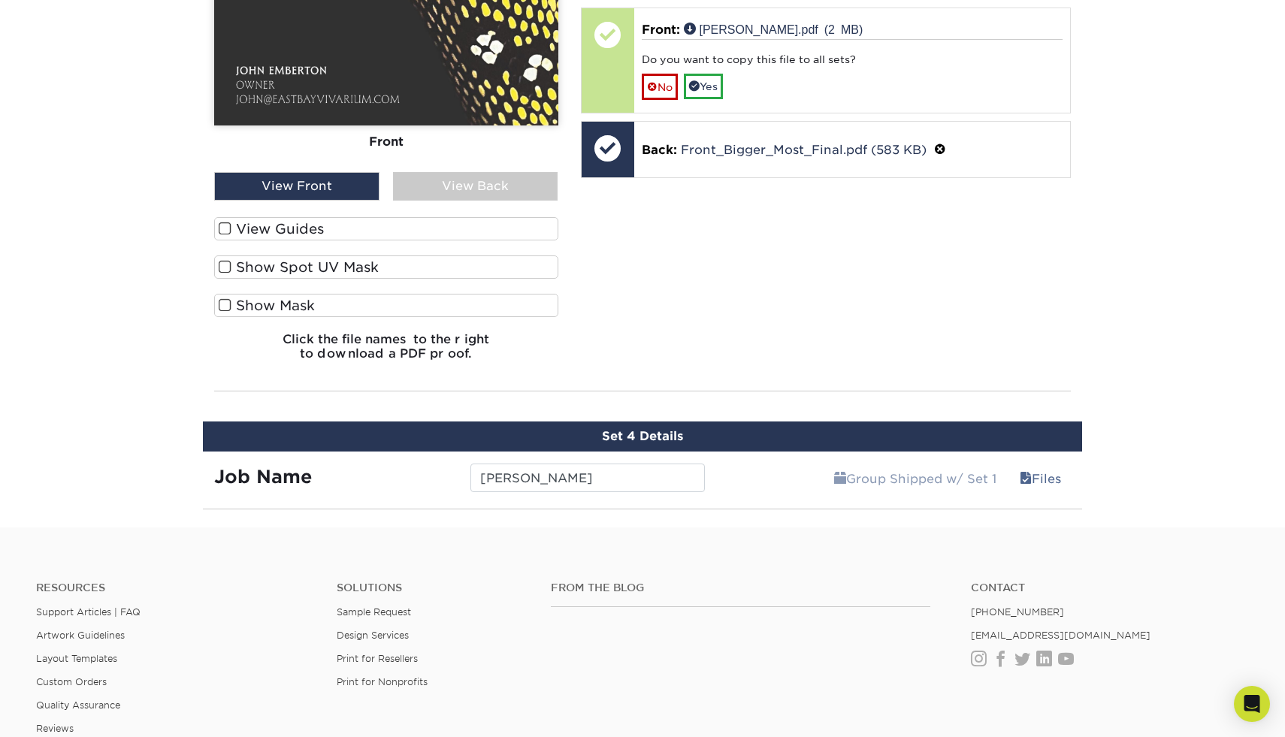
scroll to position [3587, 0]
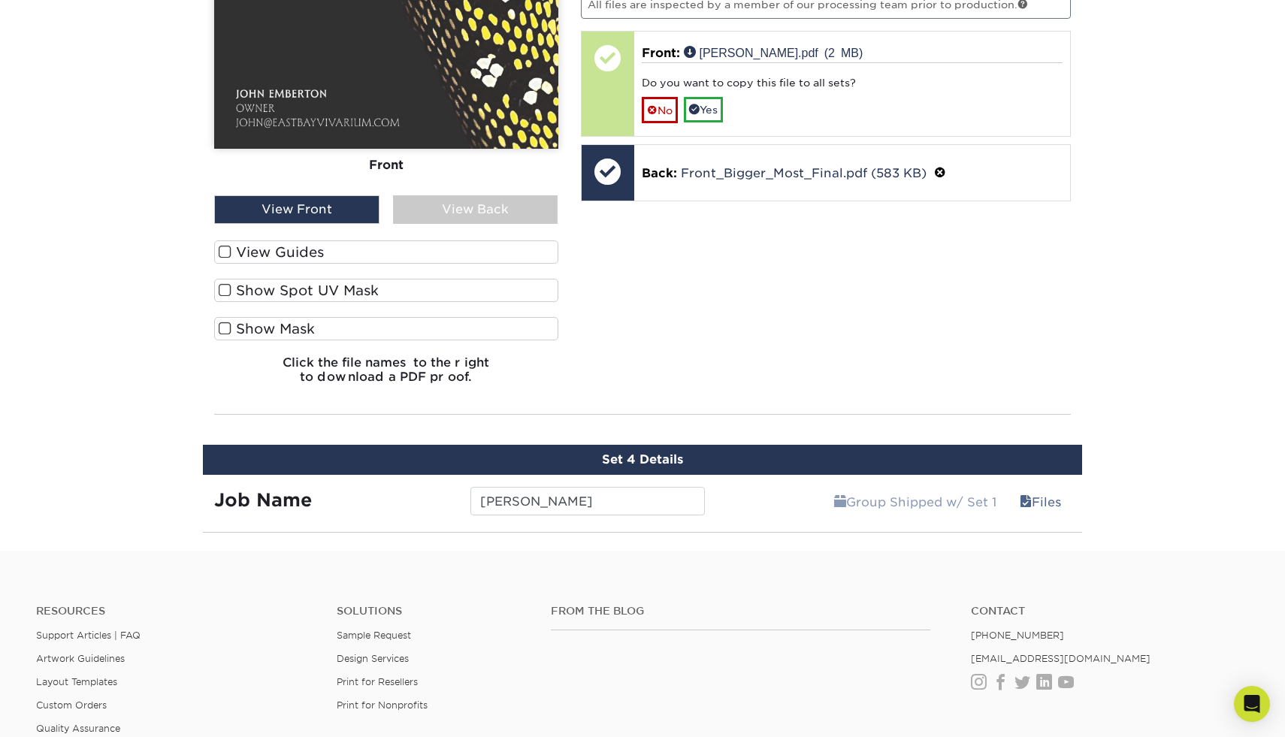
click at [519, 207] on div "View Back" at bounding box center [475, 209] width 165 height 29
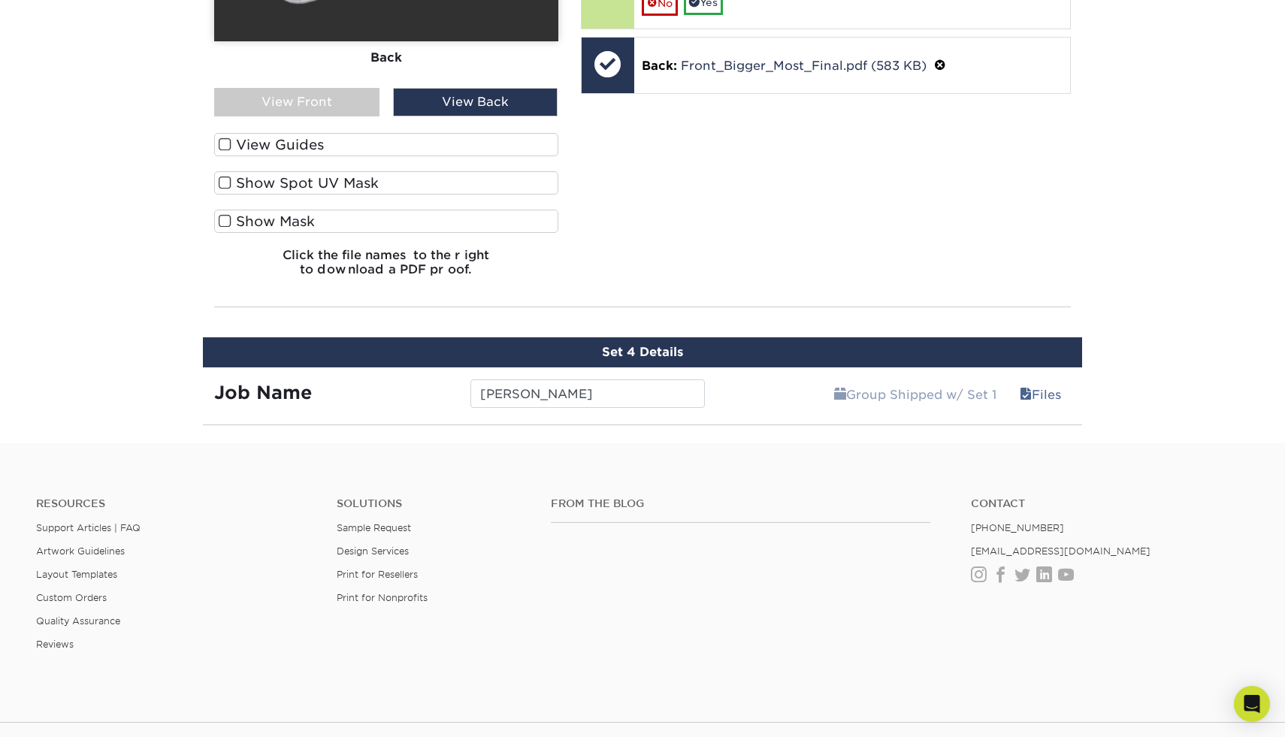
scroll to position [3698, 0]
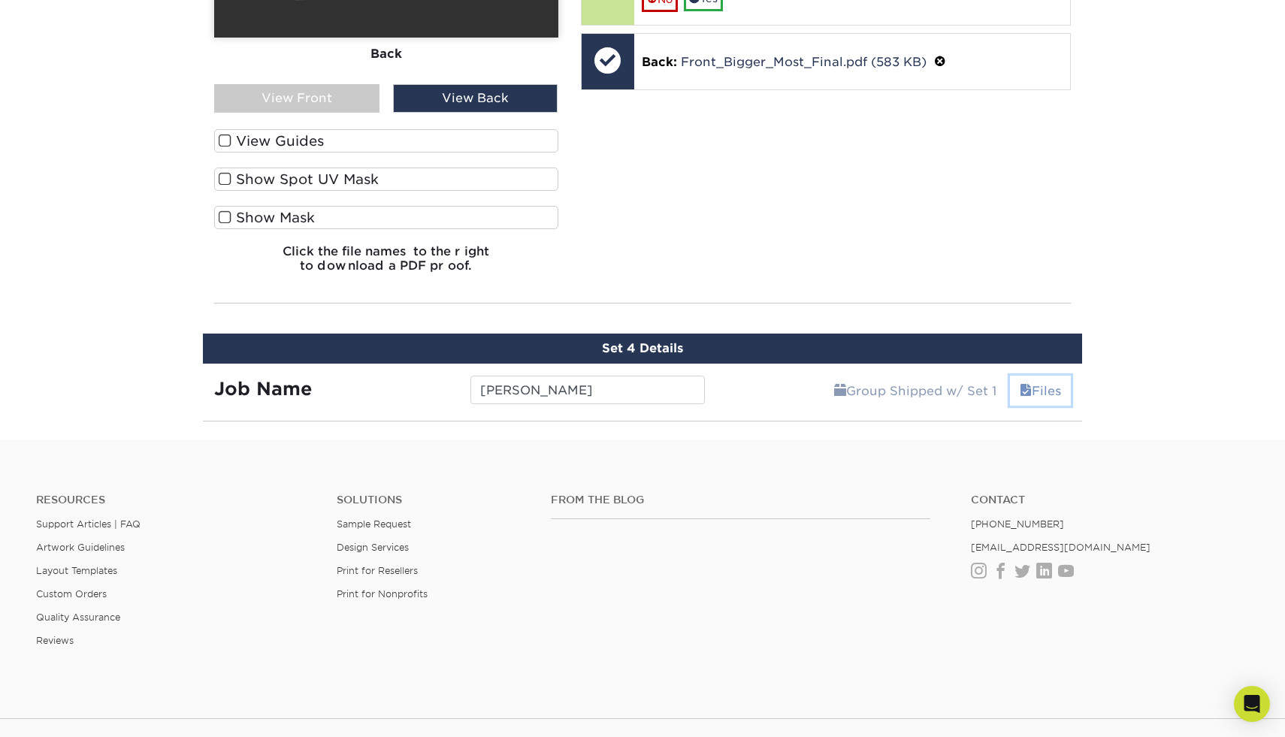
click at [1036, 376] on link "Files" at bounding box center [1040, 391] width 61 height 30
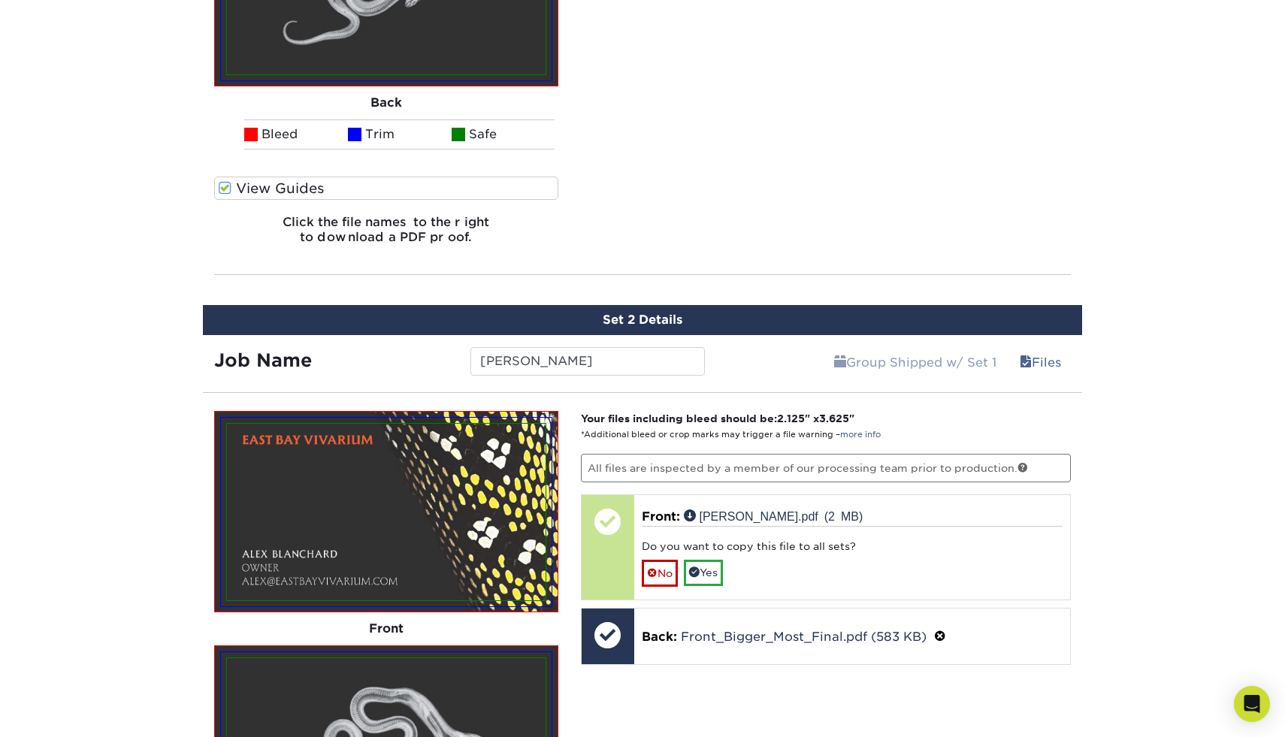
scroll to position [2289, 0]
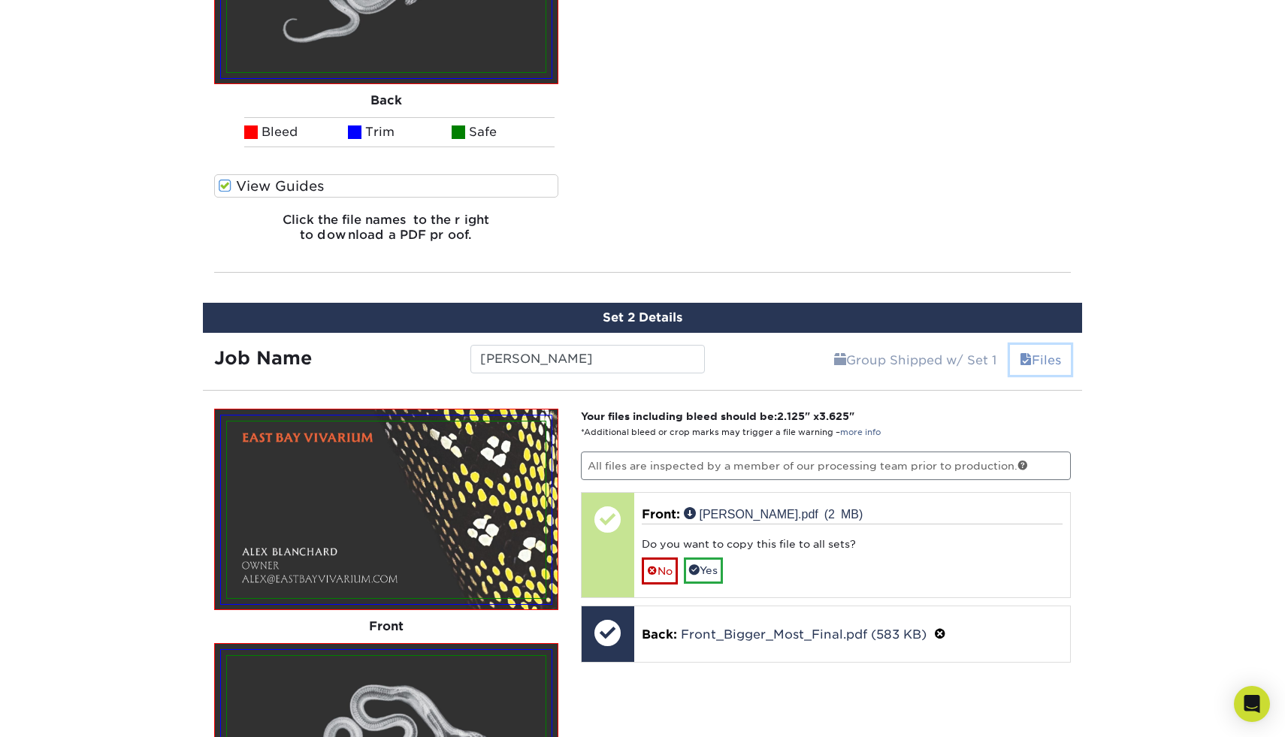
click at [1041, 363] on link "Files" at bounding box center [1040, 360] width 61 height 30
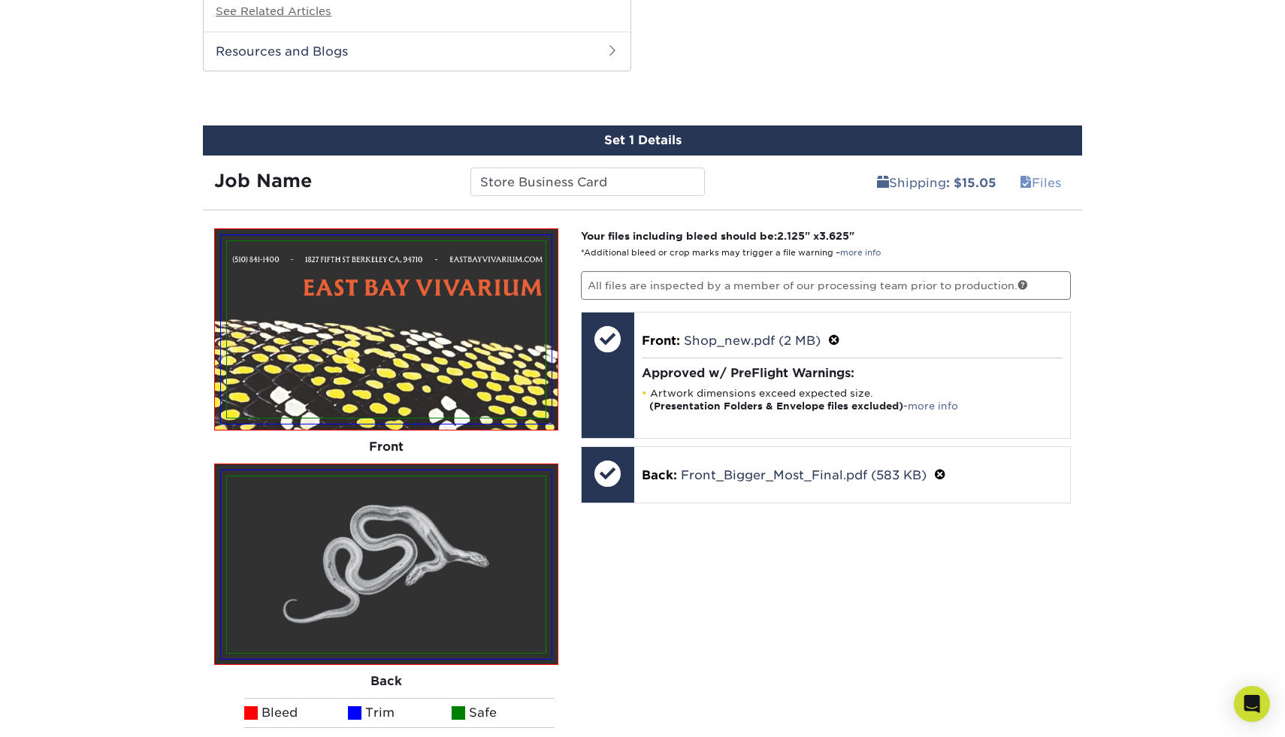
scroll to position [1706, 0]
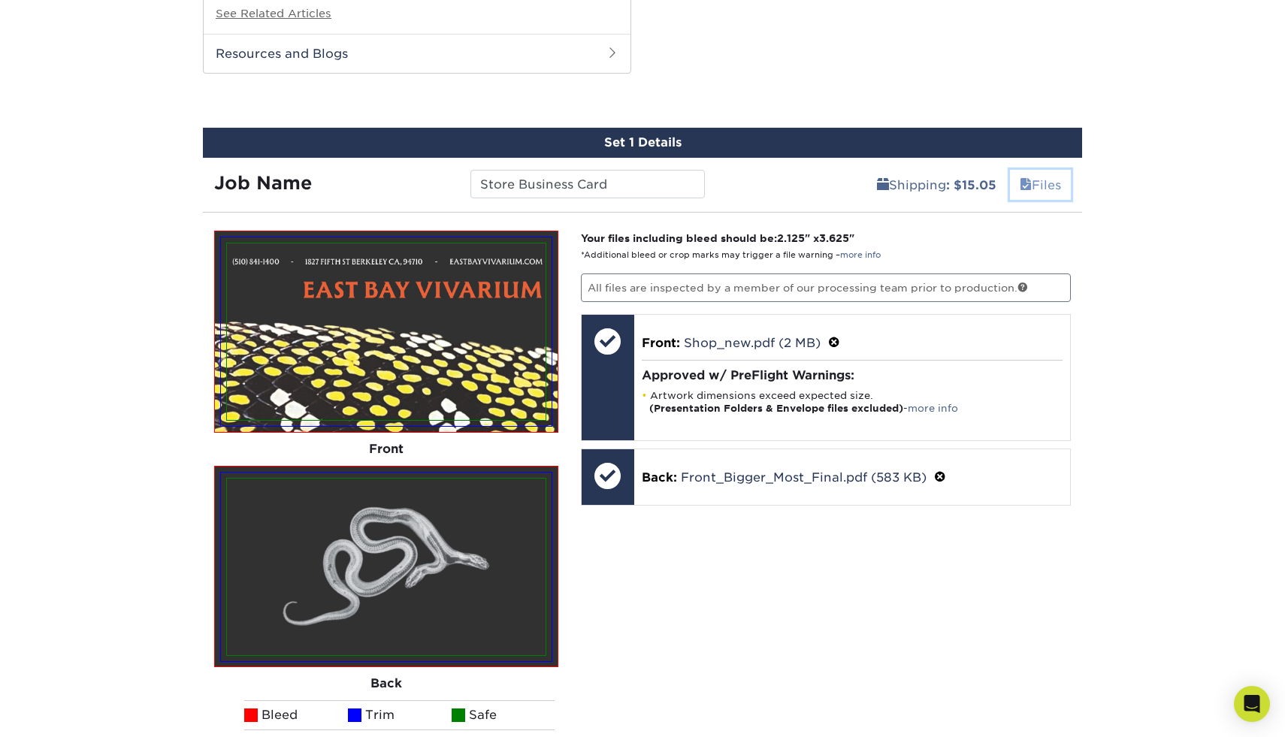
click at [1033, 176] on link "Files" at bounding box center [1040, 185] width 61 height 30
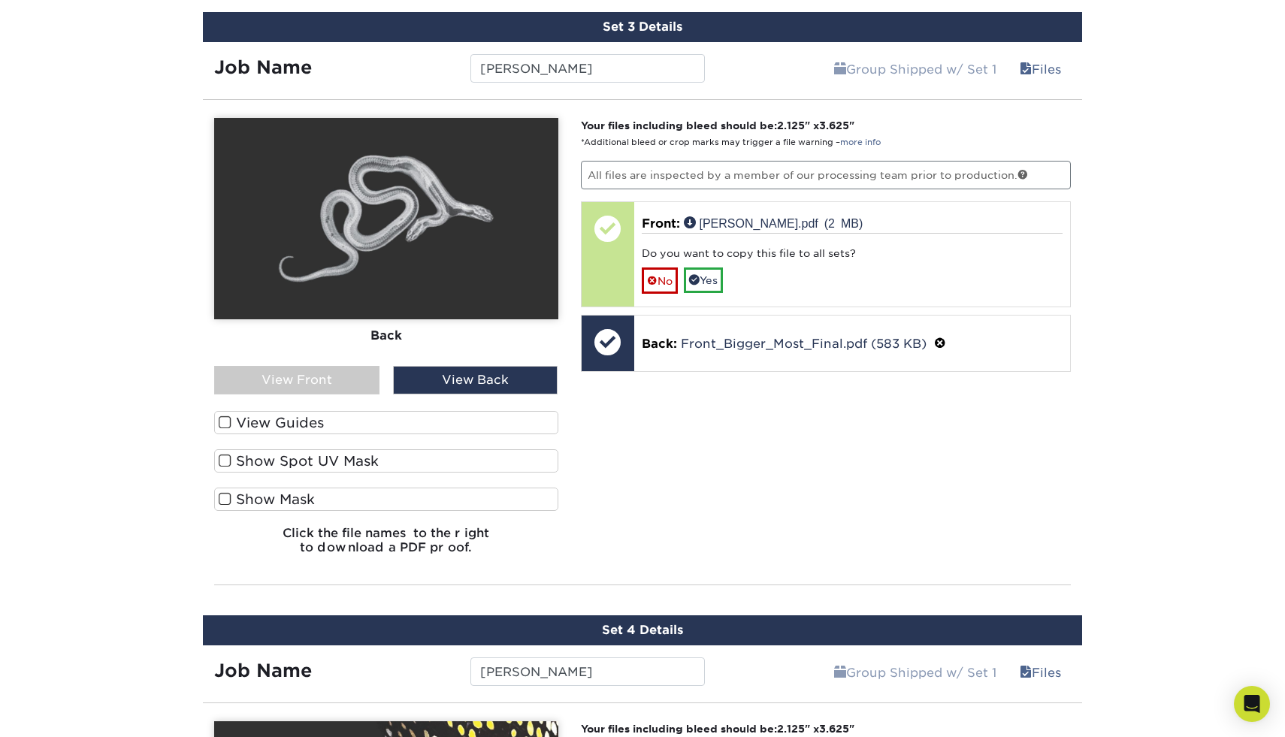
scroll to position [2027, 0]
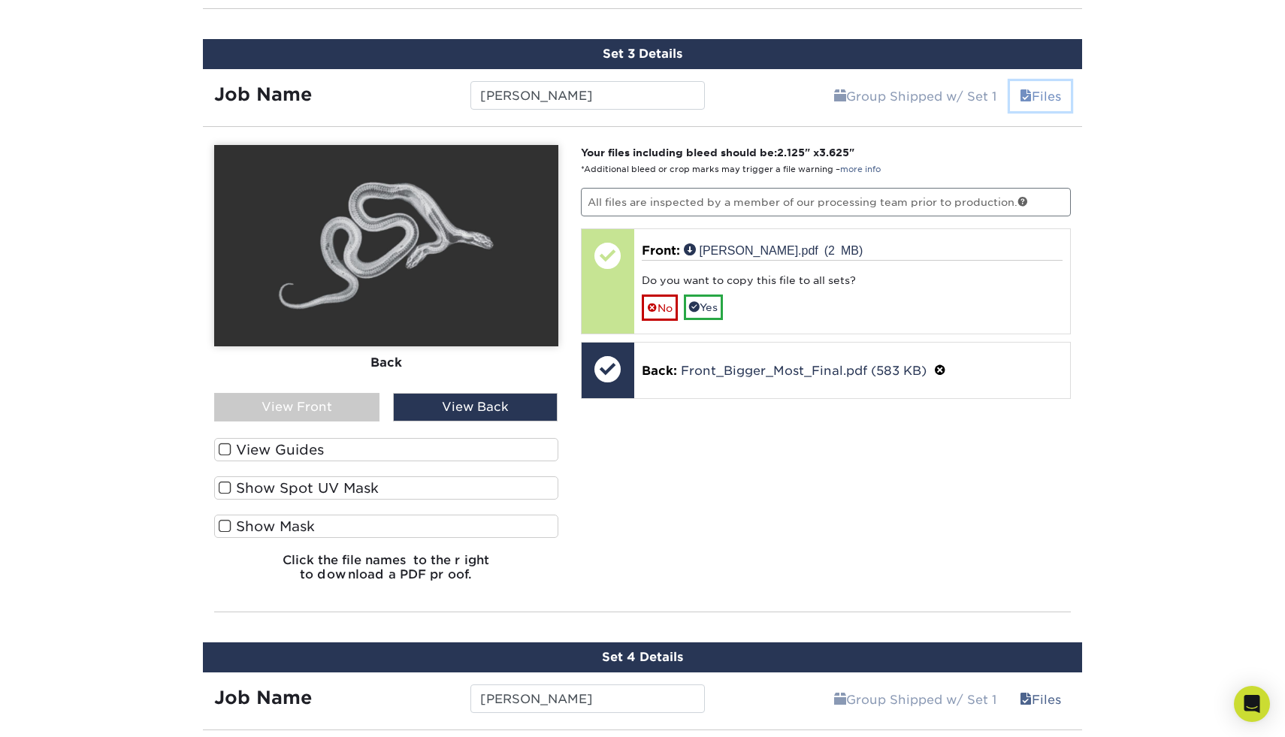
click at [1030, 103] on link "Files" at bounding box center [1040, 96] width 61 height 30
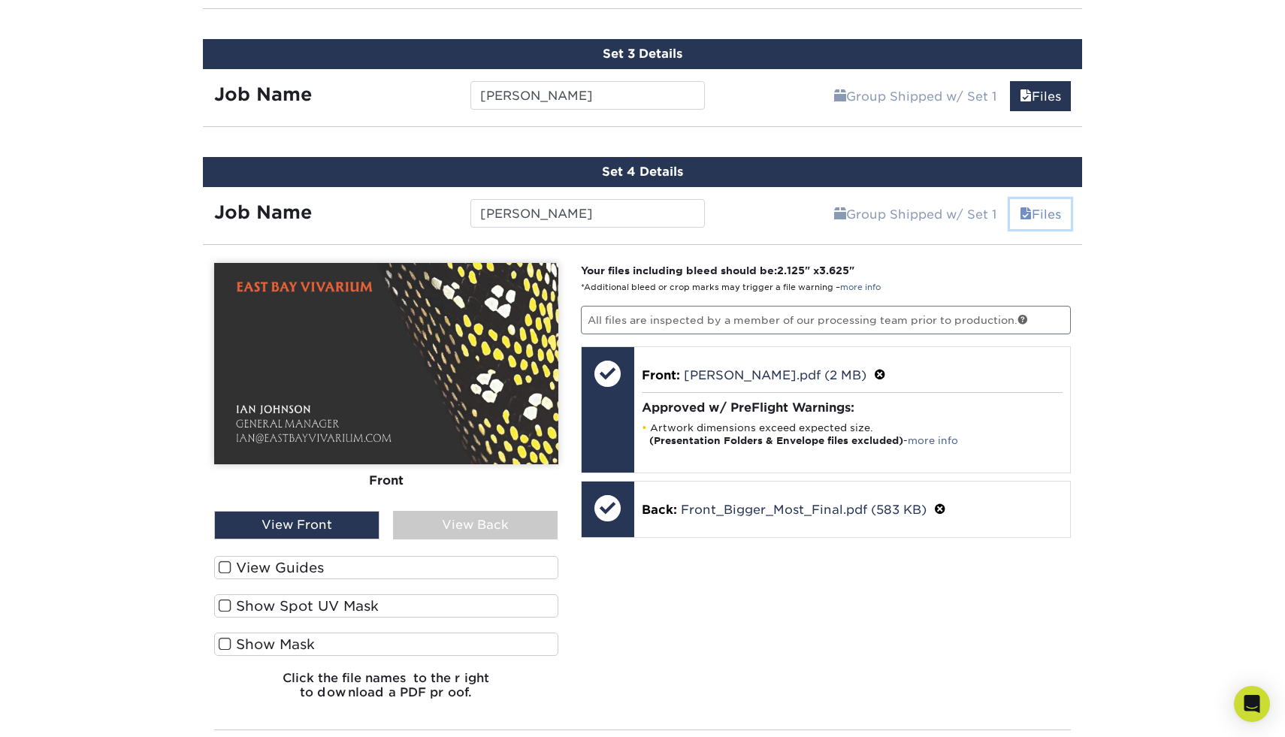
click at [1034, 208] on link "Files" at bounding box center [1040, 214] width 61 height 30
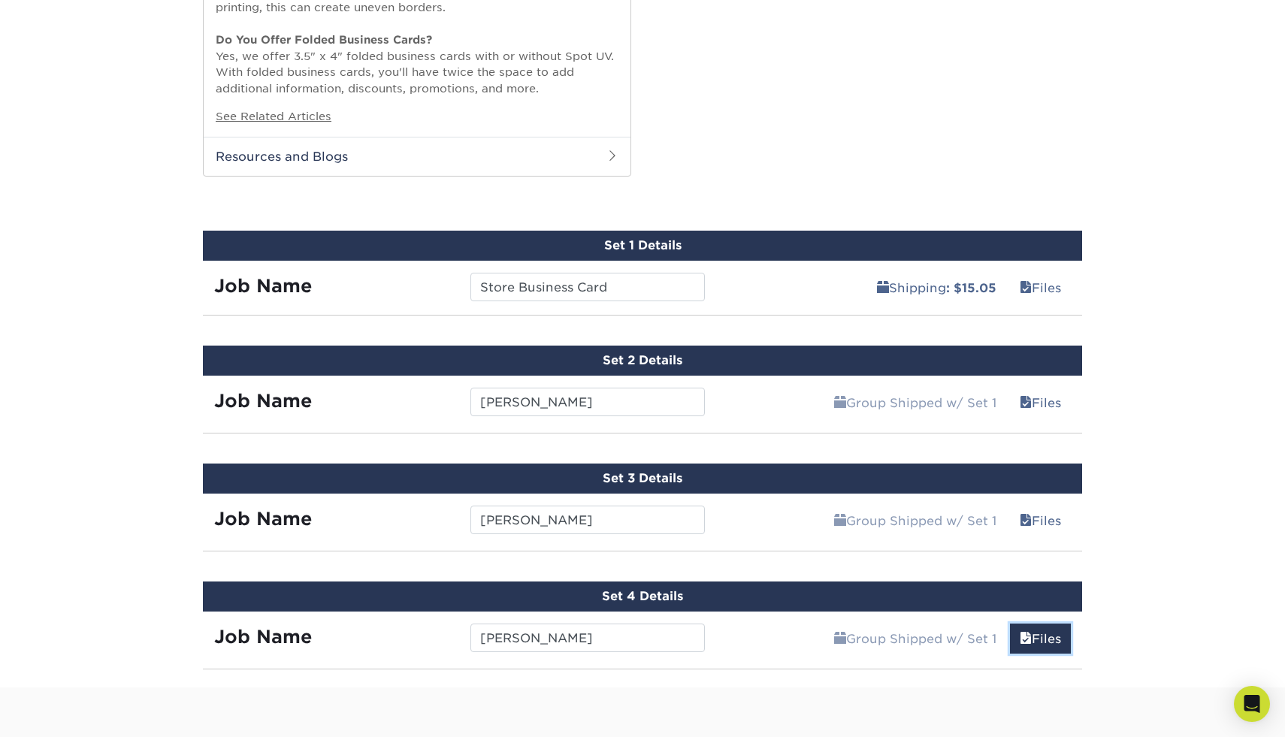
scroll to position [1477, 0]
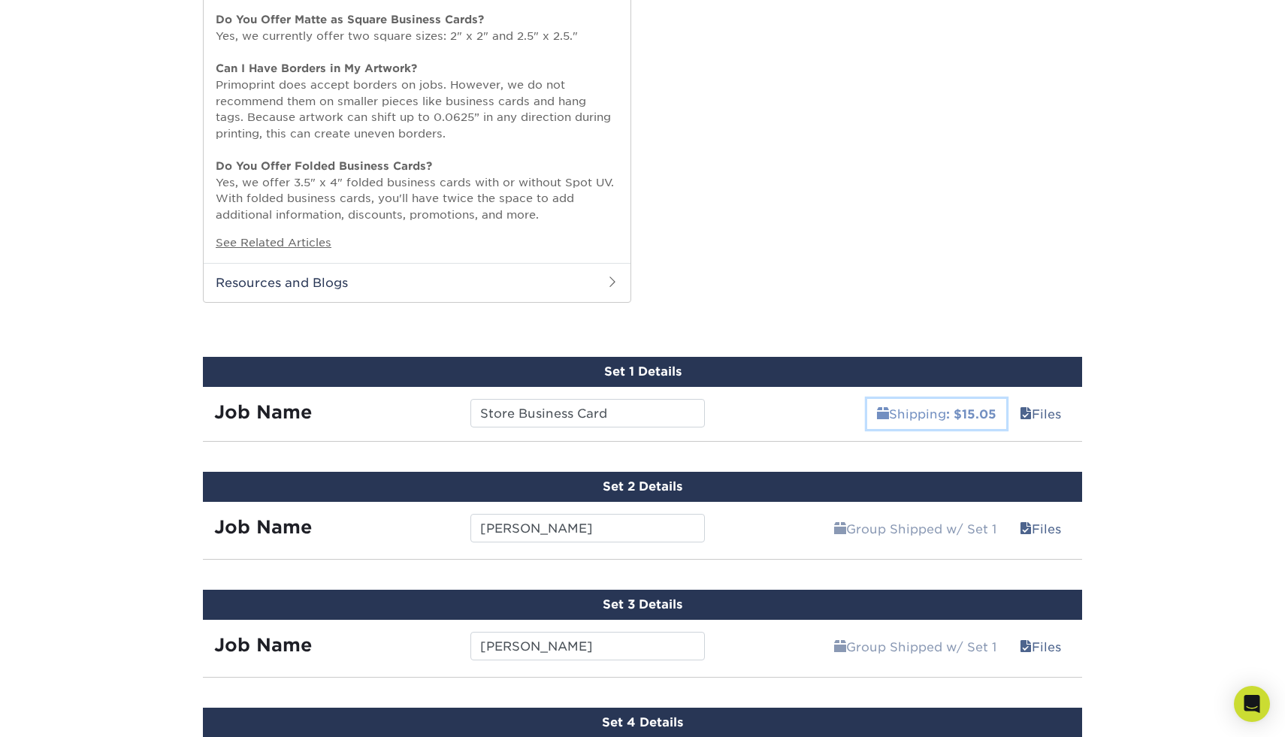
click at [948, 416] on b ": $15.05" at bounding box center [971, 414] width 50 height 14
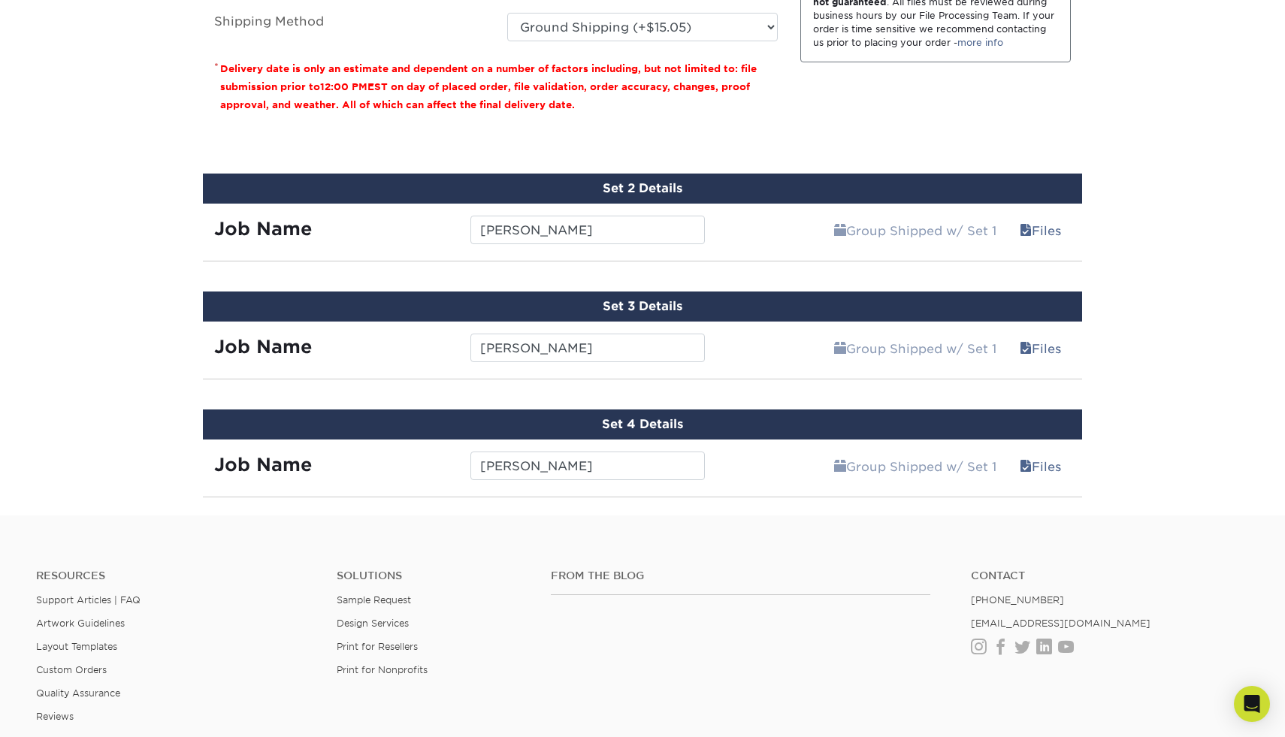
scroll to position [1472, 0]
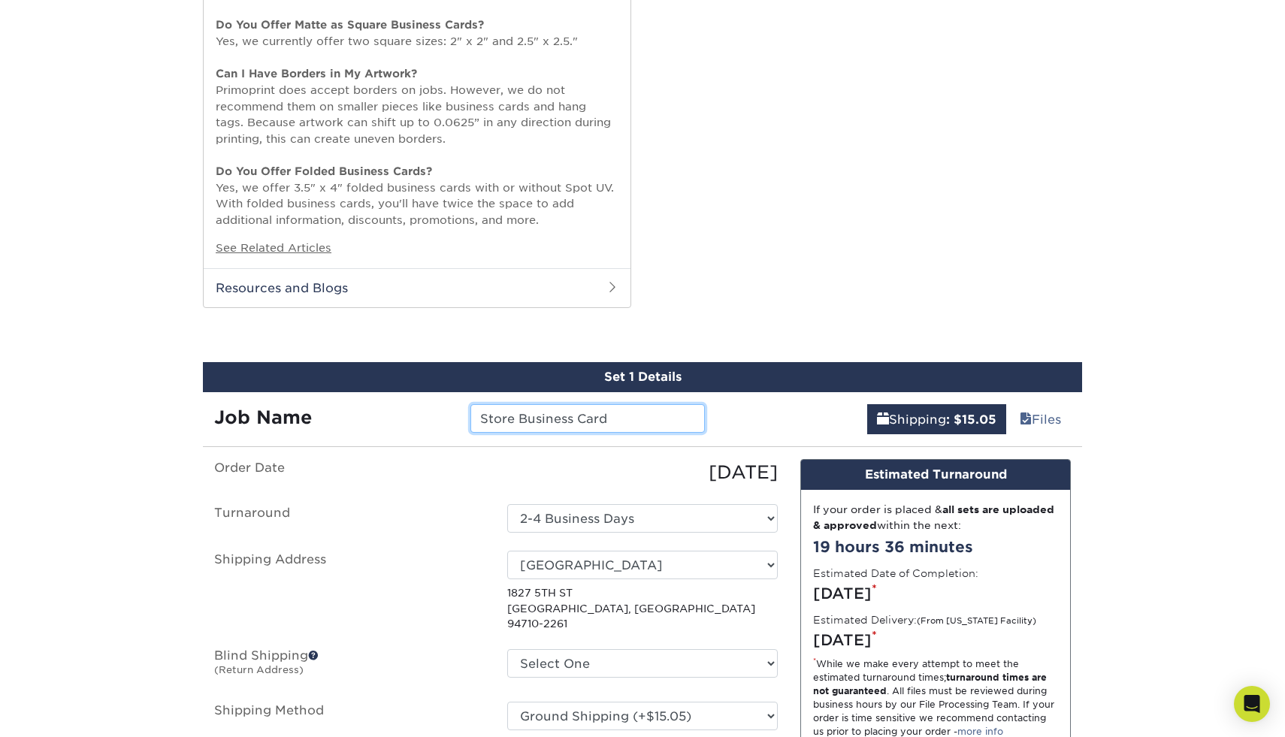
drag, startPoint x: 576, startPoint y: 415, endPoint x: 354, endPoint y: 432, distance: 223.0
click at [353, 433] on div "Job Name Store Business Card" at bounding box center [459, 413] width 513 height 42
click at [633, 424] on input "Store Business Card" at bounding box center [587, 418] width 234 height 29
drag, startPoint x: 633, startPoint y: 416, endPoint x: 373, endPoint y: 416, distance: 259.9
click at [373, 416] on div "Job Name Store Business Card" at bounding box center [459, 418] width 513 height 29
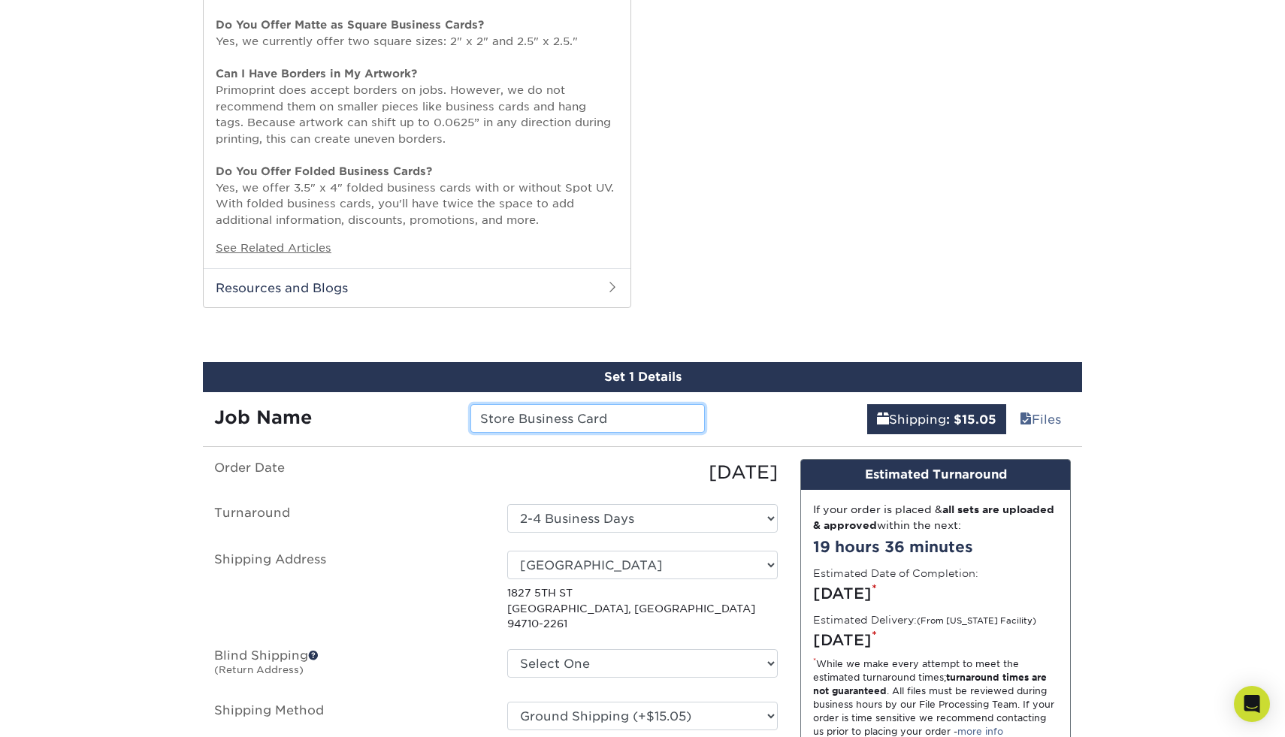
click at [512, 420] on input "Store Business Card" at bounding box center [587, 418] width 234 height 29
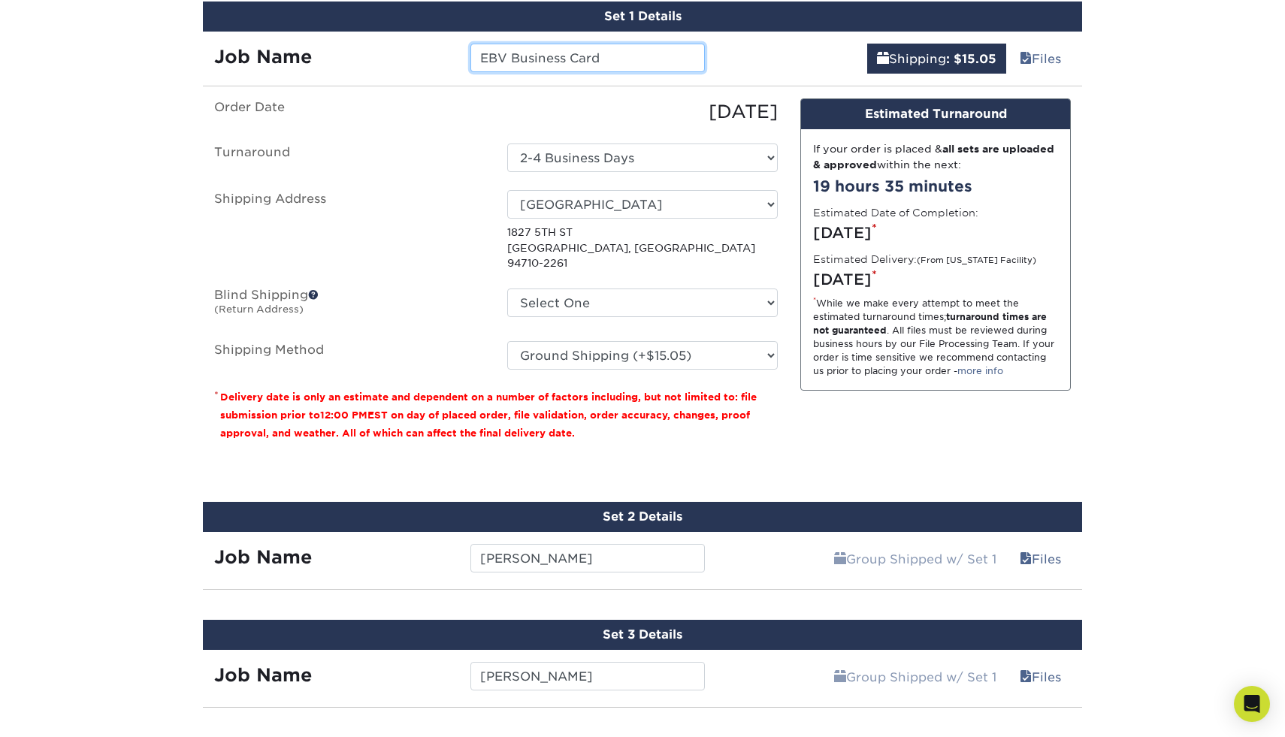
scroll to position [1833, 0]
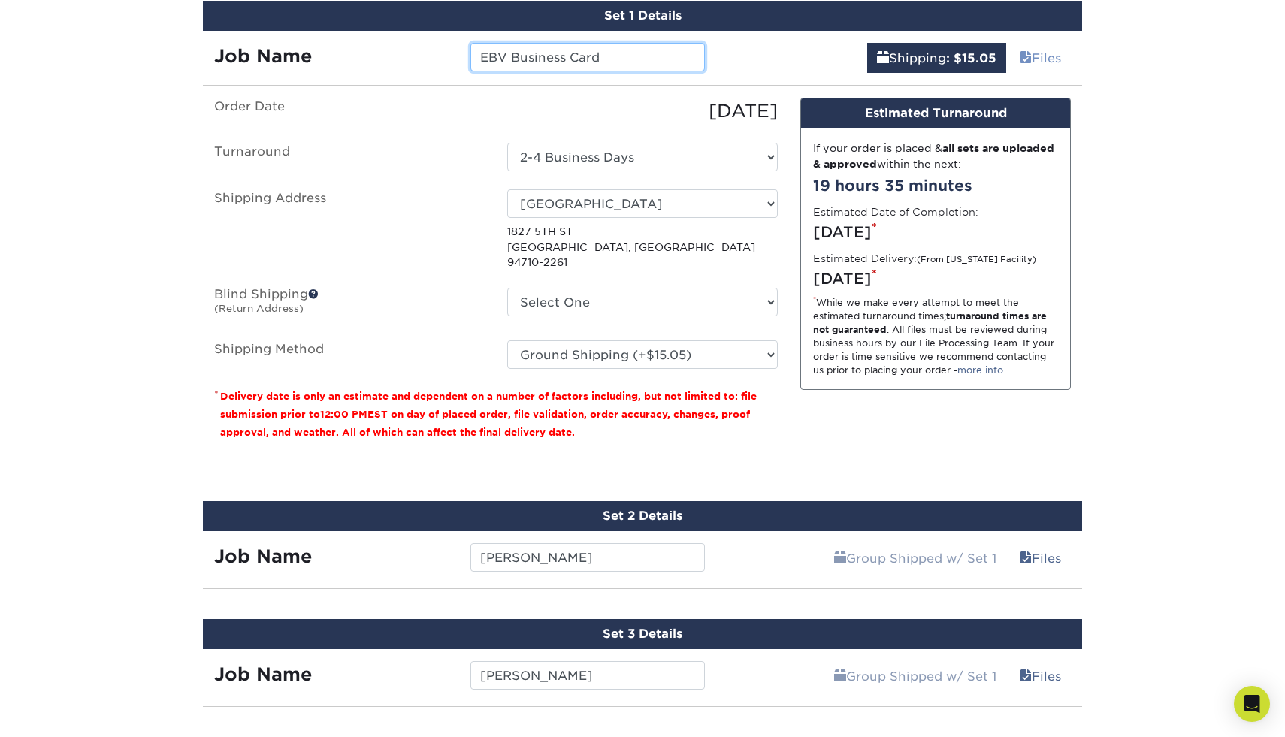
type input "EBV Business Card"
click at [1038, 57] on link "Files" at bounding box center [1040, 58] width 61 height 30
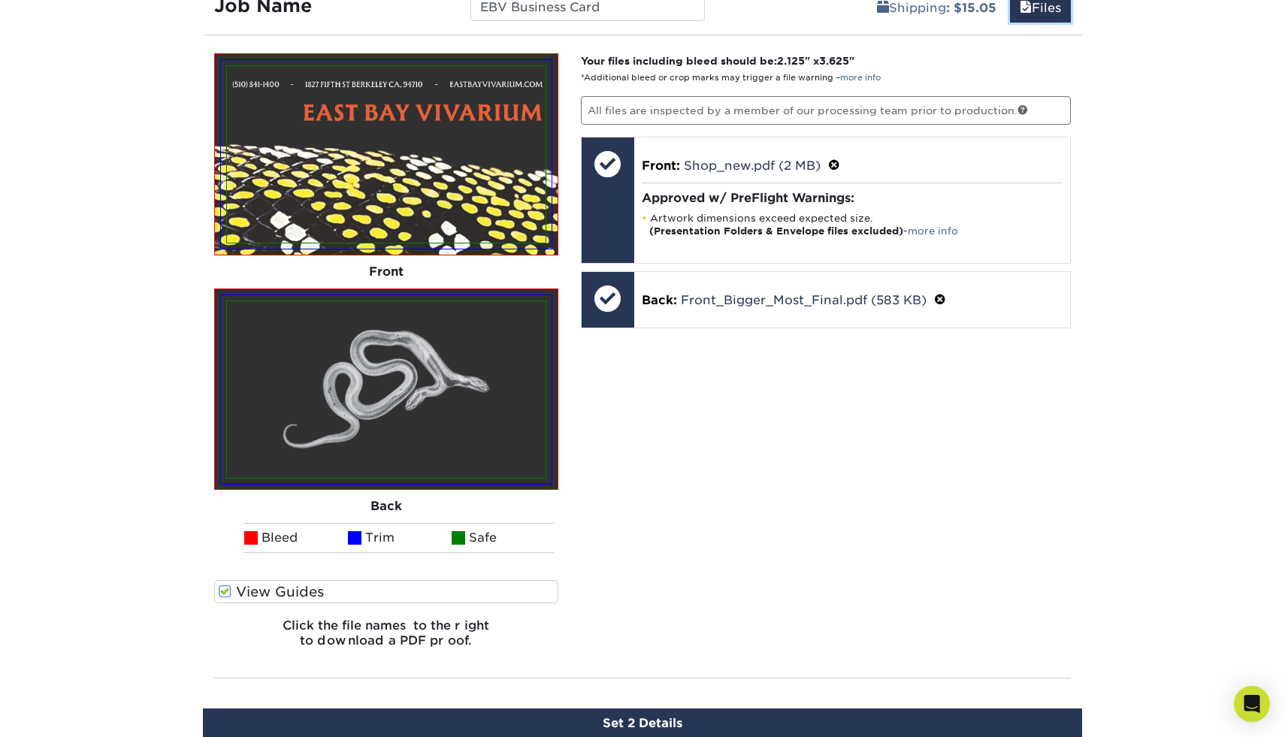
scroll to position [1881, 0]
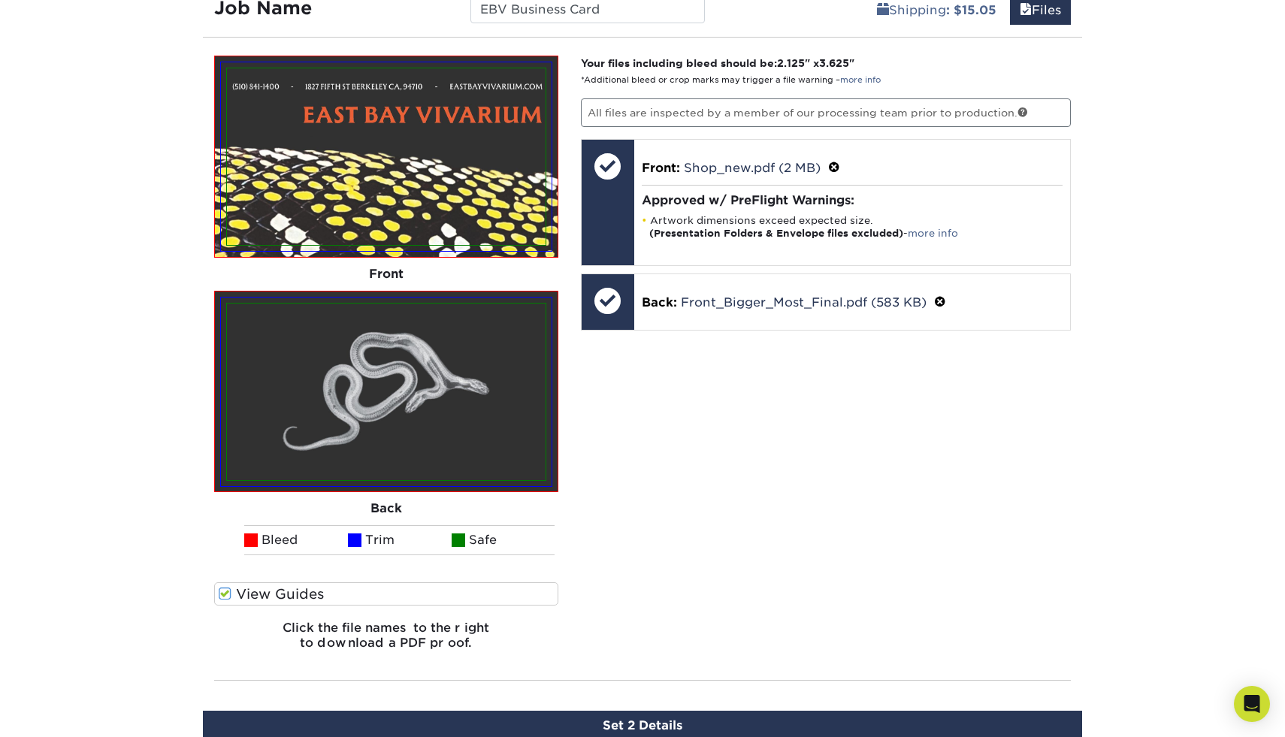
click at [1055, 24] on div "Set 1 Details Job Name EBV Business Card Shipping : $15.05 Files You've choosen…" at bounding box center [642, 317] width 879 height 728
click at [1055, 16] on link "Files" at bounding box center [1040, 10] width 61 height 30
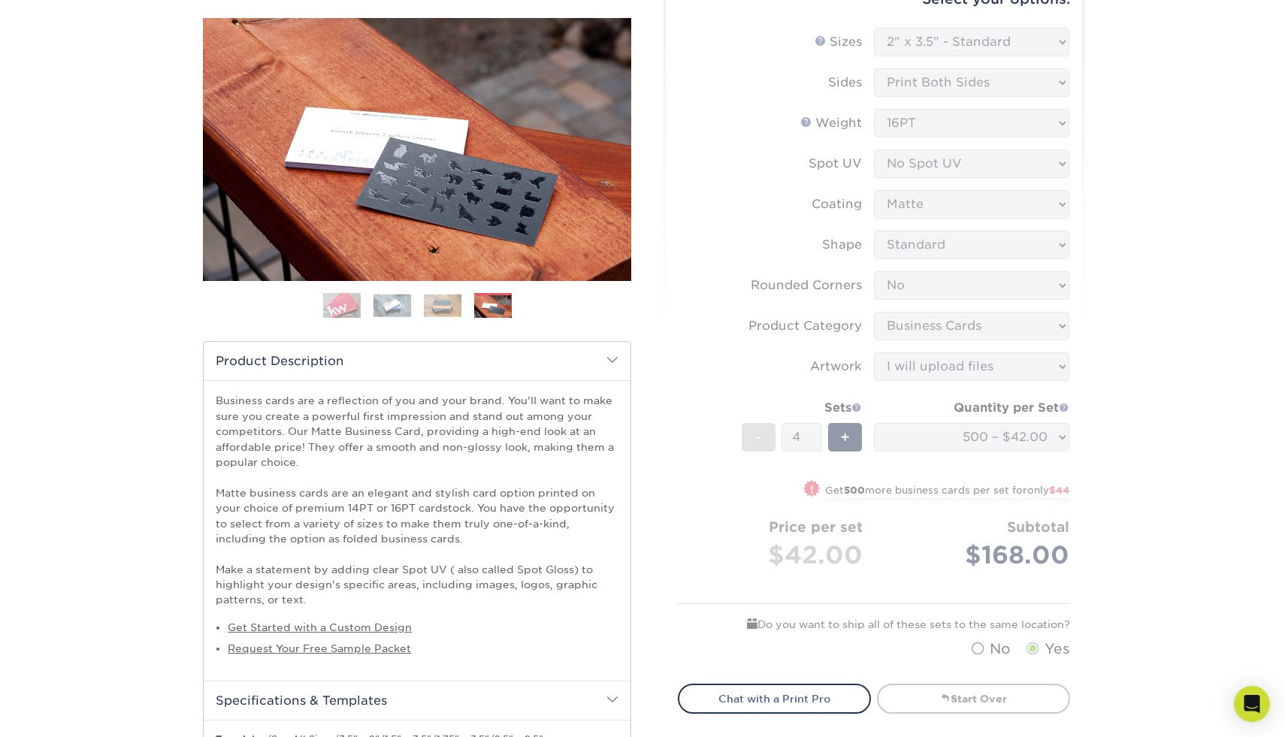
scroll to position [113, 0]
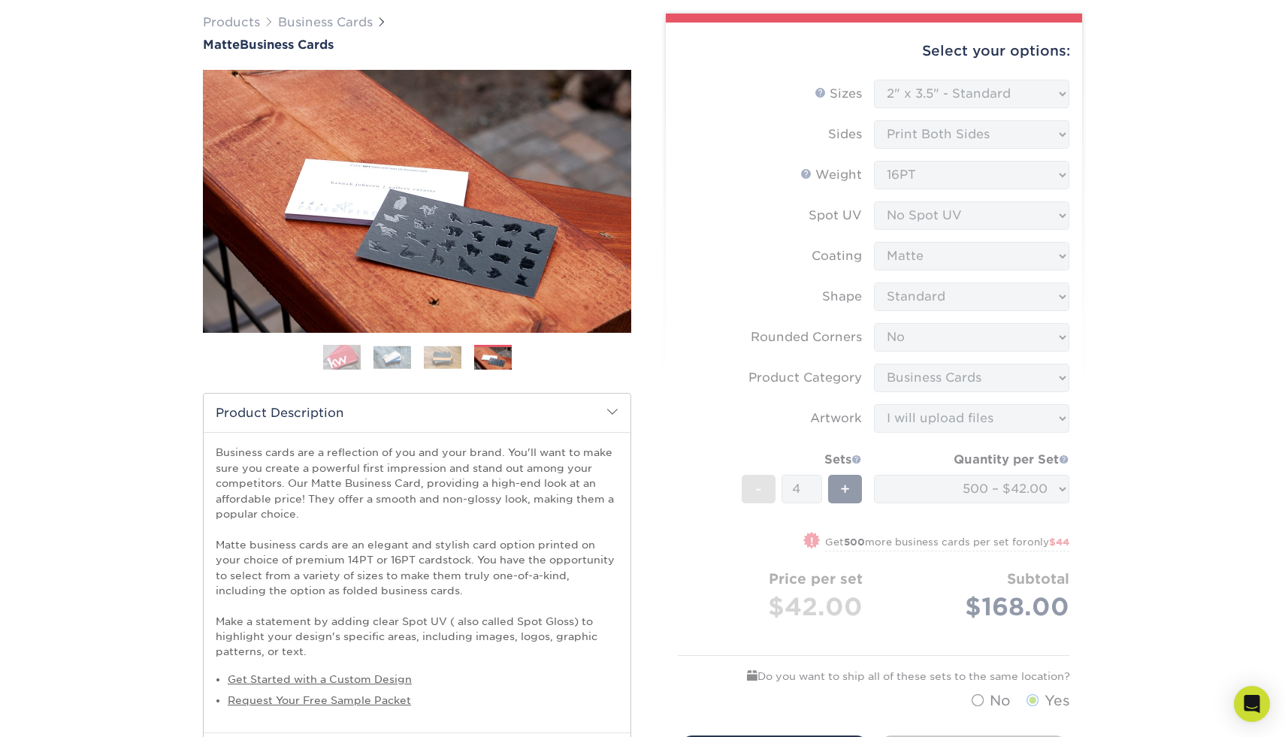
click at [993, 408] on form "Sizes Help Sizes Please Select 1.5" x 3.5" - Mini 1.75" x 3.5" - Mini 2" x 2" -…" at bounding box center [874, 399] width 392 height 638
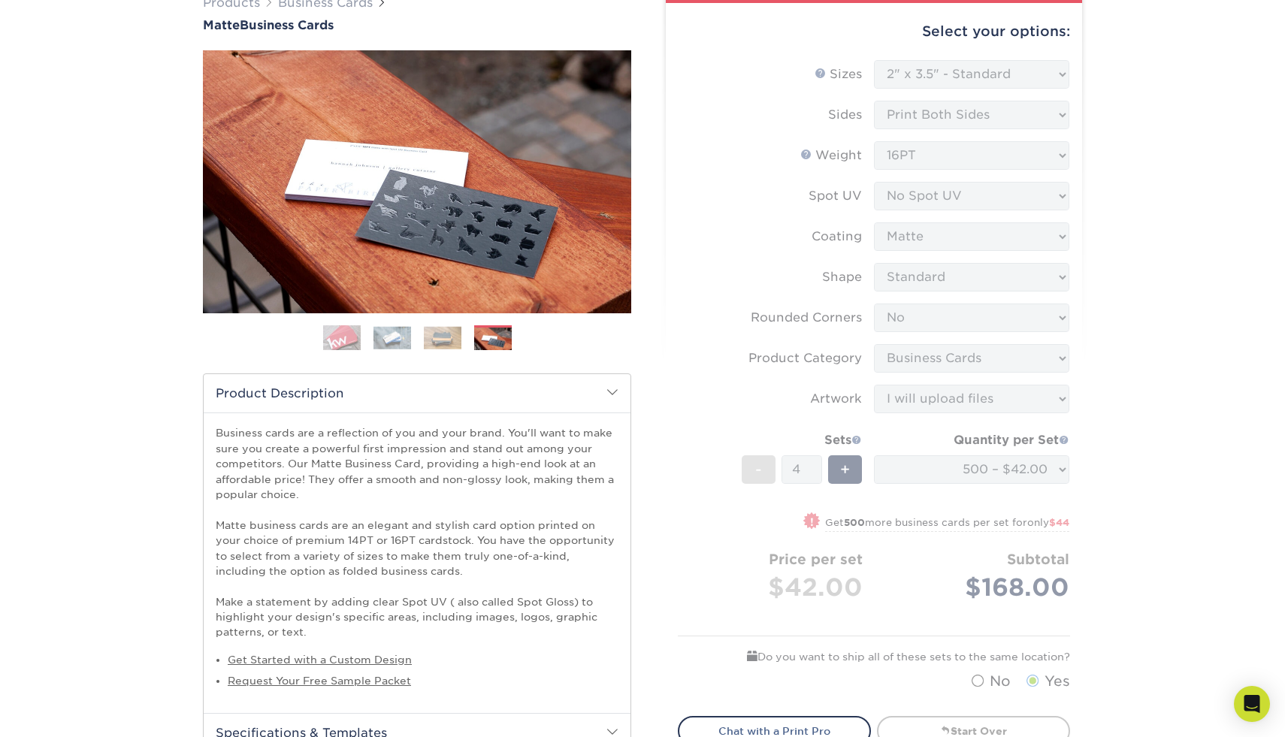
scroll to position [0, 0]
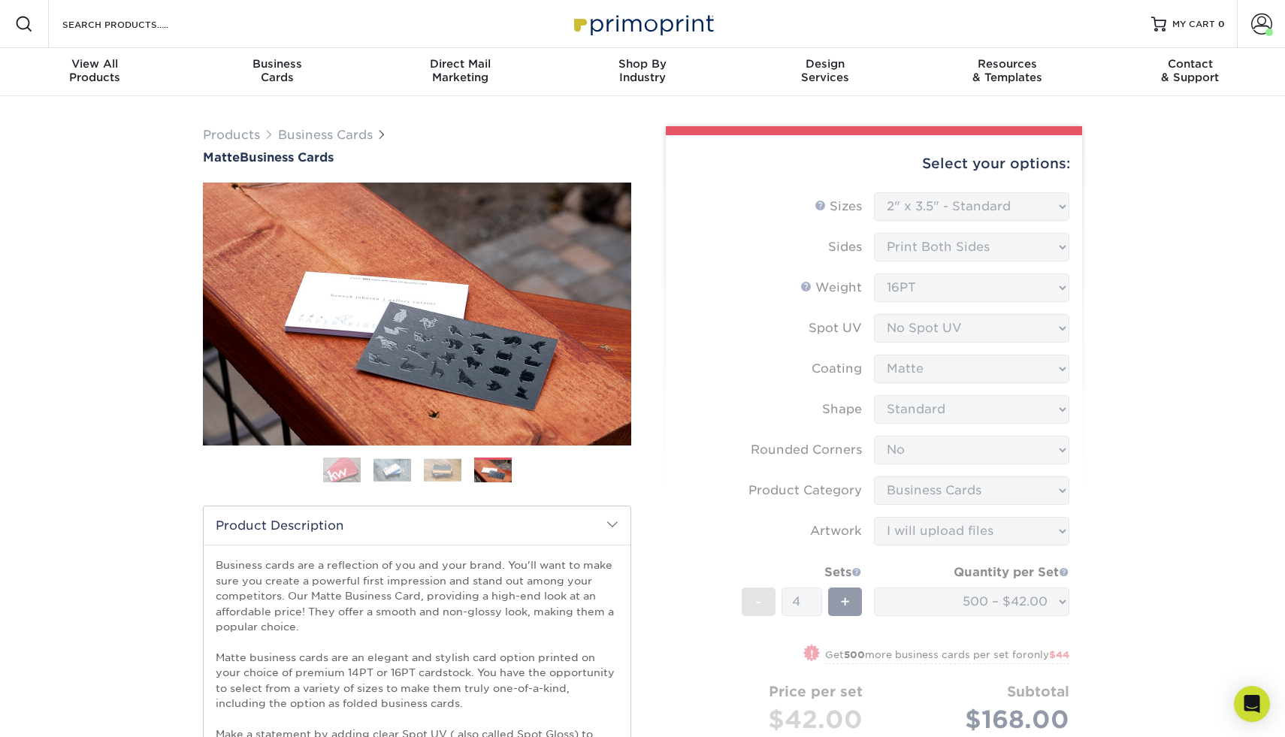
click at [1009, 207] on form "Sizes Help Sizes Please Select 1.5" x 3.5" - Mini 1.75" x 3.5" - Mini 2" x 2" -…" at bounding box center [874, 511] width 392 height 638
click at [1200, 21] on span "MY CART" at bounding box center [1193, 24] width 43 height 13
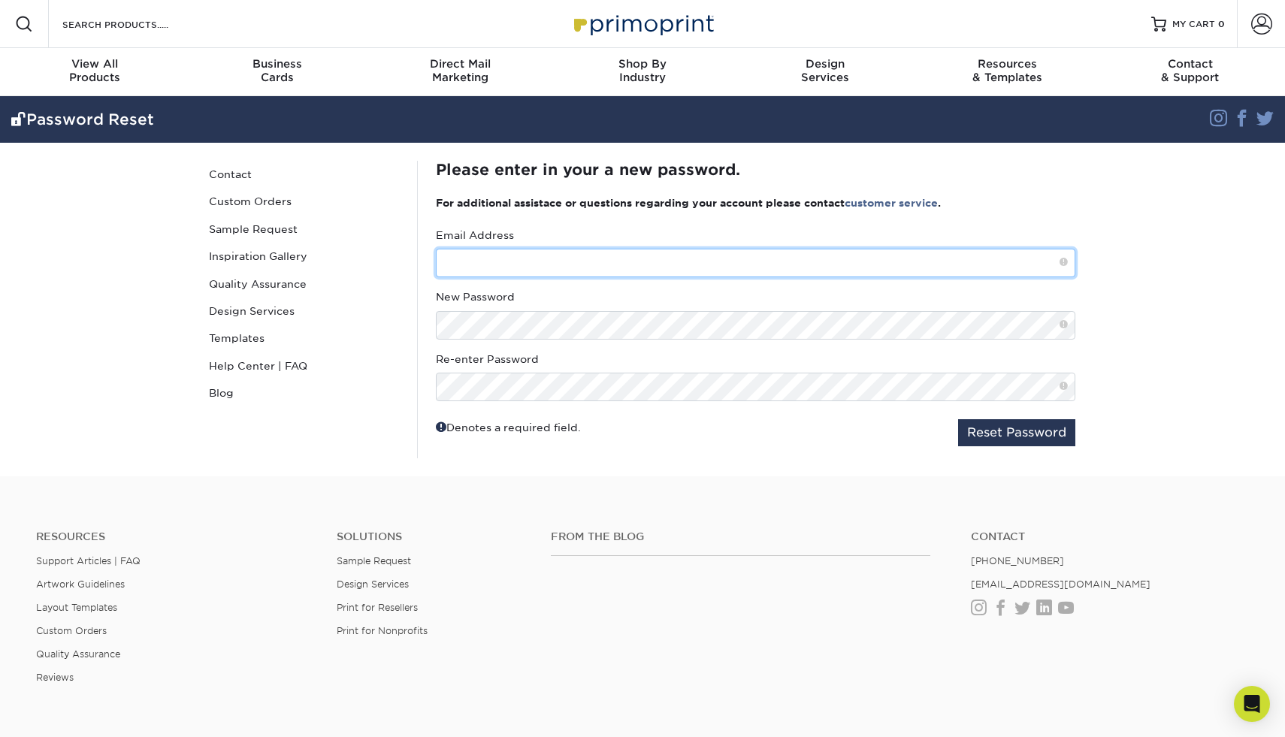
click at [562, 266] on input "text" at bounding box center [755, 263] width 639 height 29
type input "alex@eastbayvivarium.com"
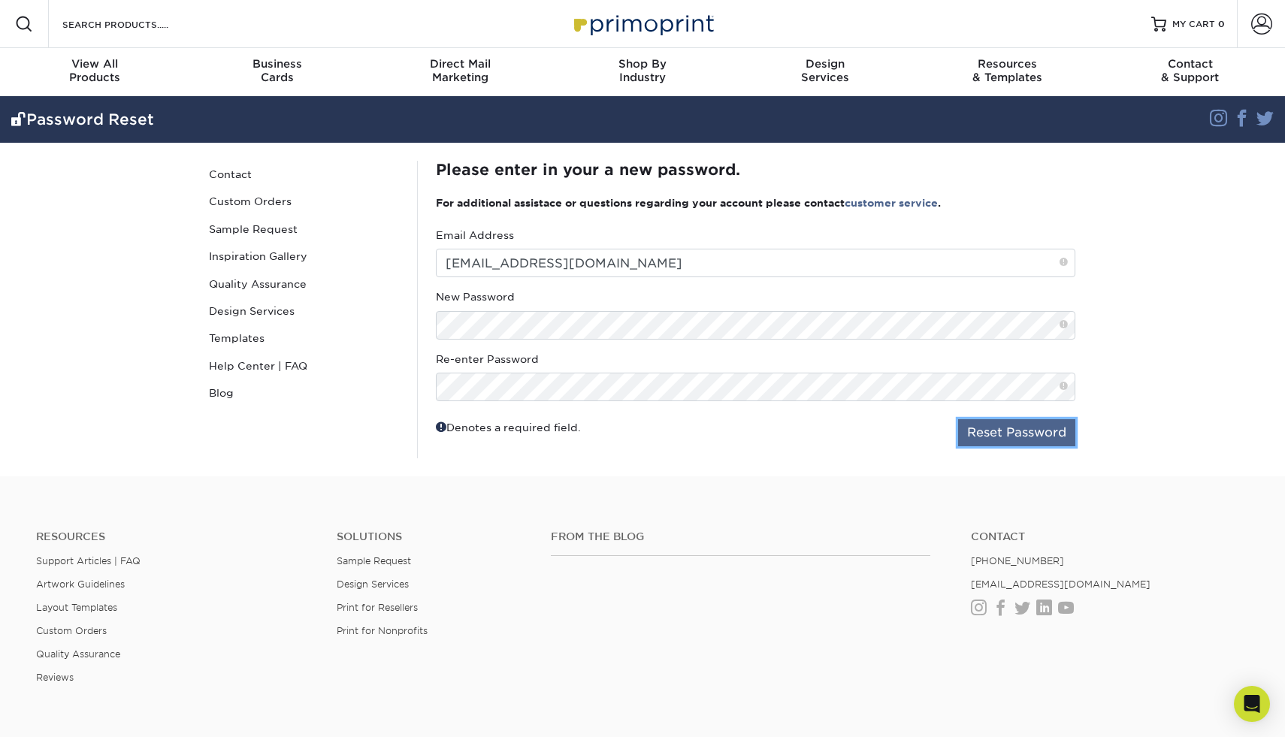
click at [1046, 431] on button "Reset Password" at bounding box center [1016, 432] width 117 height 27
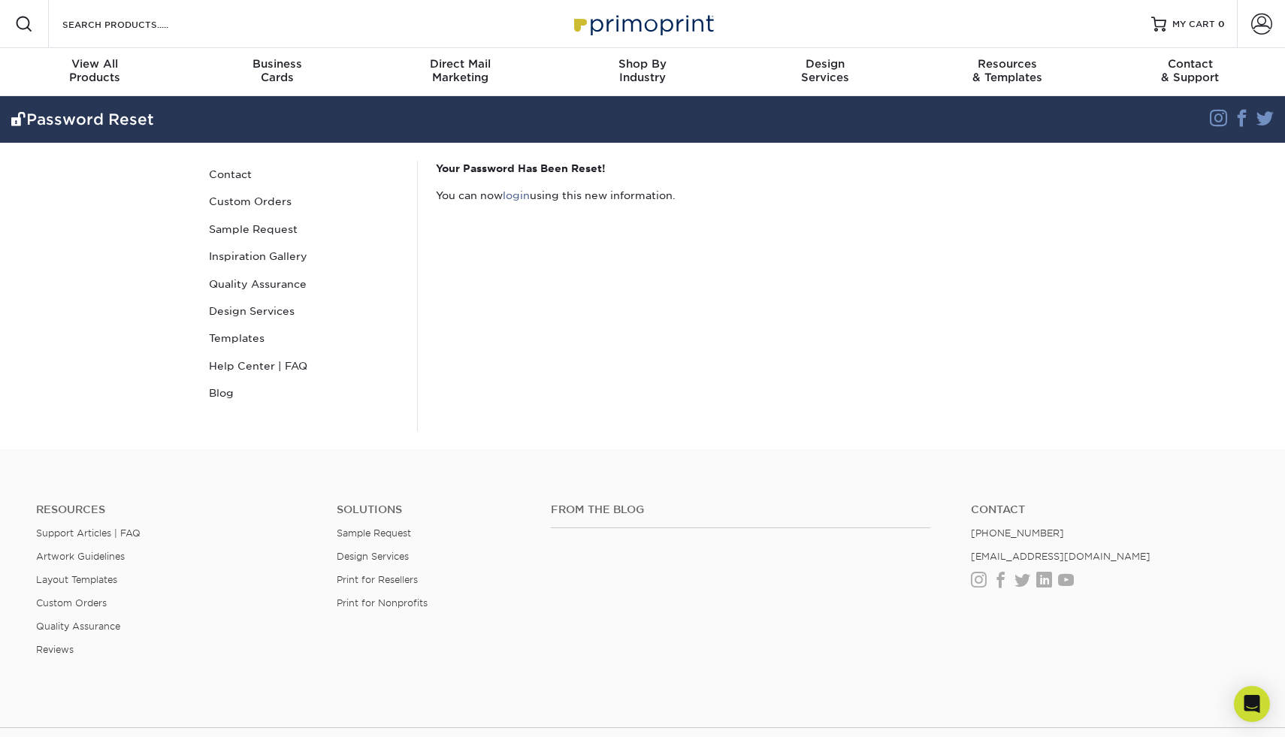
click at [732, 227] on div "Your Password Has Been Reset! You can now login using this new information." at bounding box center [755, 296] width 676 height 270
click at [513, 200] on link "login" at bounding box center [516, 195] width 27 height 12
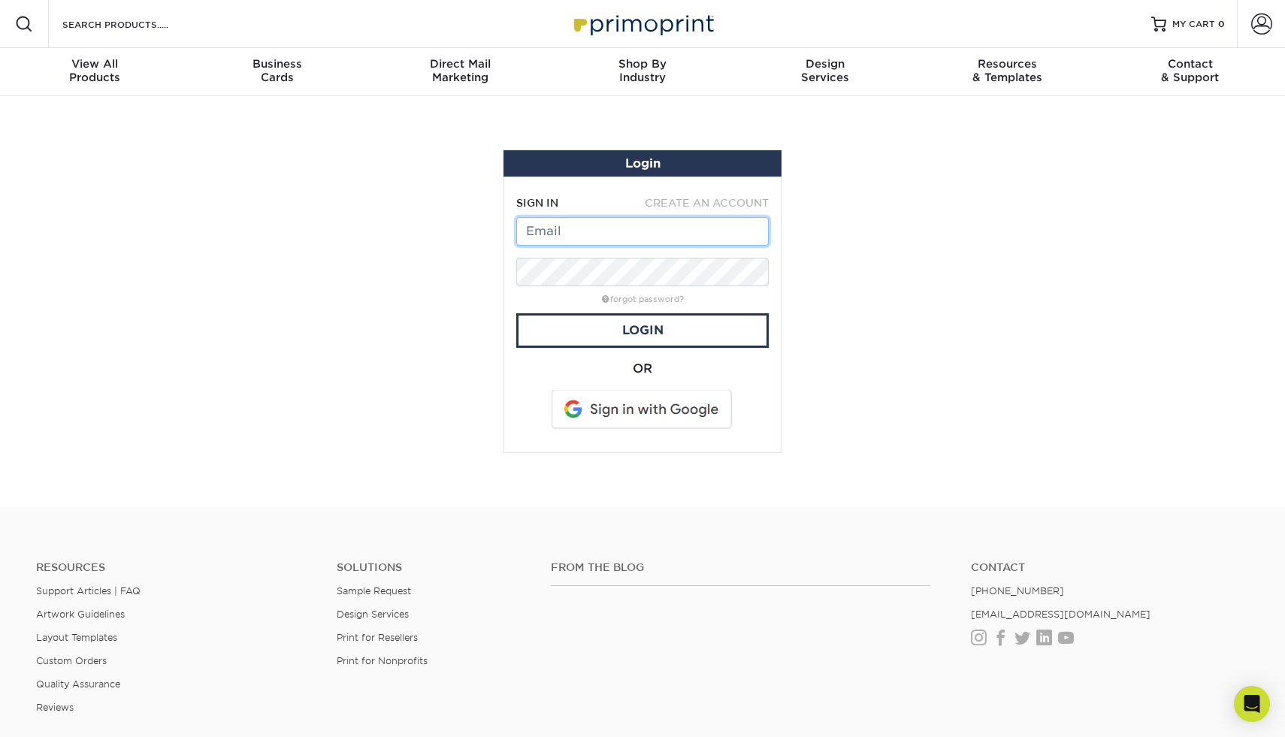
click at [647, 225] on input "text" at bounding box center [642, 231] width 252 height 29
type input "alex@eastbayvivarium.com"
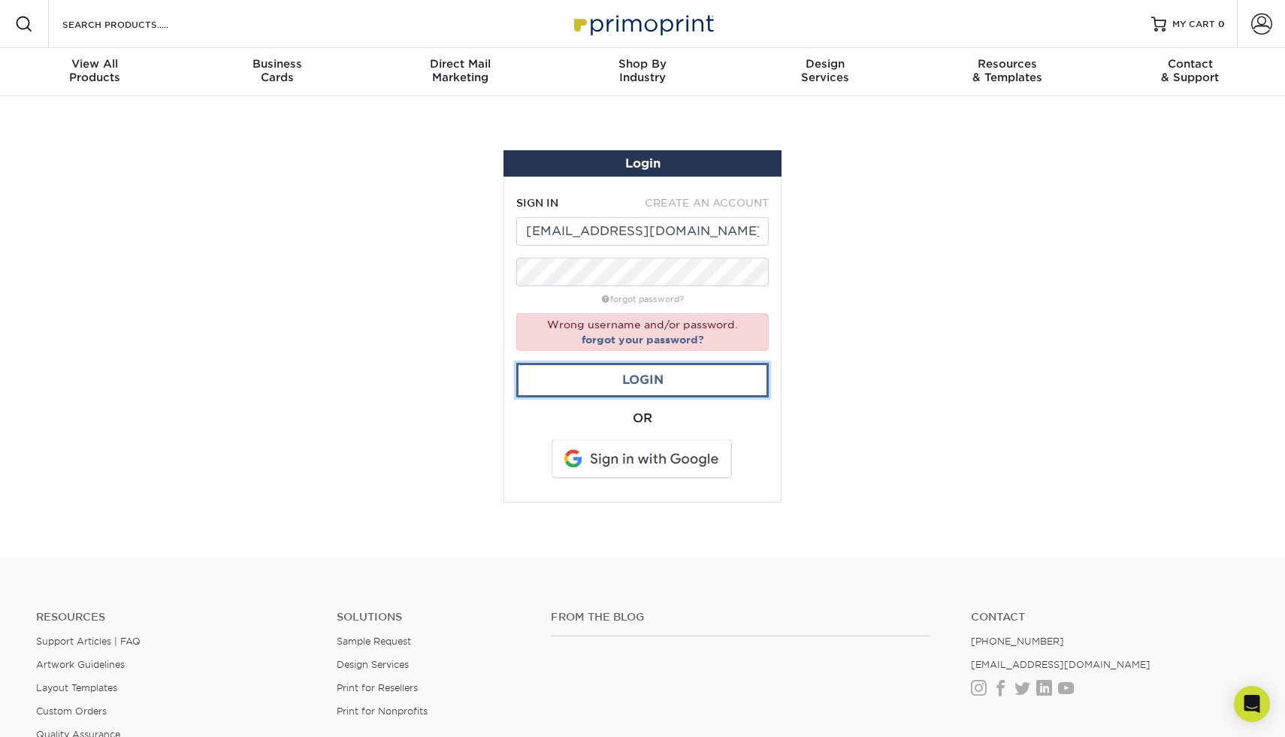
click at [630, 376] on link "Login" at bounding box center [642, 380] width 252 height 35
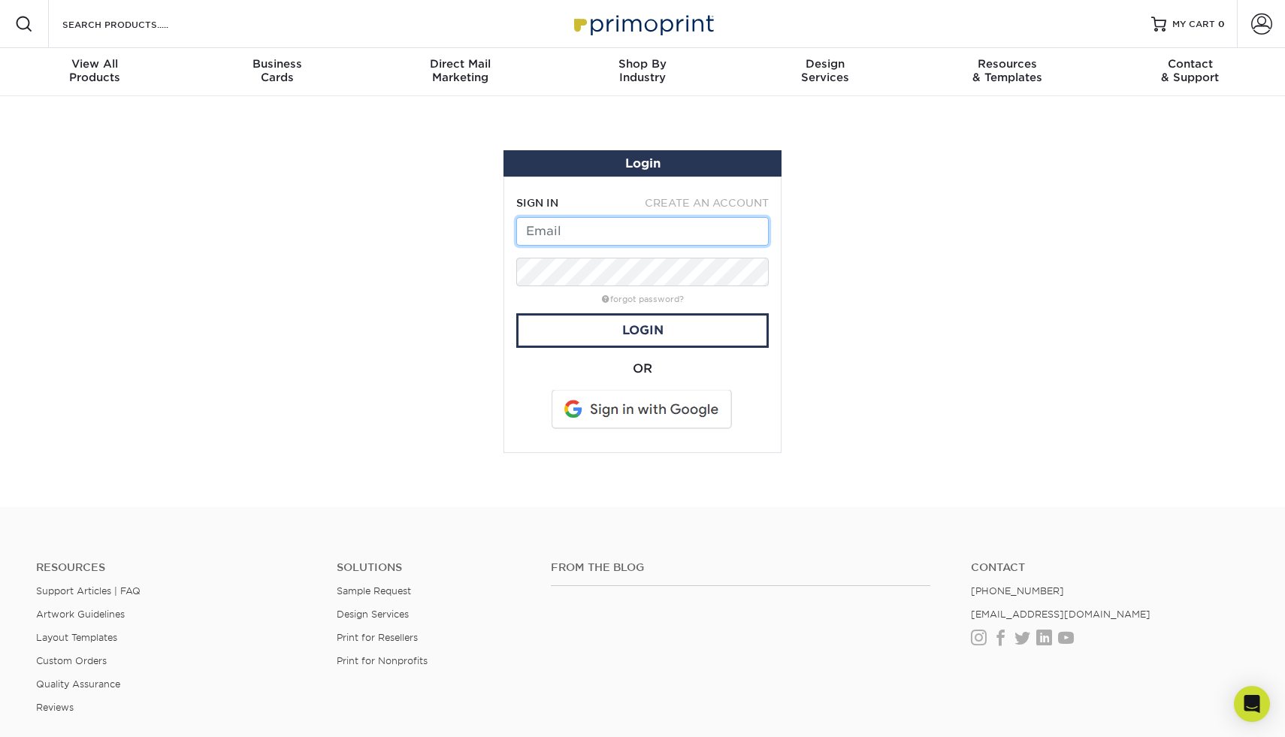
click at [730, 235] on input "text" at bounding box center [642, 231] width 252 height 29
type input "alex@eastbayvivarium.com"
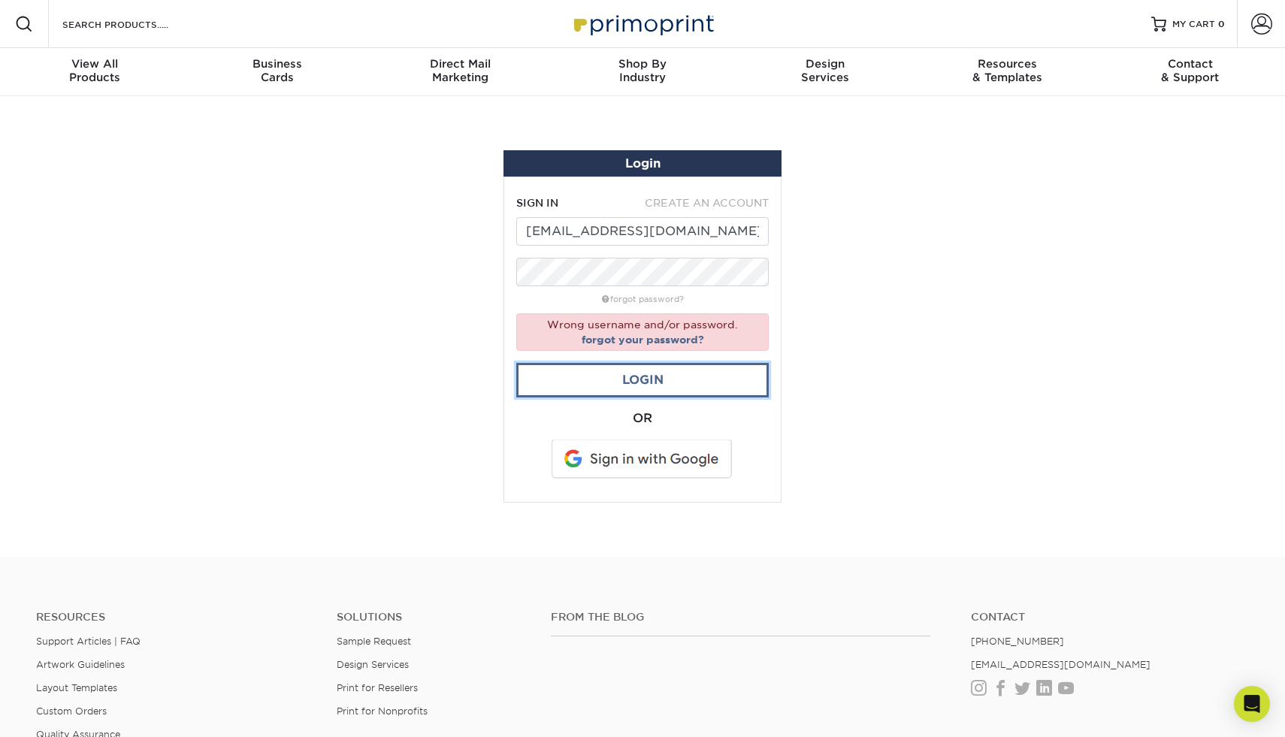
click at [662, 370] on link "Login" at bounding box center [642, 380] width 252 height 35
click at [635, 288] on form "SIGN IN CREATE AN ACCOUNT alex@eastbayvivarium.com forgot password? Wrong usern…" at bounding box center [642, 339] width 252 height 288
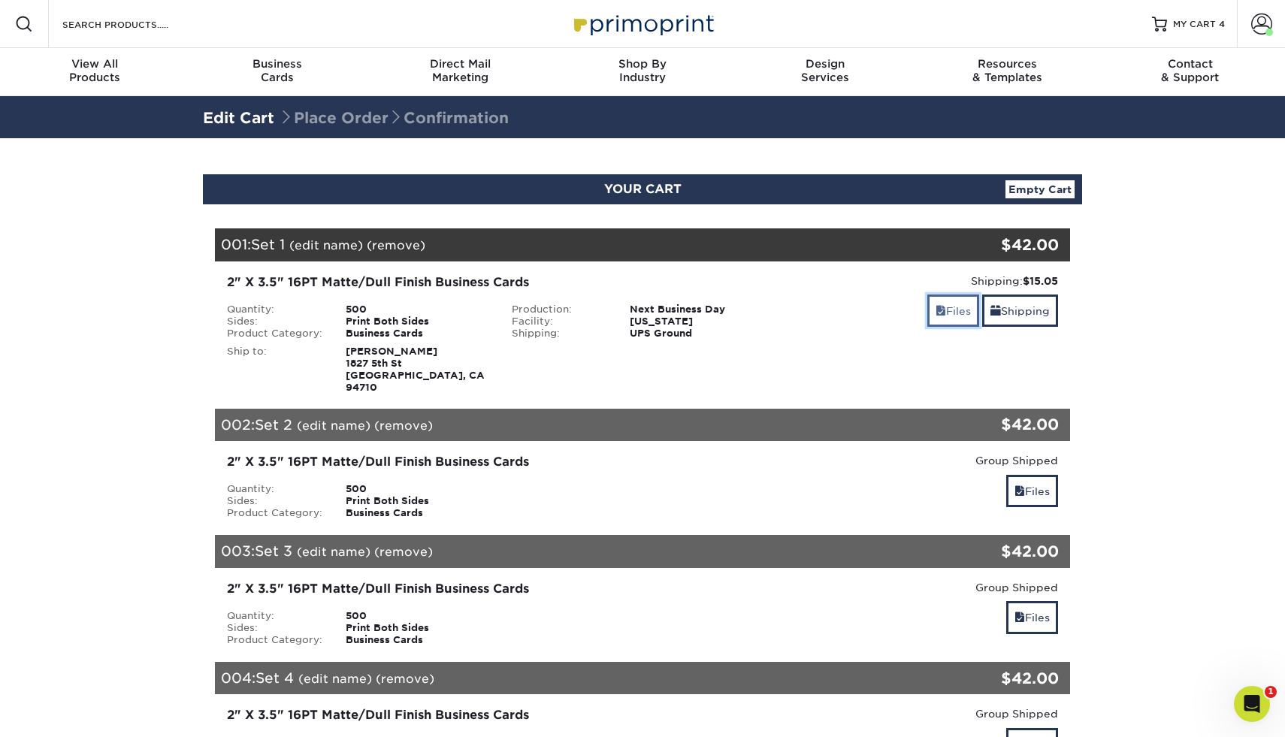
click at [962, 315] on link "Files" at bounding box center [953, 310] width 52 height 32
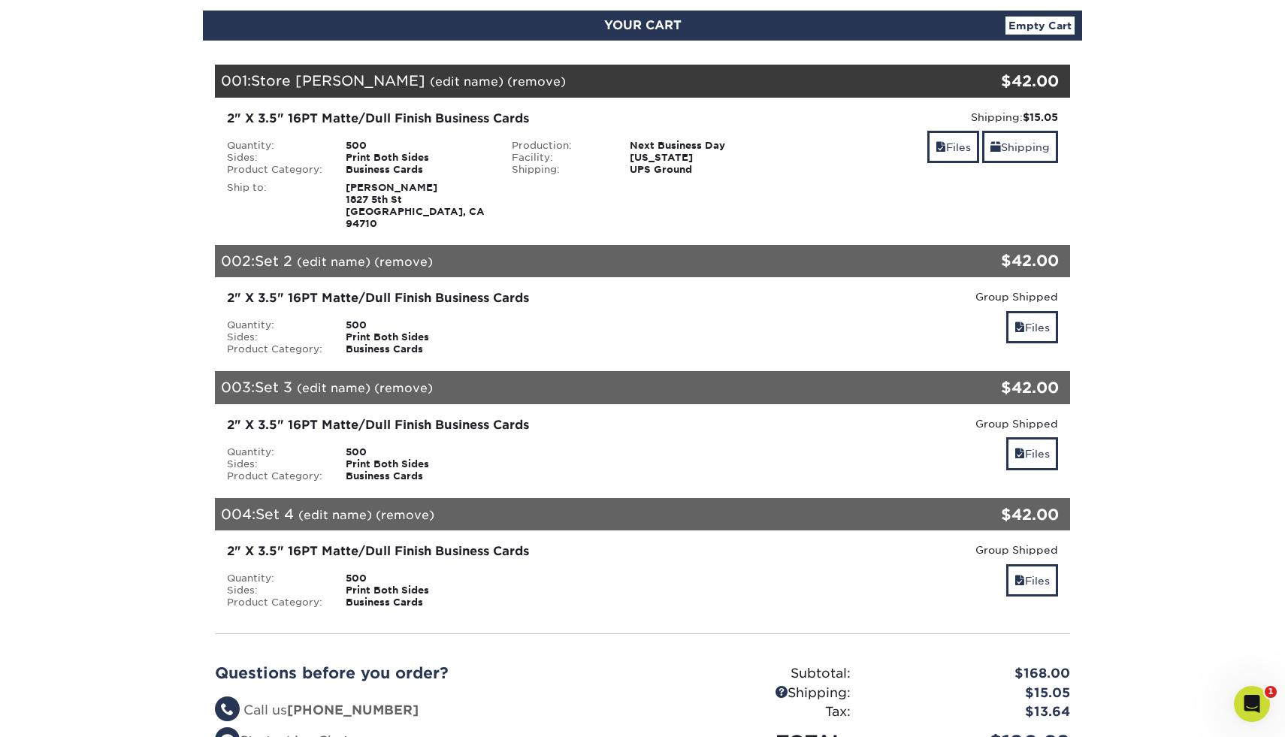
scroll to position [228, 0]
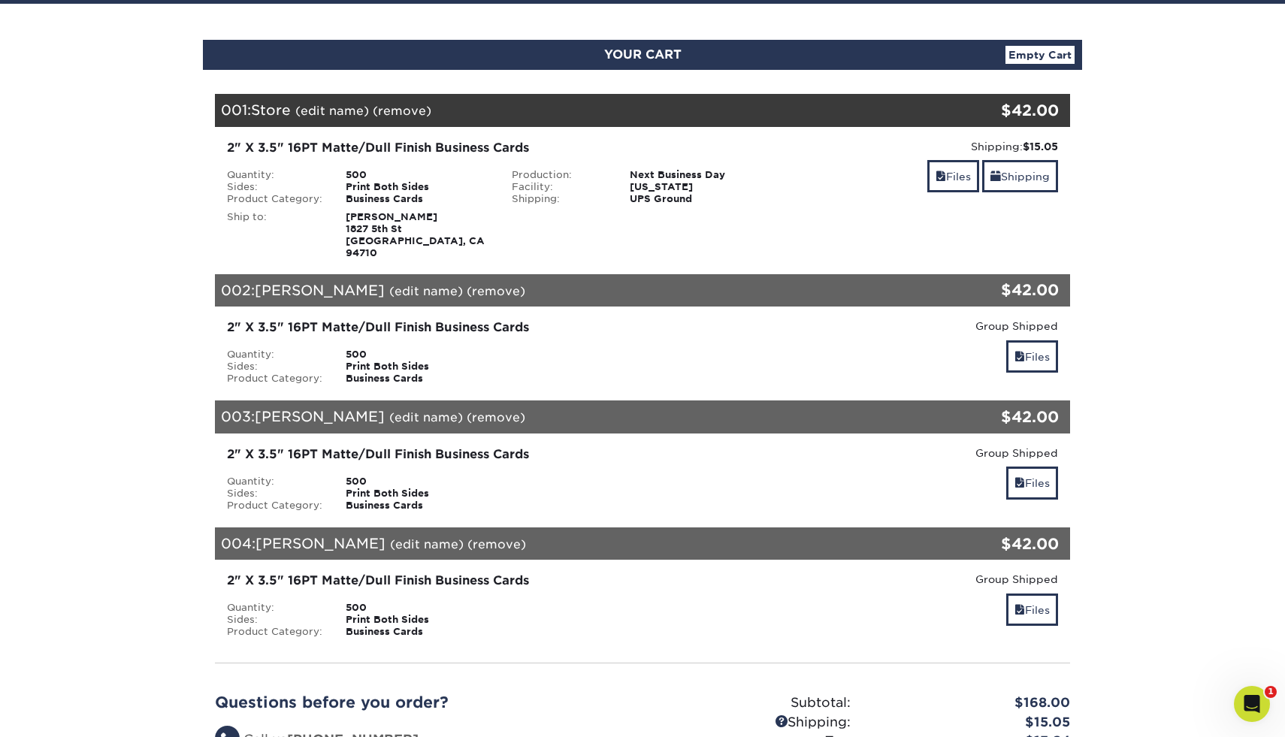
scroll to position [131, 0]
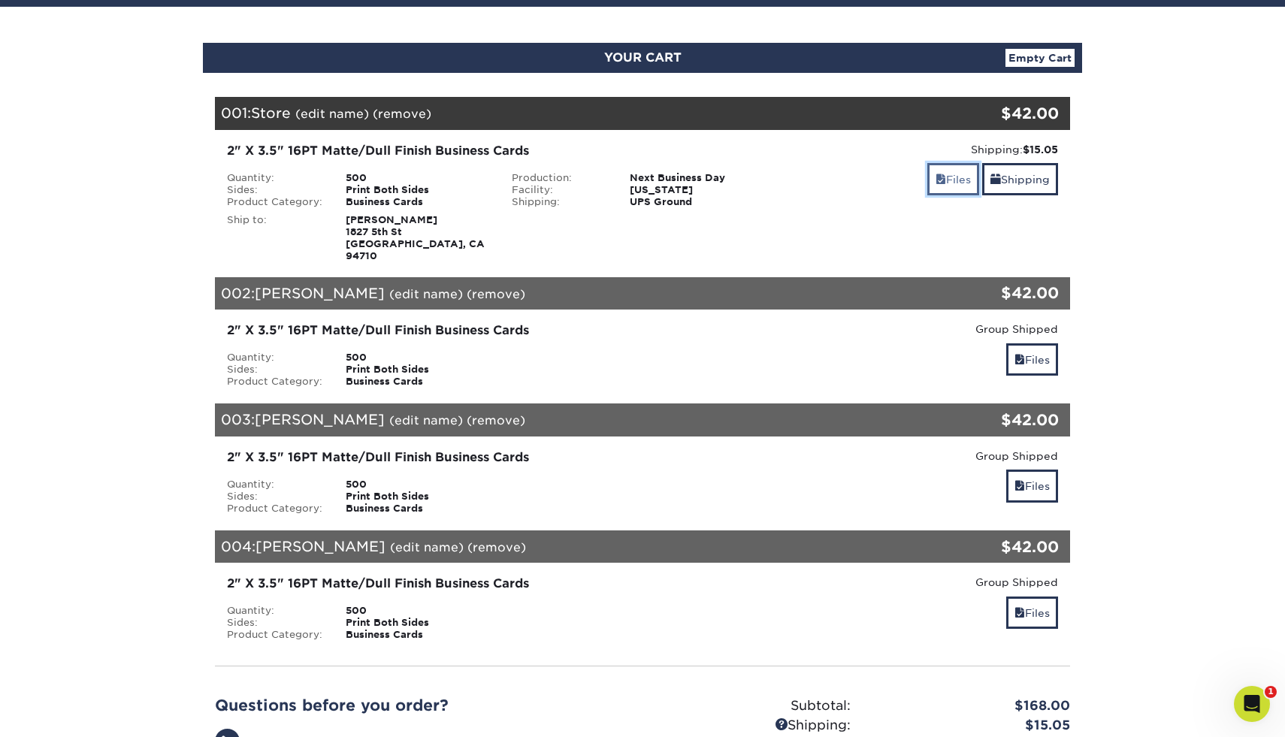
click at [946, 174] on link "Files" at bounding box center [953, 179] width 52 height 32
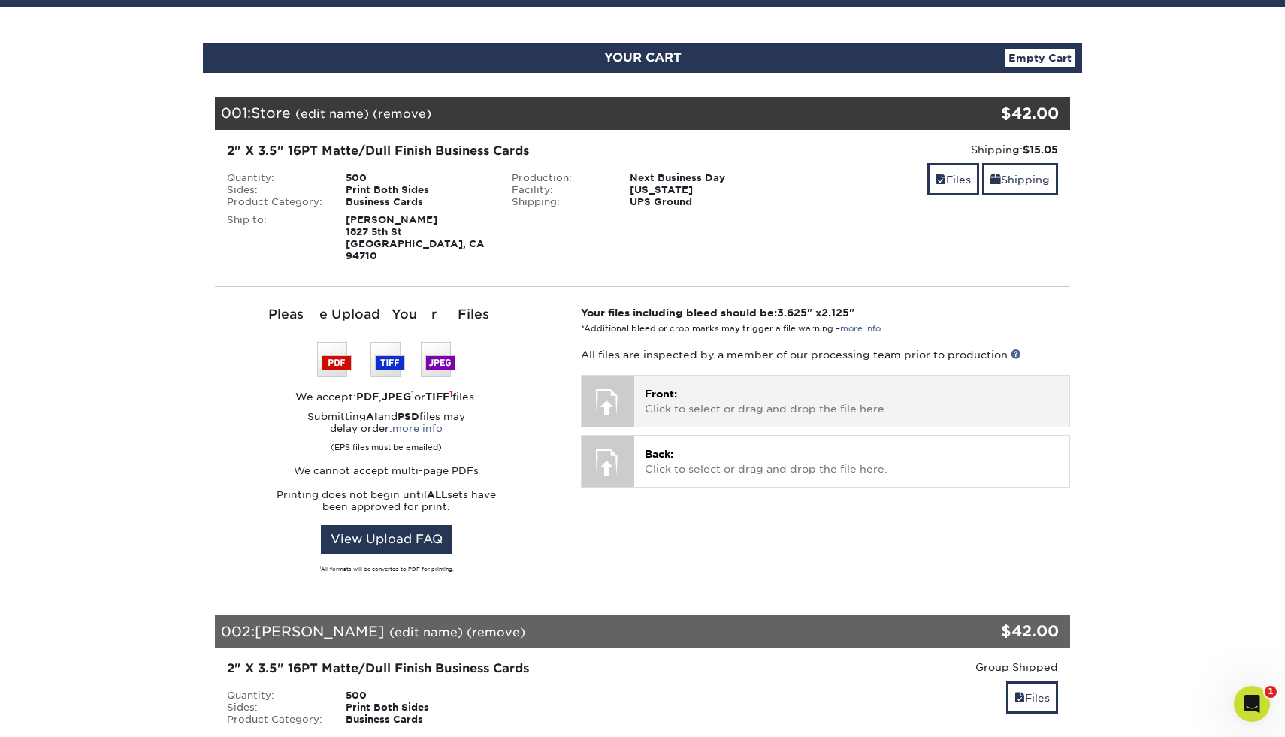
click at [823, 397] on p "Front: Click to select or drag and drop the file here." at bounding box center [852, 401] width 414 height 31
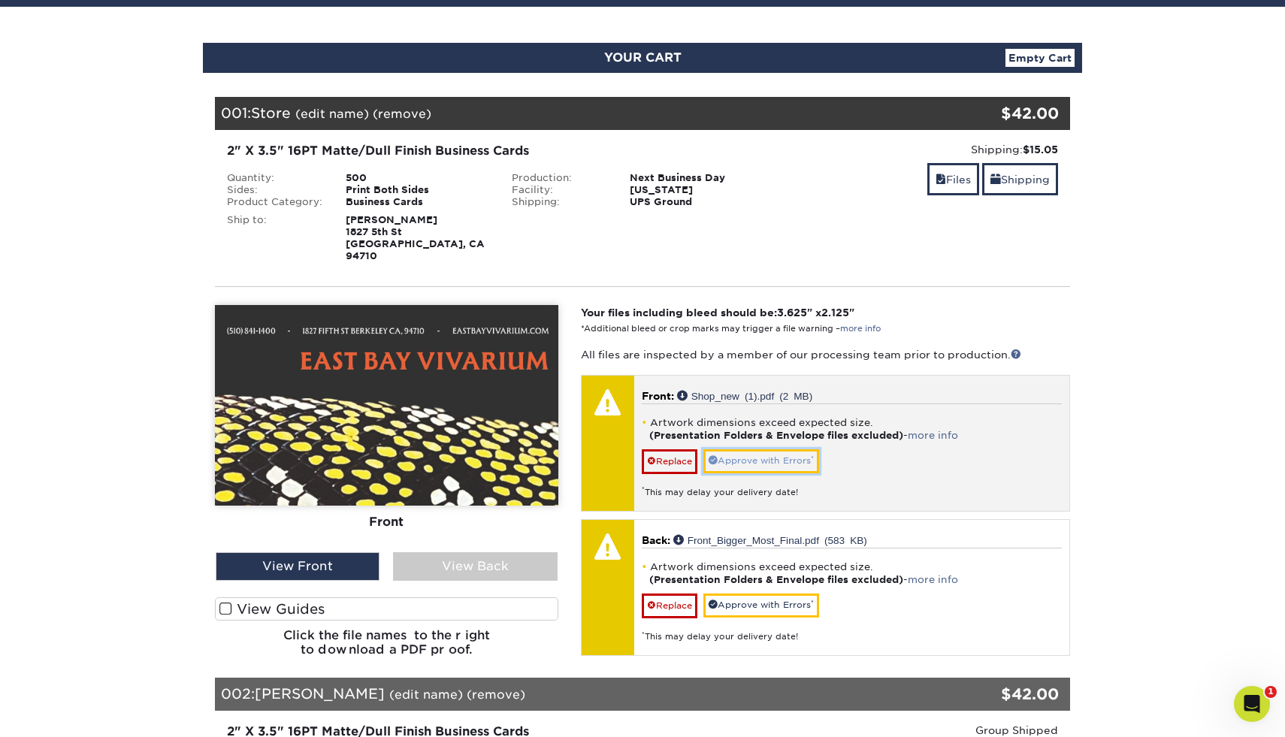
click at [765, 450] on link "Approve with Errors *" at bounding box center [761, 460] width 116 height 23
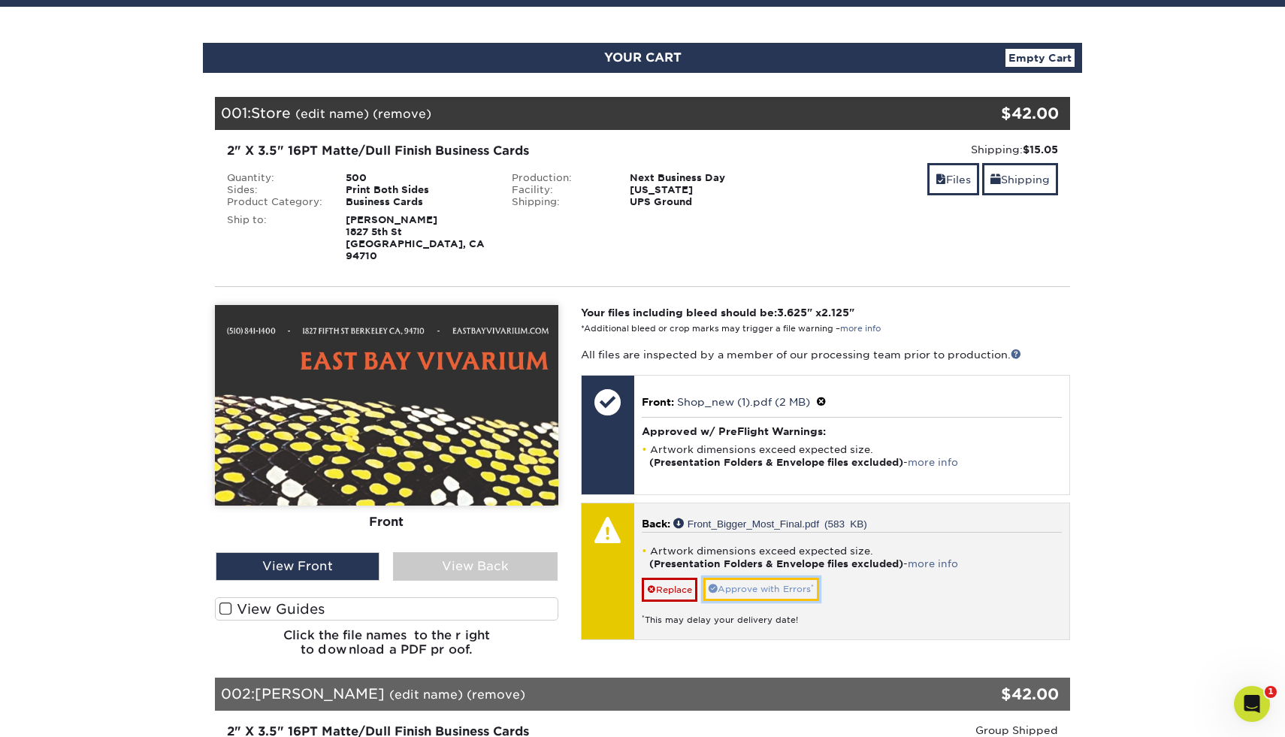
click at [772, 578] on link "Approve with Errors *" at bounding box center [761, 589] width 116 height 23
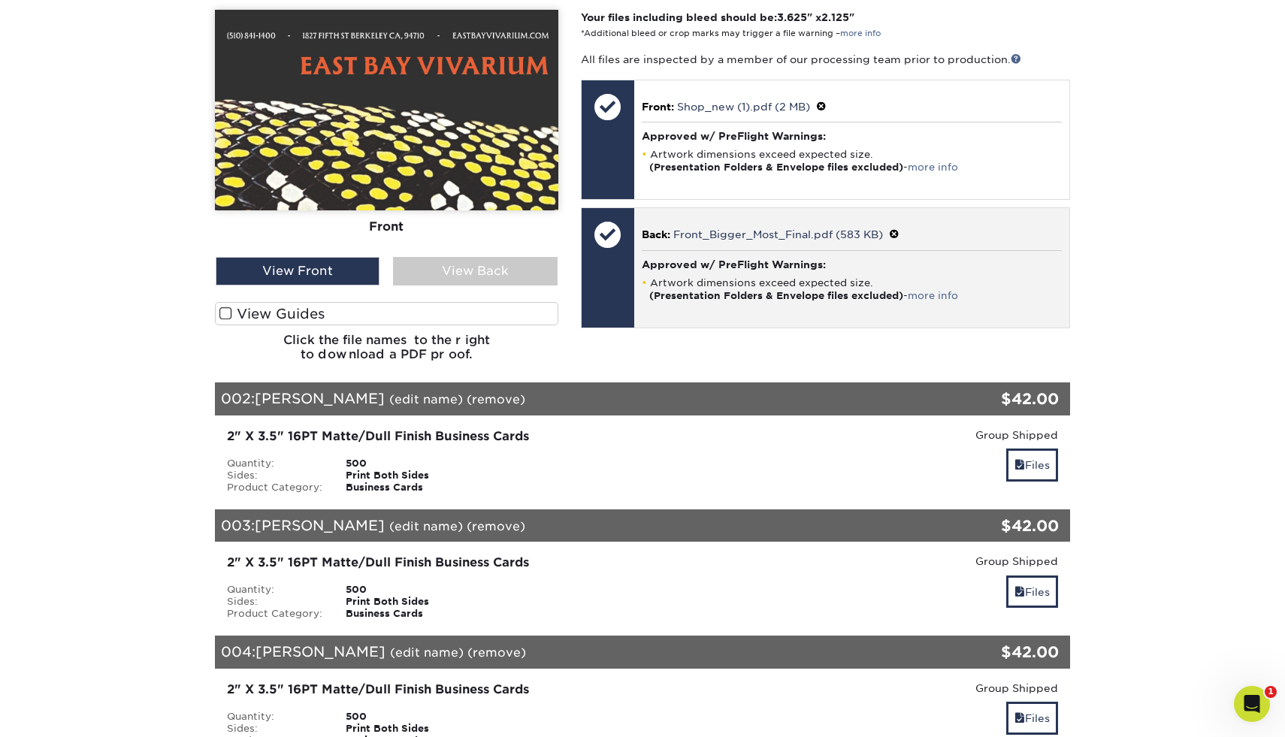
scroll to position [427, 0]
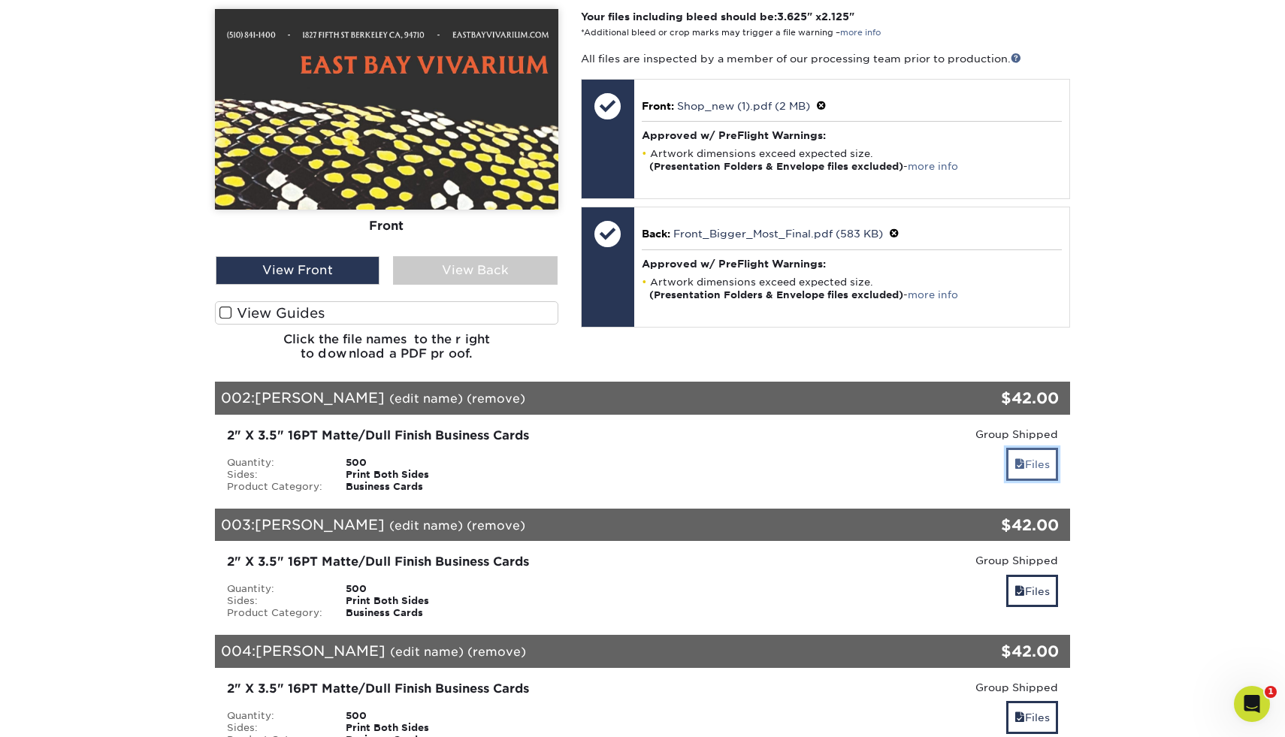
click at [1030, 448] on link "Files" at bounding box center [1032, 464] width 52 height 32
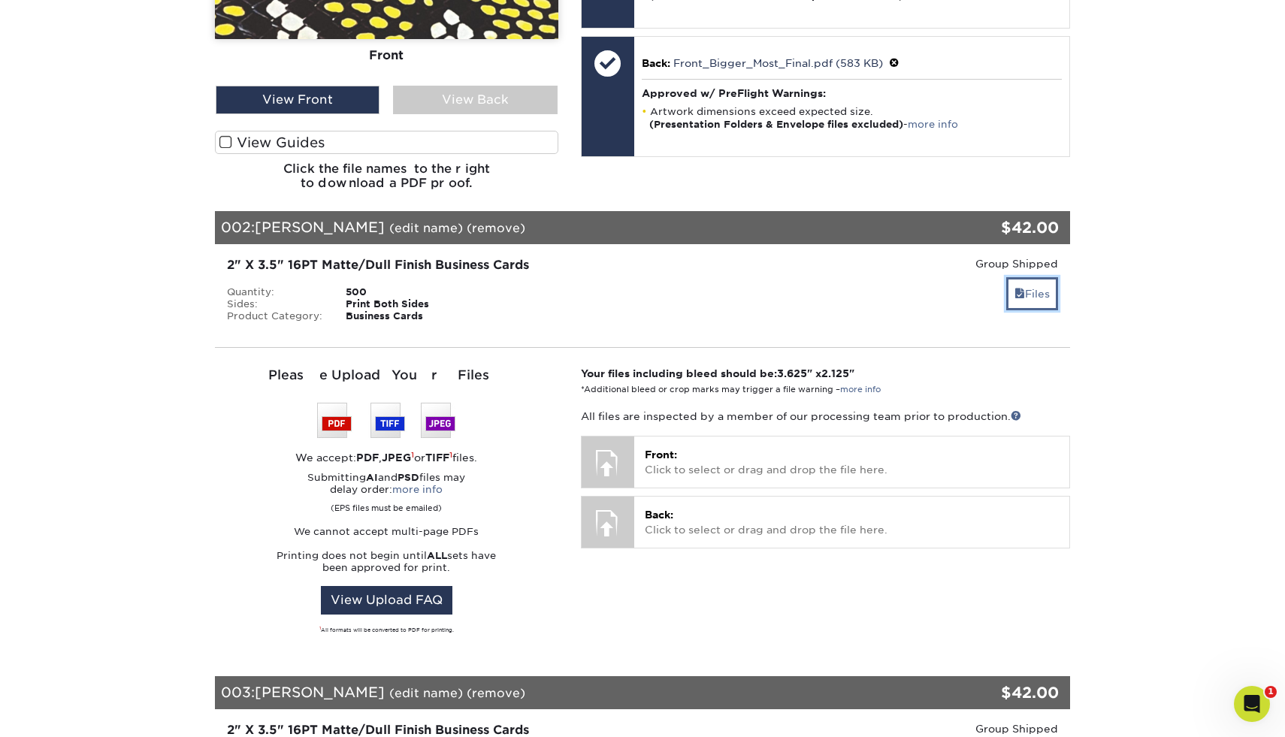
scroll to position [599, 0]
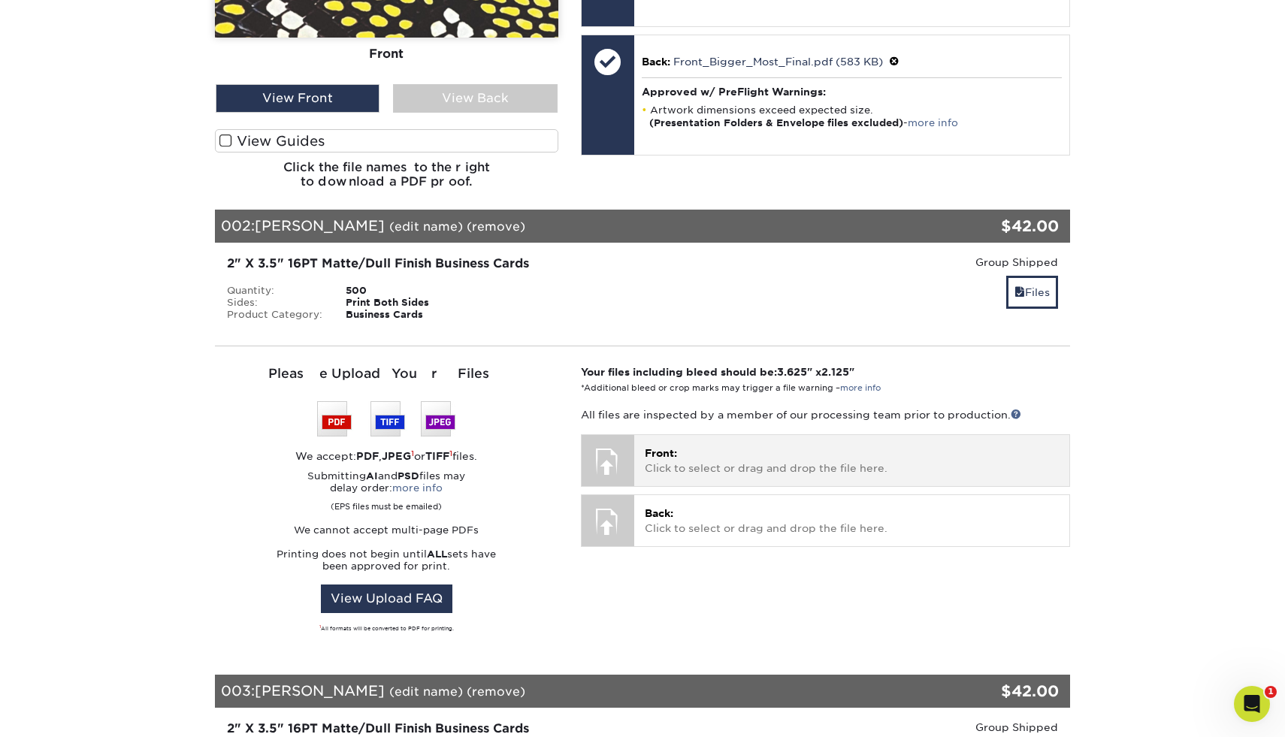
click at [1029, 446] on p "Front: Click to select or drag and drop the file here." at bounding box center [852, 460] width 414 height 31
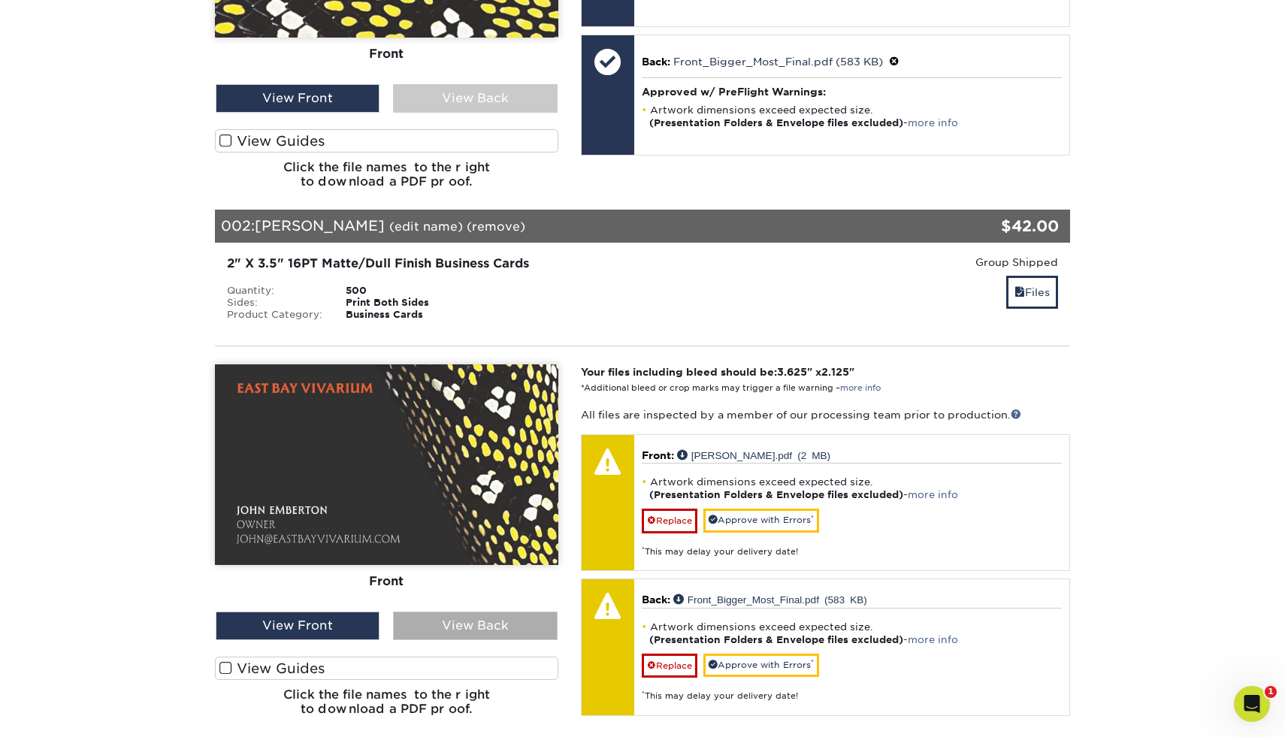
click at [500, 621] on div "View Back" at bounding box center [475, 625] width 164 height 29
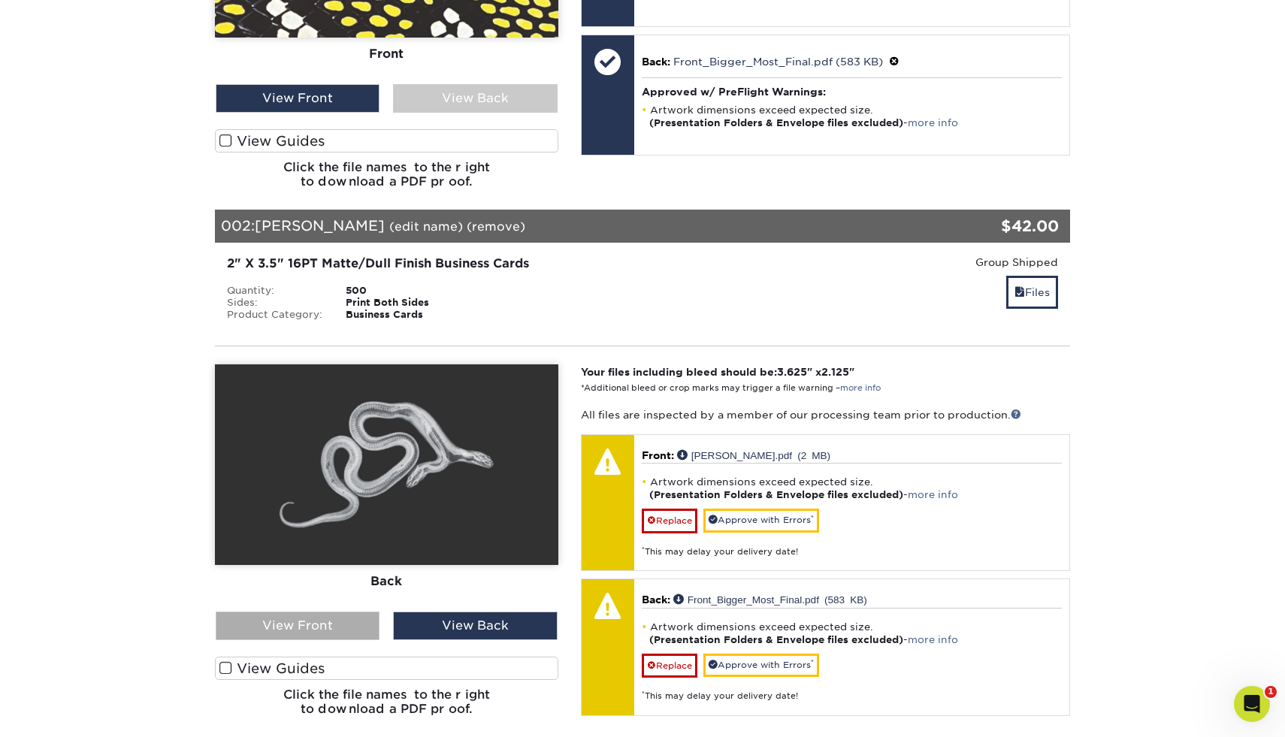
click at [334, 611] on div "View Front" at bounding box center [298, 625] width 164 height 29
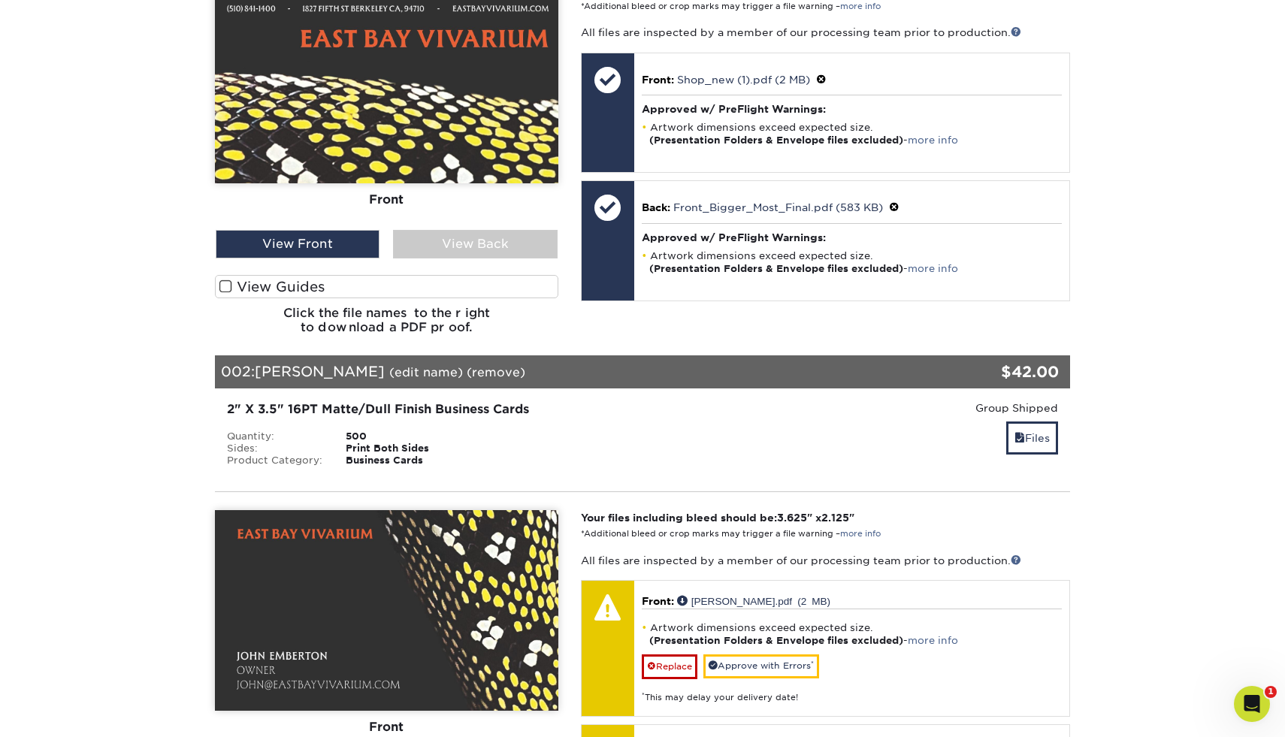
scroll to position [452, 0]
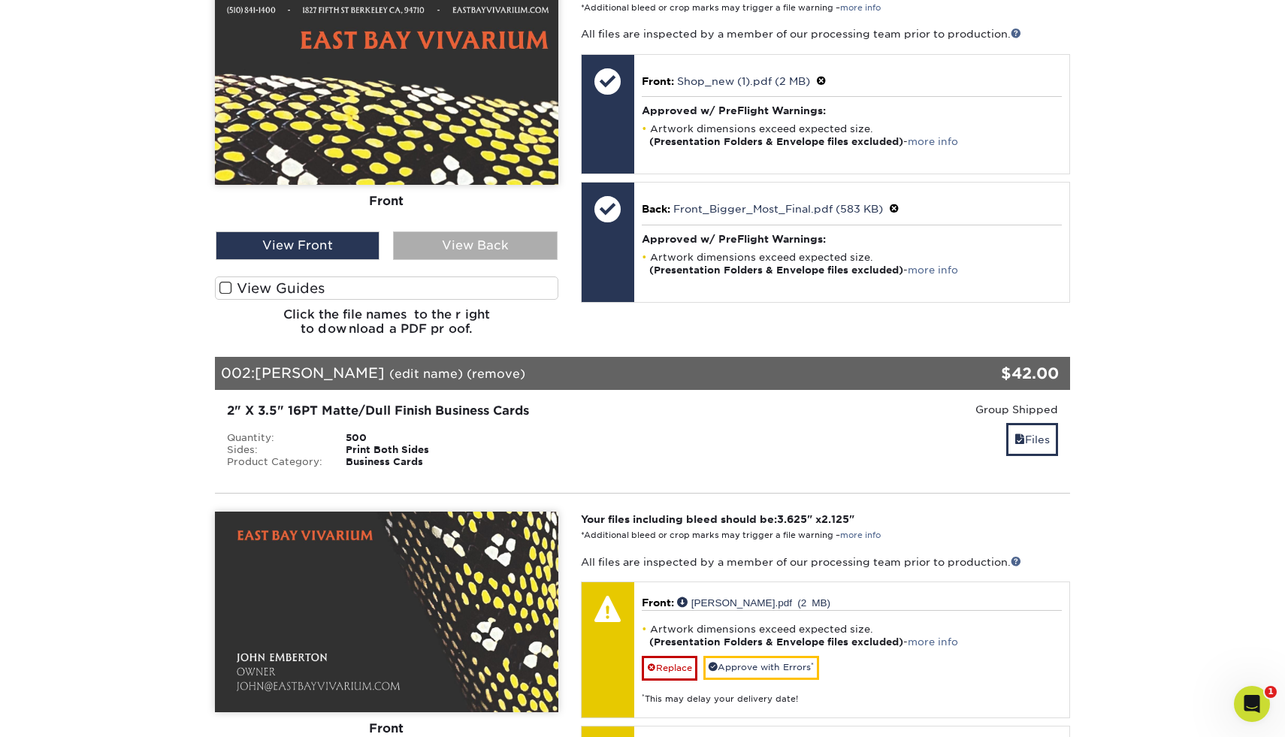
click at [433, 233] on div "View Back" at bounding box center [475, 245] width 164 height 29
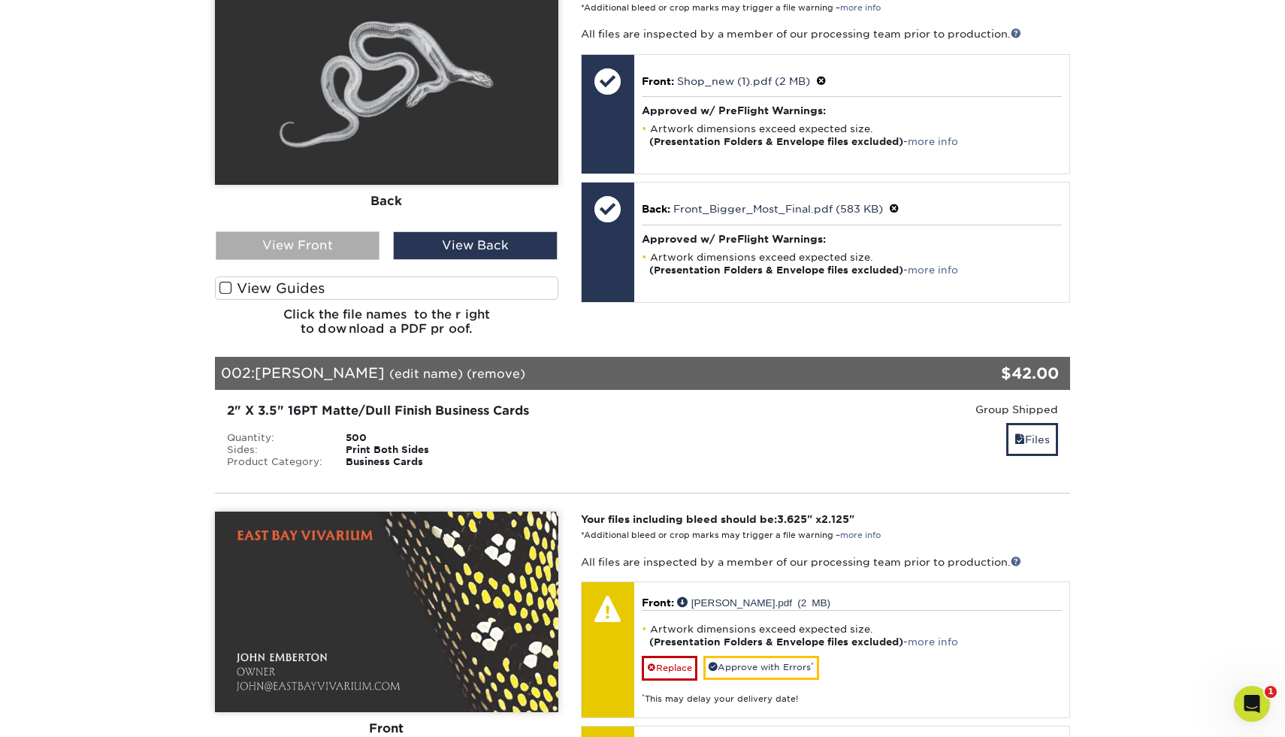
click at [374, 233] on div "View Front" at bounding box center [298, 245] width 164 height 29
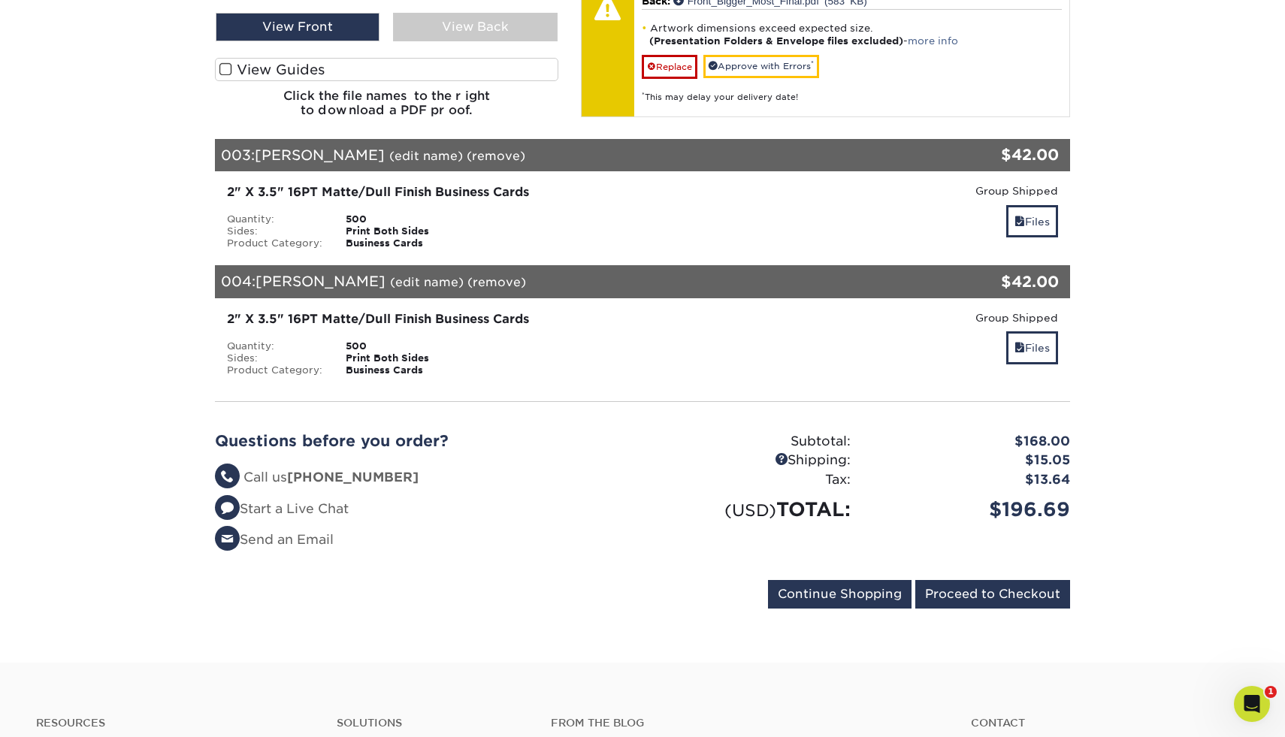
scroll to position [1199, 0]
click at [1043, 208] on link "Files" at bounding box center [1032, 220] width 52 height 32
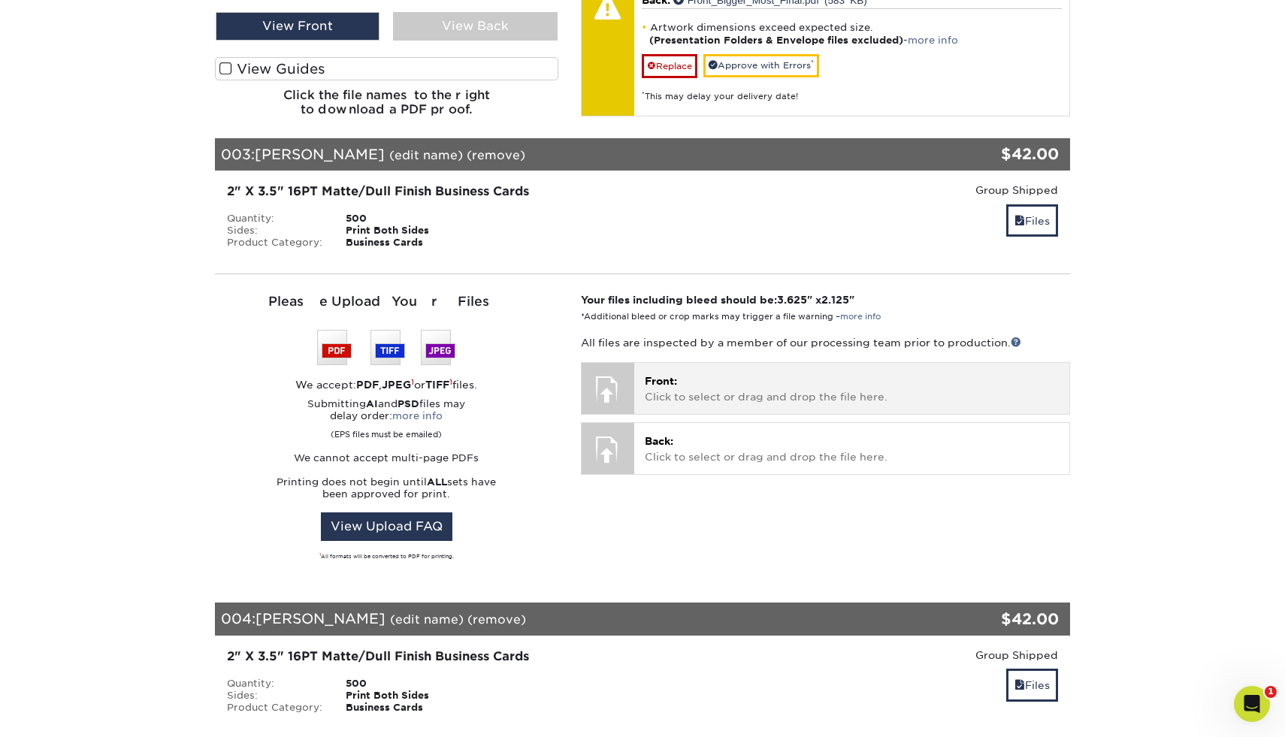
click at [898, 373] on p "Front: Click to select or drag and drop the file here." at bounding box center [852, 388] width 414 height 31
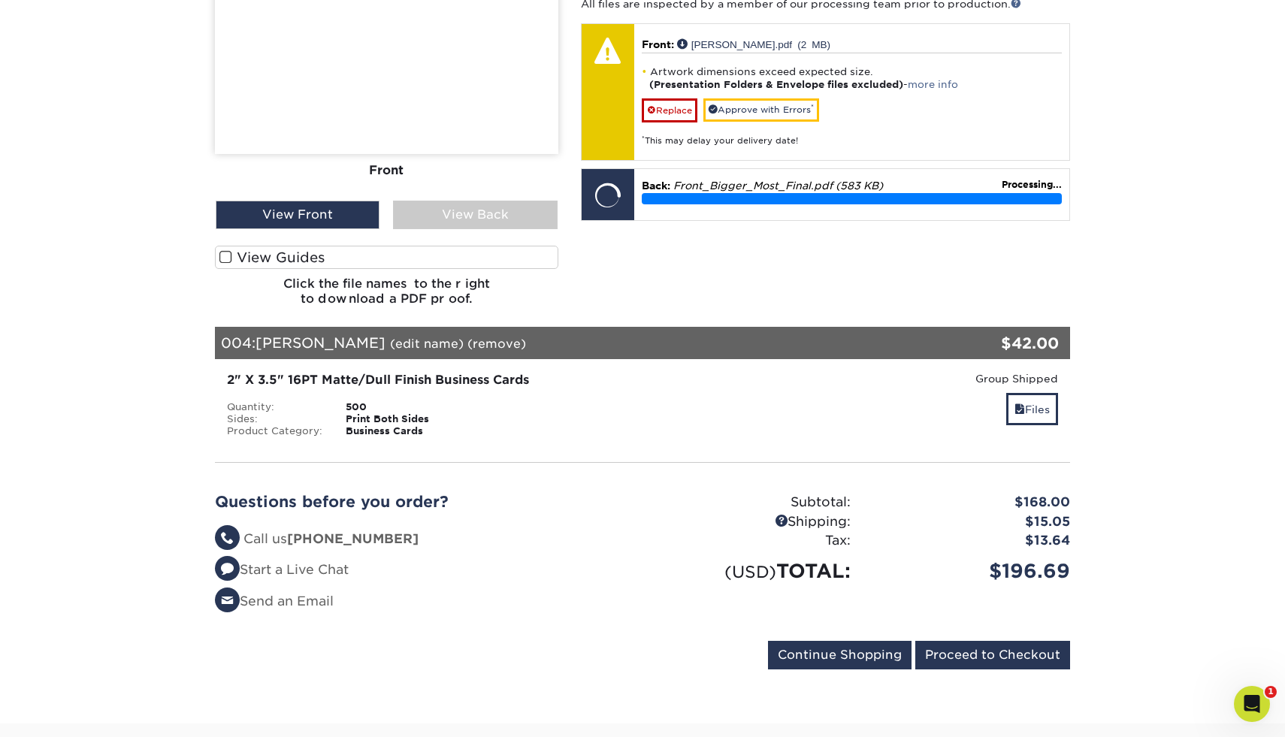
scroll to position [1585, 0]
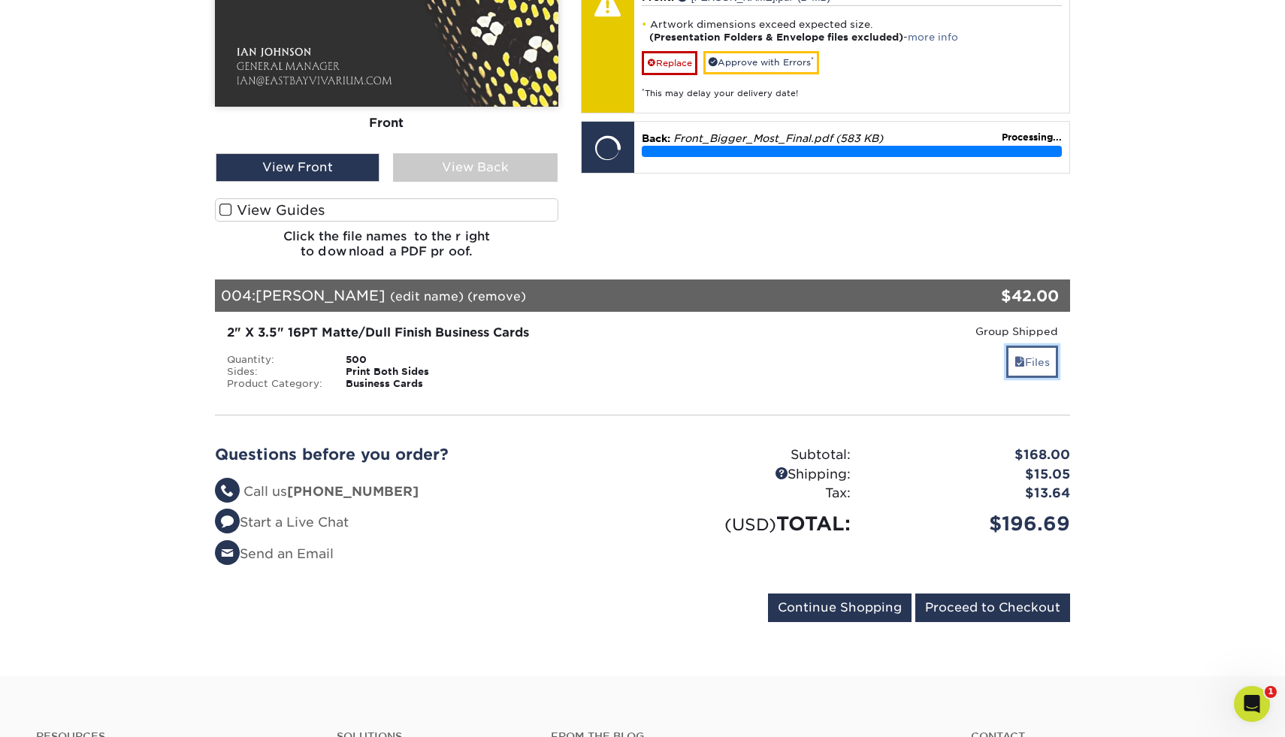
click at [1029, 350] on link "Files" at bounding box center [1032, 362] width 52 height 32
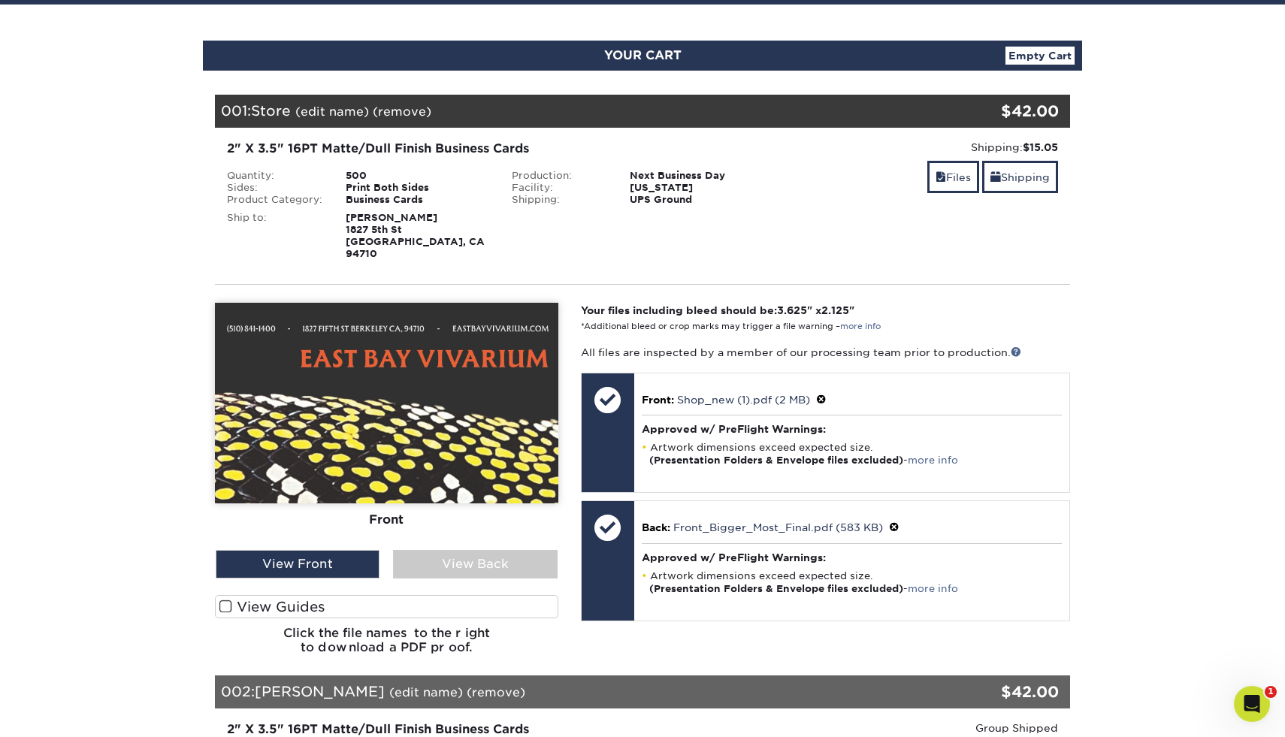
scroll to position [131, 0]
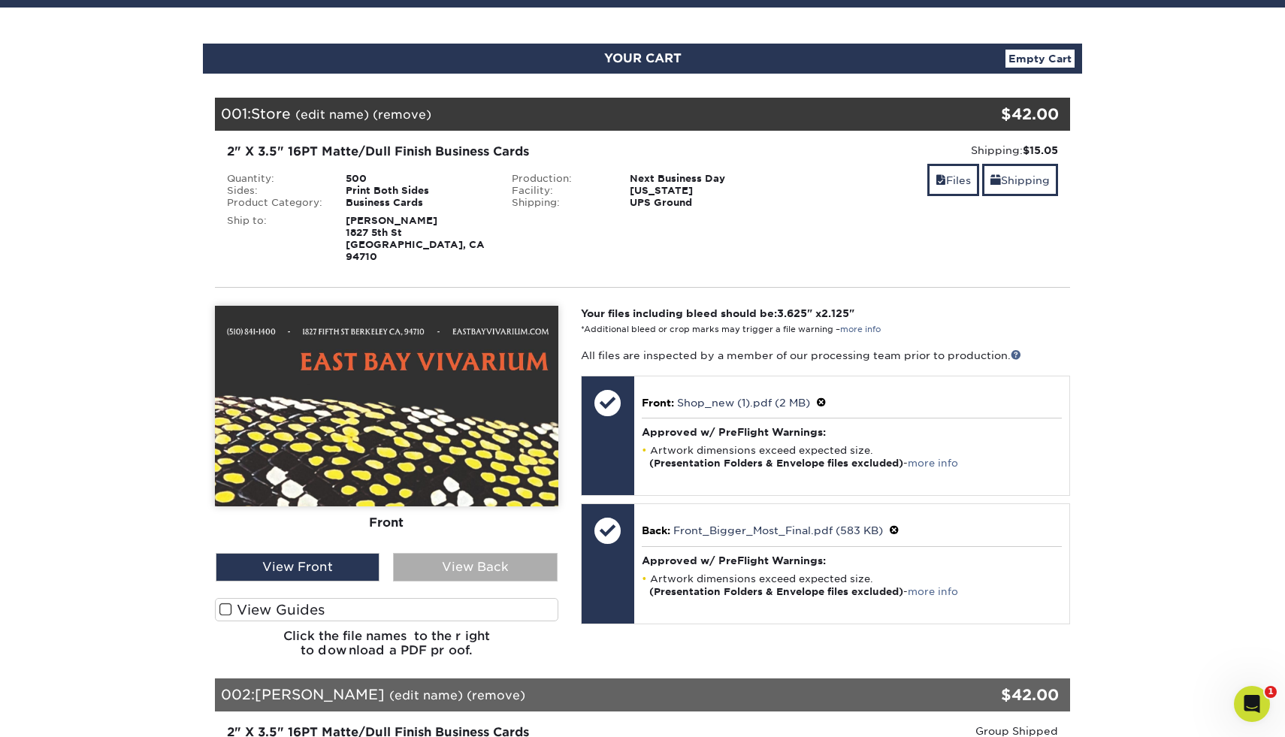
click at [439, 553] on div "View Back" at bounding box center [475, 567] width 164 height 29
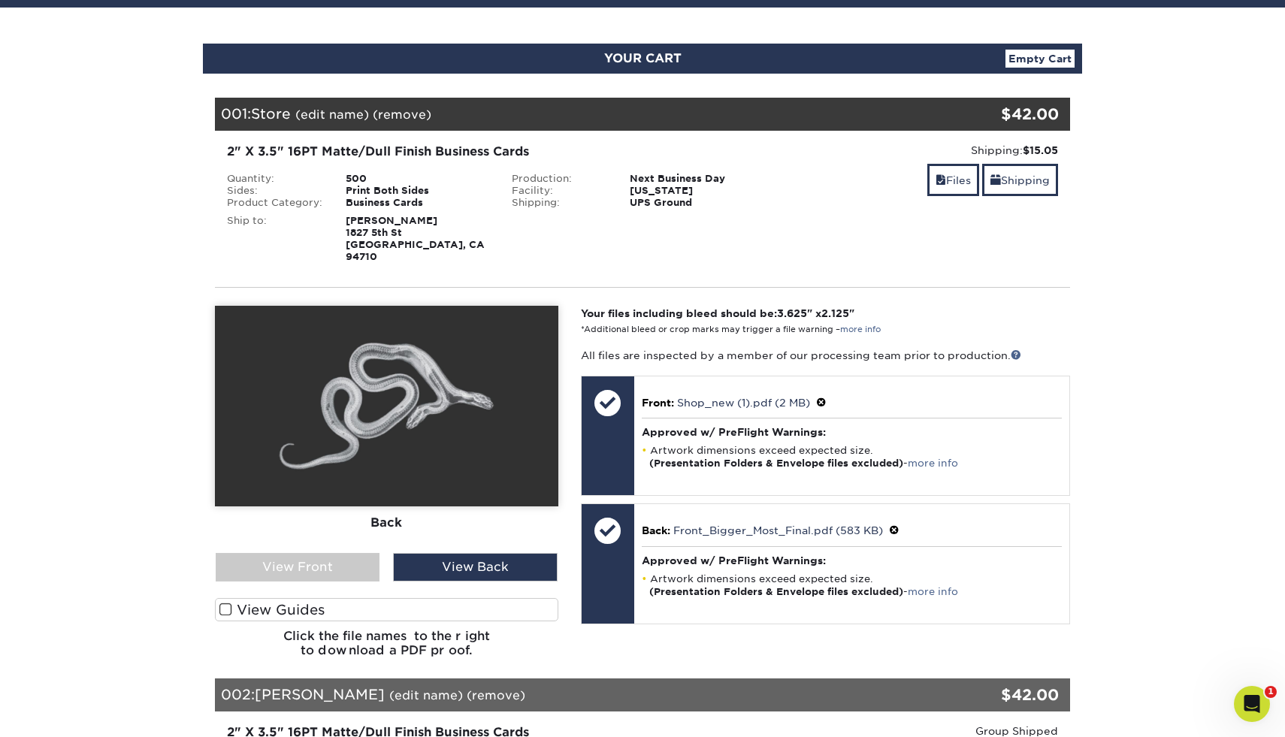
click at [354, 569] on div "Front Back View Front View Back Front" at bounding box center [386, 488] width 343 height 364
click at [334, 553] on div "View Front" at bounding box center [298, 567] width 164 height 29
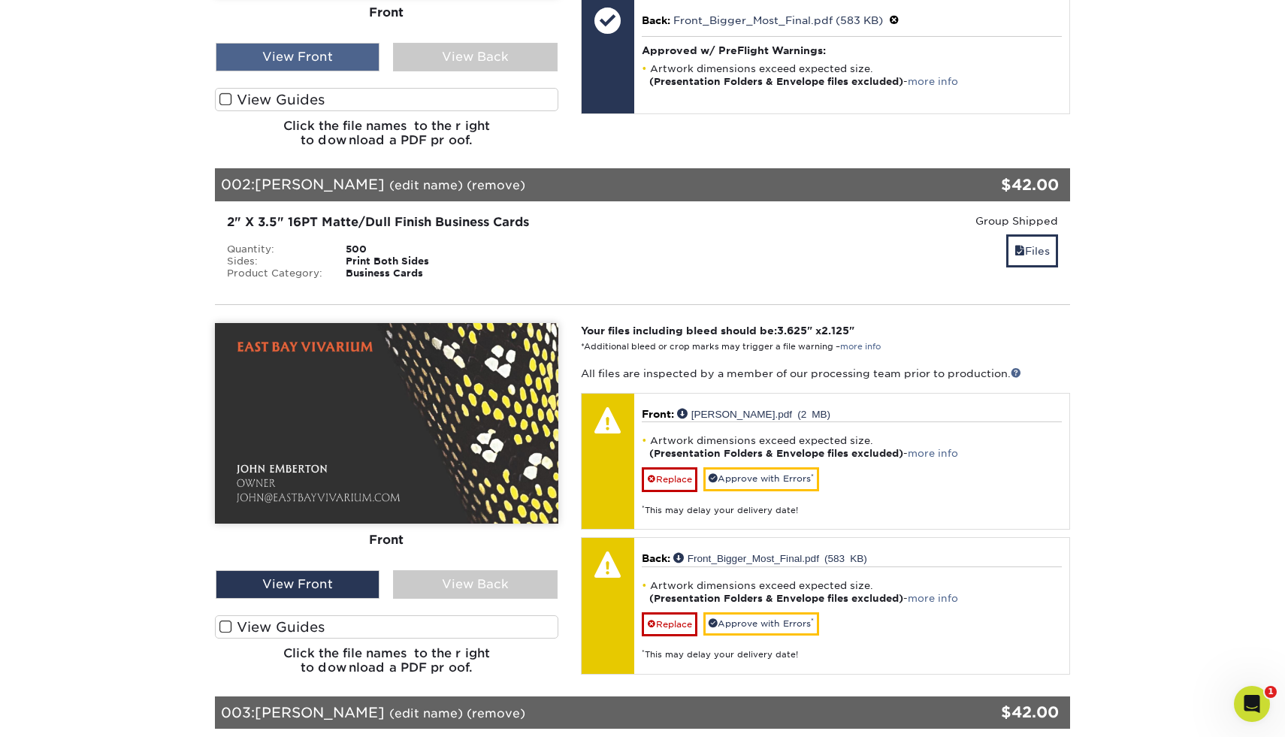
scroll to position [684, 0]
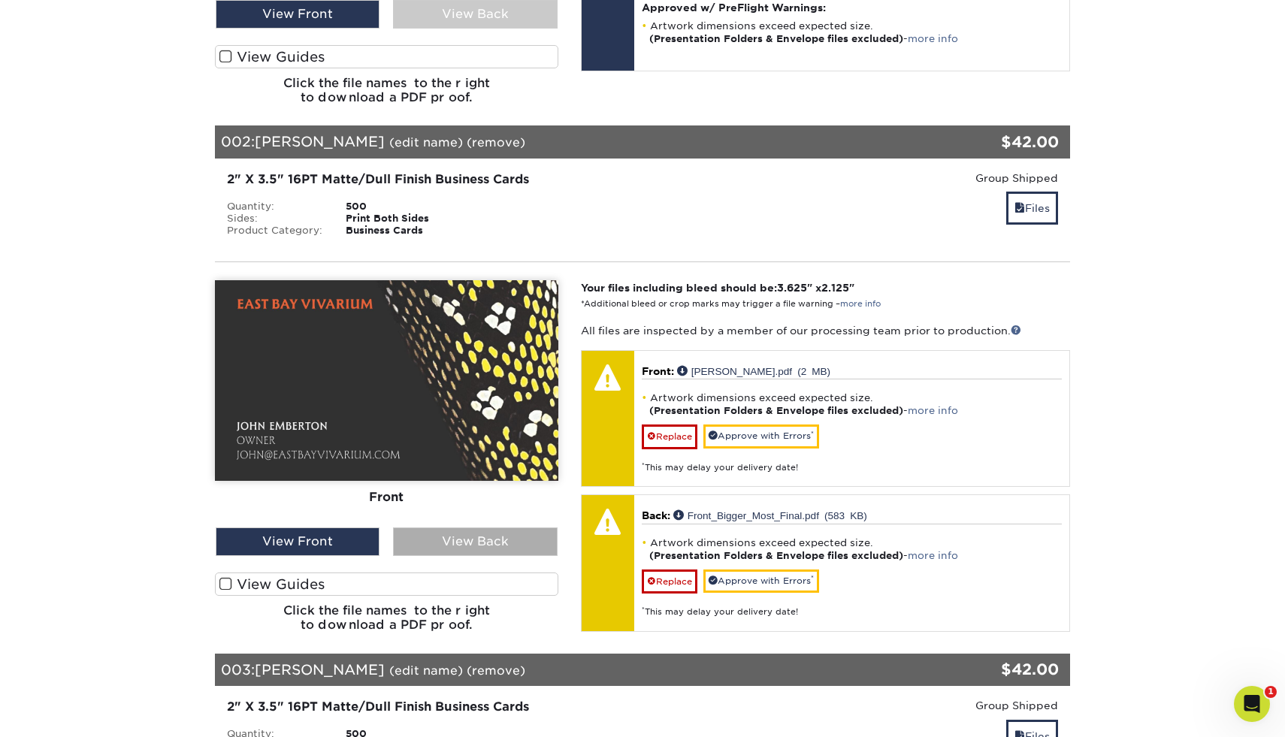
click at [430, 527] on div "View Back" at bounding box center [475, 541] width 164 height 29
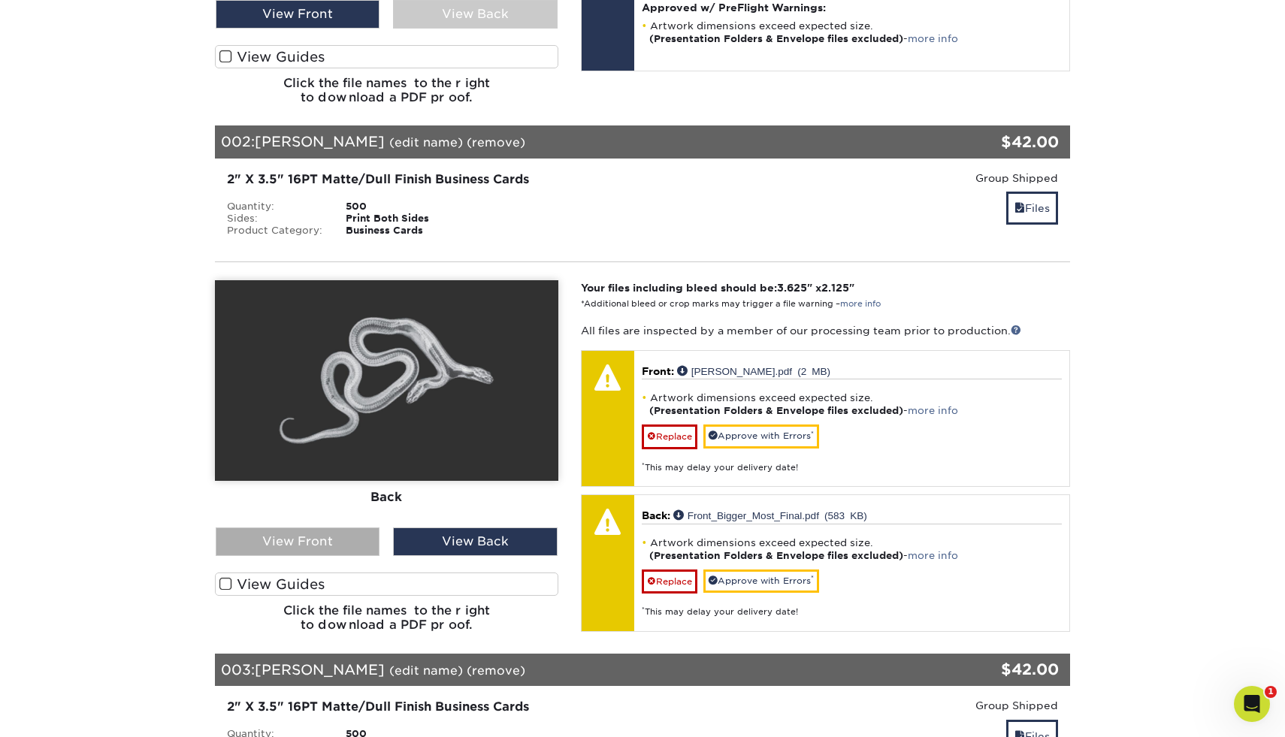
click at [360, 533] on div "View Front" at bounding box center [298, 541] width 164 height 29
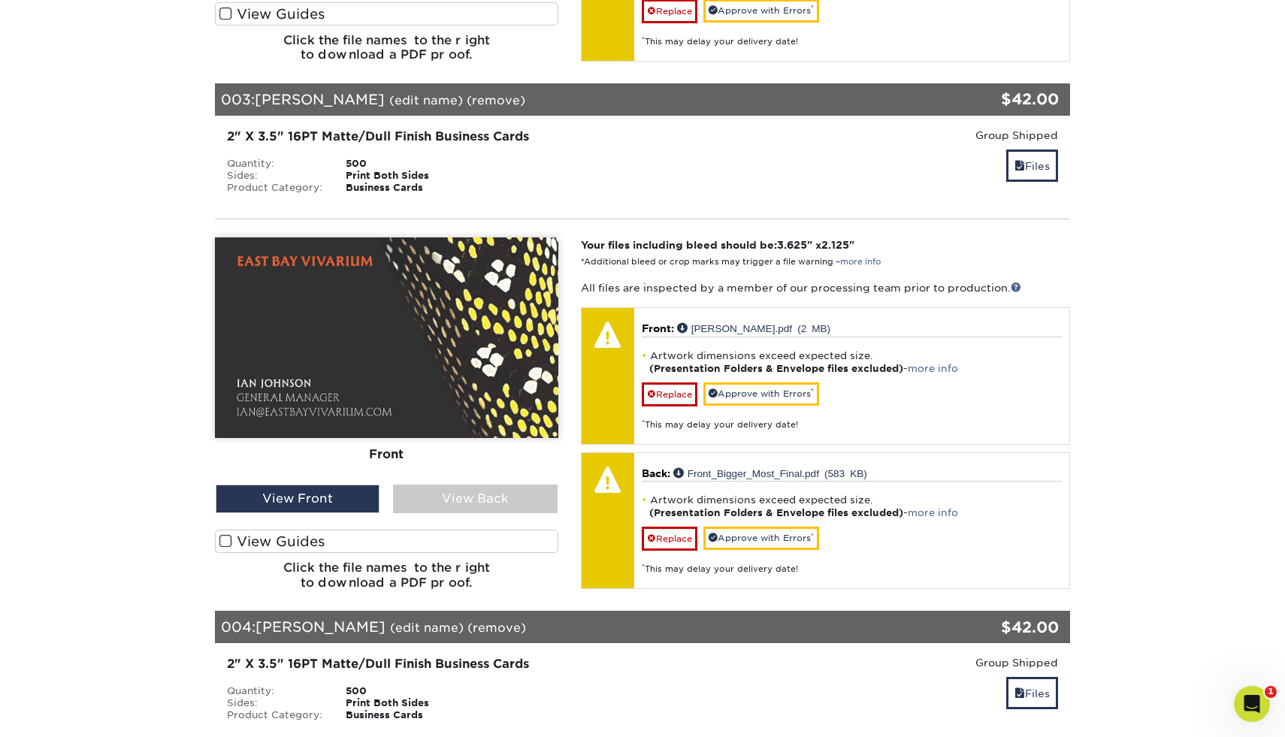
scroll to position [1281, 0]
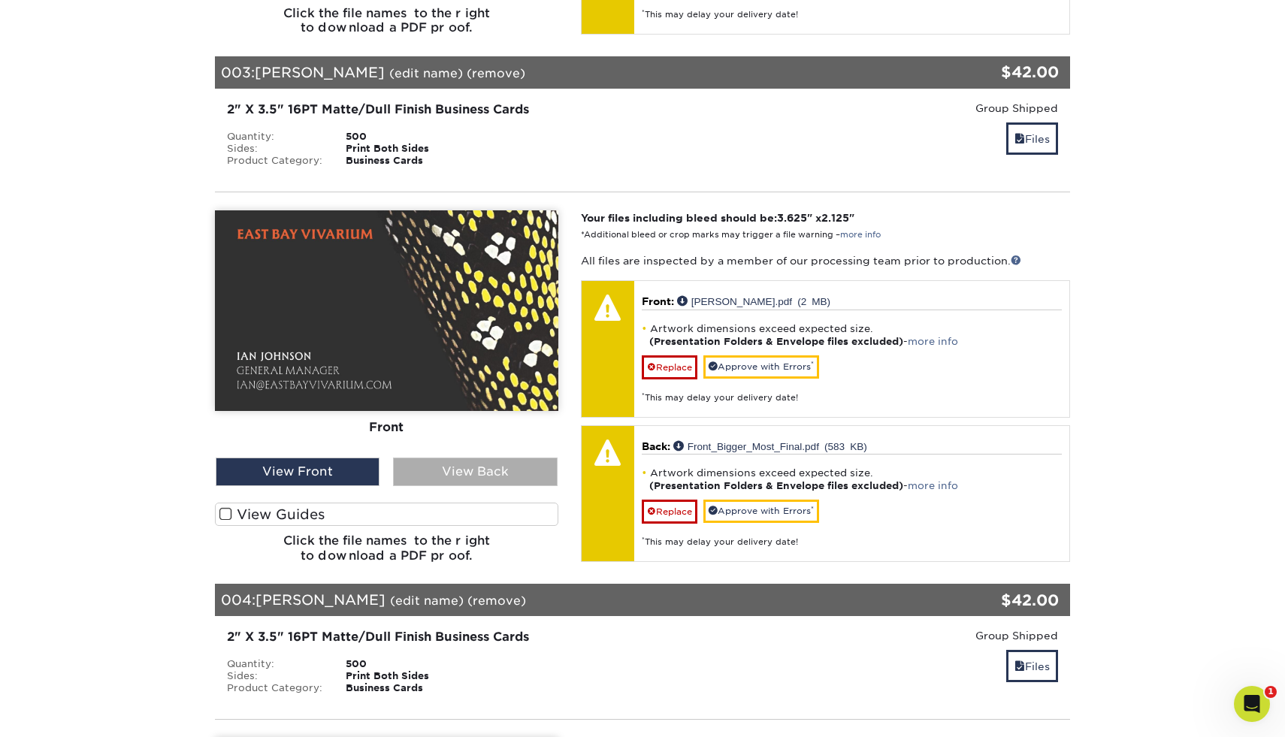
click at [442, 463] on div "View Back" at bounding box center [475, 471] width 164 height 29
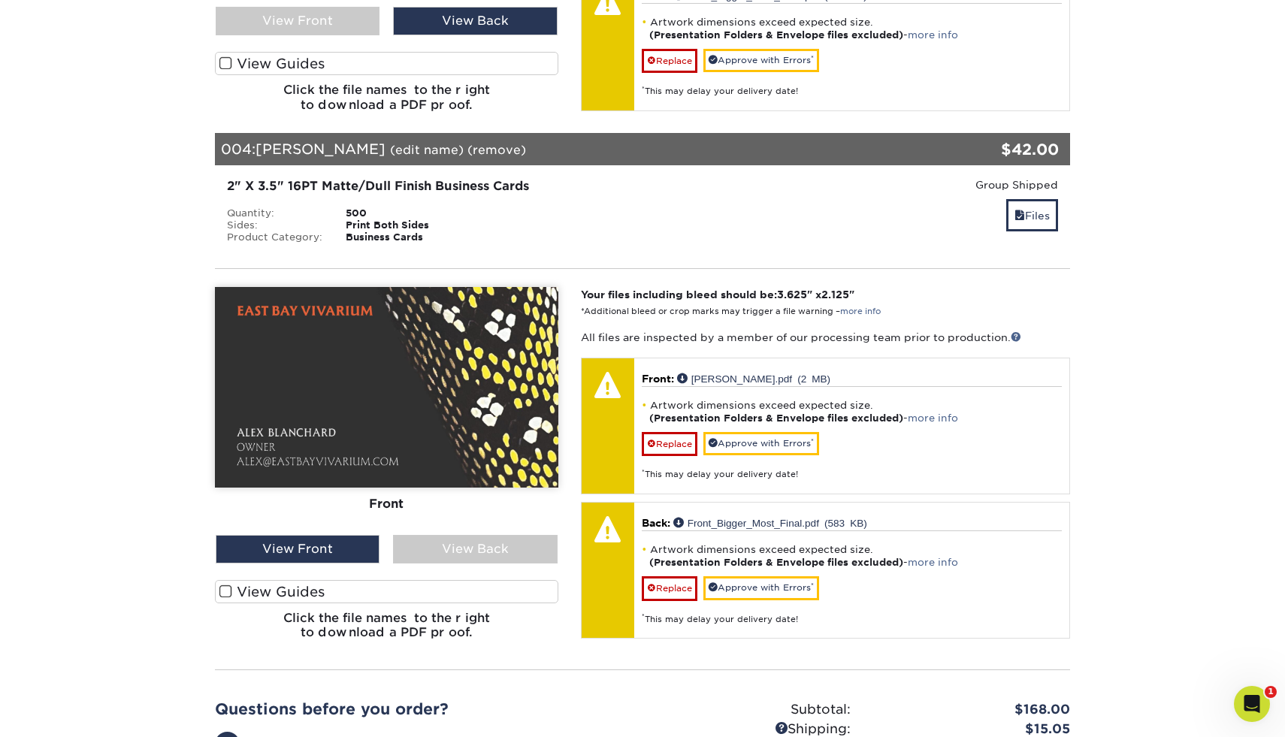
scroll to position [1759, 0]
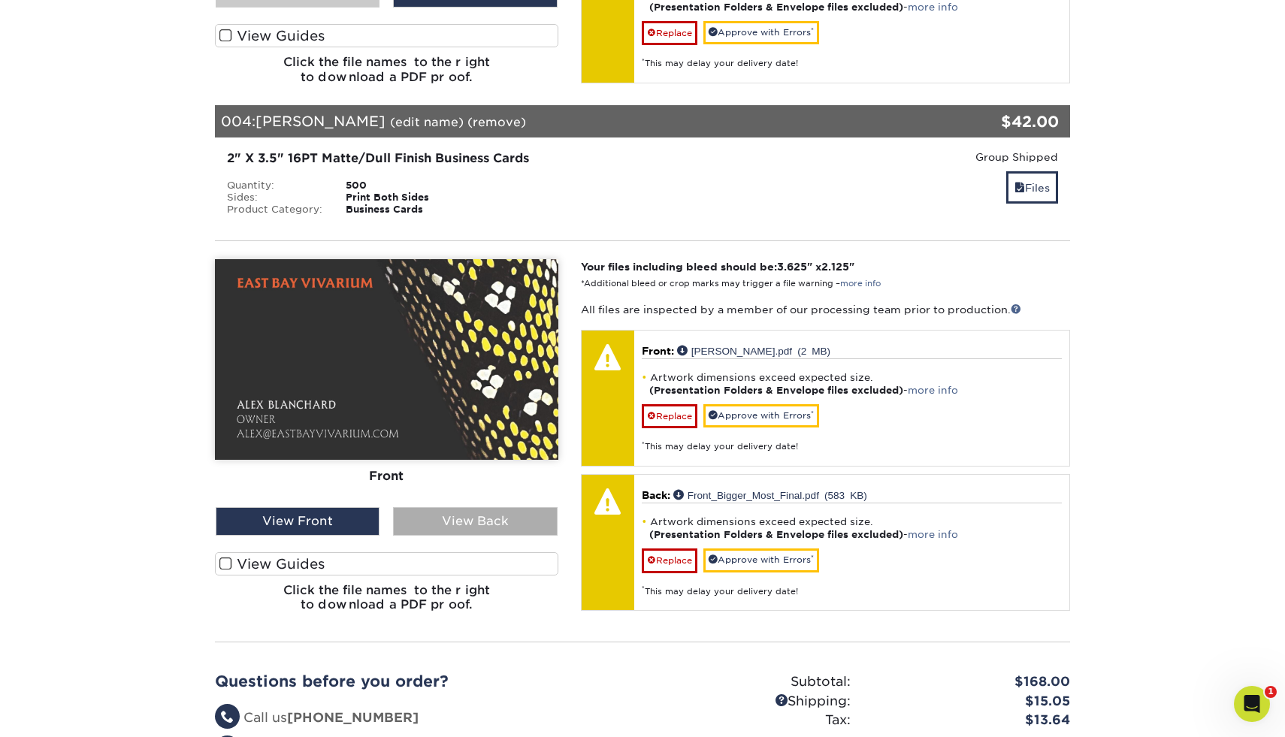
click at [443, 507] on div "View Back" at bounding box center [475, 521] width 164 height 29
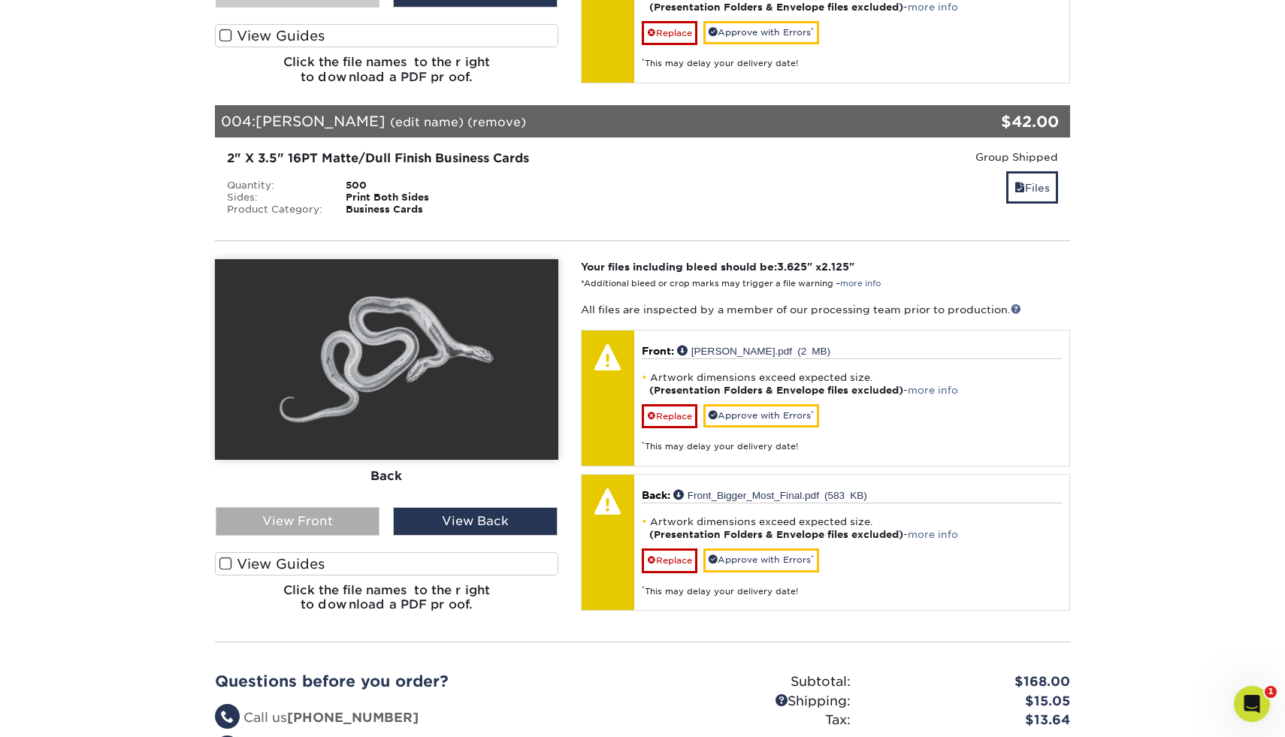
click at [357, 507] on div "View Front" at bounding box center [298, 521] width 164 height 29
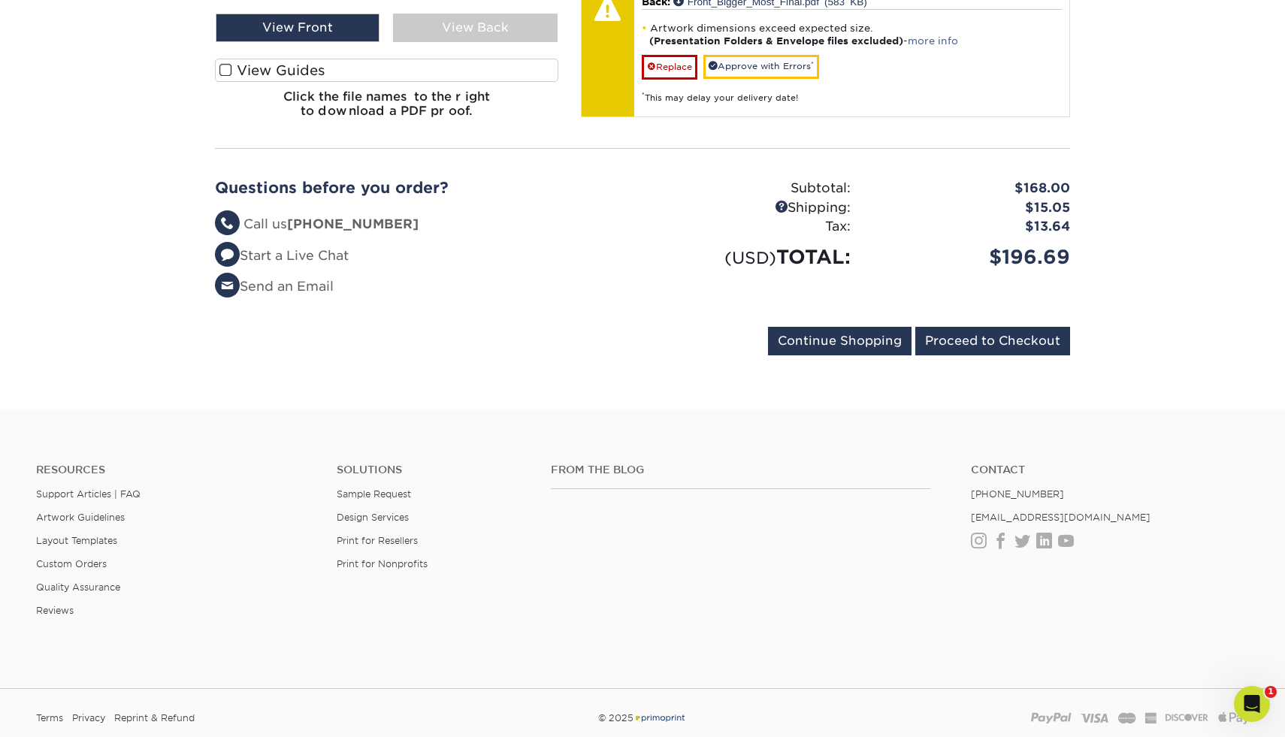
scroll to position [2273, 0]
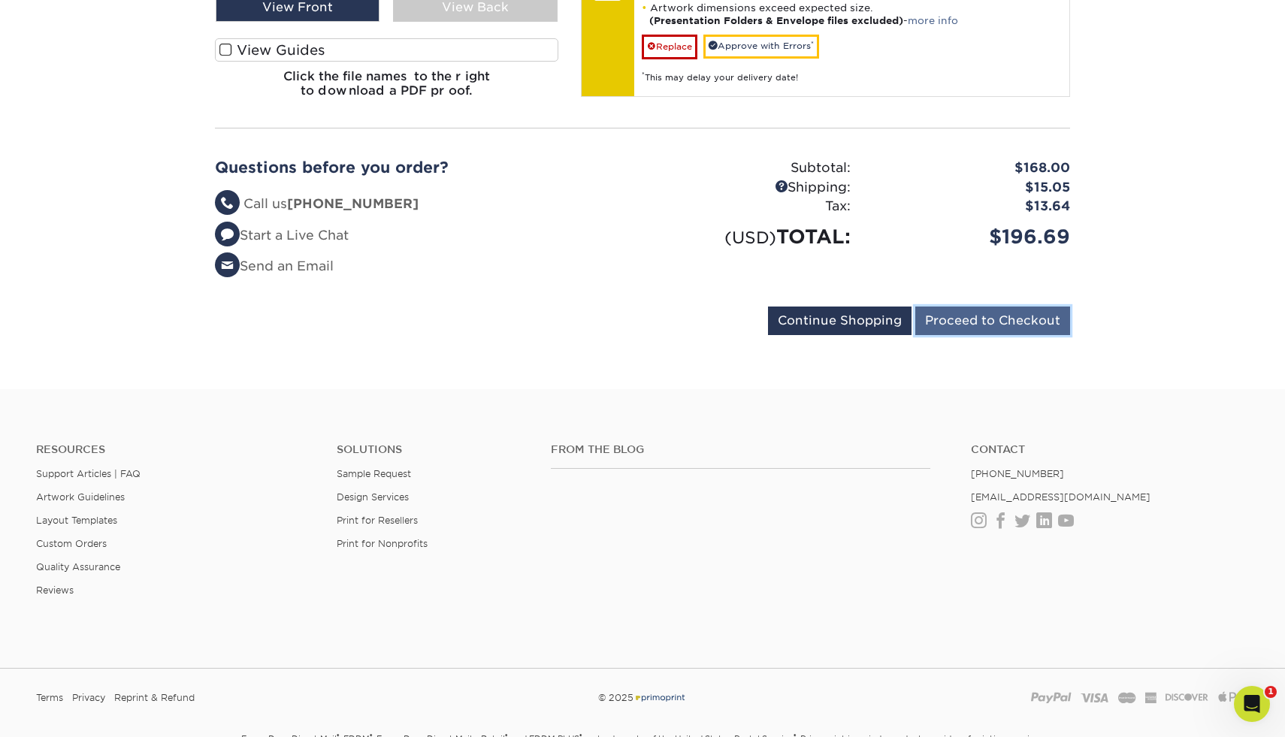
click at [982, 311] on input "Proceed to Checkout" at bounding box center [992, 320] width 155 height 29
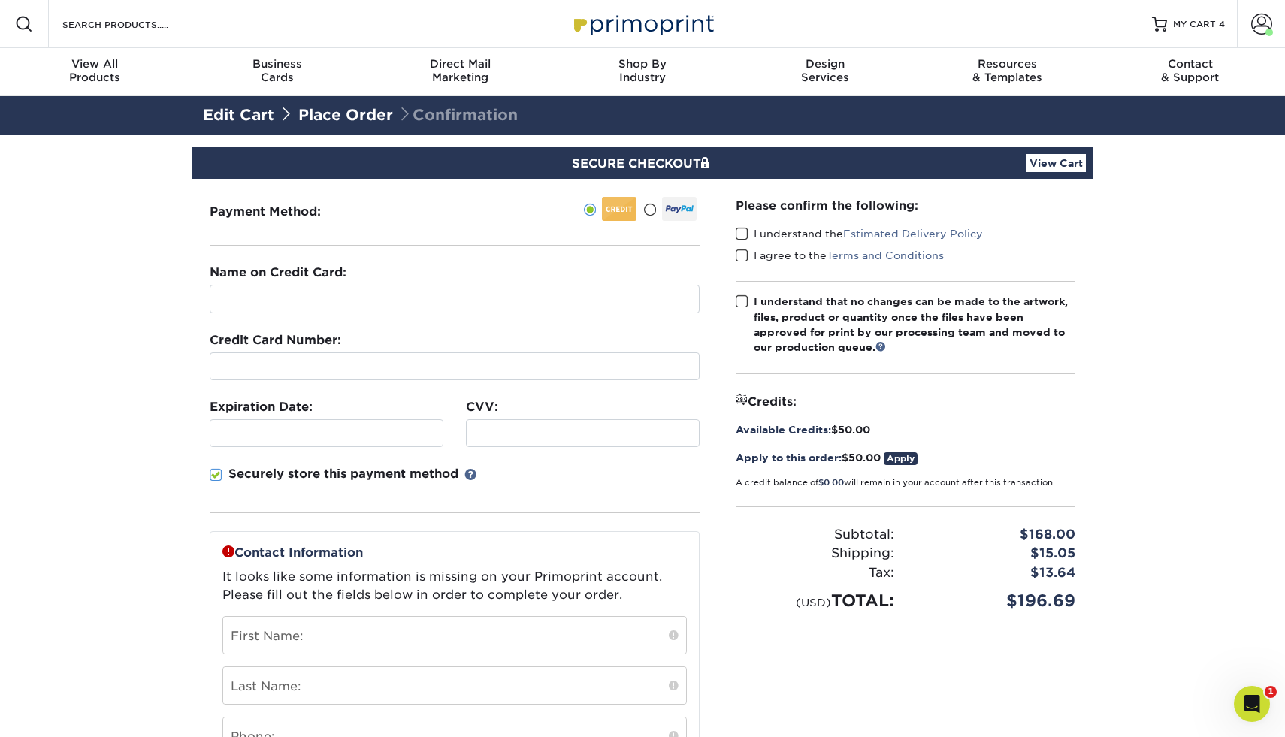
click at [902, 458] on link "Apply" at bounding box center [900, 458] width 34 height 13
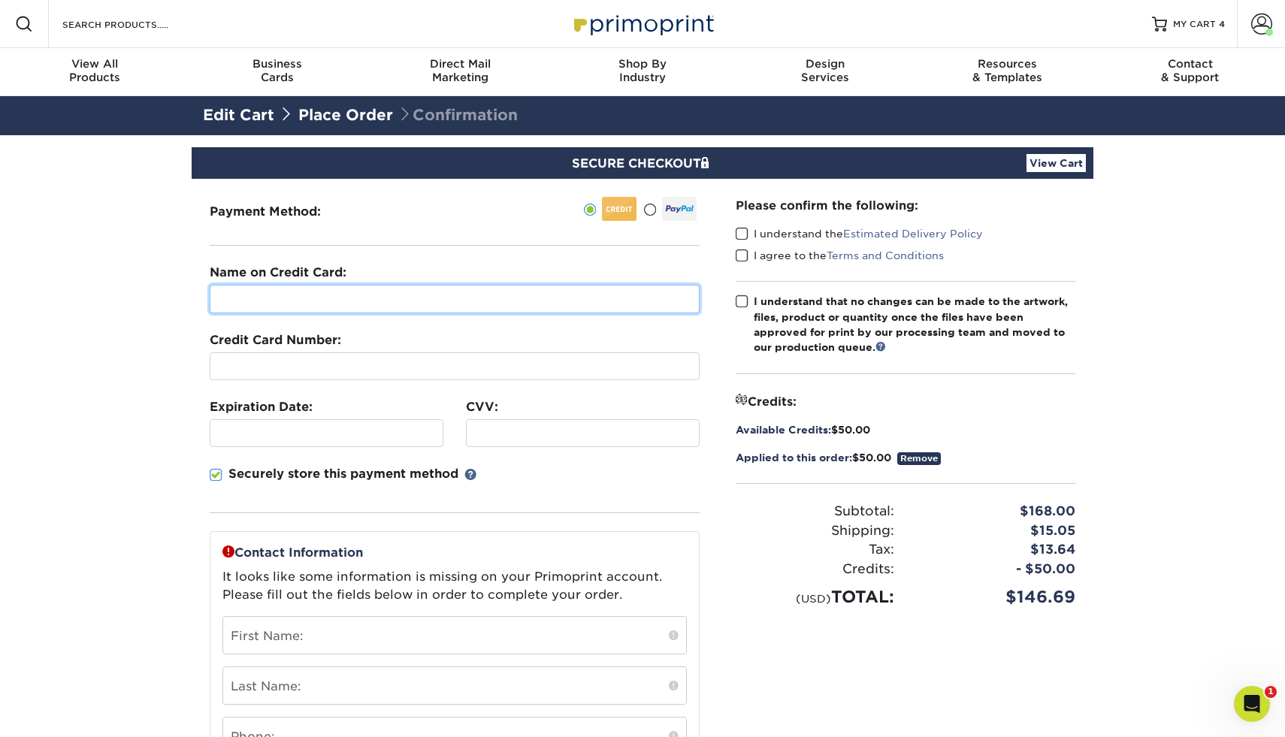
click at [504, 305] on input "text" at bounding box center [455, 299] width 490 height 29
click at [665, 290] on input "text" at bounding box center [455, 299] width 490 height 29
type input "[PERSON_NAME]"
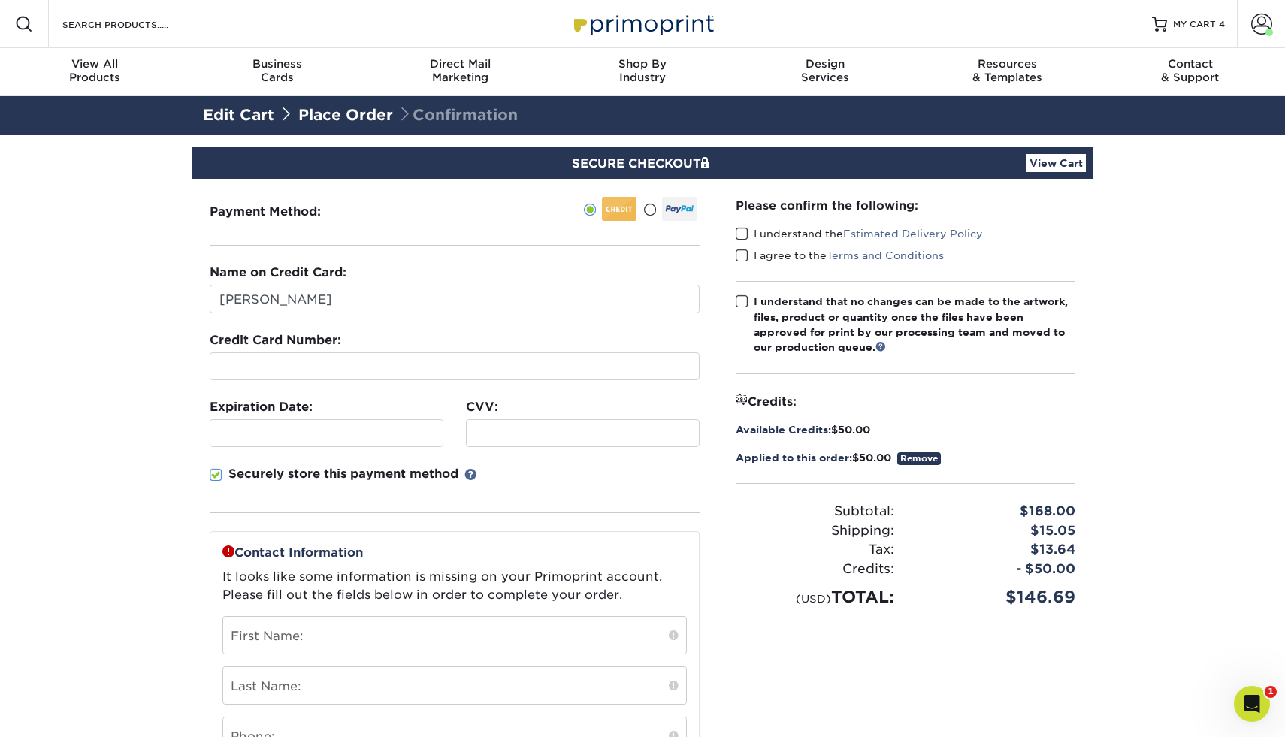
type input "[PERSON_NAME]"
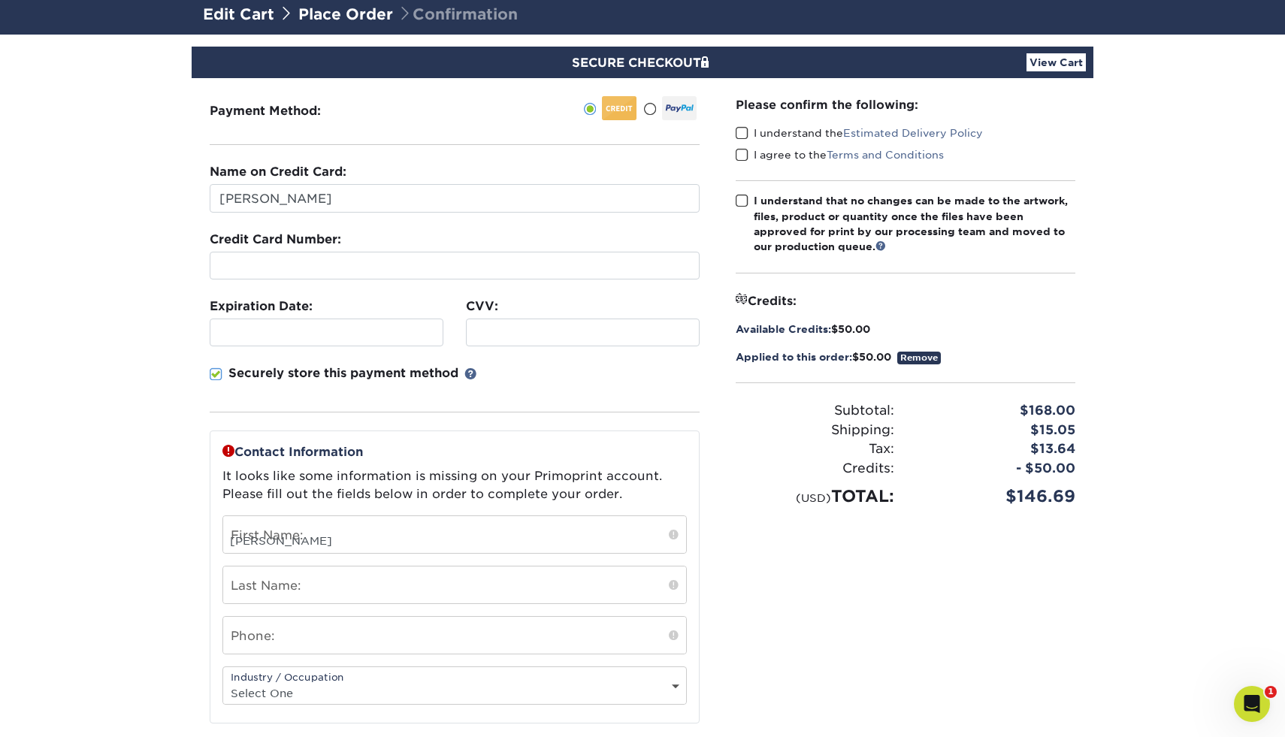
scroll to position [110, 0]
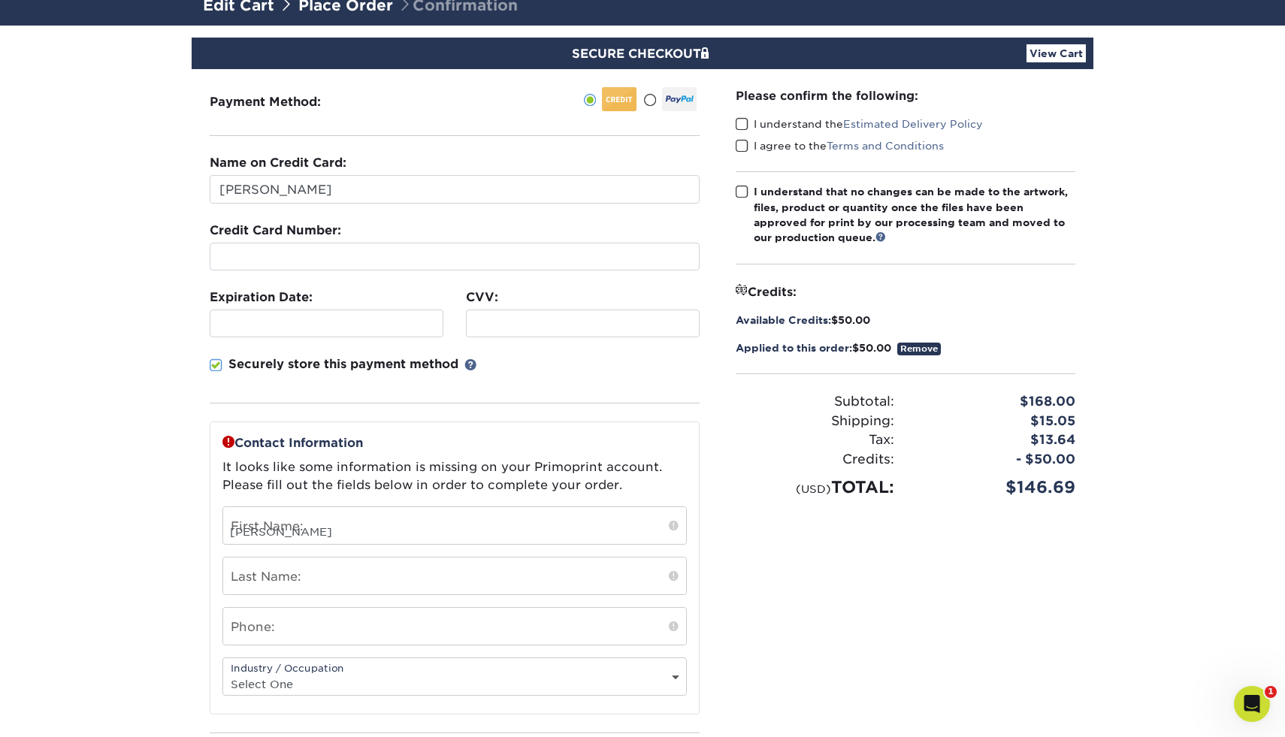
click at [369, 359] on p "Securely store this payment method" at bounding box center [343, 364] width 230 height 18
click at [0, 0] on input "Securely store this payment method" at bounding box center [0, 0] width 0 height 0
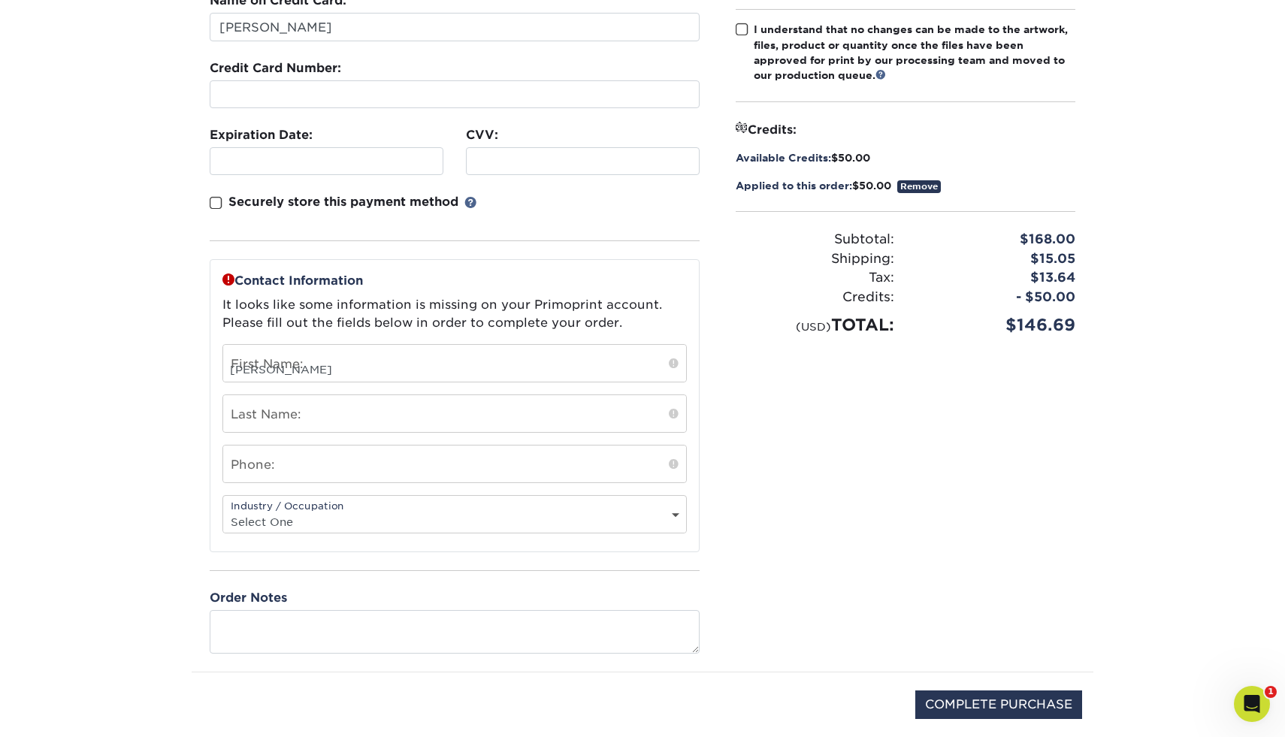
scroll to position [281, 0]
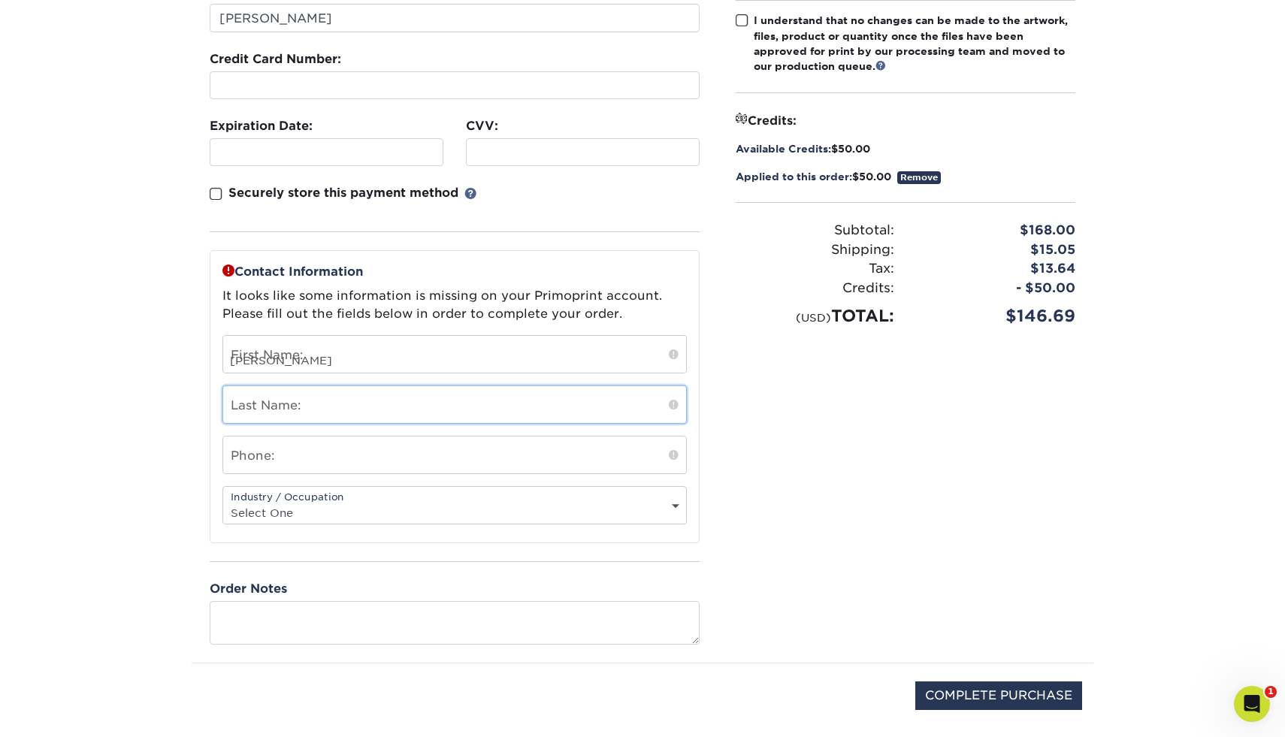
click at [399, 413] on input "text" at bounding box center [454, 404] width 463 height 37
type input "[PERSON_NAME]"
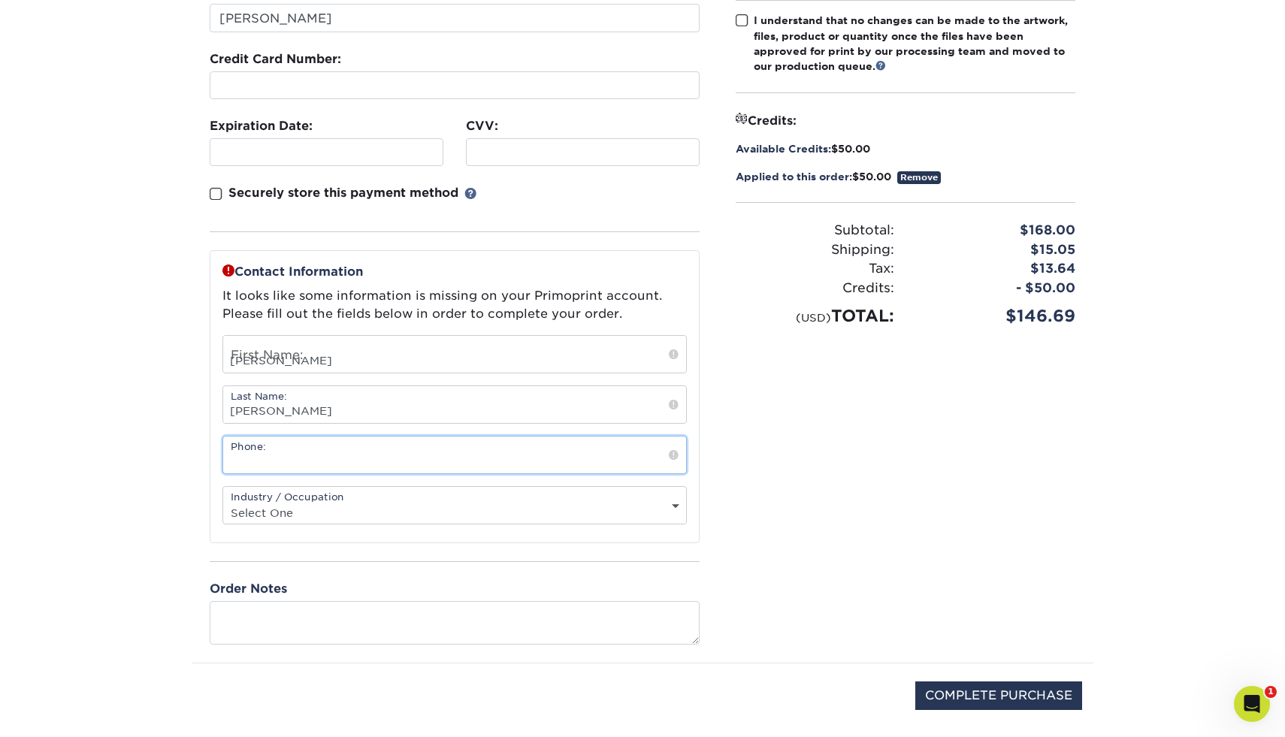
click at [351, 454] on input "text" at bounding box center [454, 454] width 463 height 37
type input "5108411400"
click at [337, 499] on div "Industry / Occupation Select One Administrative Executive Human Resources Const…" at bounding box center [454, 505] width 464 height 38
click at [675, 508] on select "Select One Administrative Executive Human Resources Construction Education Ente…" at bounding box center [454, 513] width 463 height 22
select select "26"
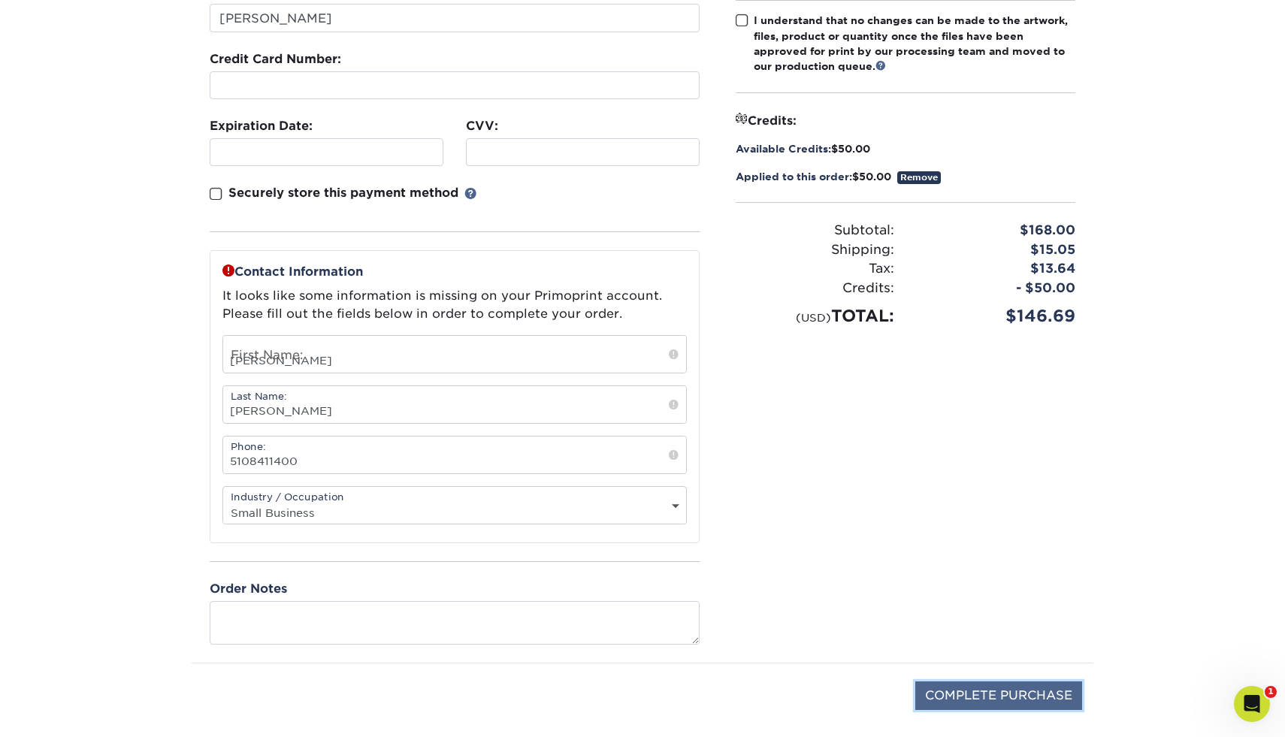
click at [971, 699] on input "COMPLETE PURCHASE" at bounding box center [998, 695] width 167 height 29
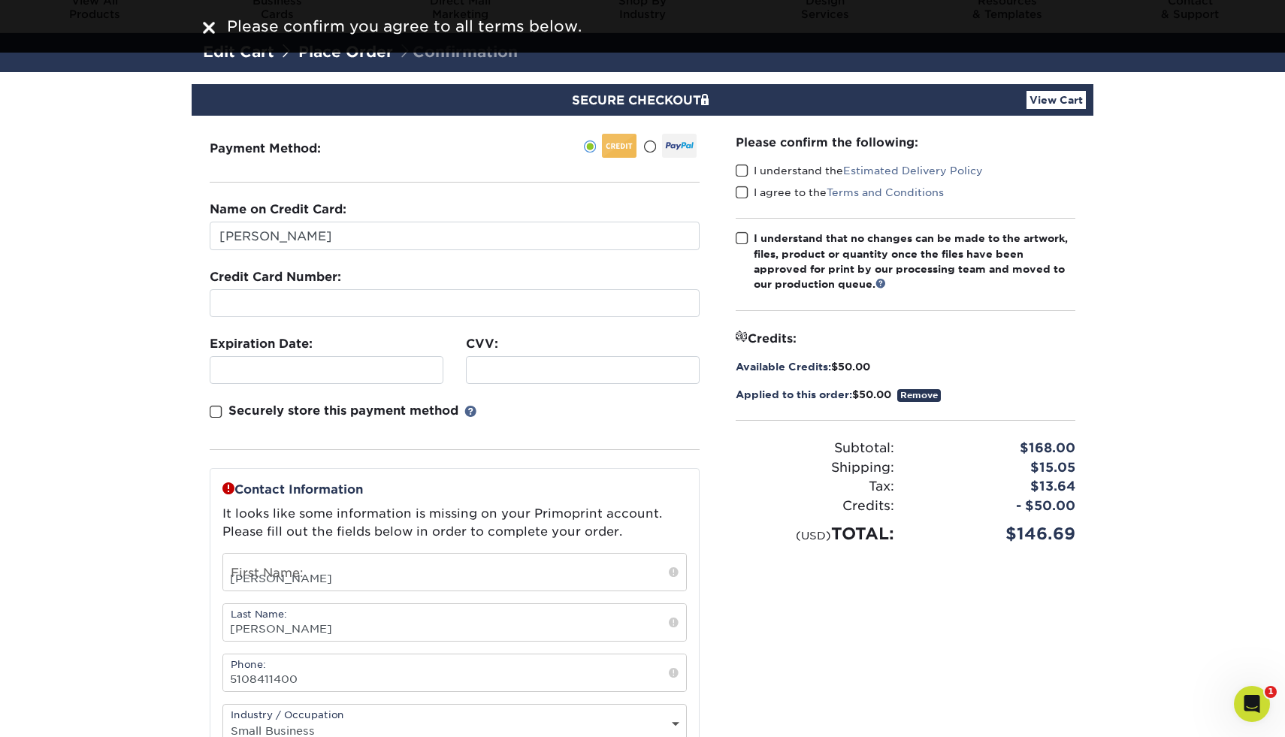
scroll to position [58, 0]
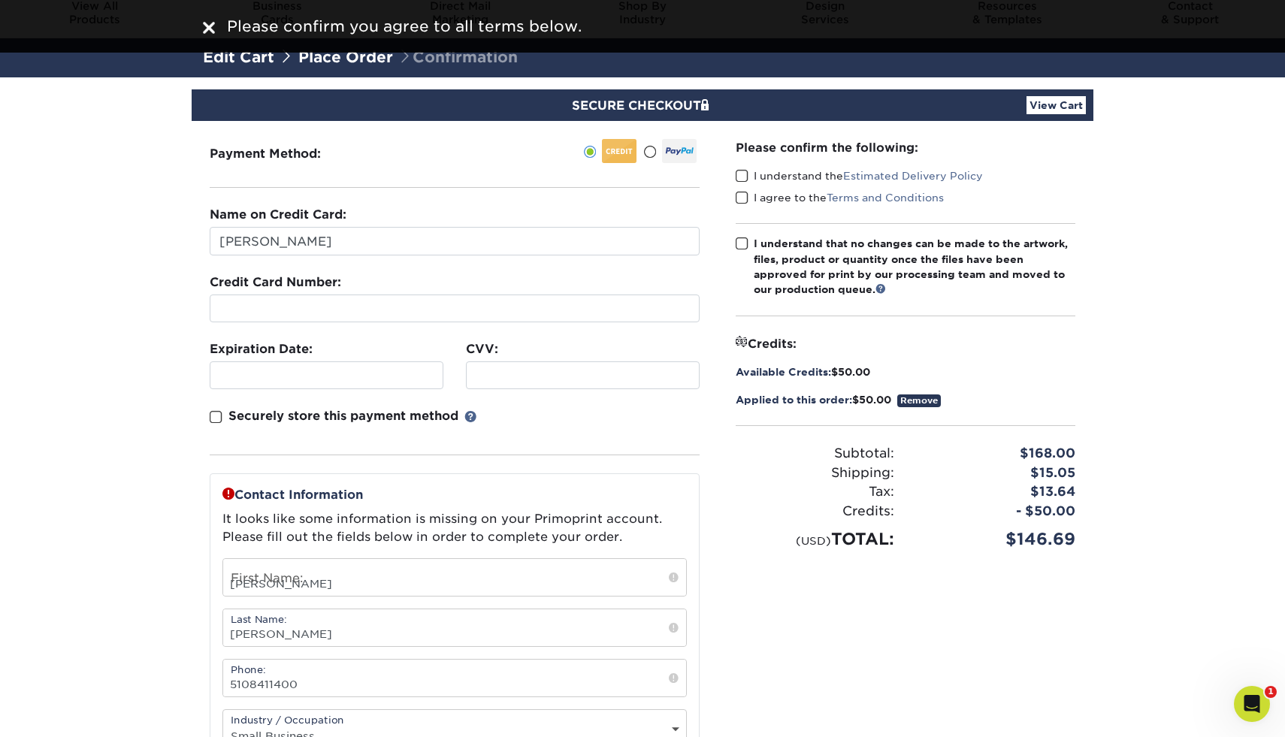
click at [744, 177] on span at bounding box center [741, 176] width 13 height 14
click at [0, 0] on input "I understand the Estimated Delivery Policy" at bounding box center [0, 0] width 0 height 0
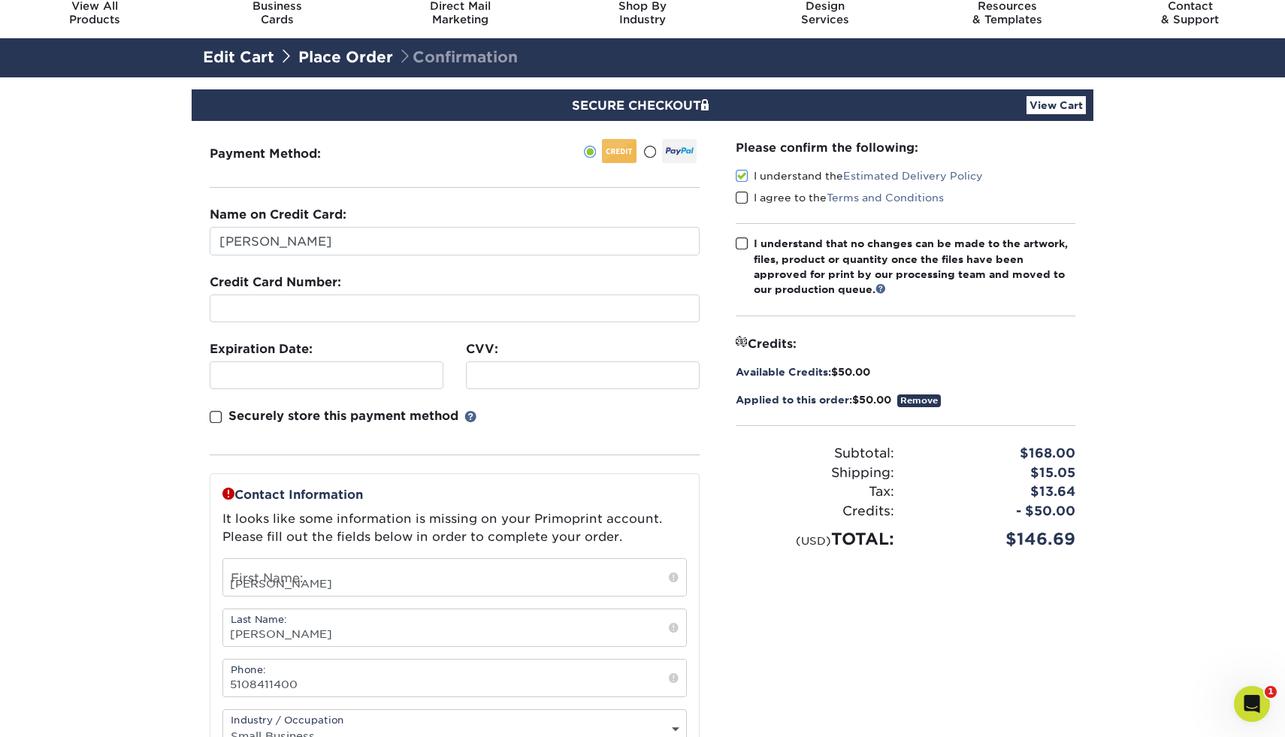
click at [744, 186] on div "I understand the Estimated Delivery Policy" at bounding box center [905, 178] width 340 height 21
click at [744, 195] on span at bounding box center [741, 198] width 13 height 14
click at [0, 0] on input "I agree to the Terms and Conditions" at bounding box center [0, 0] width 0 height 0
click at [740, 239] on span at bounding box center [741, 244] width 13 height 14
click at [0, 0] on input "I understand that no changes can be made to the artwork, files, product or quan…" at bounding box center [0, 0] width 0 height 0
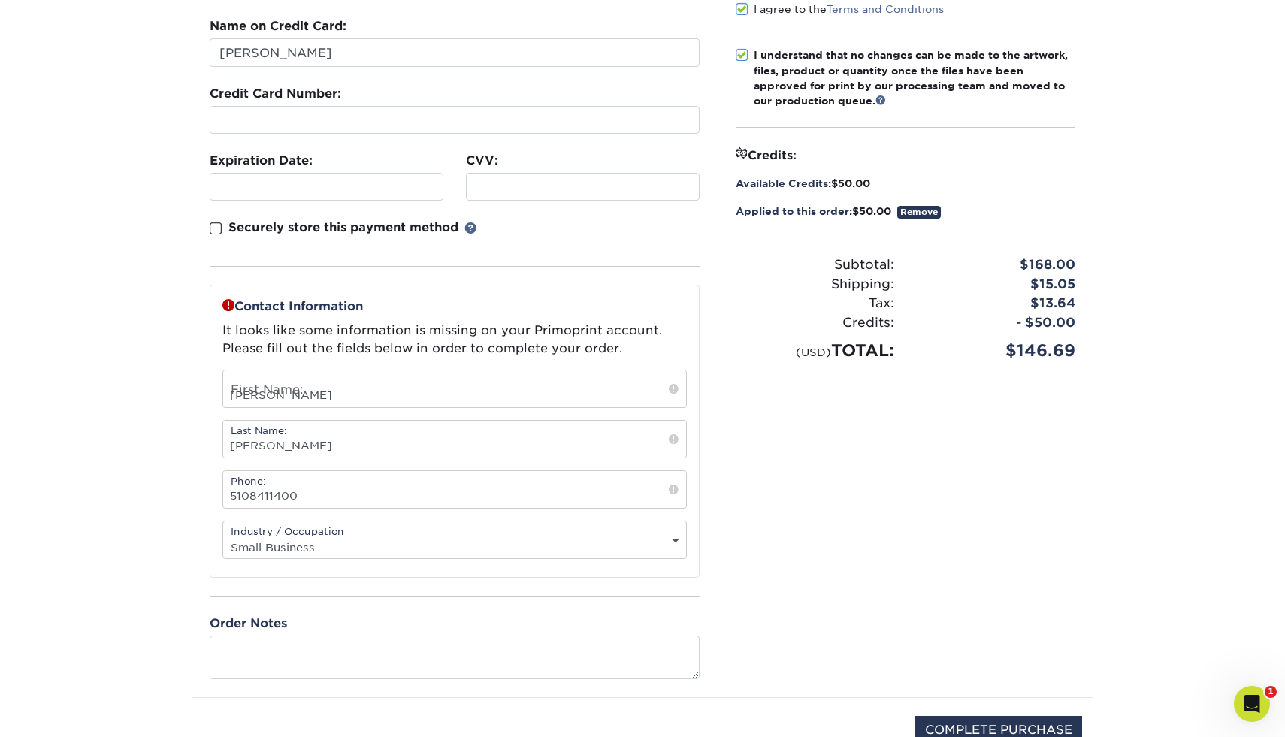
scroll to position [279, 0]
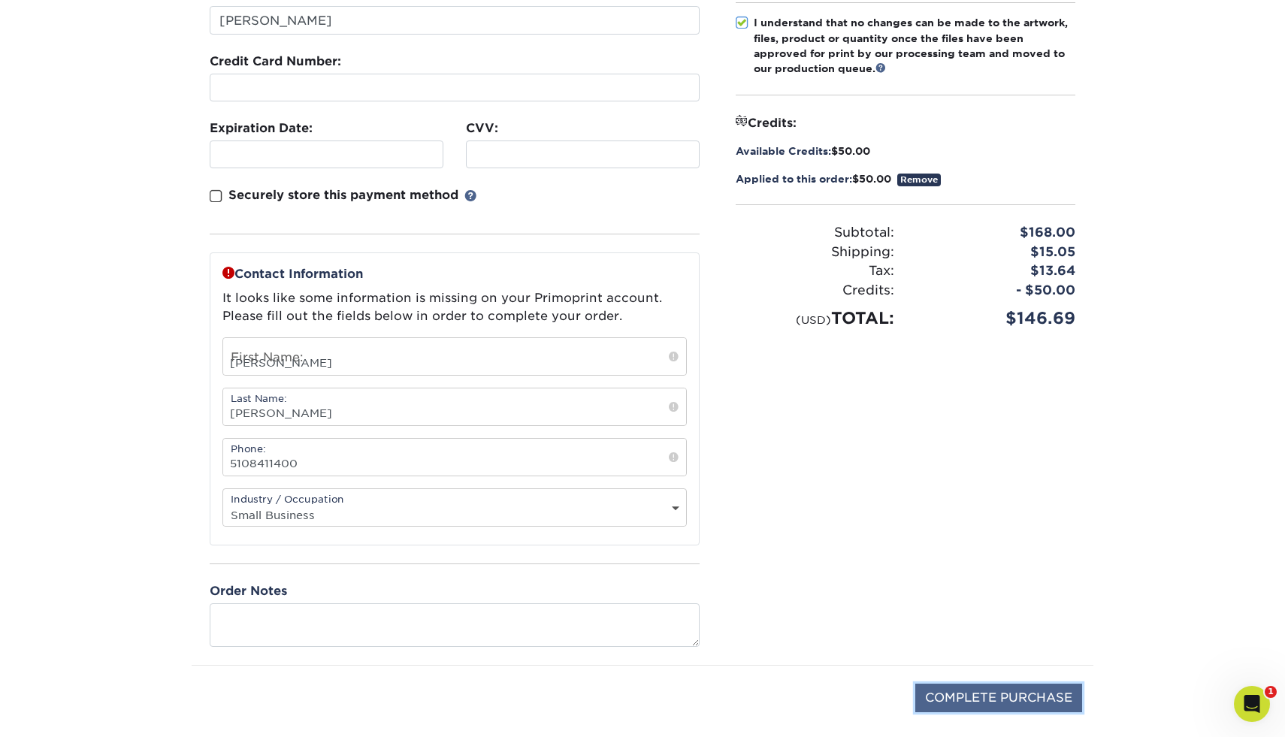
click at [983, 705] on input "COMPLETE PURCHASE" at bounding box center [998, 698] width 167 height 29
type input "PROCESSING, PLEASE WAIT..."
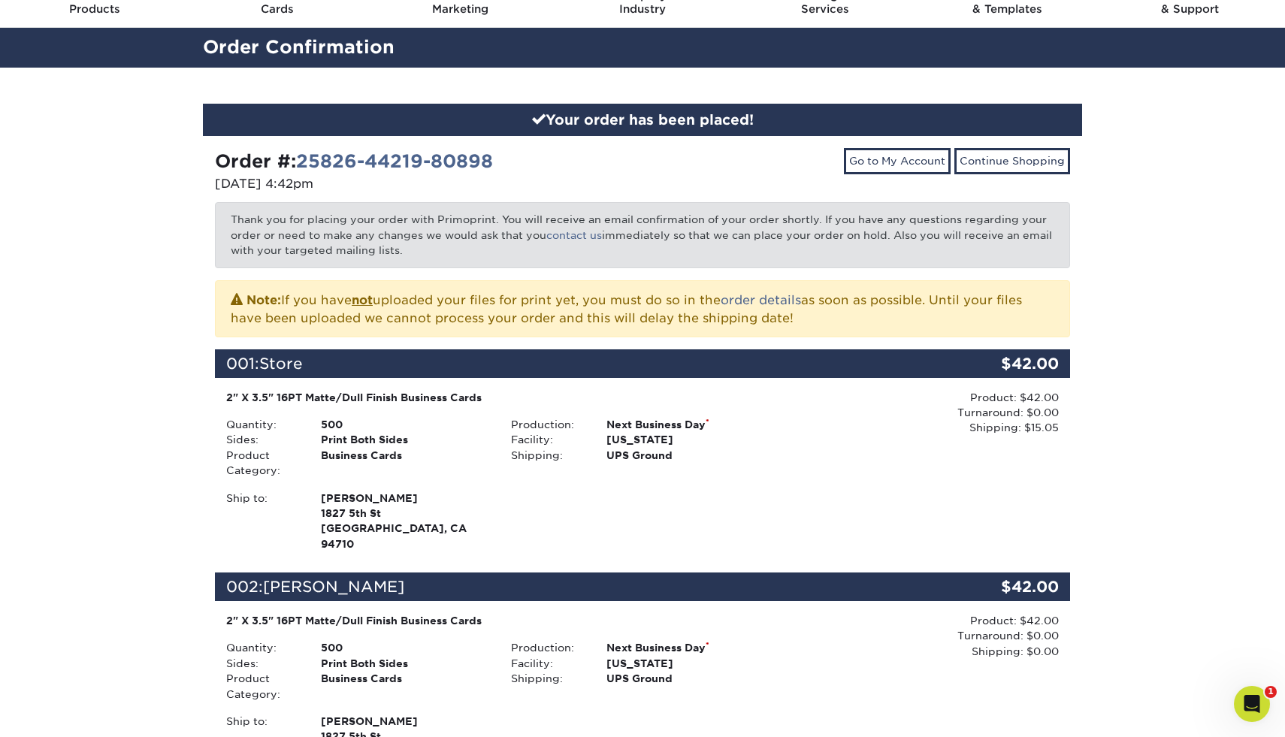
scroll to position [69, 0]
